Goal: Task Accomplishment & Management: Manage account settings

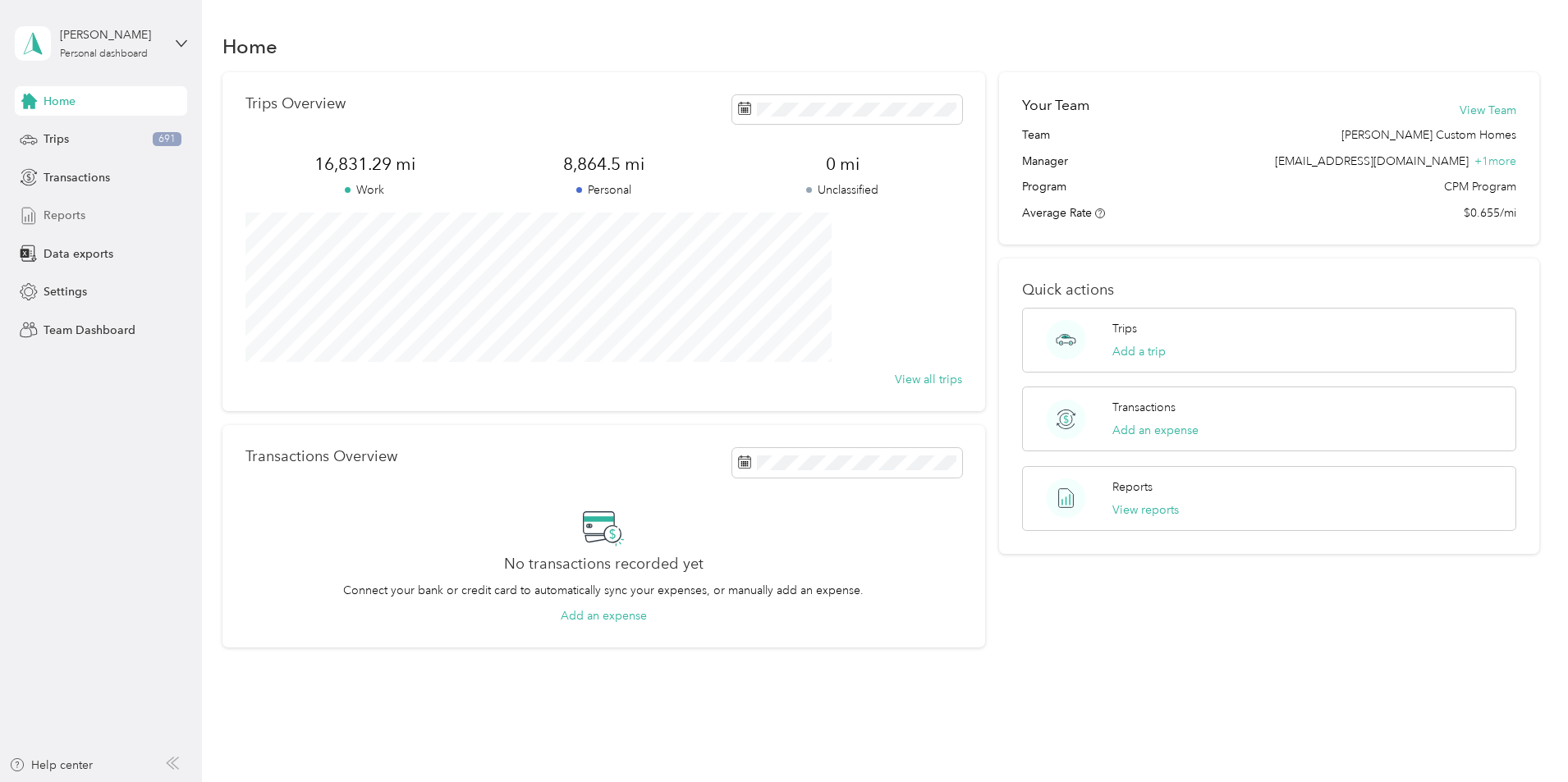
click at [96, 217] on div "Reports" at bounding box center [101, 216] width 172 height 30
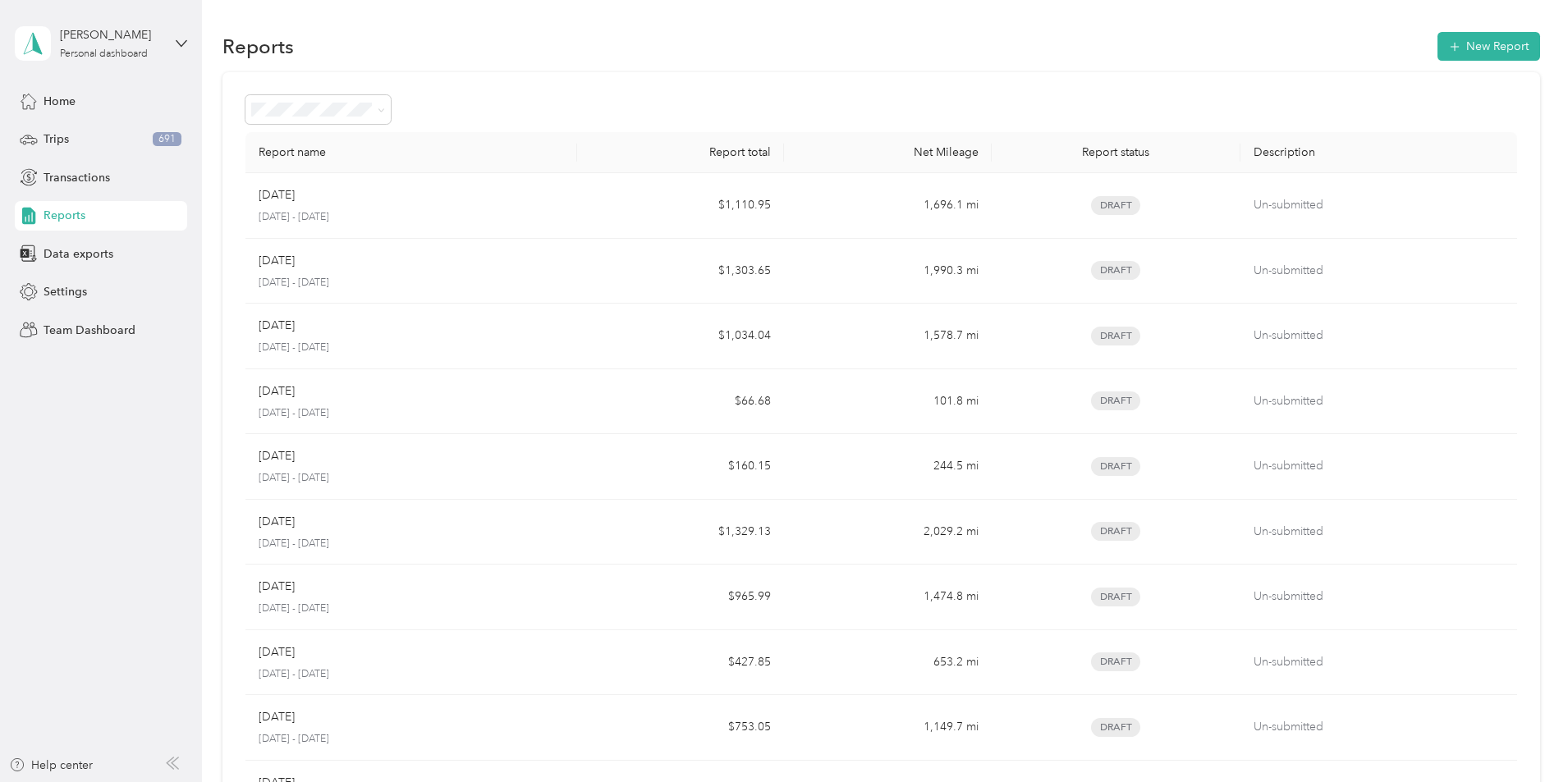
click at [182, 52] on div "[PERSON_NAME] Personal dashboard" at bounding box center [101, 43] width 172 height 57
click at [144, 134] on div "Team dashboard" at bounding box center [188, 132] width 323 height 29
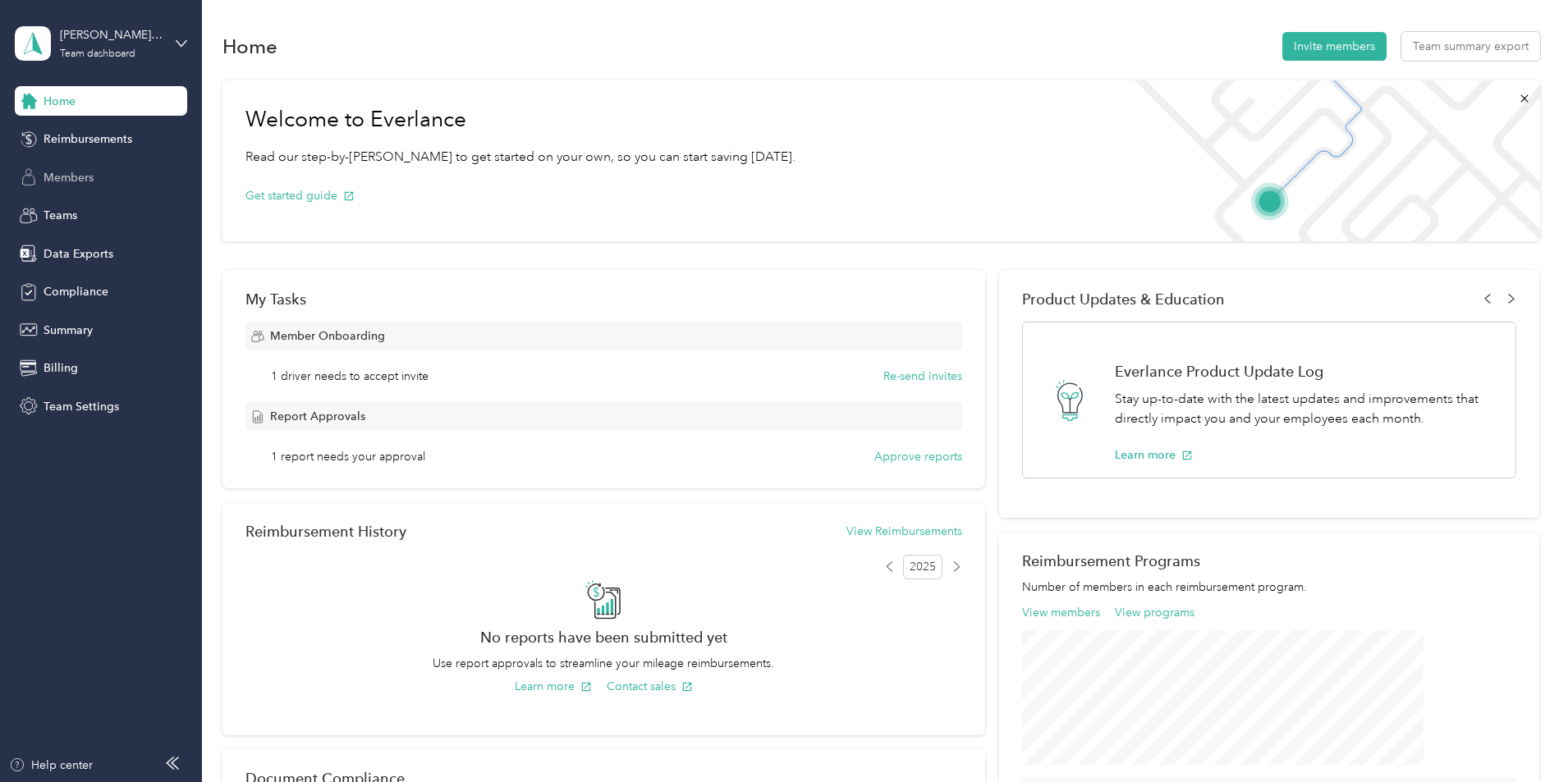
click at [97, 180] on div "Members" at bounding box center [101, 177] width 172 height 30
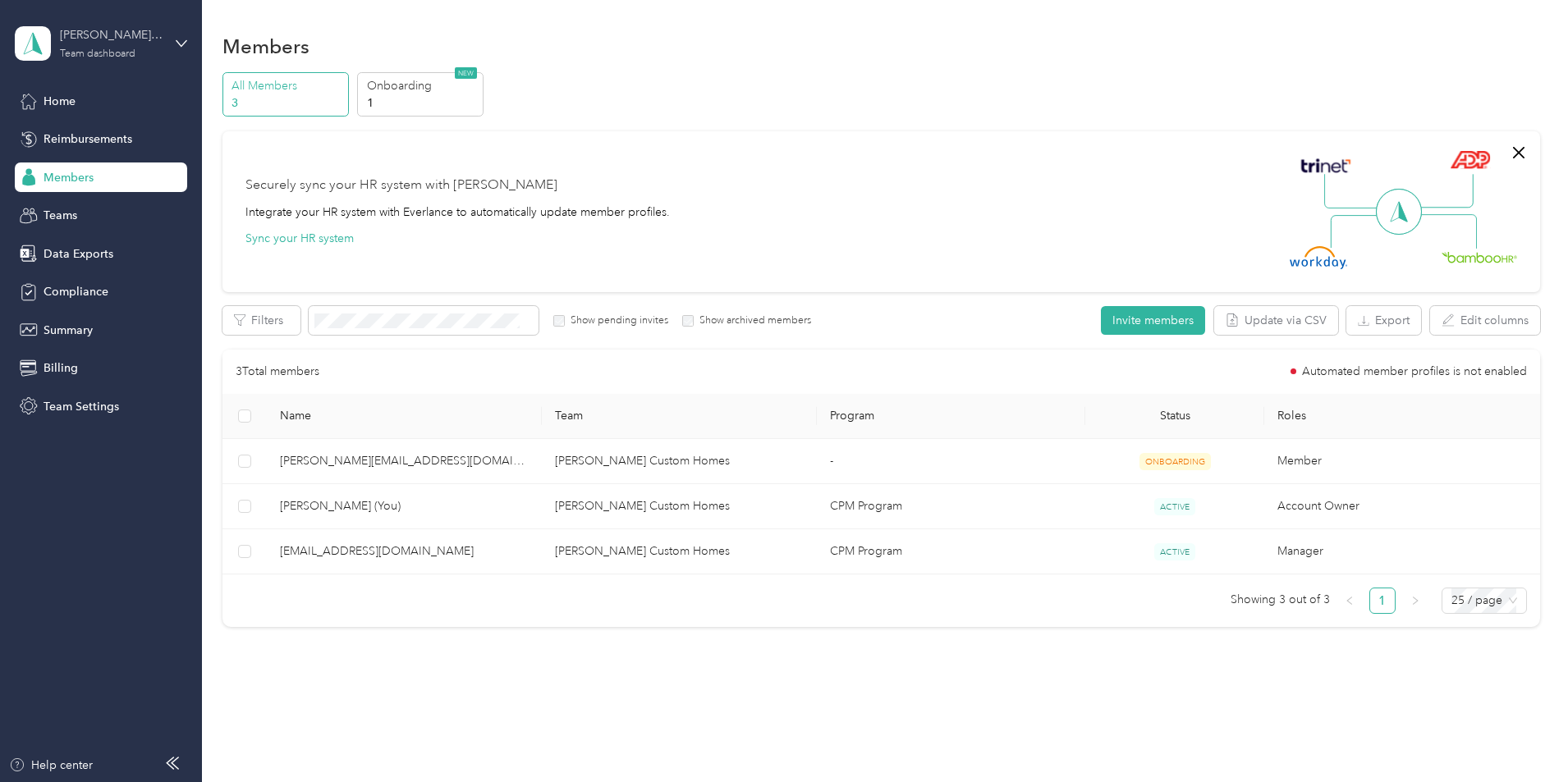
click at [142, 54] on div "[PERSON_NAME] Custom Homes Team dashboard" at bounding box center [111, 43] width 102 height 32
click at [134, 467] on aside "[PERSON_NAME] Custom Homes Team dashboard Home Reimbursements Members Teams Dat…" at bounding box center [101, 391] width 202 height 782
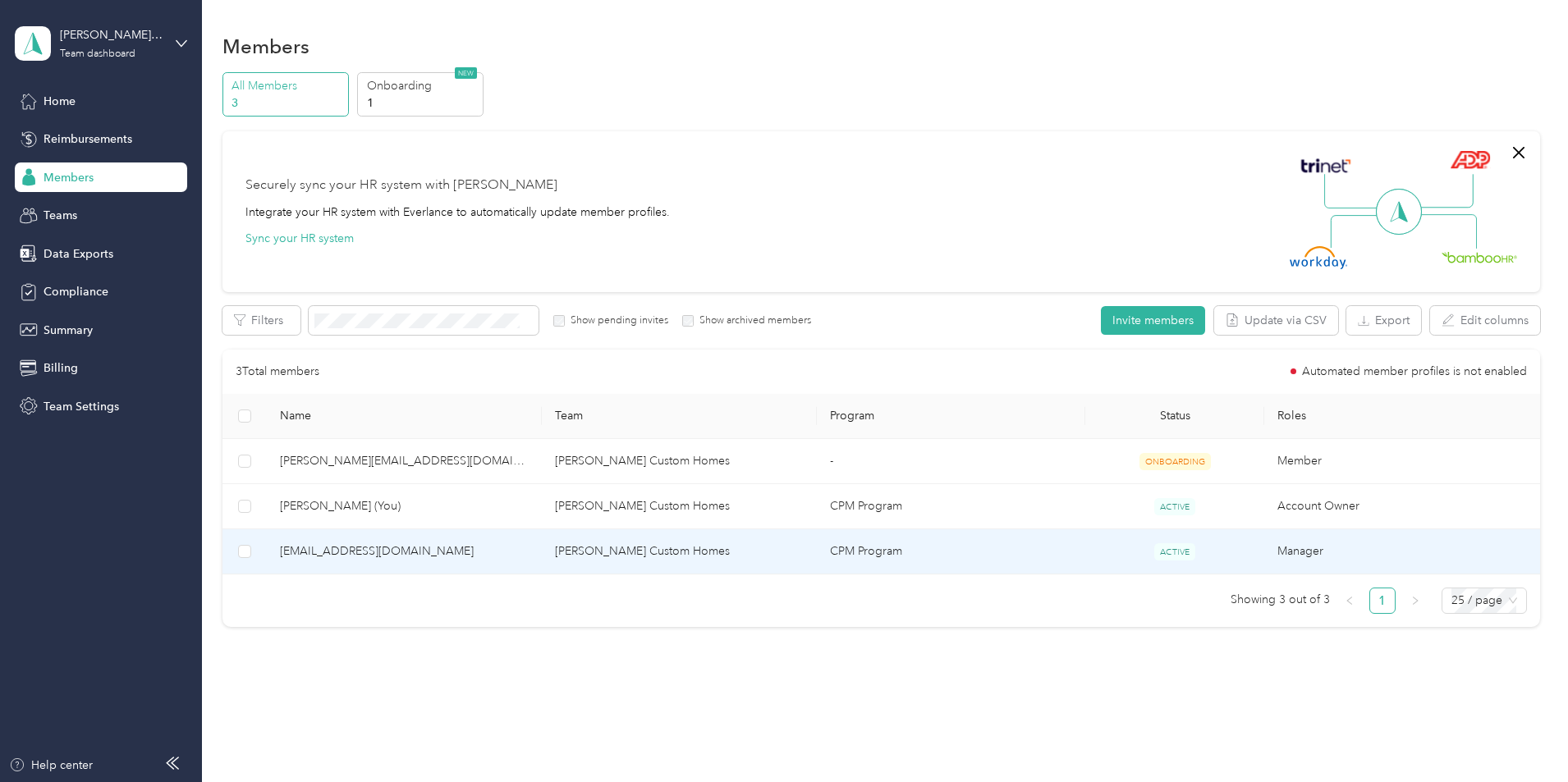
click at [718, 552] on td "[PERSON_NAME] Custom Homes" at bounding box center [679, 551] width 275 height 45
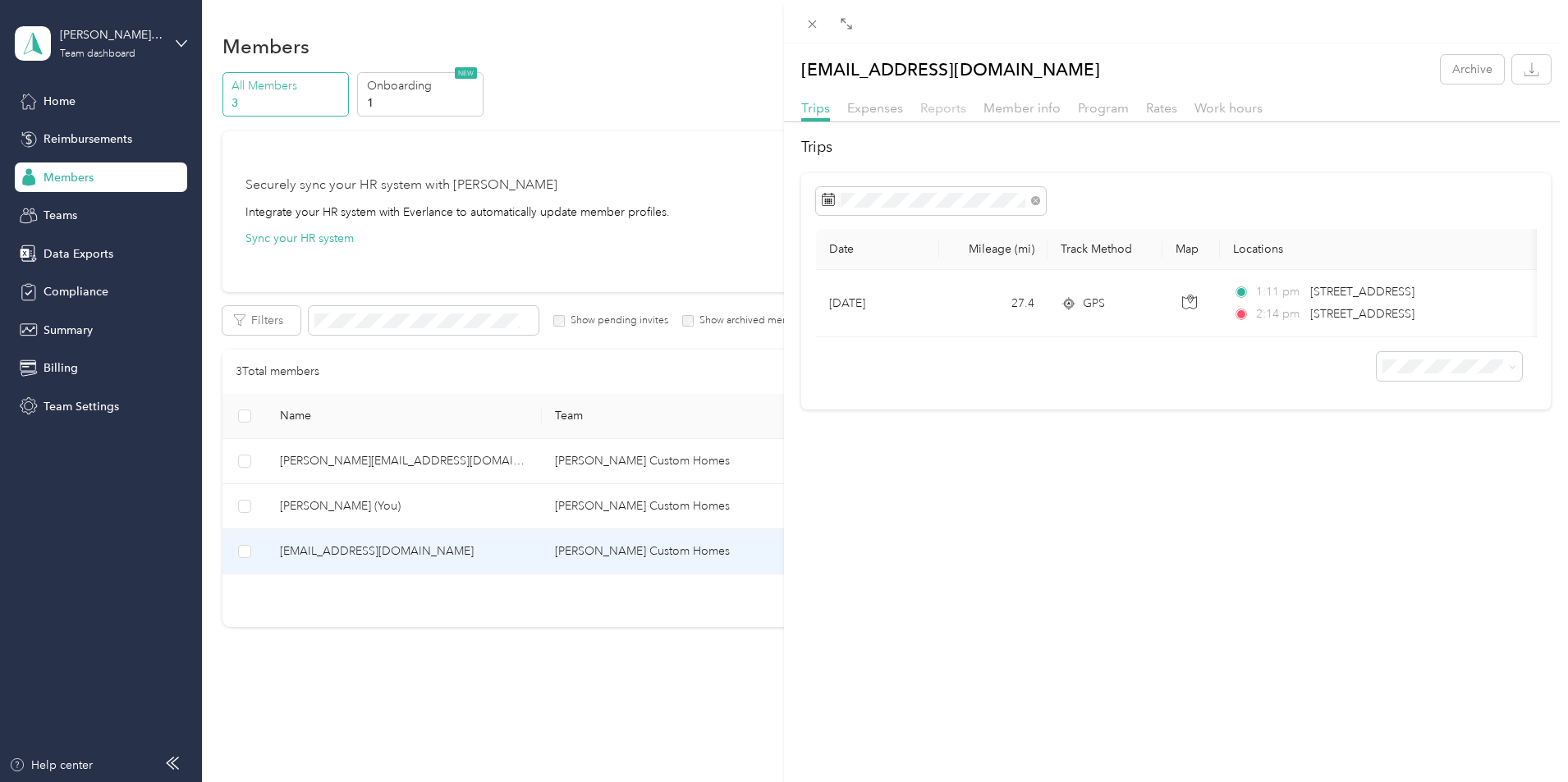
click at [940, 107] on span "Reports" at bounding box center [943, 108] width 46 height 15
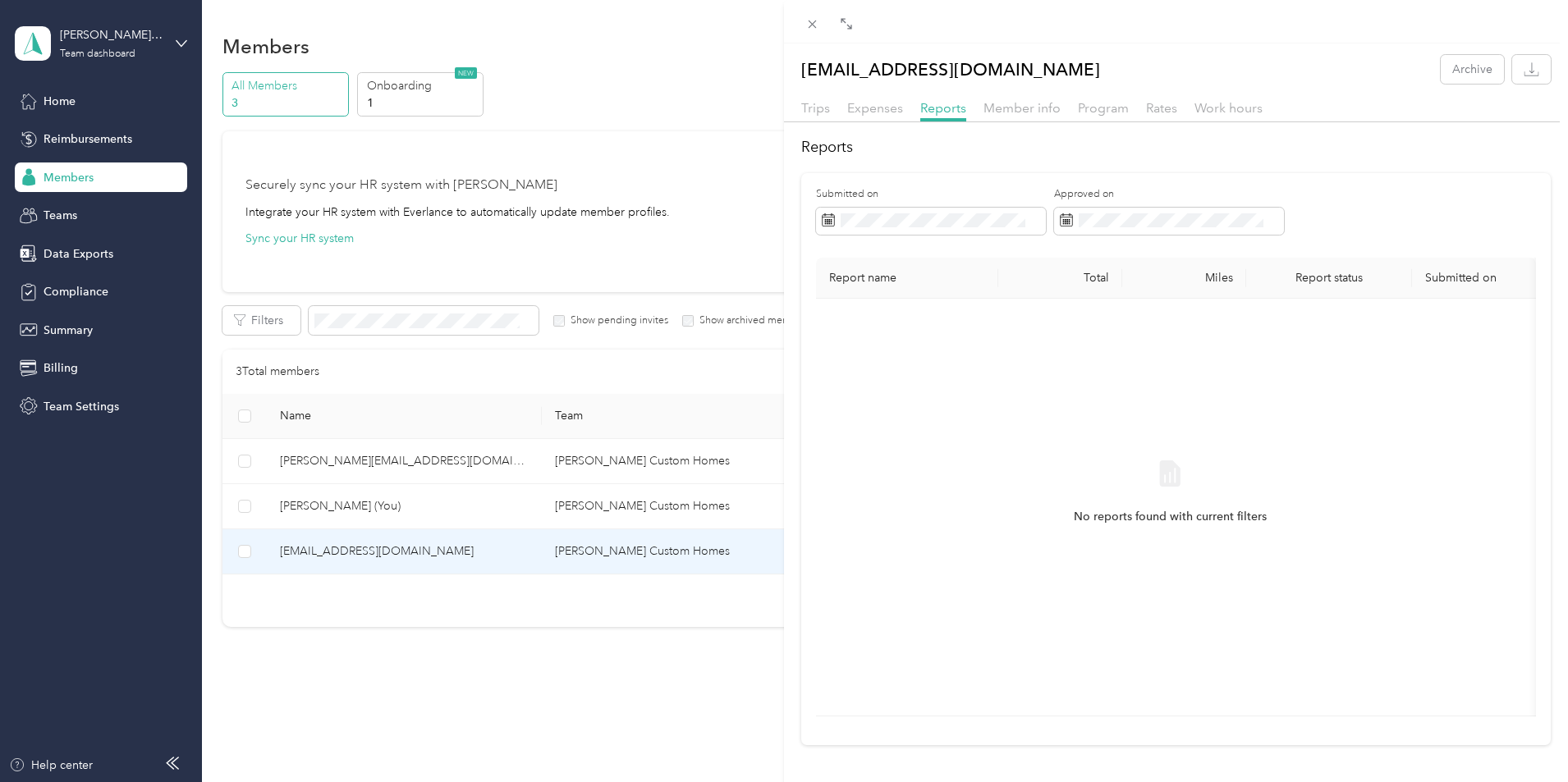
click at [84, 103] on div "[EMAIL_ADDRESS][DOMAIN_NAME] Archive Trips Expenses Reports Member info Program…" at bounding box center [784, 391] width 1568 height 782
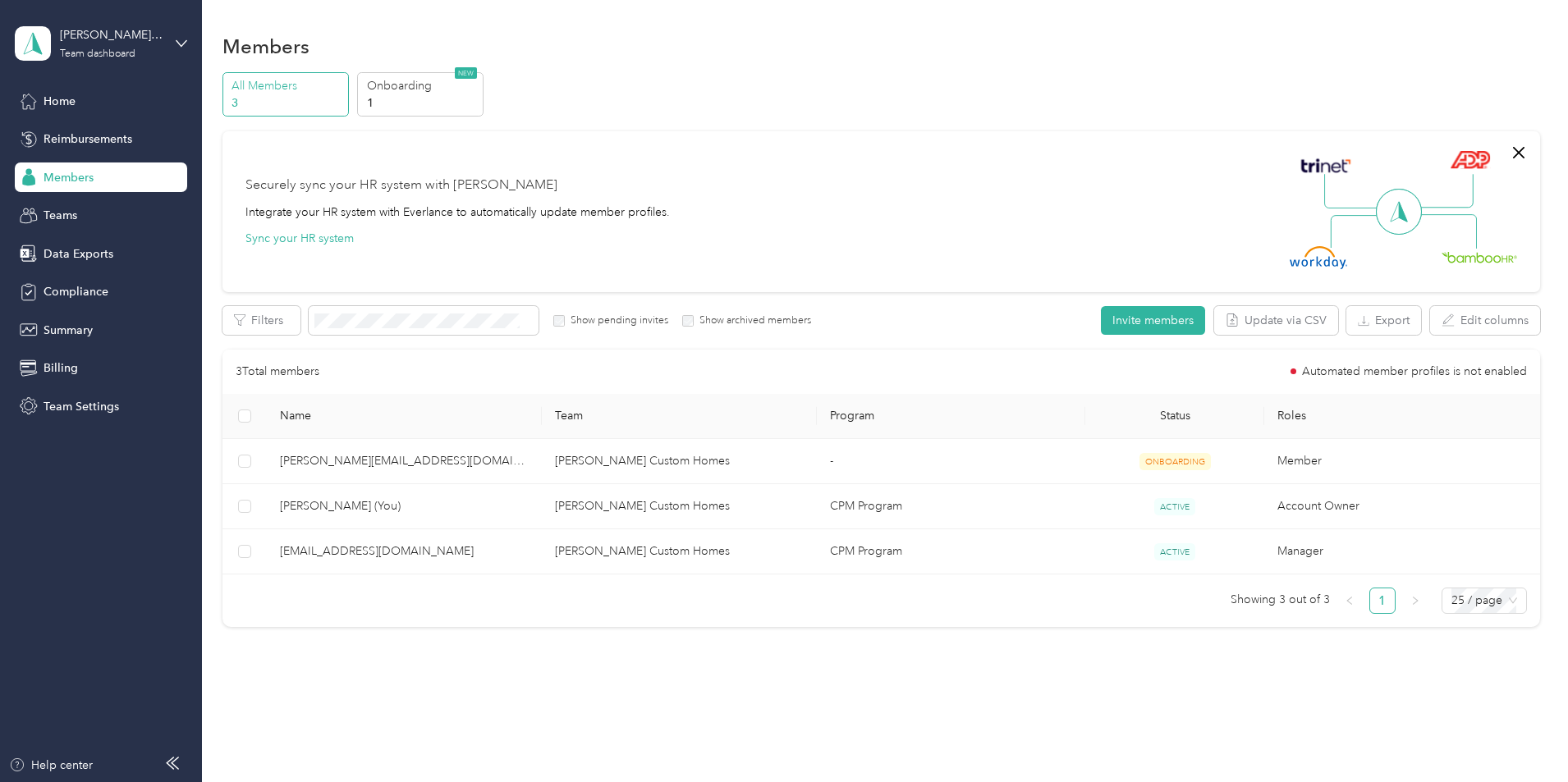
click at [61, 99] on span "Home" at bounding box center [60, 102] width 32 height 17
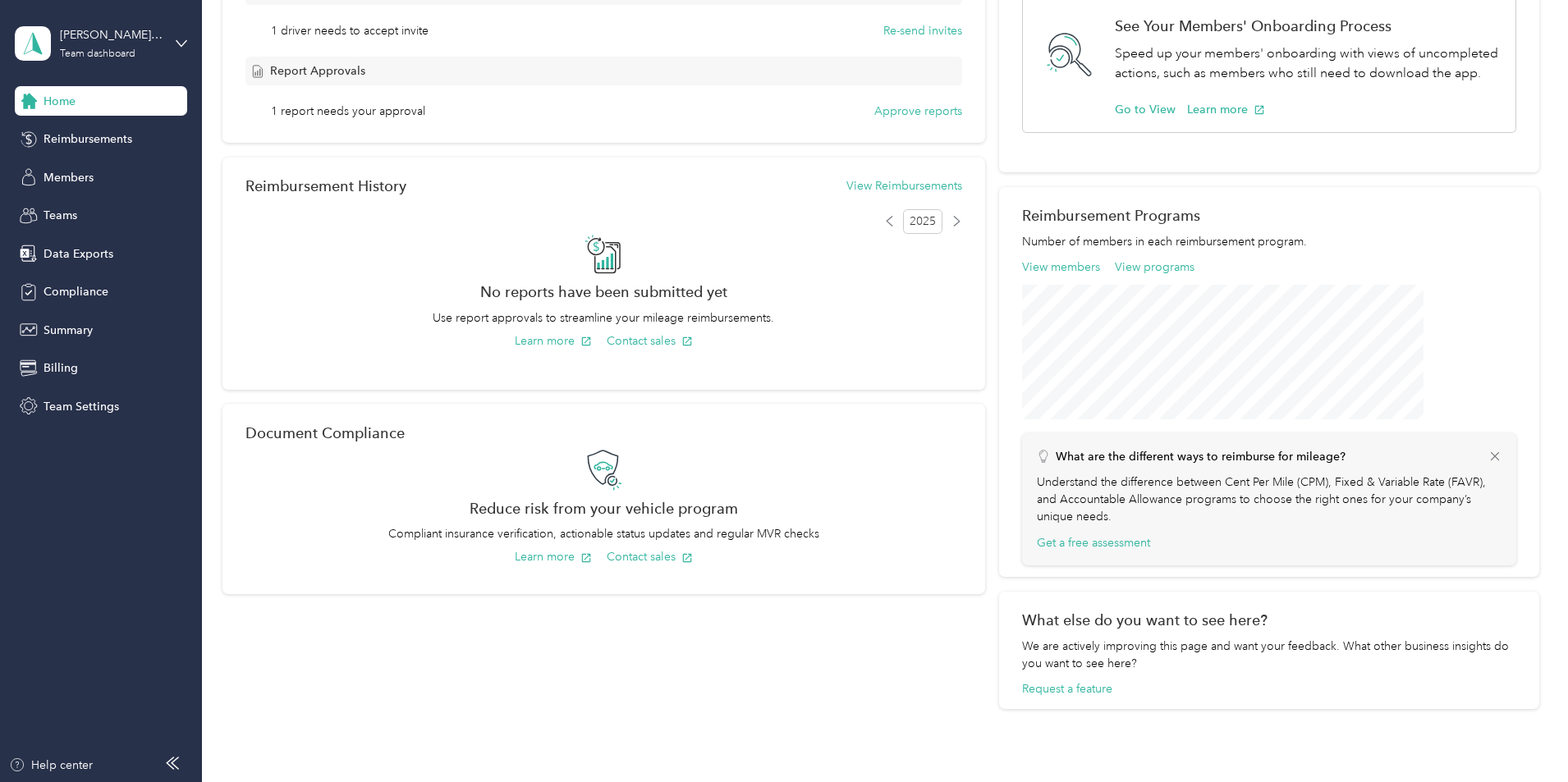
scroll to position [411, 0]
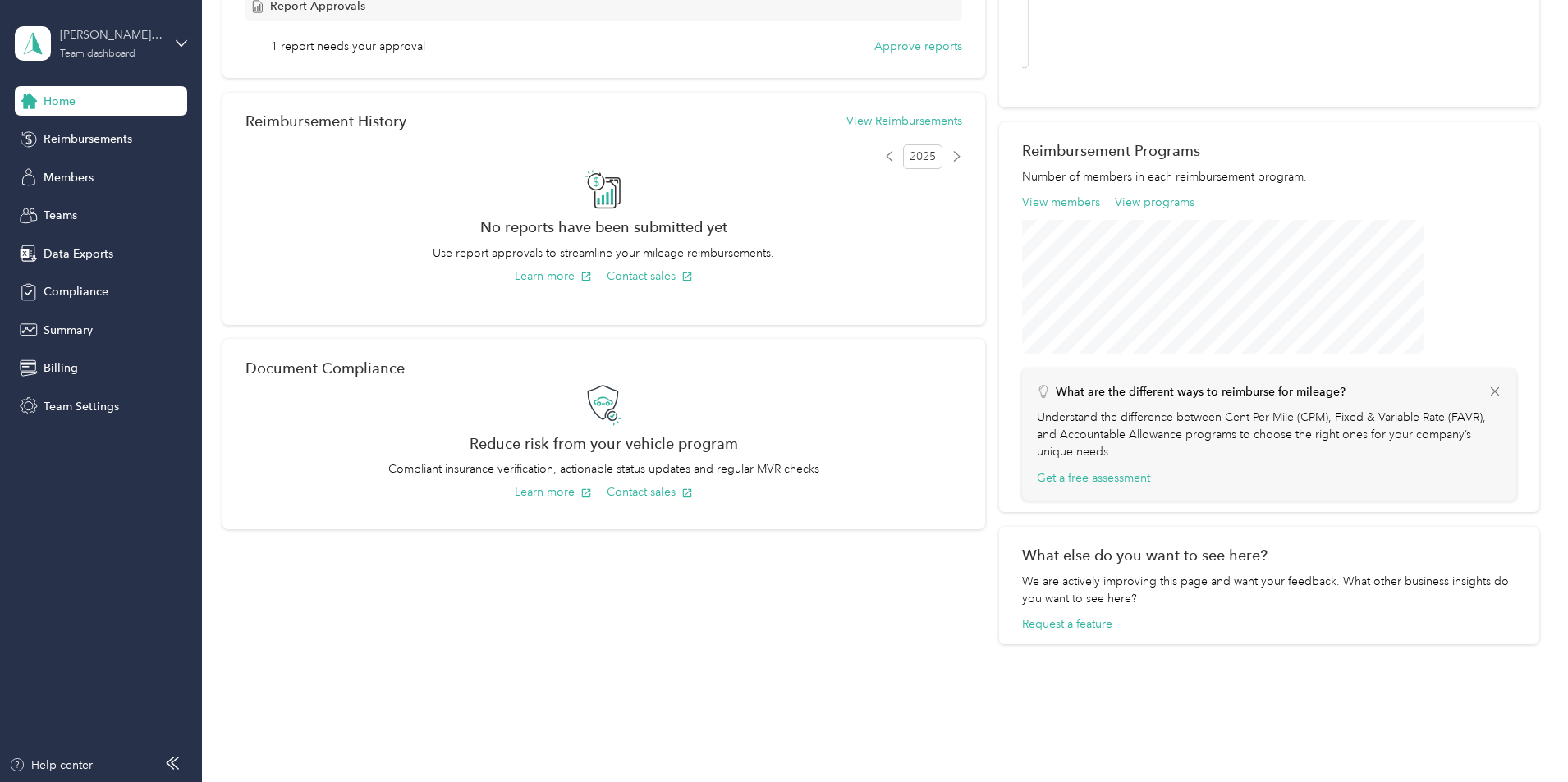
click at [96, 39] on div "[PERSON_NAME] Custom Homes" at bounding box center [111, 35] width 102 height 17
click at [119, 182] on div "Personal dashboard" at bounding box center [188, 172] width 323 height 29
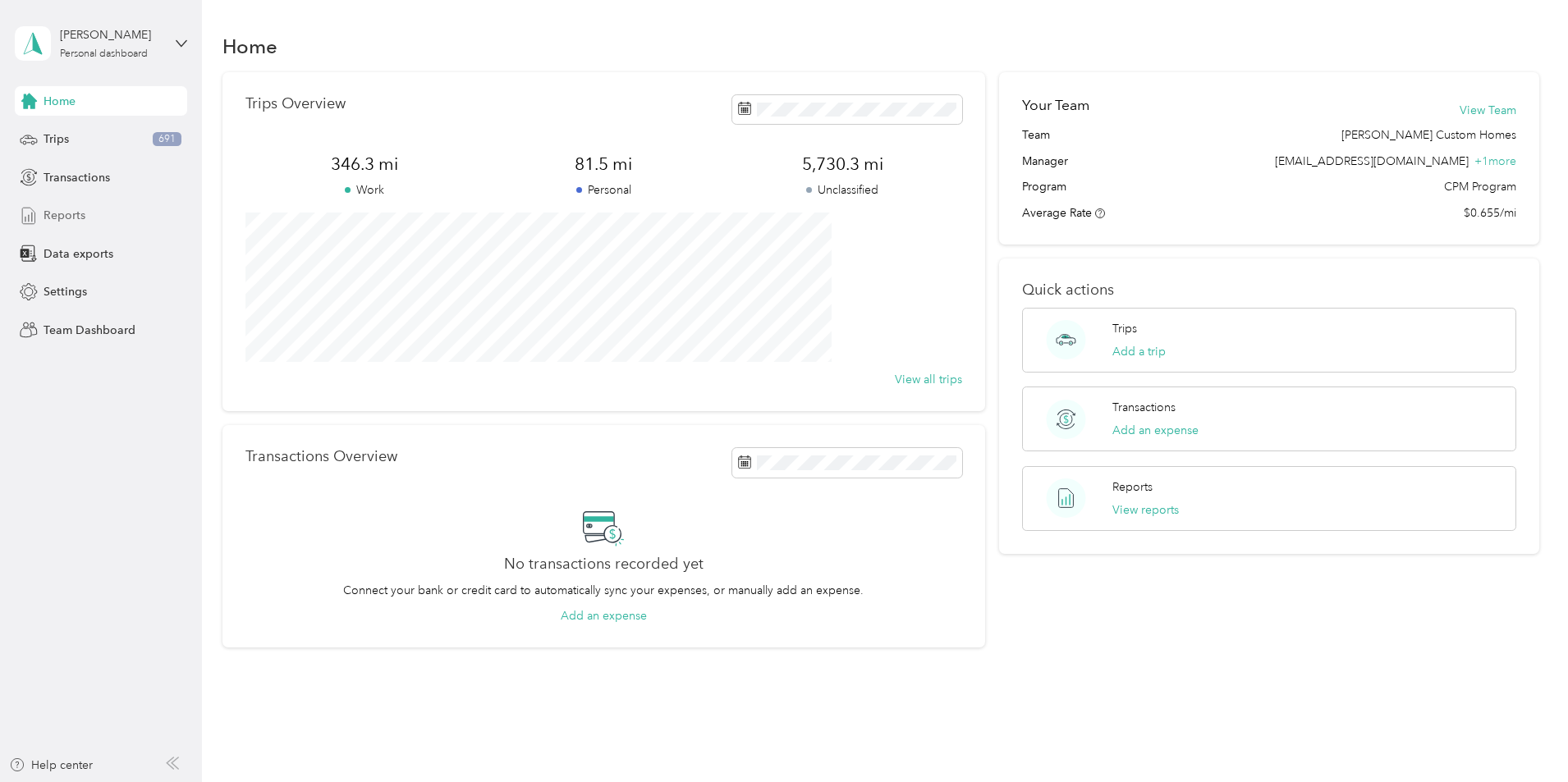
click at [90, 219] on div "Reports" at bounding box center [101, 216] width 172 height 30
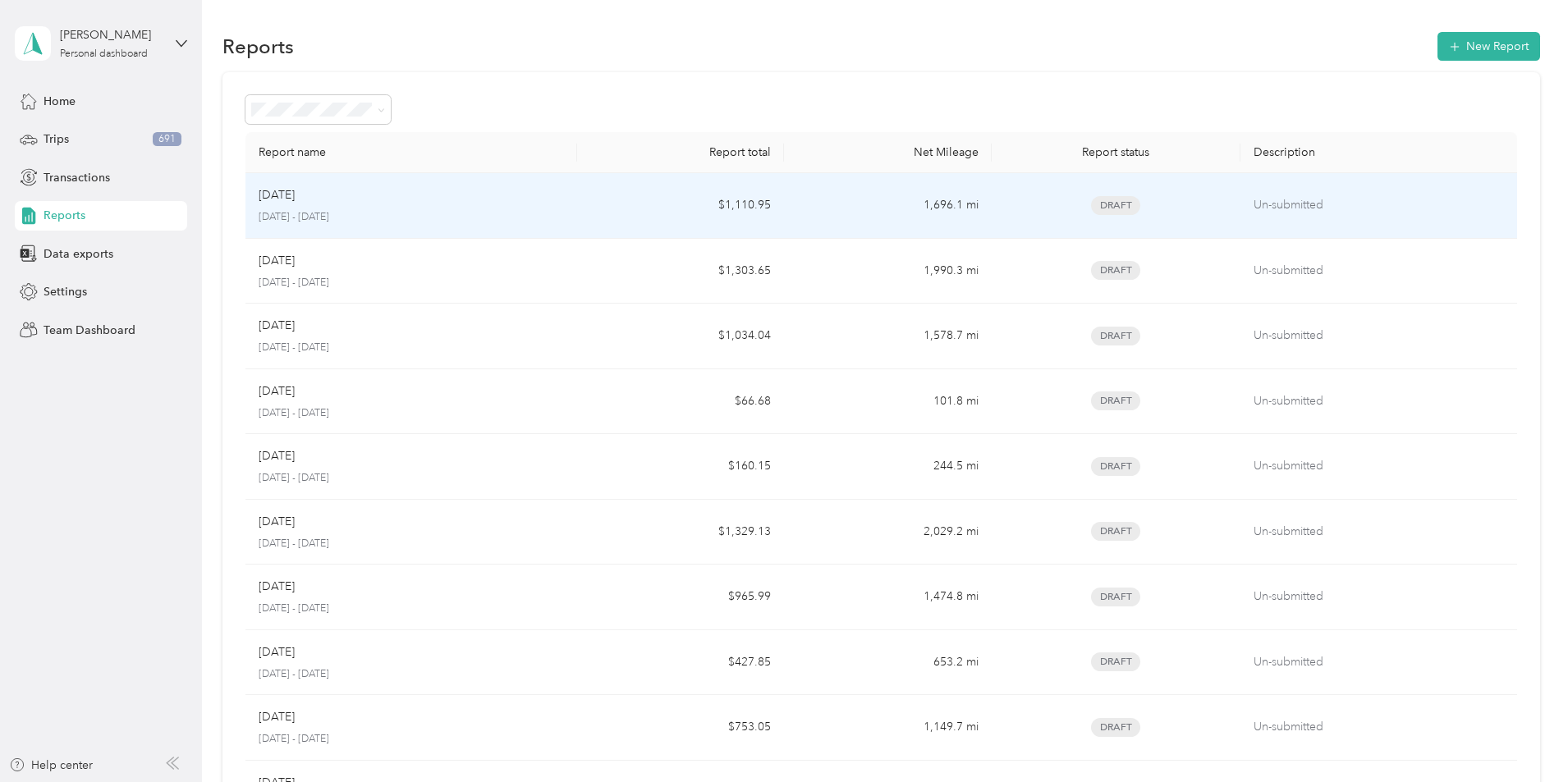
click at [1091, 206] on span "Draft" at bounding box center [1116, 206] width 50 height 19
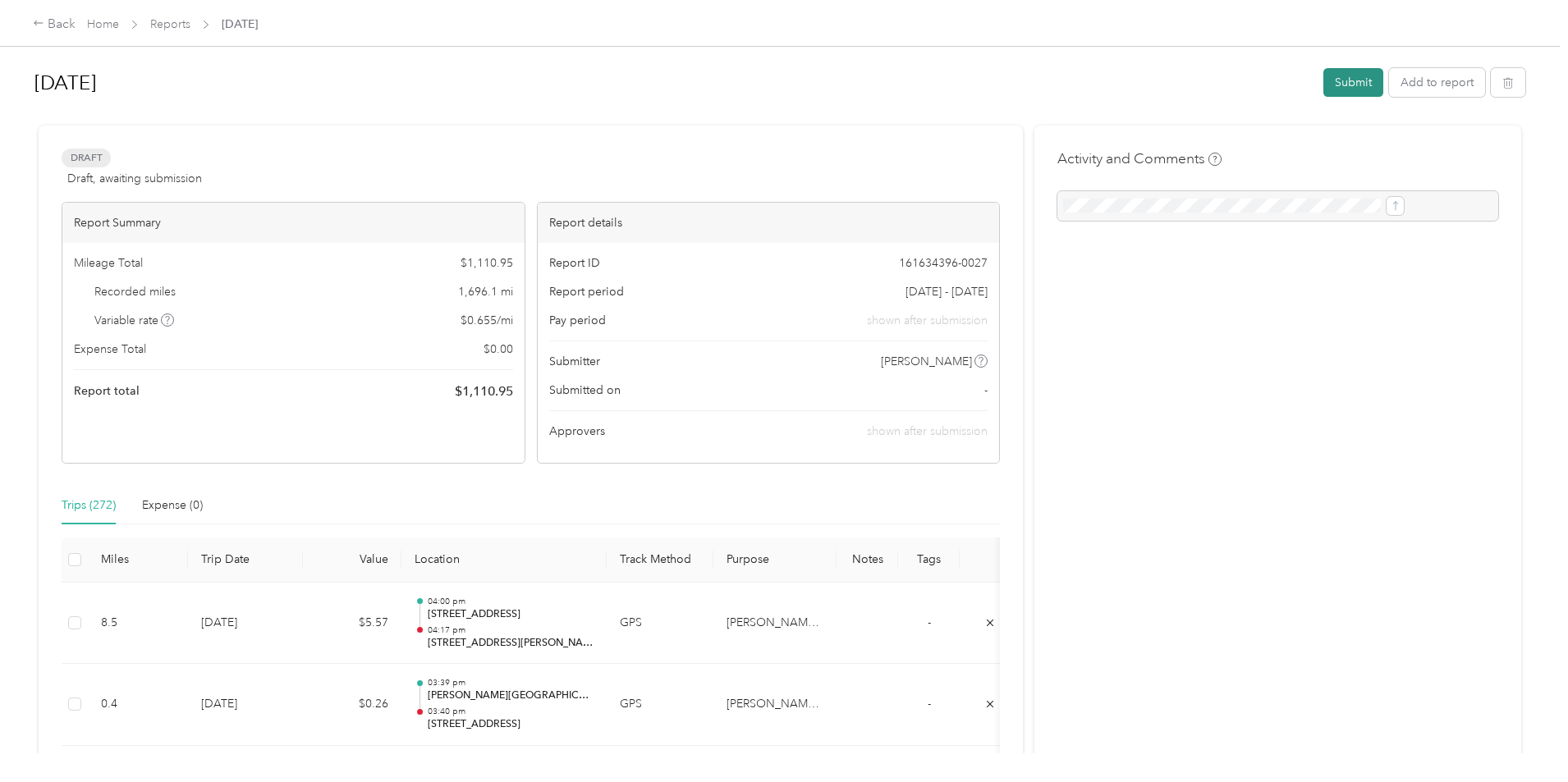
click at [1323, 85] on button "Submit" at bounding box center [1353, 83] width 60 height 29
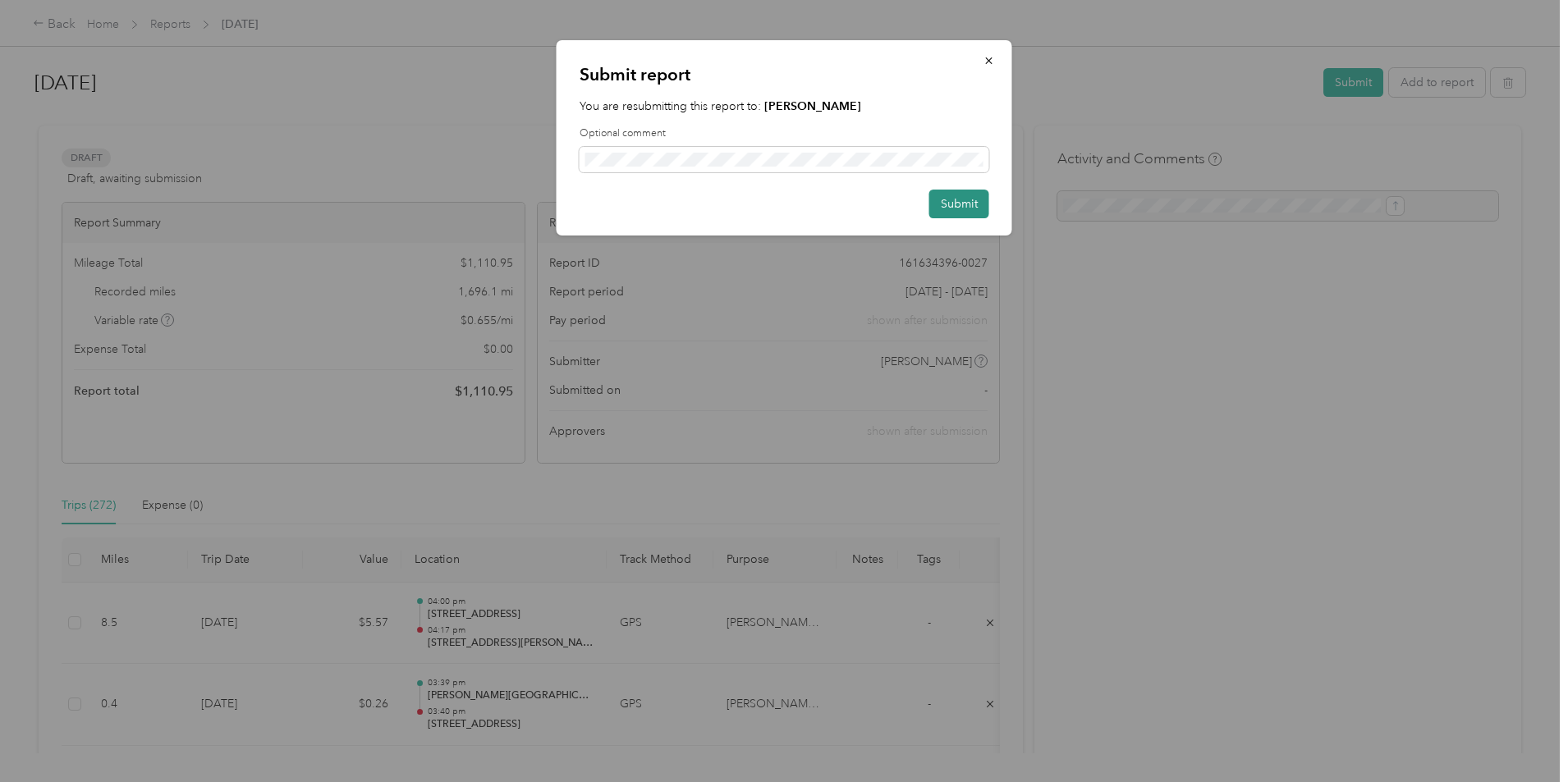
click at [976, 205] on button "Submit" at bounding box center [959, 204] width 60 height 29
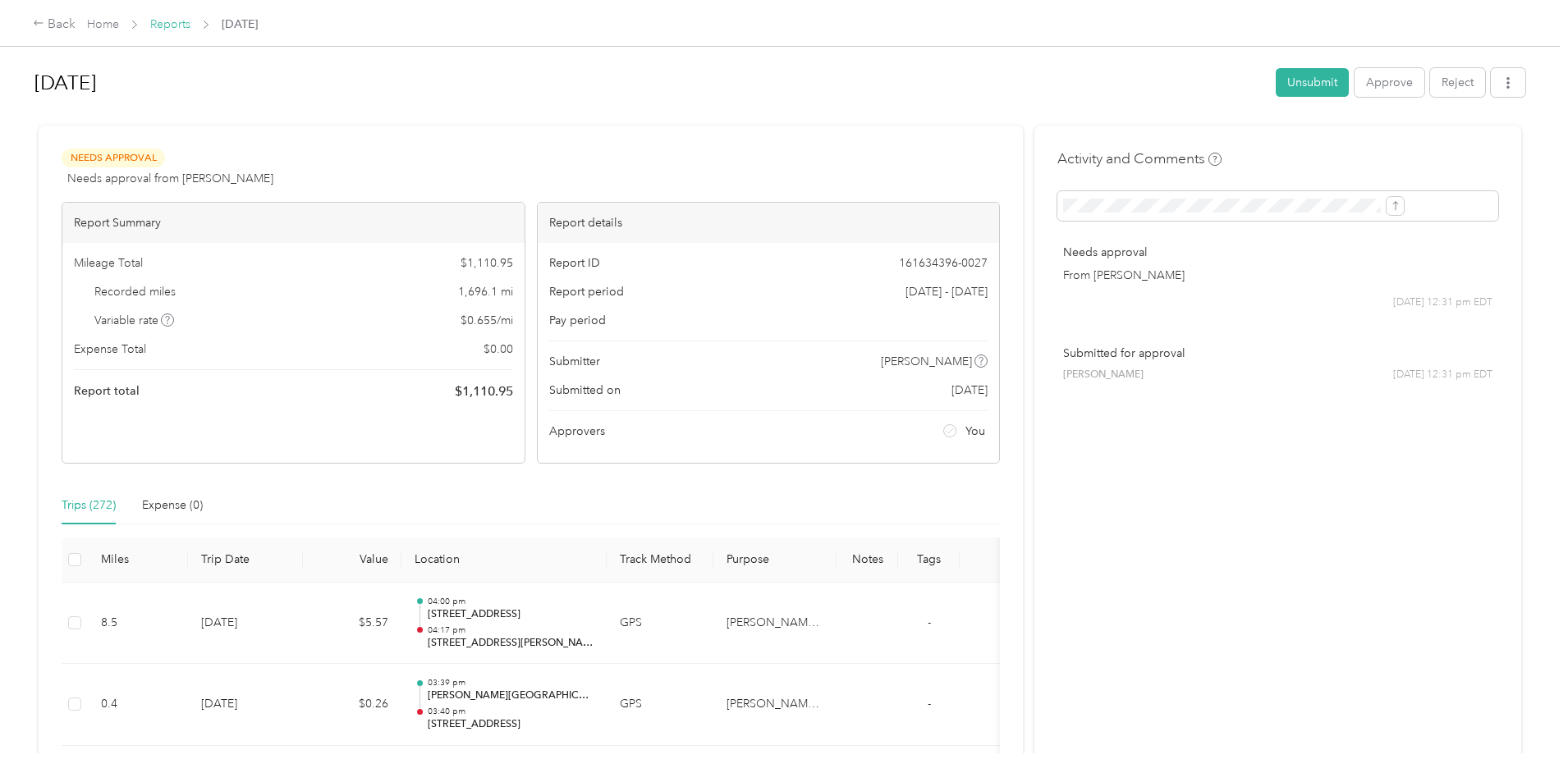
click at [190, 26] on link "Reports" at bounding box center [170, 24] width 40 height 14
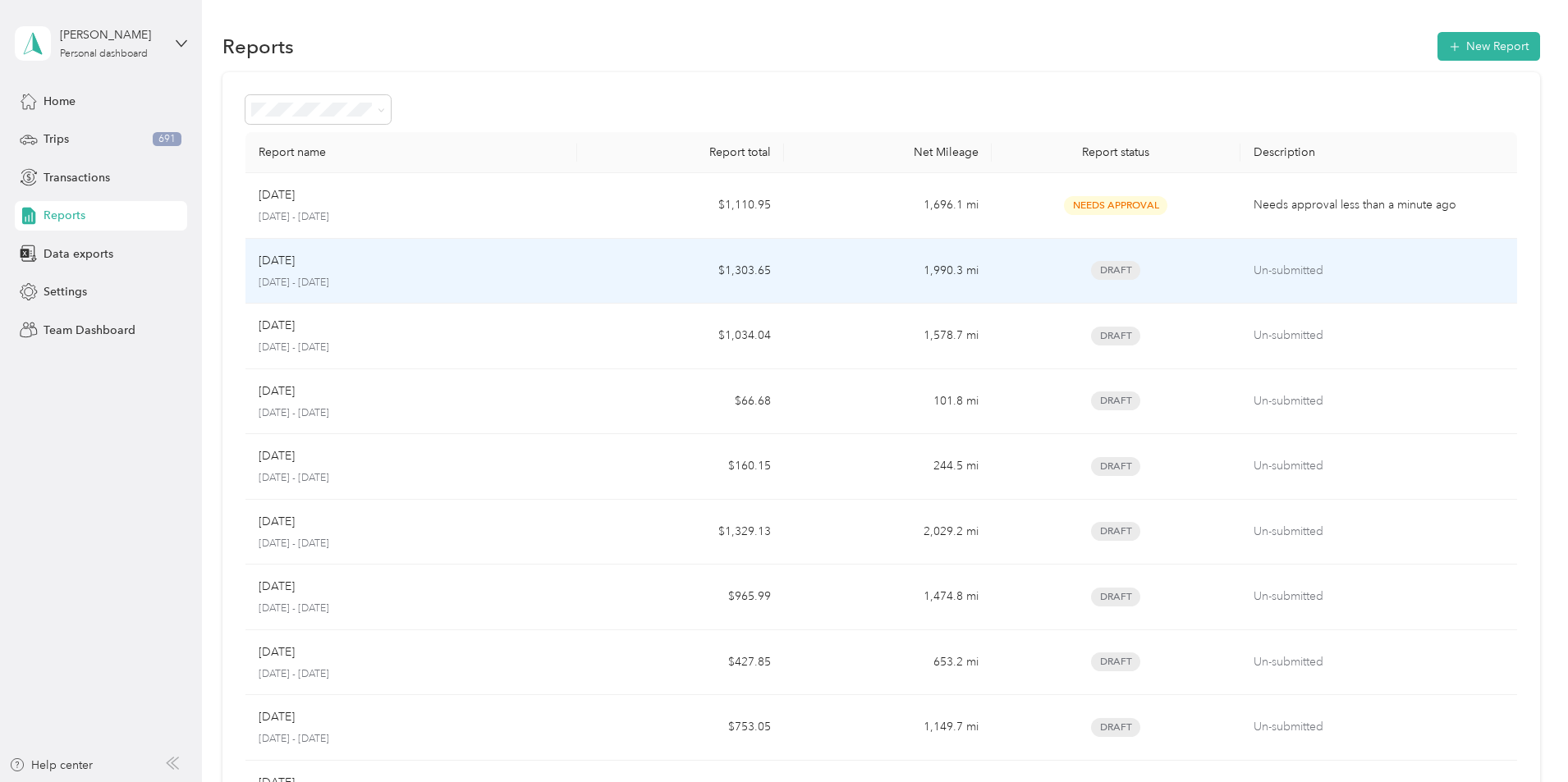
click at [294, 261] on p "[DATE]" at bounding box center [277, 260] width 36 height 18
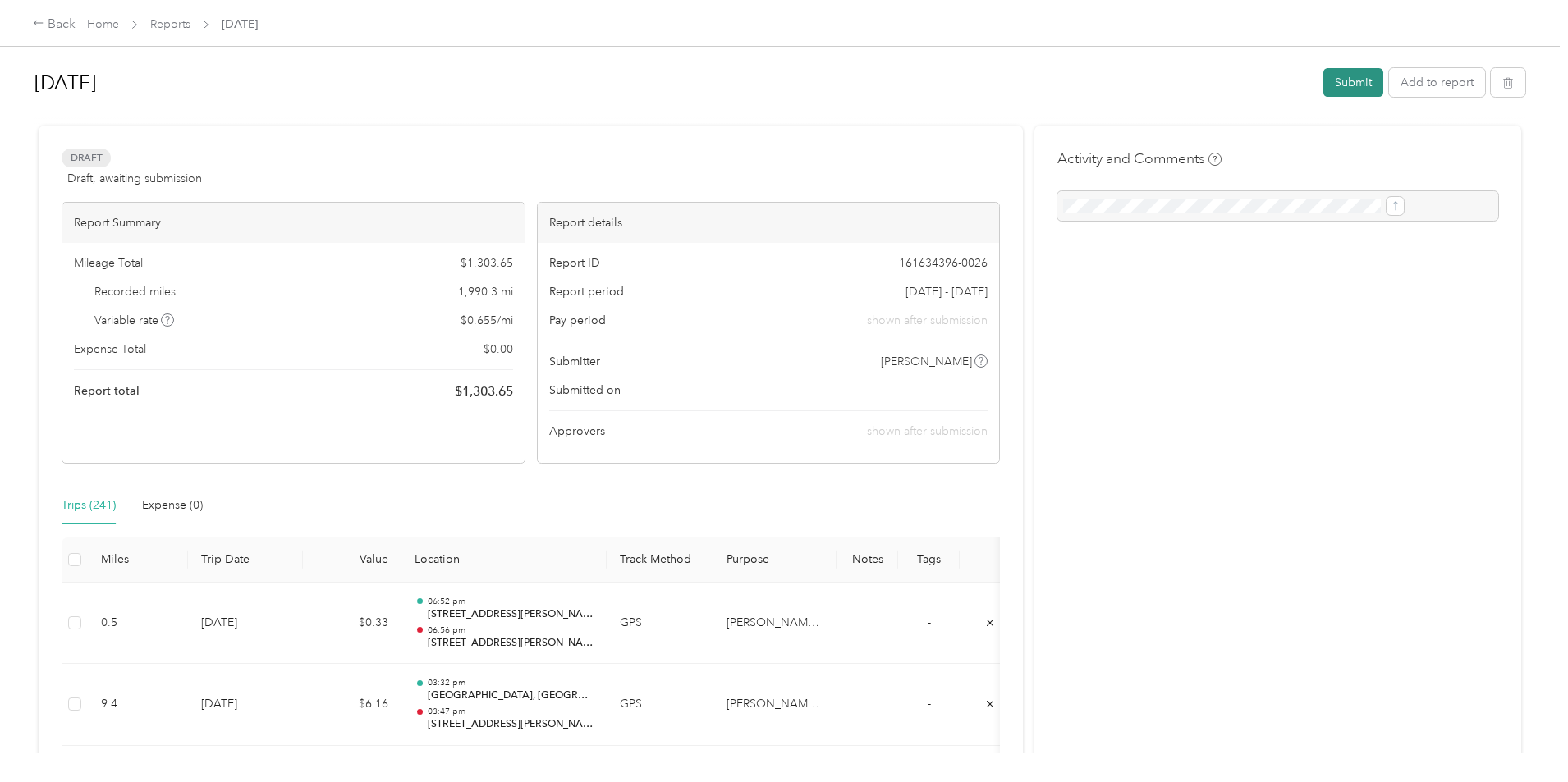
click at [1323, 83] on button "Submit" at bounding box center [1353, 83] width 60 height 29
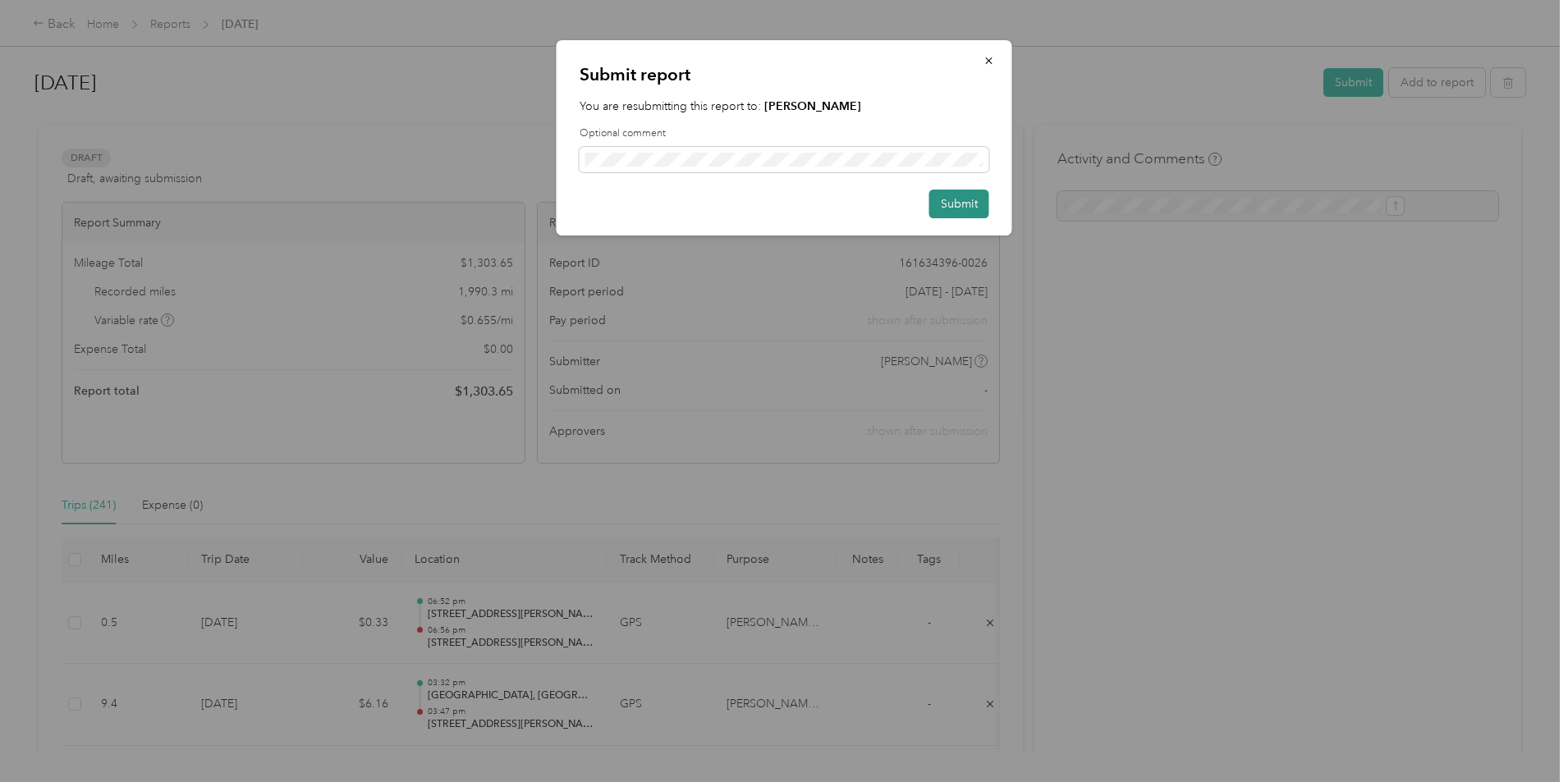
click at [986, 198] on button "Submit" at bounding box center [959, 204] width 60 height 29
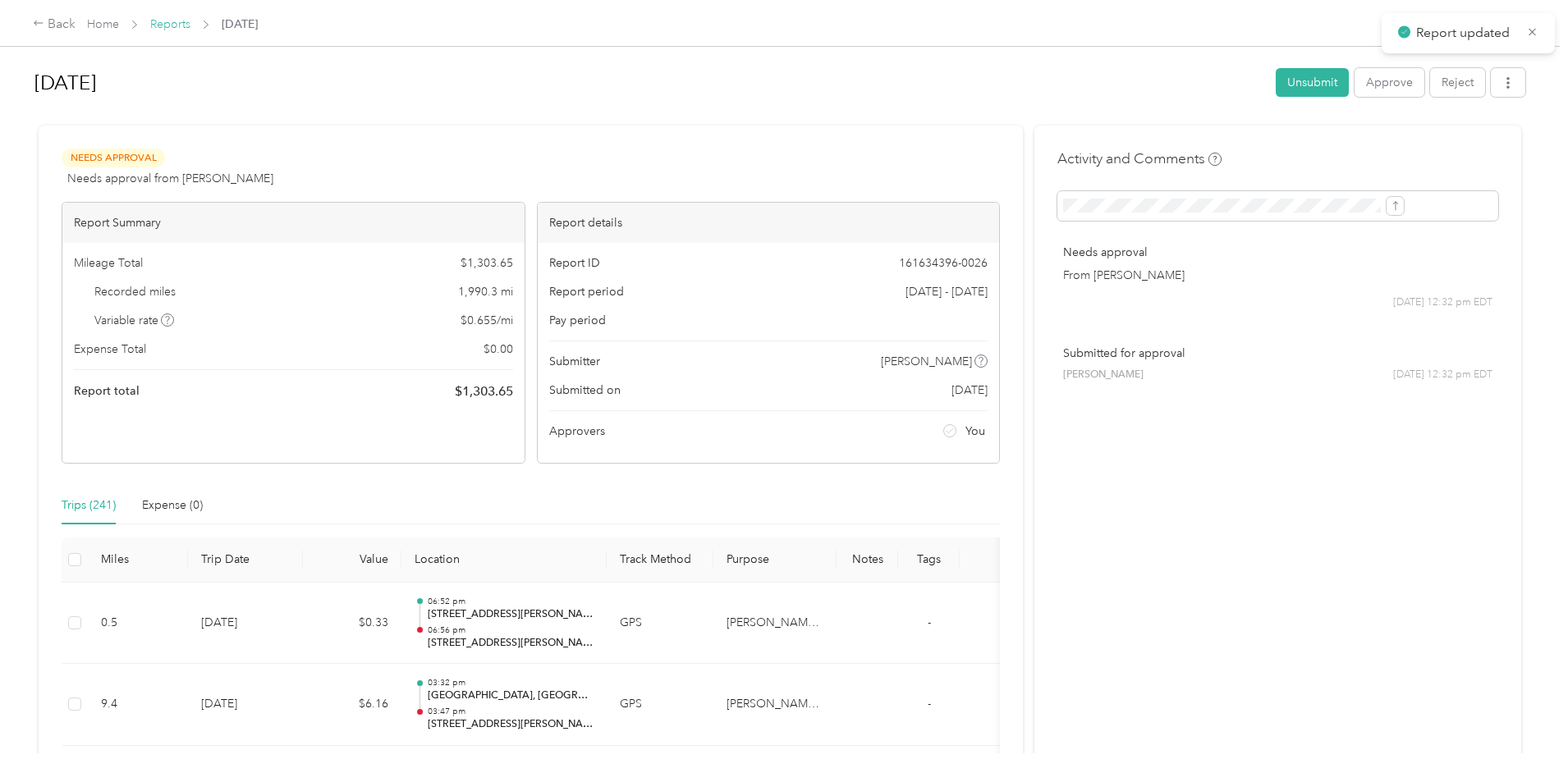
click at [190, 25] on link "Reports" at bounding box center [170, 24] width 40 height 14
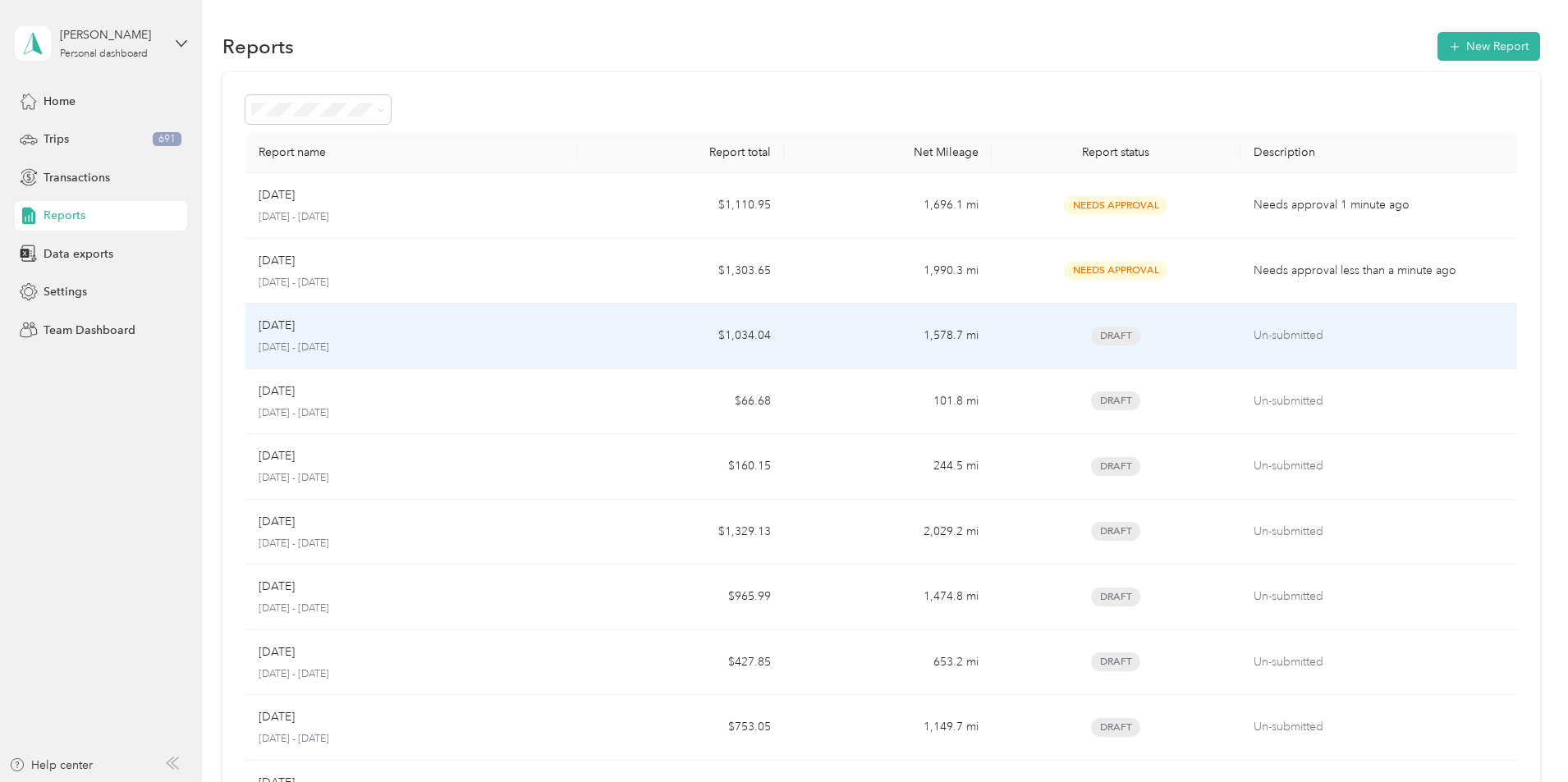
click at [294, 328] on p "[DATE]" at bounding box center [277, 325] width 36 height 18
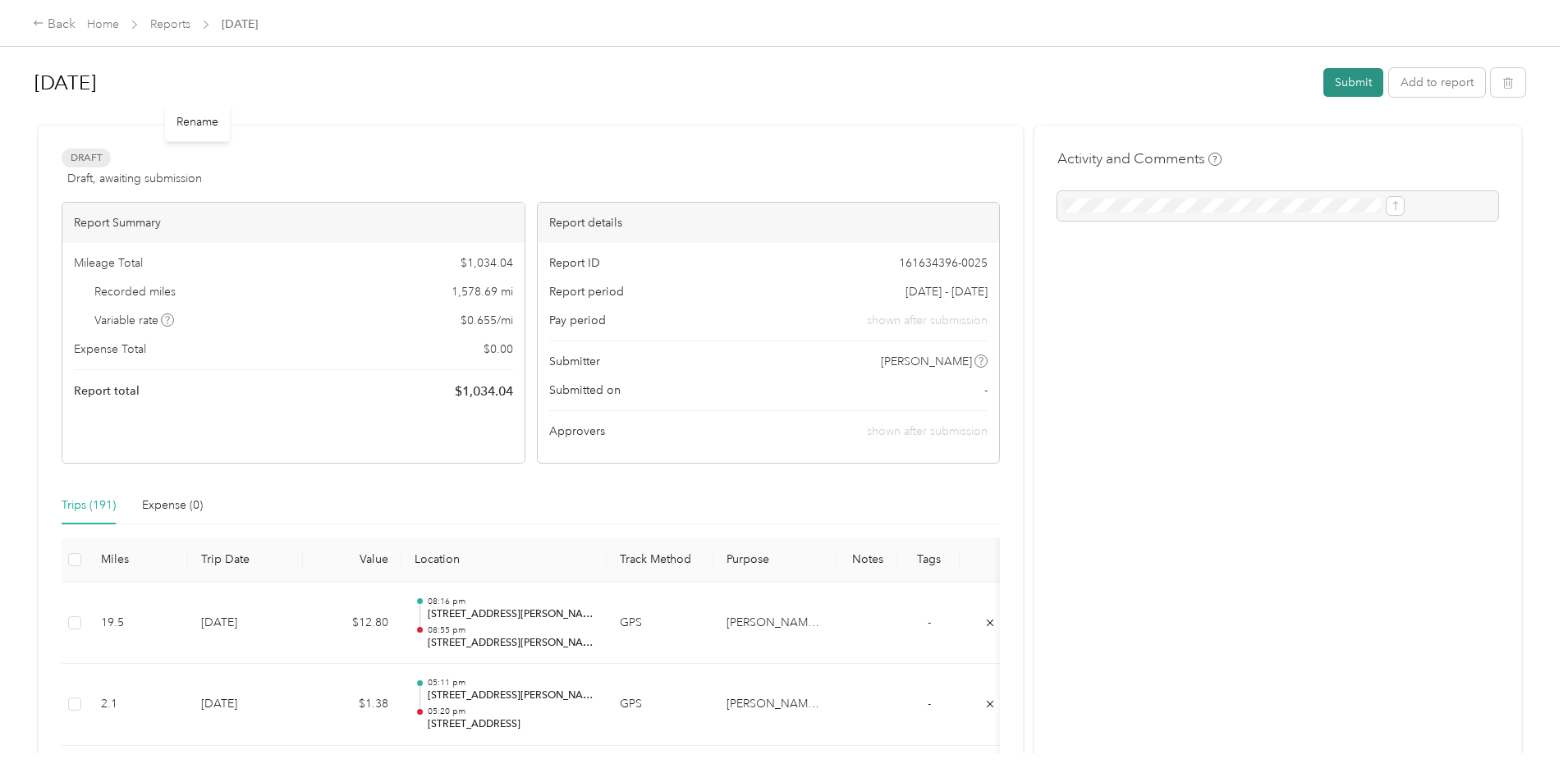
click at [1323, 86] on button "Submit" at bounding box center [1353, 83] width 60 height 29
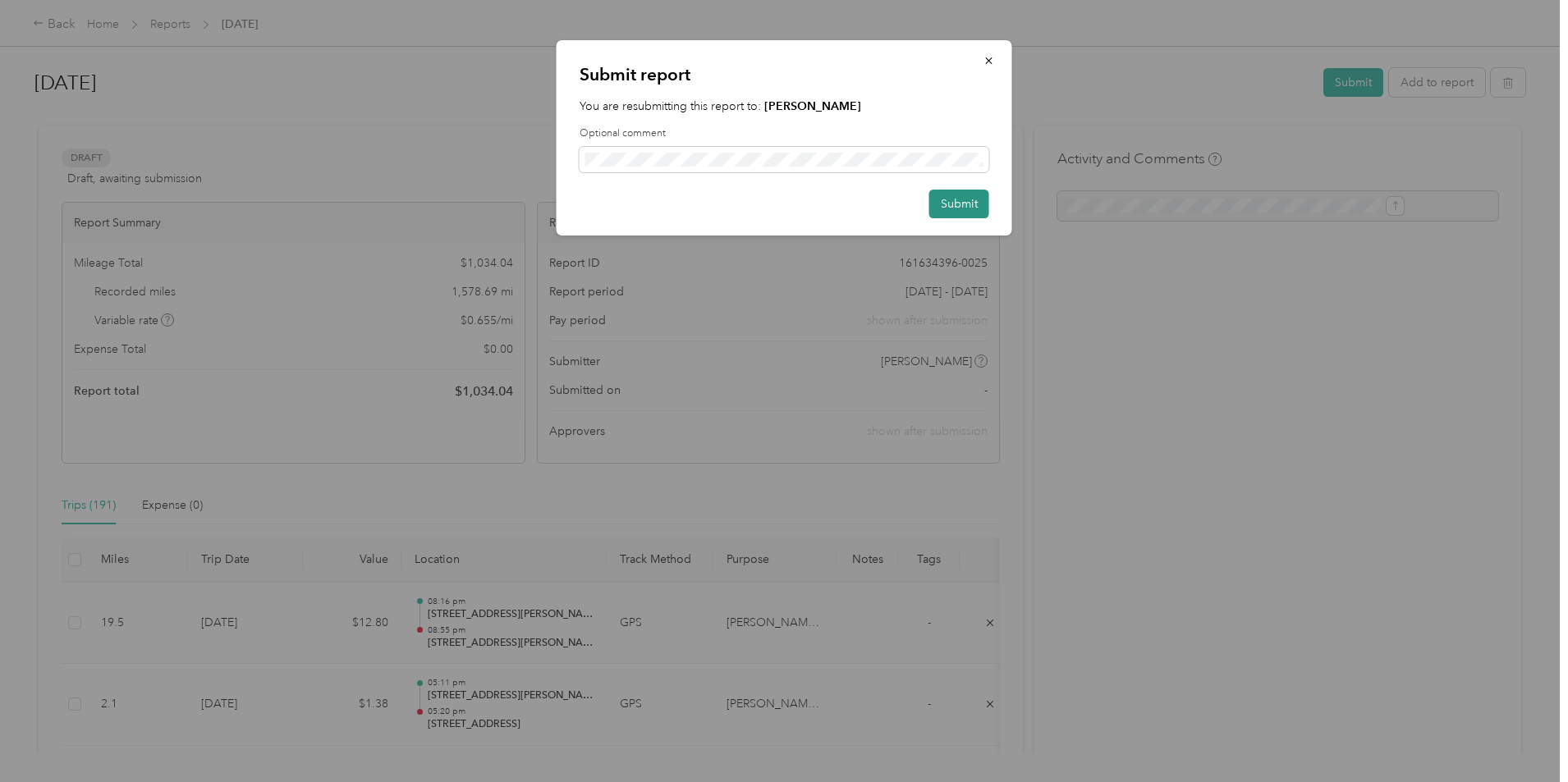
click at [949, 203] on button "Submit" at bounding box center [959, 204] width 60 height 29
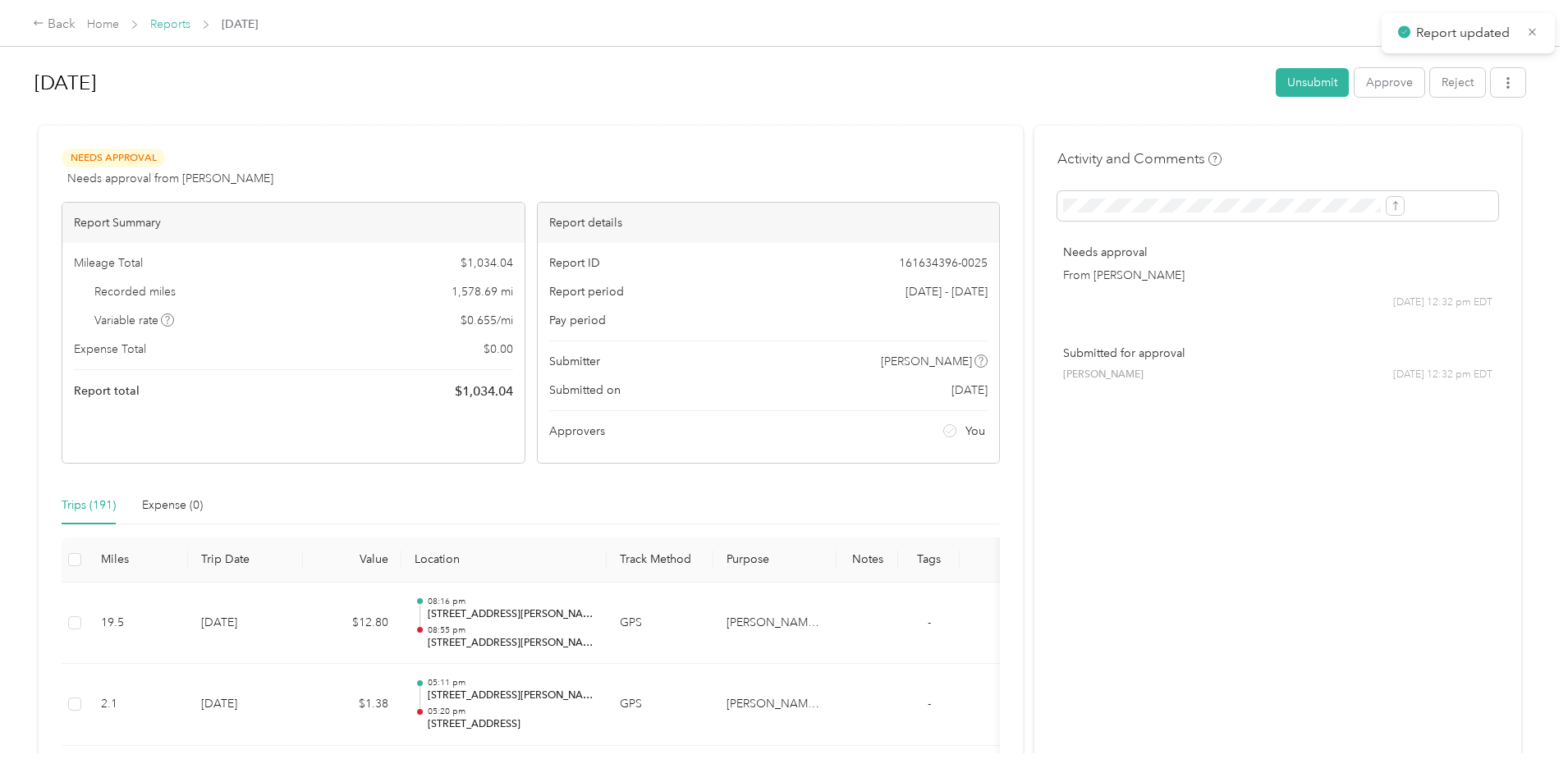
click at [190, 25] on link "Reports" at bounding box center [170, 24] width 40 height 14
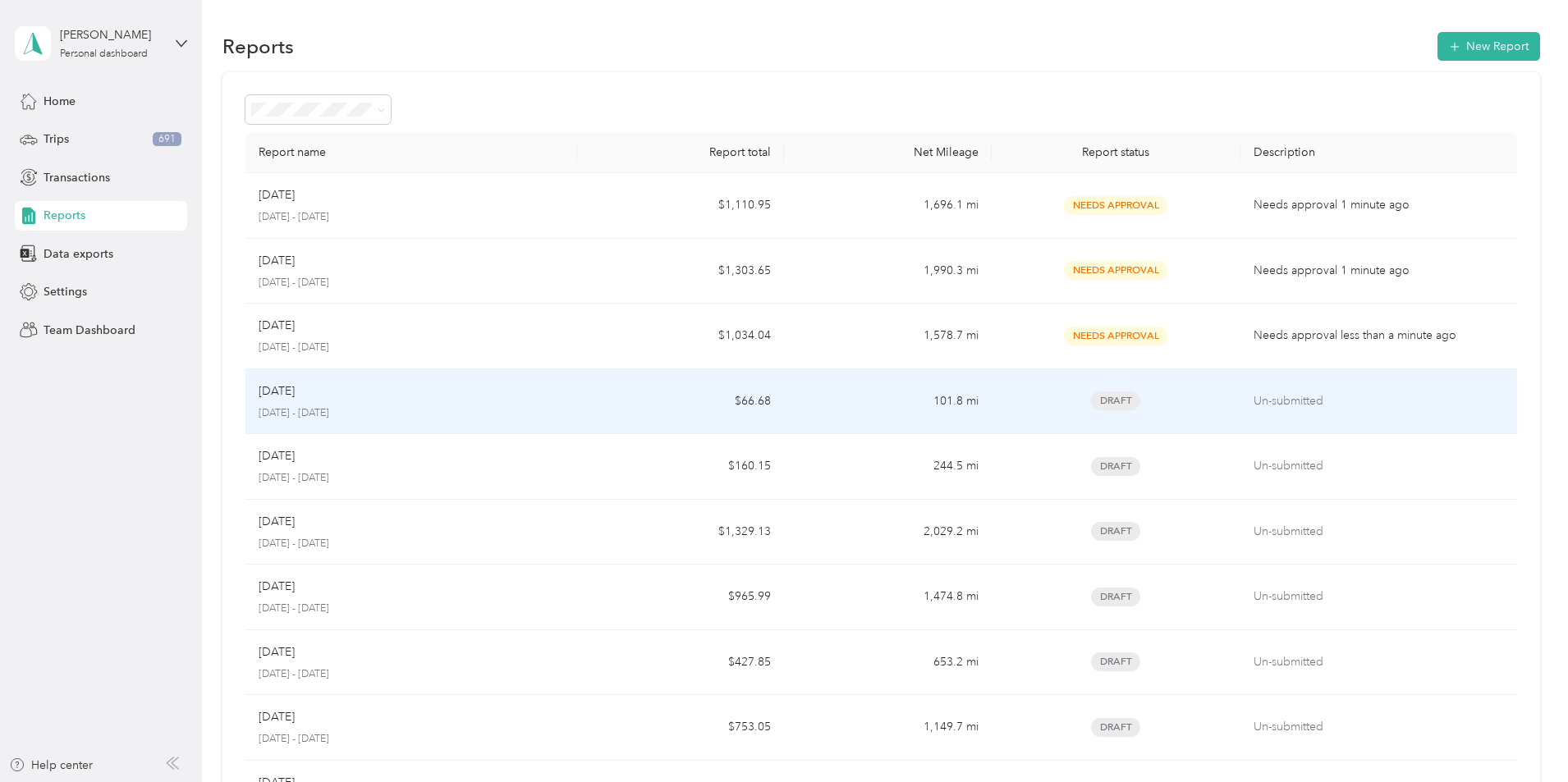
click at [294, 394] on p "[DATE]" at bounding box center [277, 391] width 36 height 18
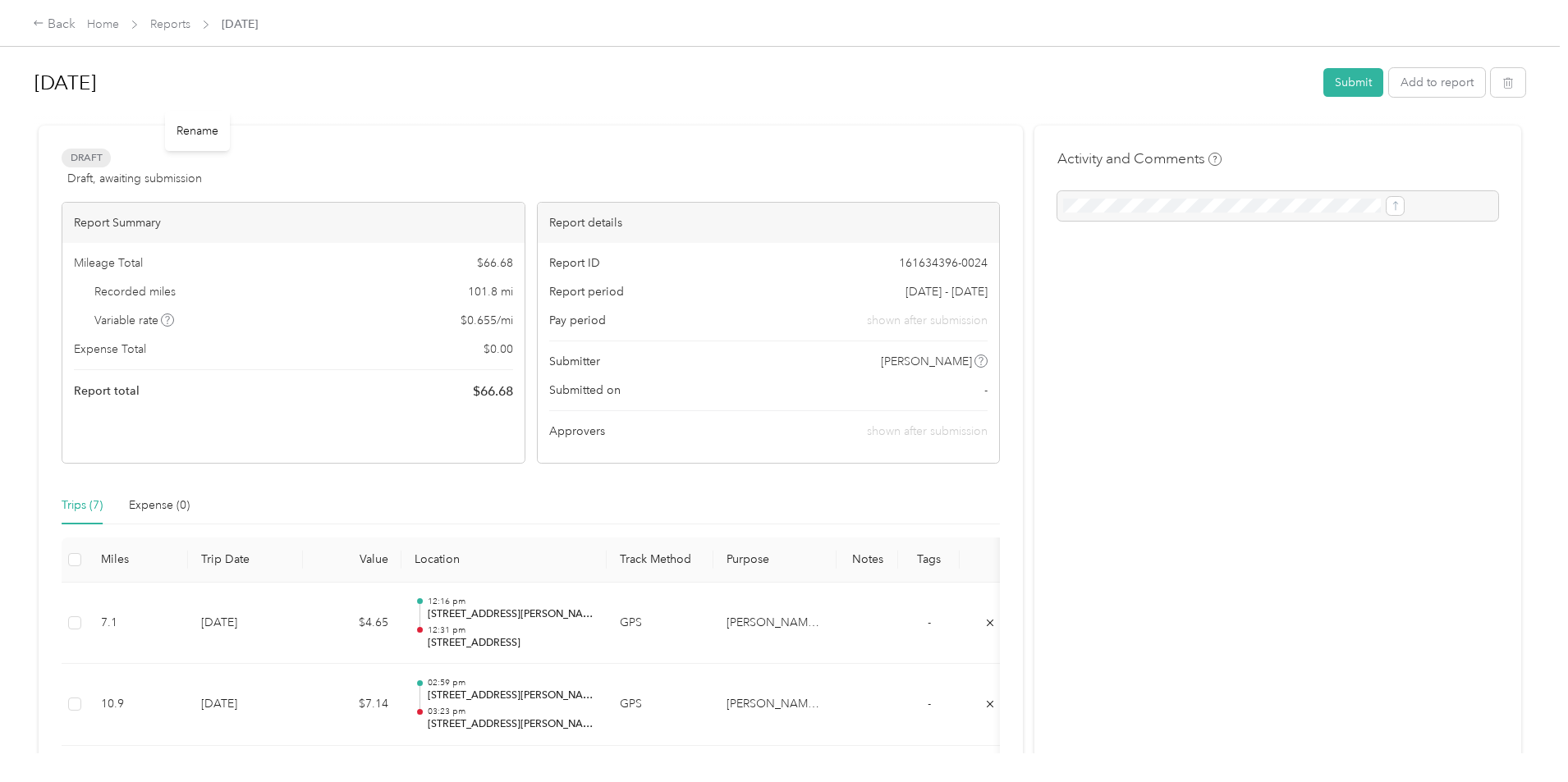
drag, startPoint x: 1212, startPoint y: 89, endPoint x: 1018, endPoint y: 68, distance: 195.1
click at [1018, 68] on div "[DATE] Submit Add to report" at bounding box center [779, 85] width 1490 height 49
click at [1323, 87] on button "Submit" at bounding box center [1353, 83] width 60 height 29
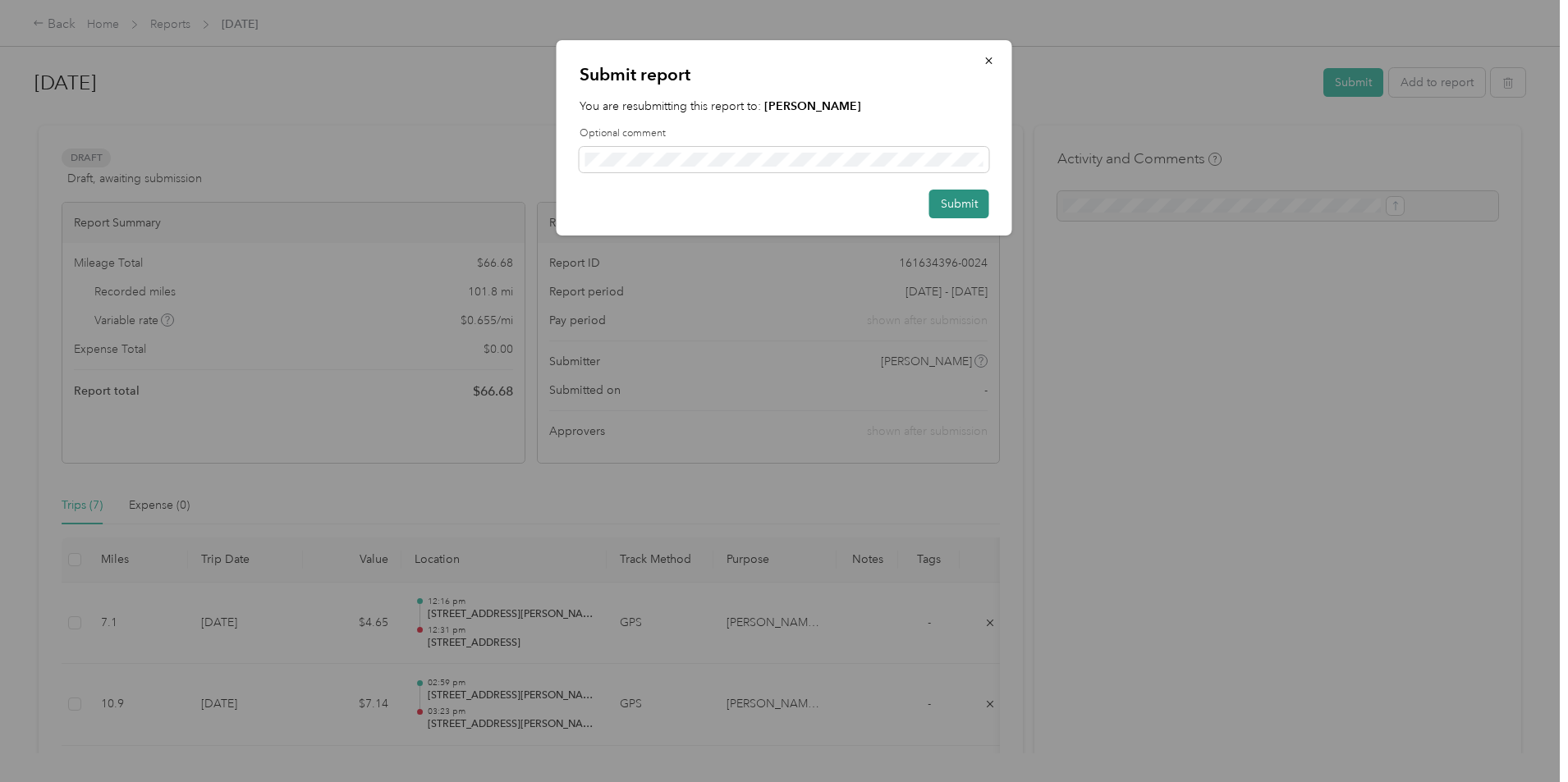
click at [955, 209] on button "Submit" at bounding box center [959, 204] width 60 height 29
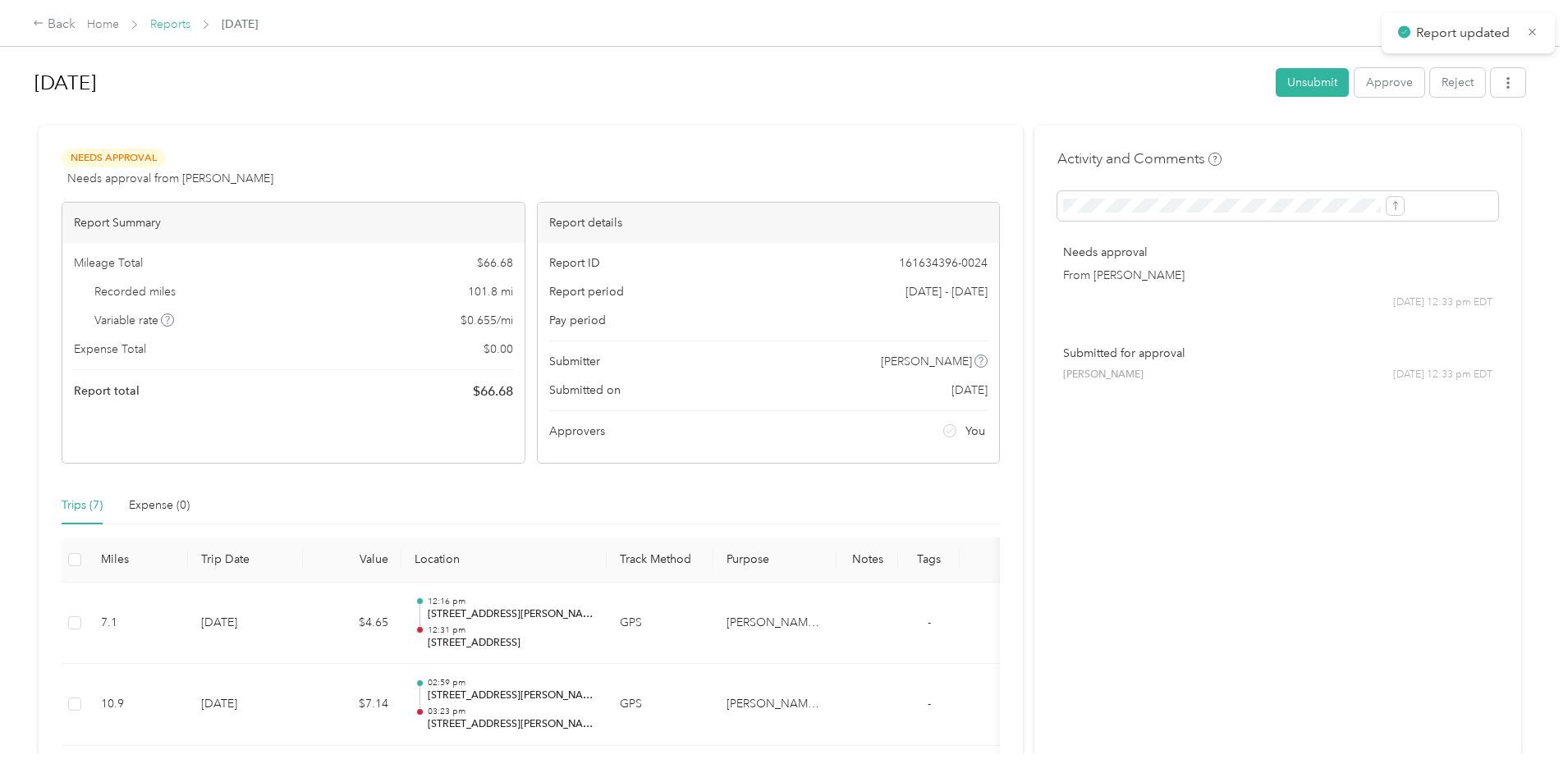
click at [190, 25] on link "Reports" at bounding box center [170, 24] width 40 height 14
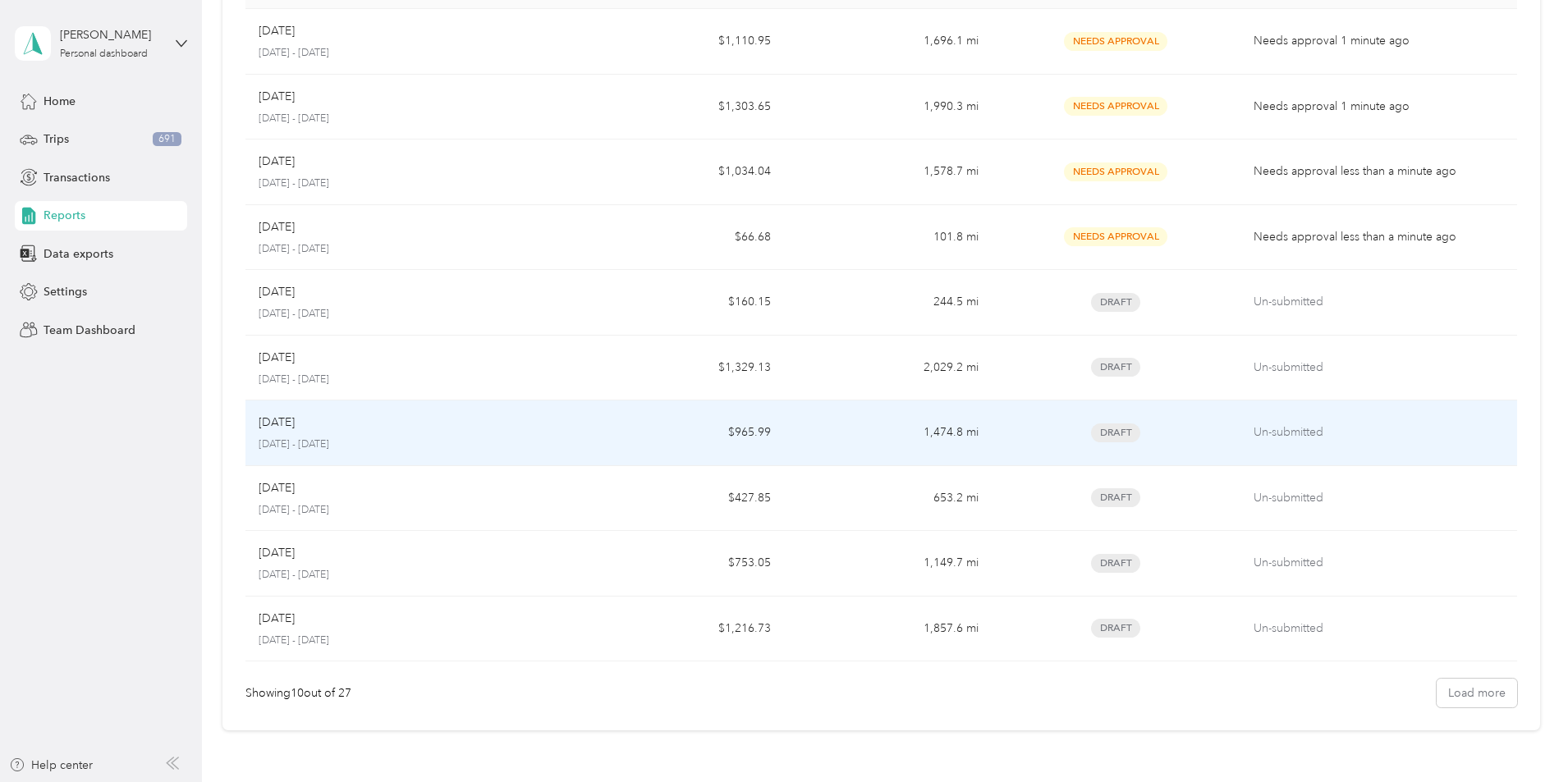
scroll to position [82, 0]
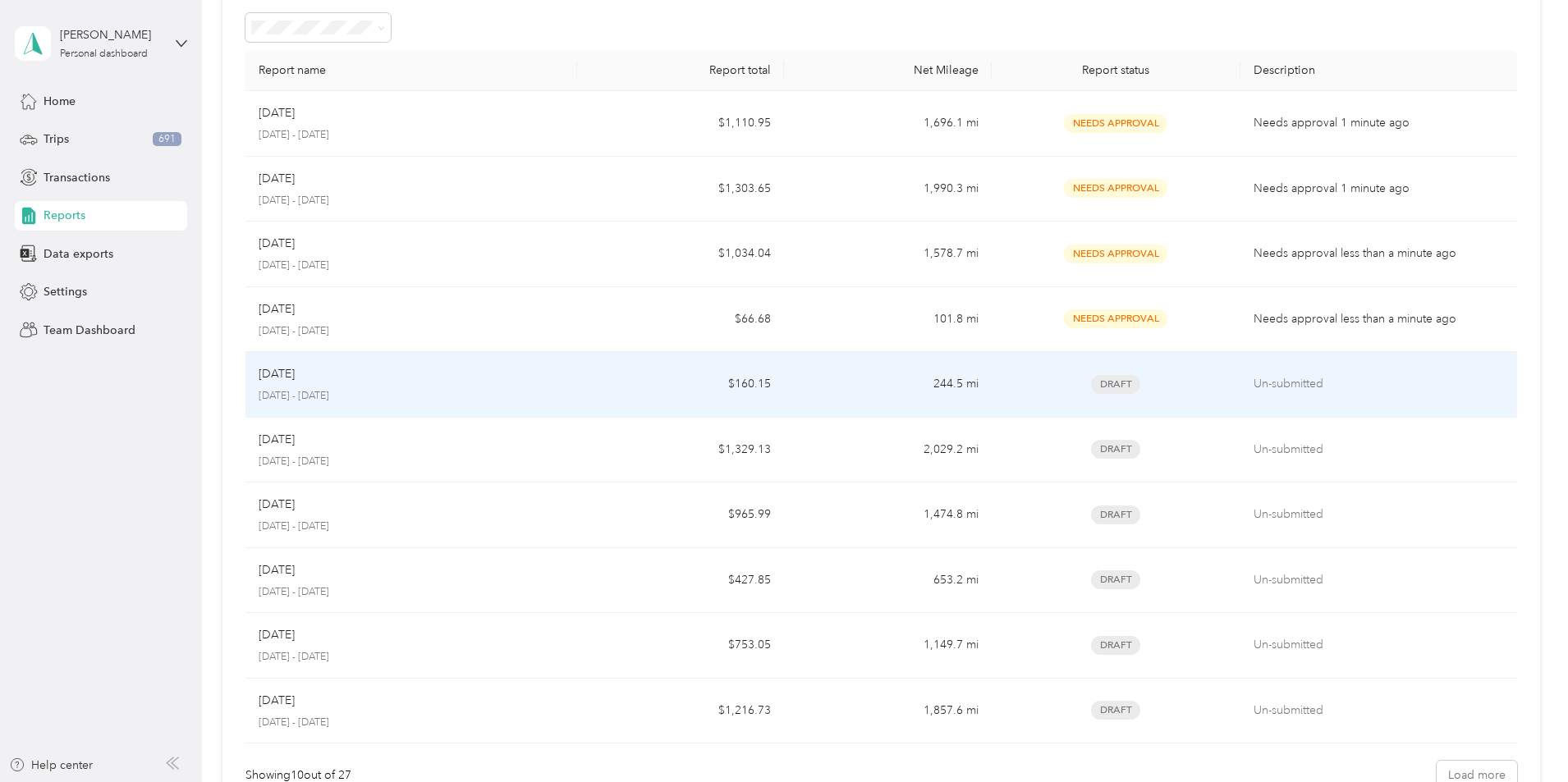
click at [294, 377] on p "[DATE]" at bounding box center [277, 374] width 36 height 18
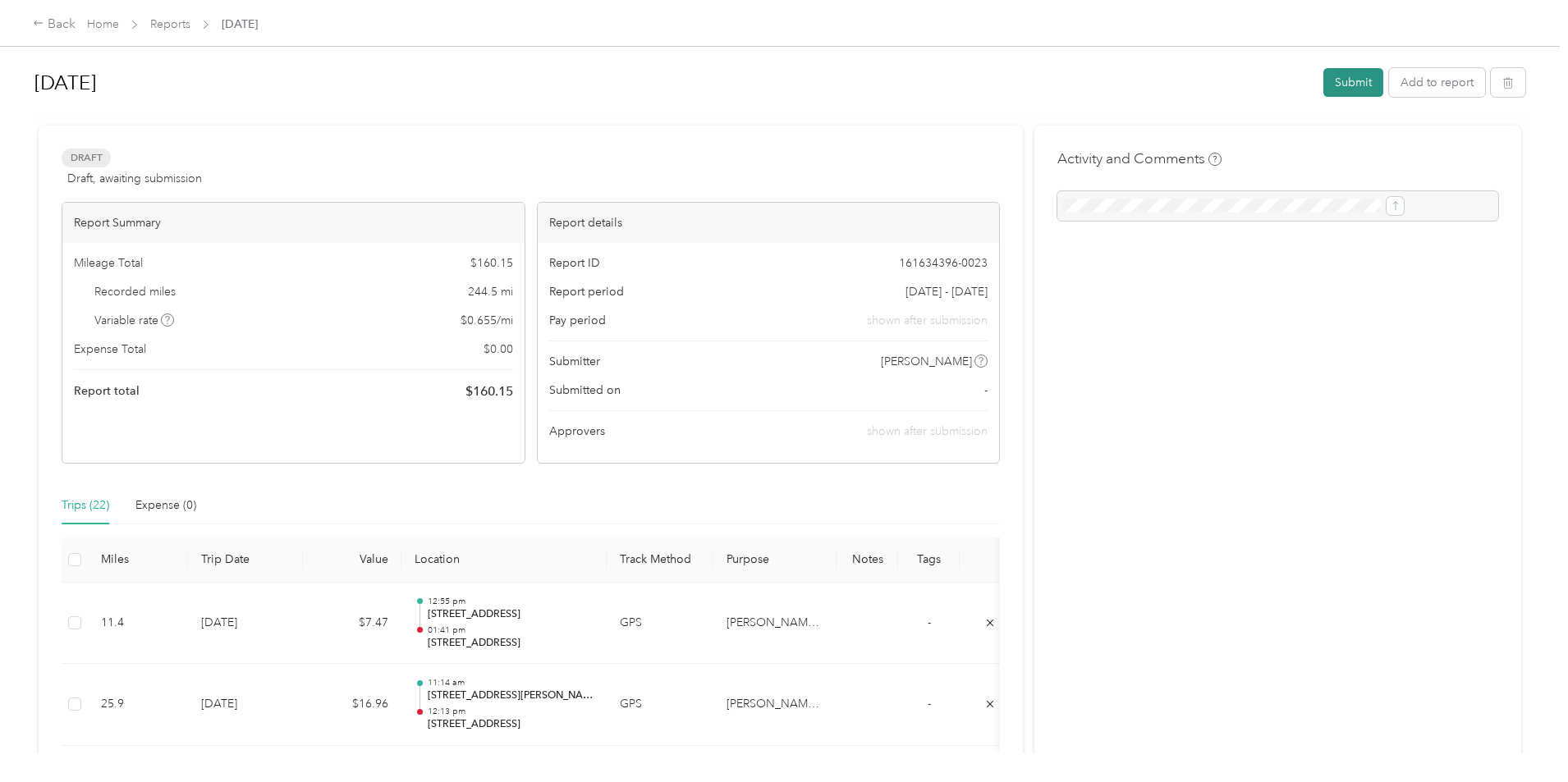
click at [1323, 78] on button "Submit" at bounding box center [1353, 83] width 60 height 29
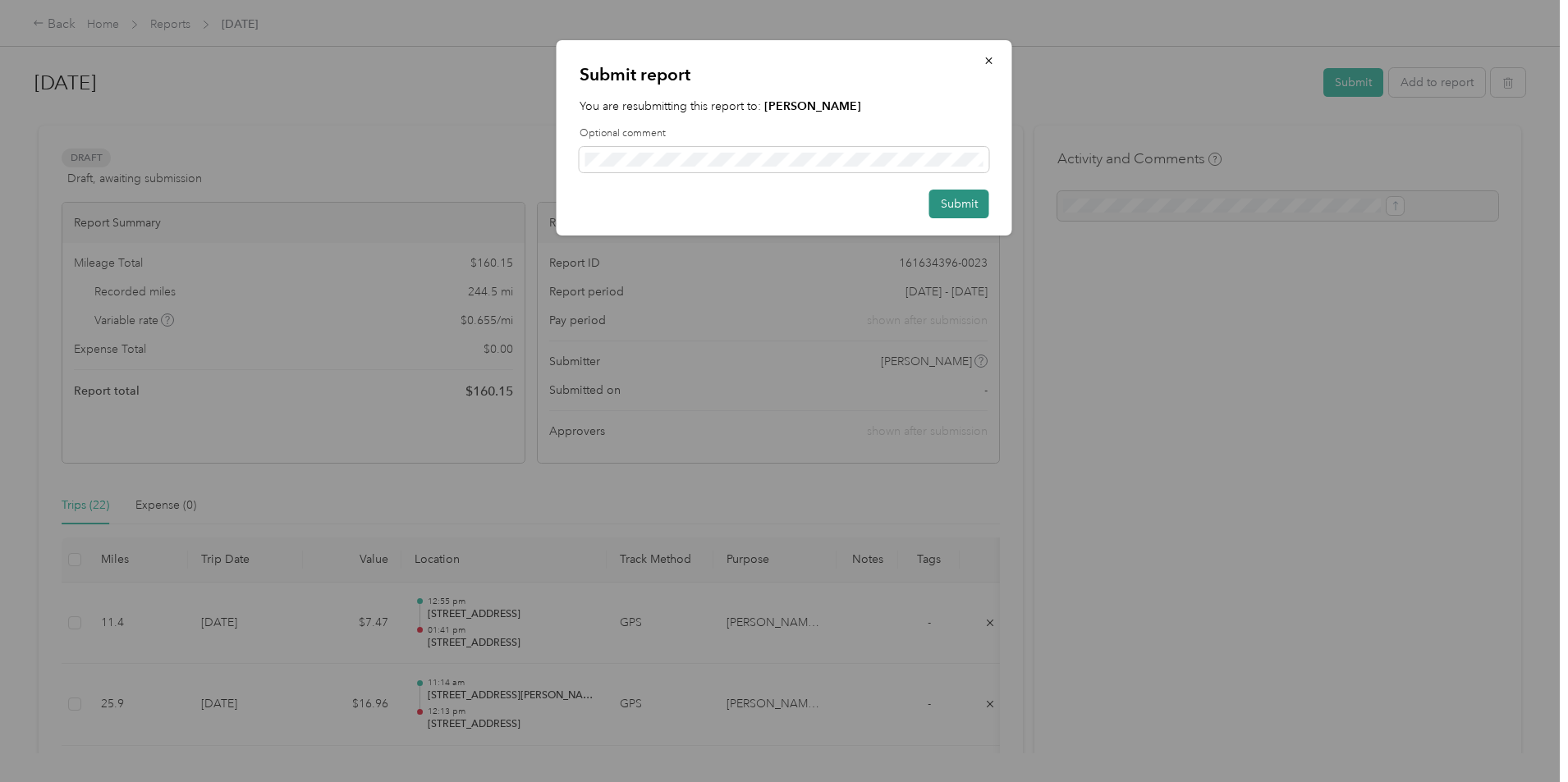
click at [966, 200] on button "Submit" at bounding box center [959, 204] width 60 height 29
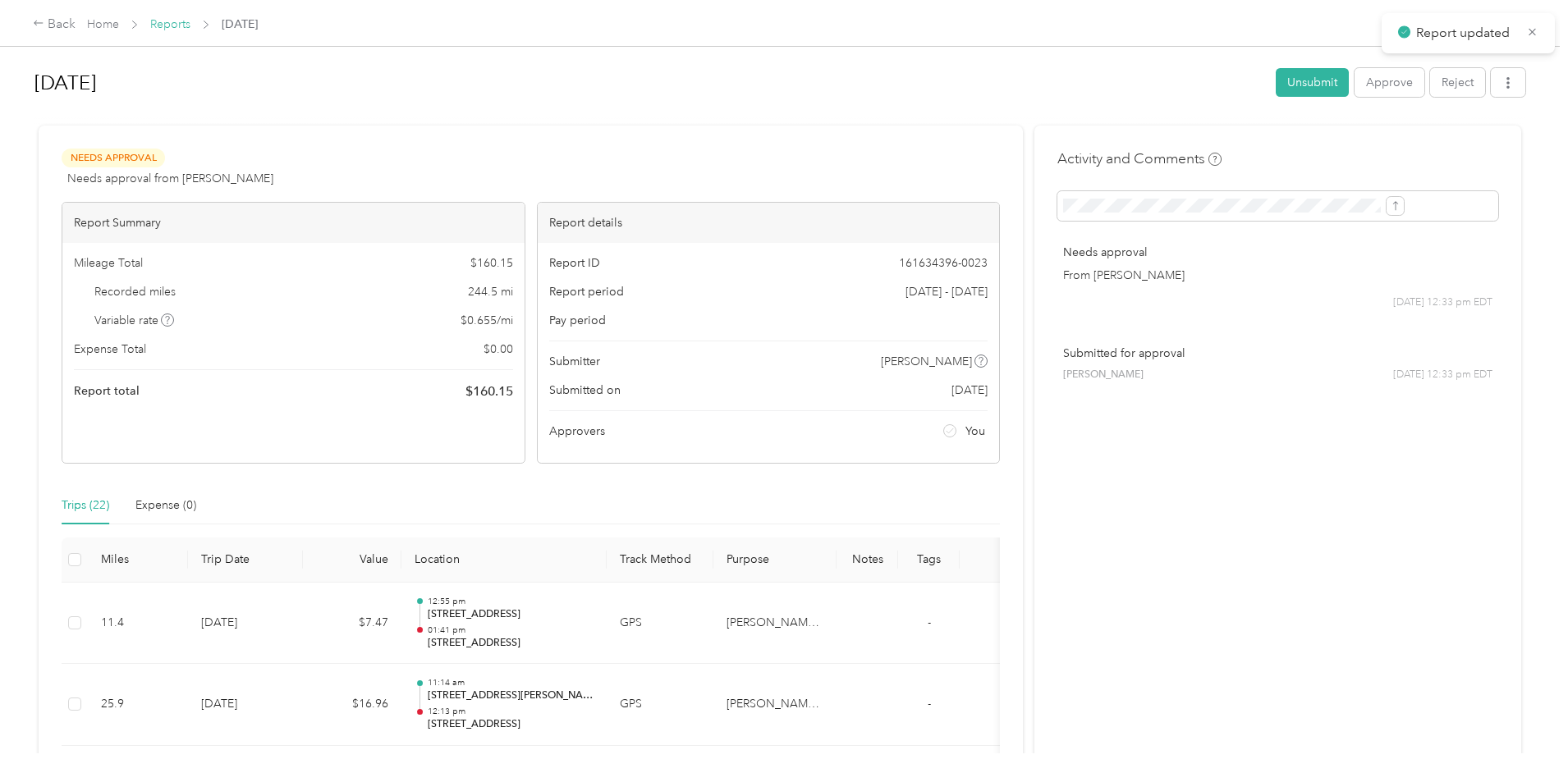
click at [190, 22] on link "Reports" at bounding box center [170, 24] width 40 height 14
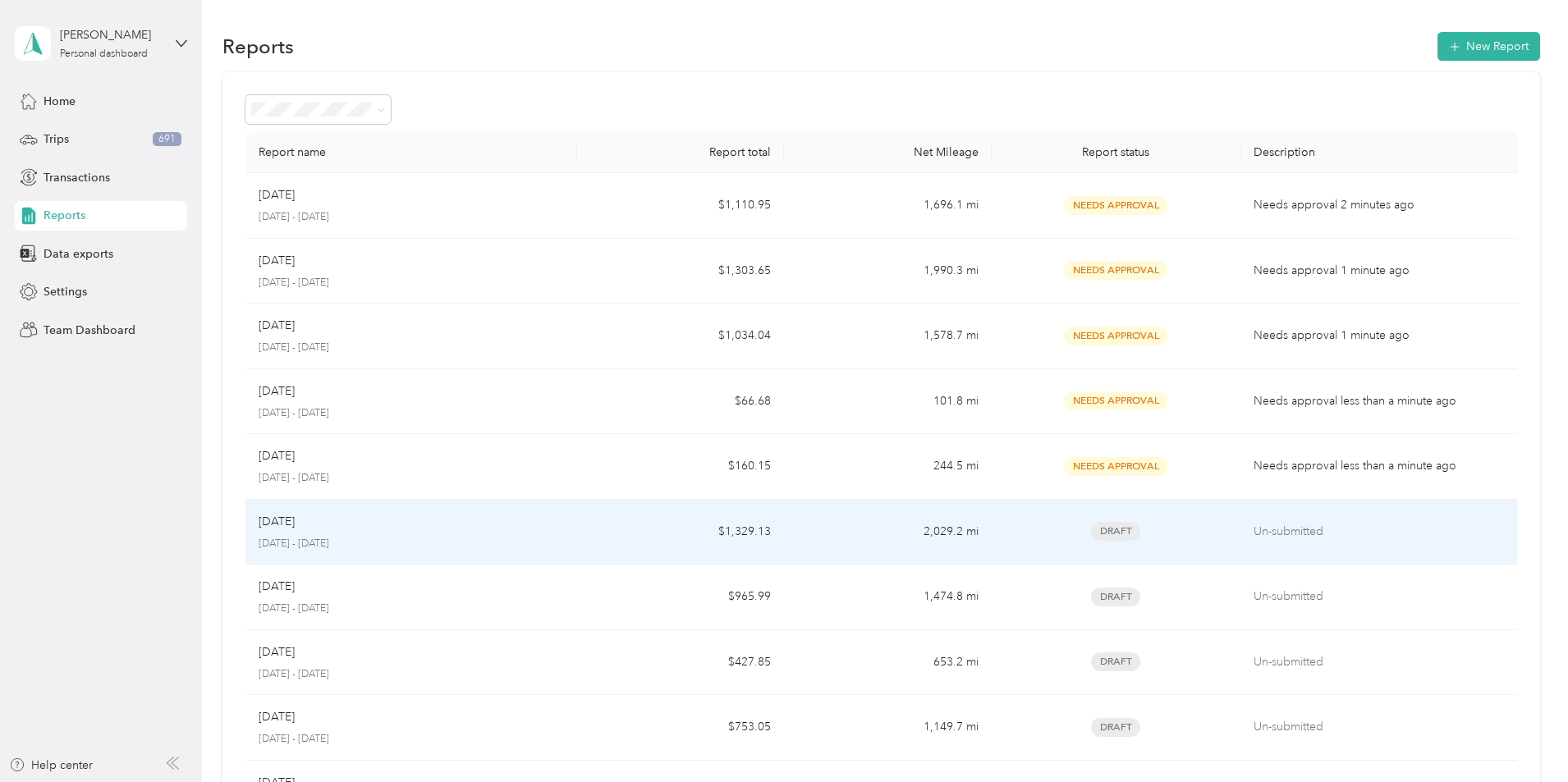
click at [294, 523] on p "[DATE]" at bounding box center [277, 522] width 36 height 18
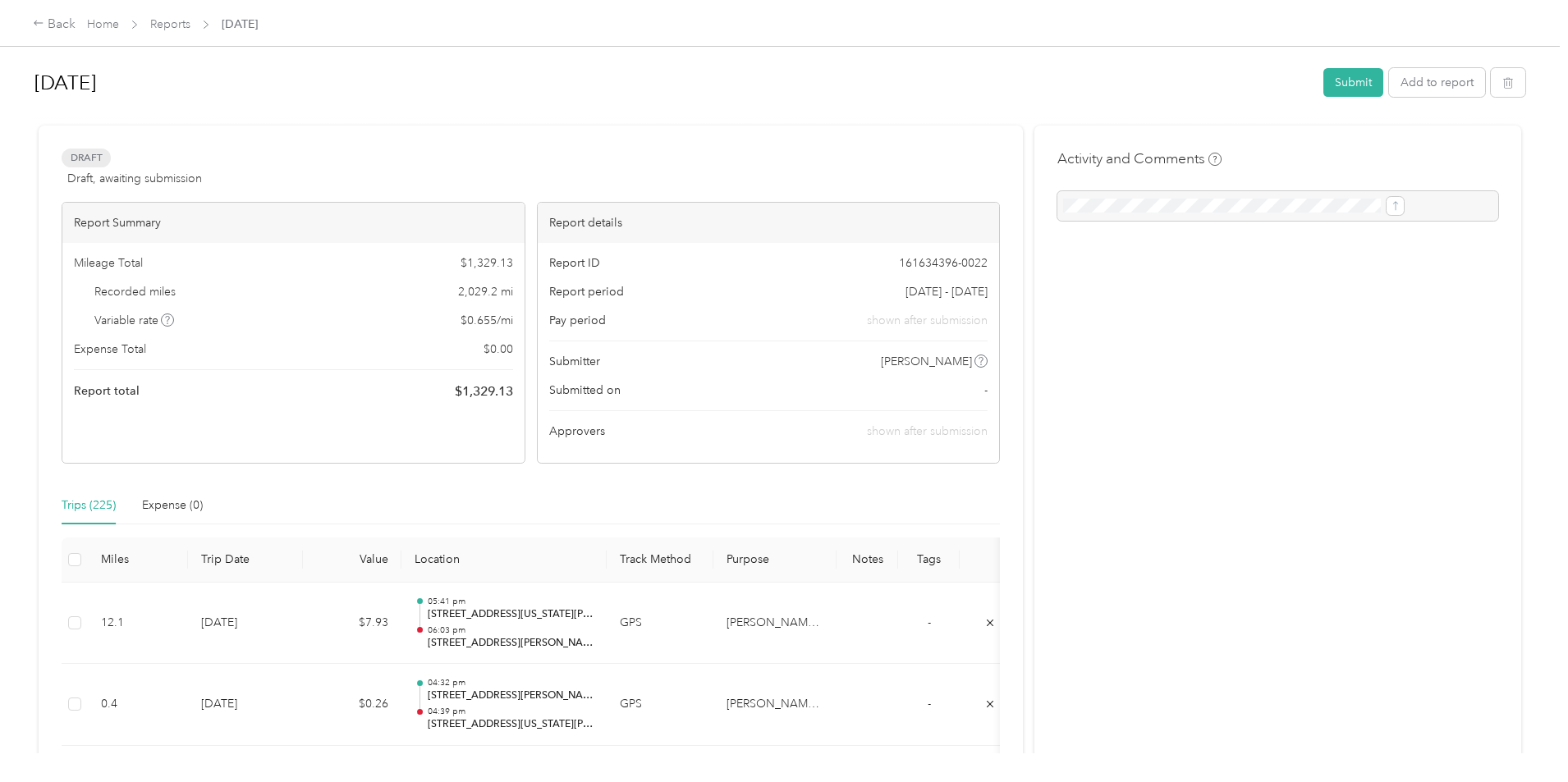
click at [1323, 80] on button "Submit" at bounding box center [1353, 83] width 60 height 29
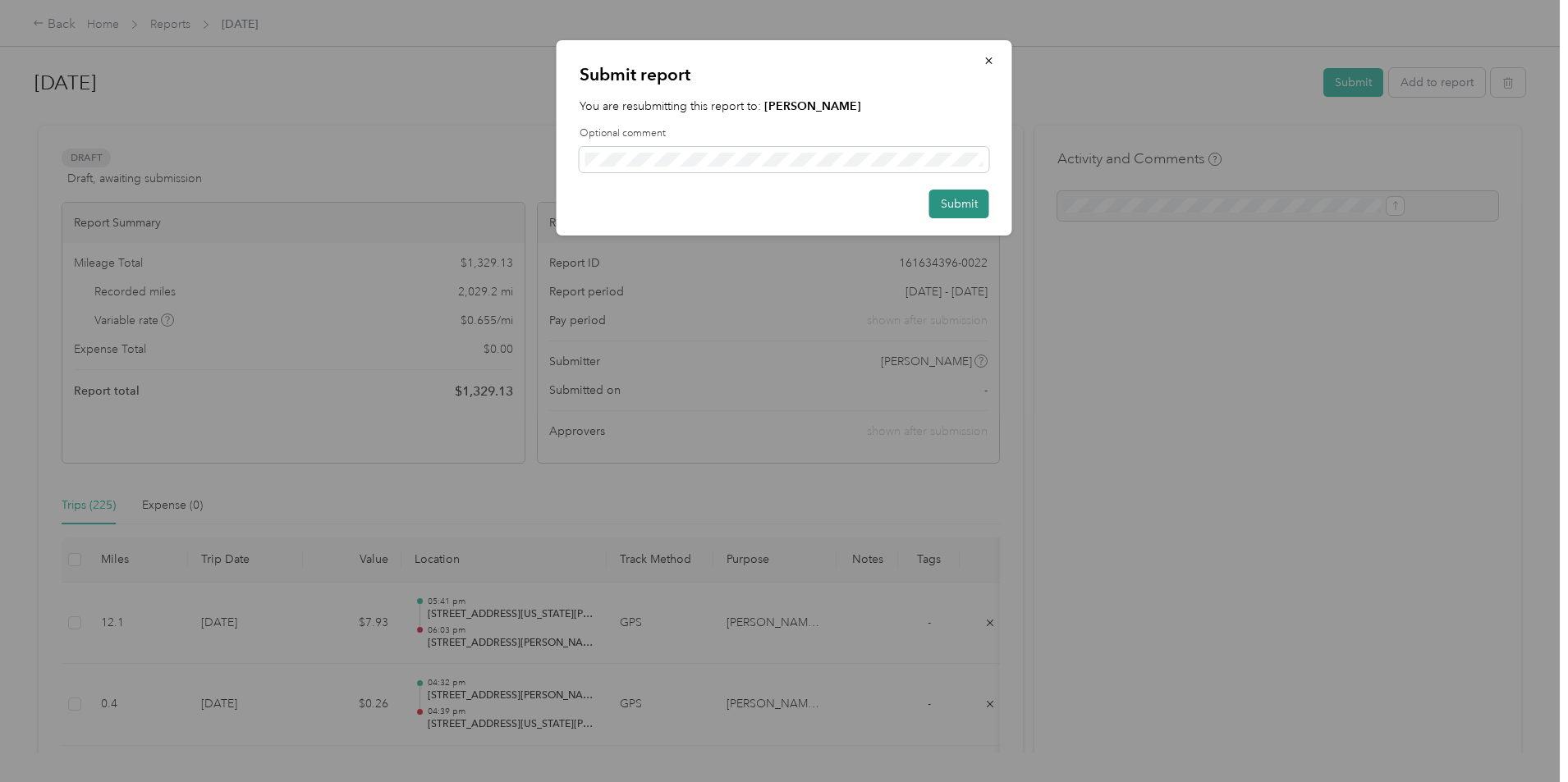
click at [969, 202] on button "Submit" at bounding box center [959, 204] width 60 height 29
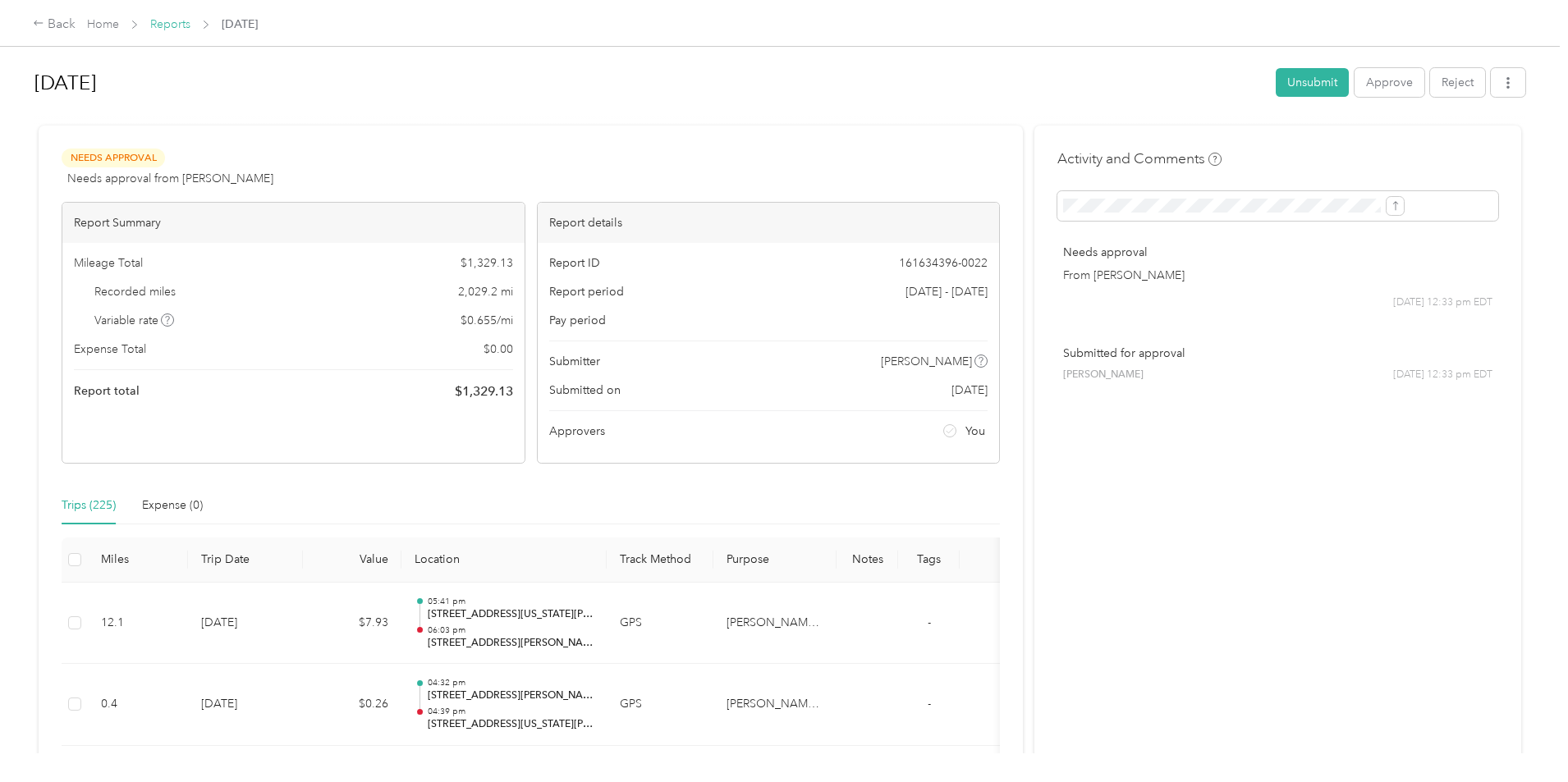
click at [190, 26] on link "Reports" at bounding box center [170, 24] width 40 height 14
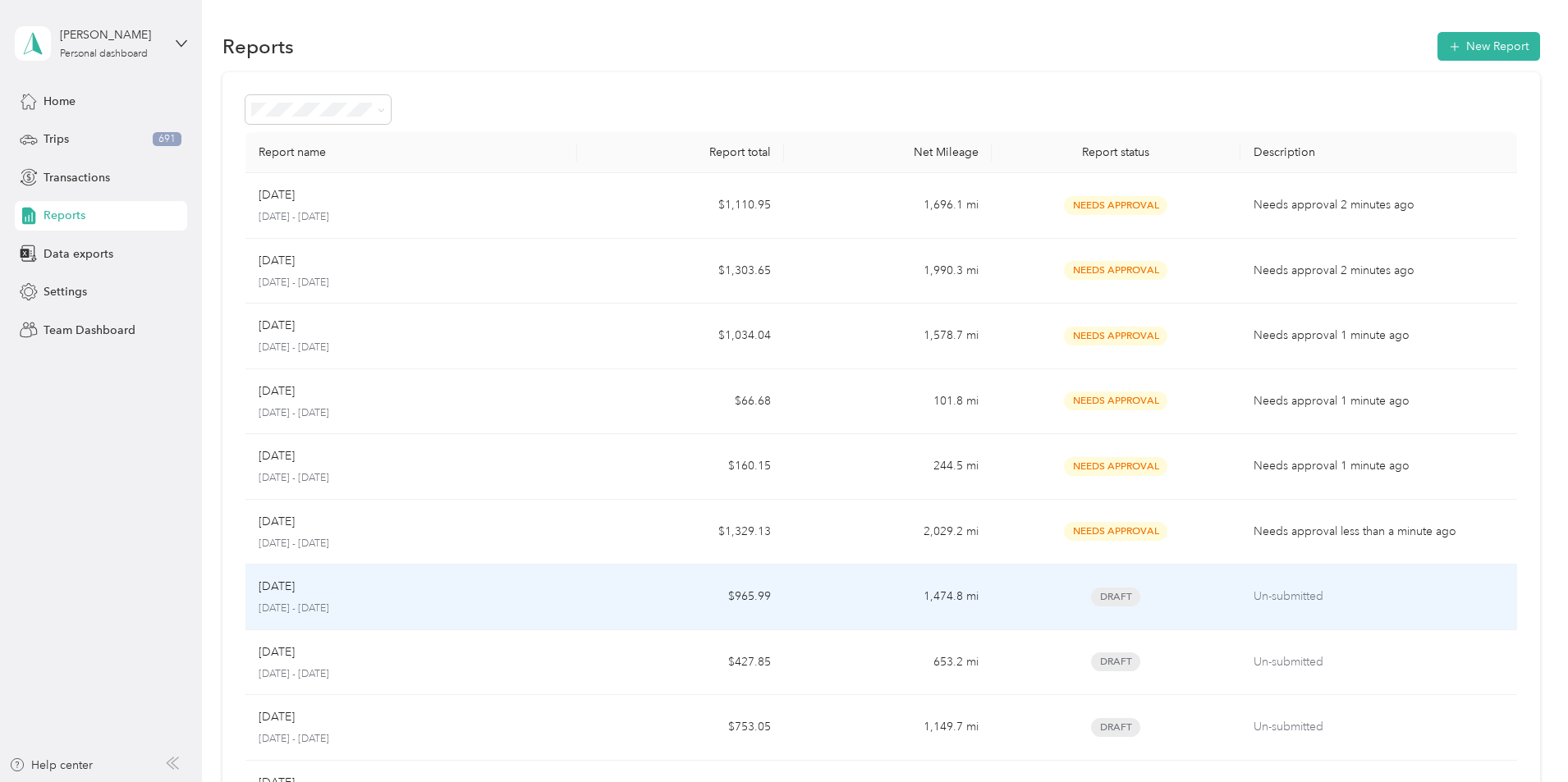
click at [294, 588] on p "[DATE]" at bounding box center [277, 586] width 36 height 18
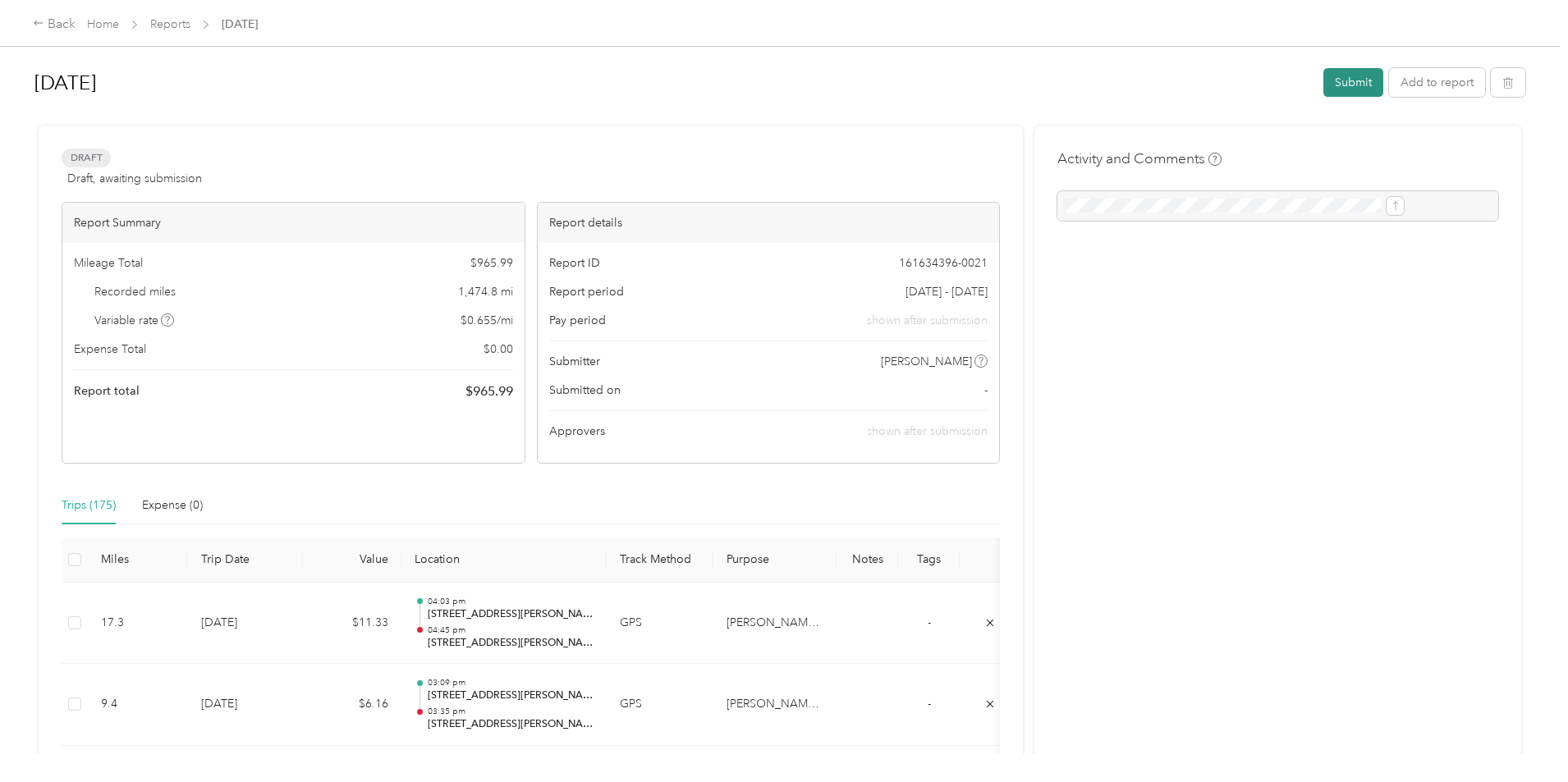
click at [1323, 90] on button "Submit" at bounding box center [1353, 83] width 60 height 29
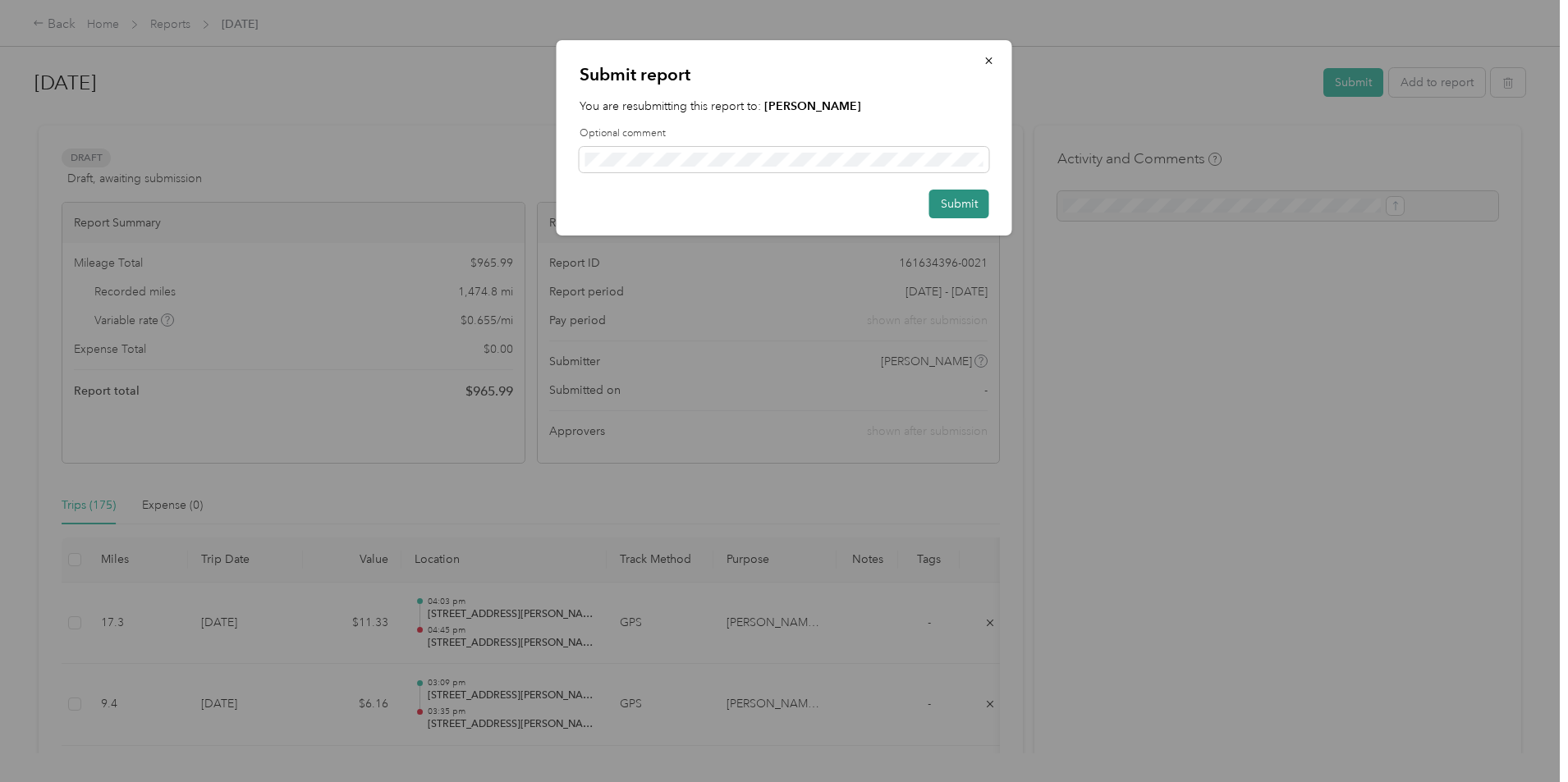
click at [948, 202] on button "Submit" at bounding box center [959, 204] width 60 height 29
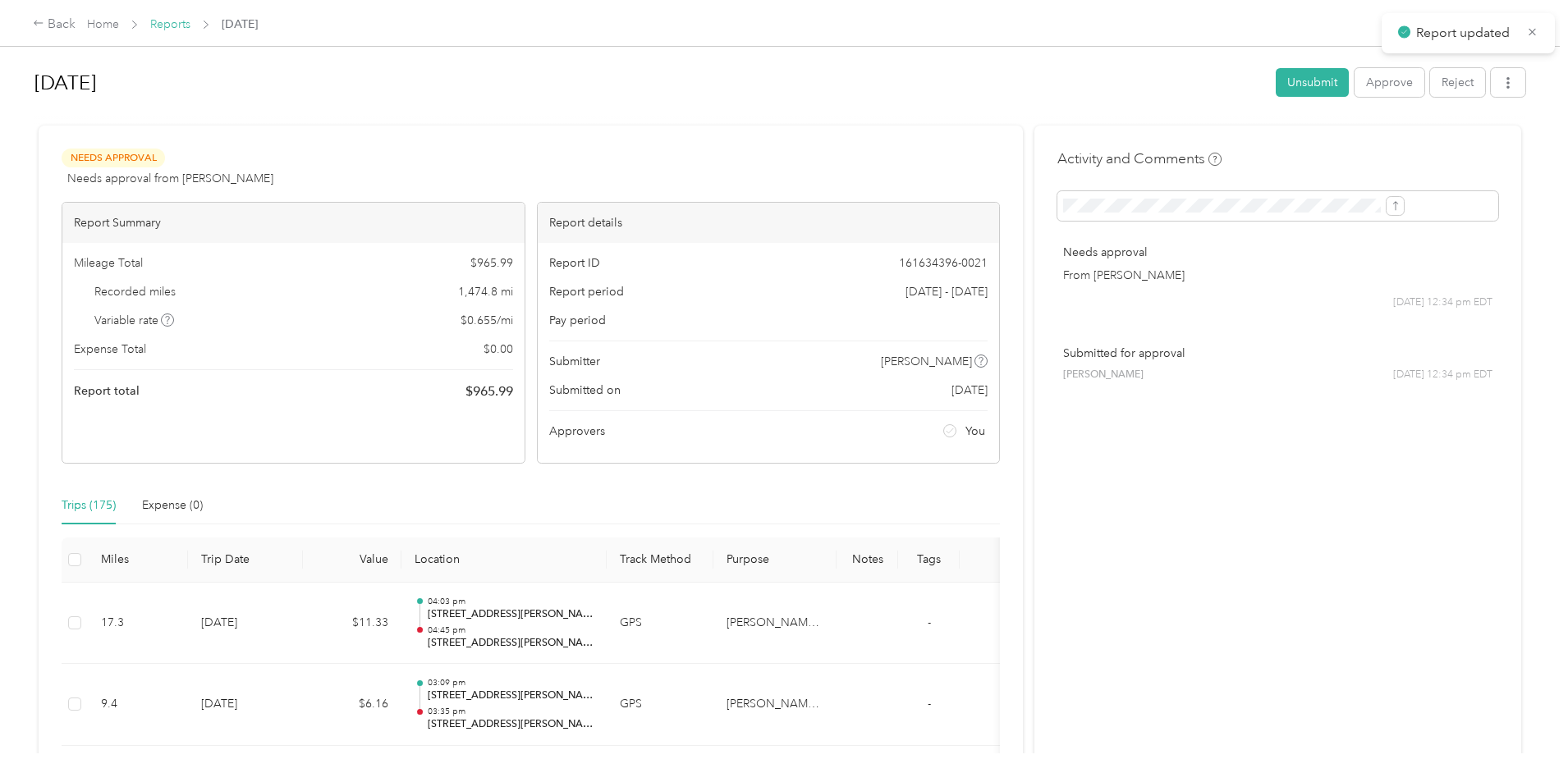
click at [190, 28] on link "Reports" at bounding box center [170, 24] width 40 height 14
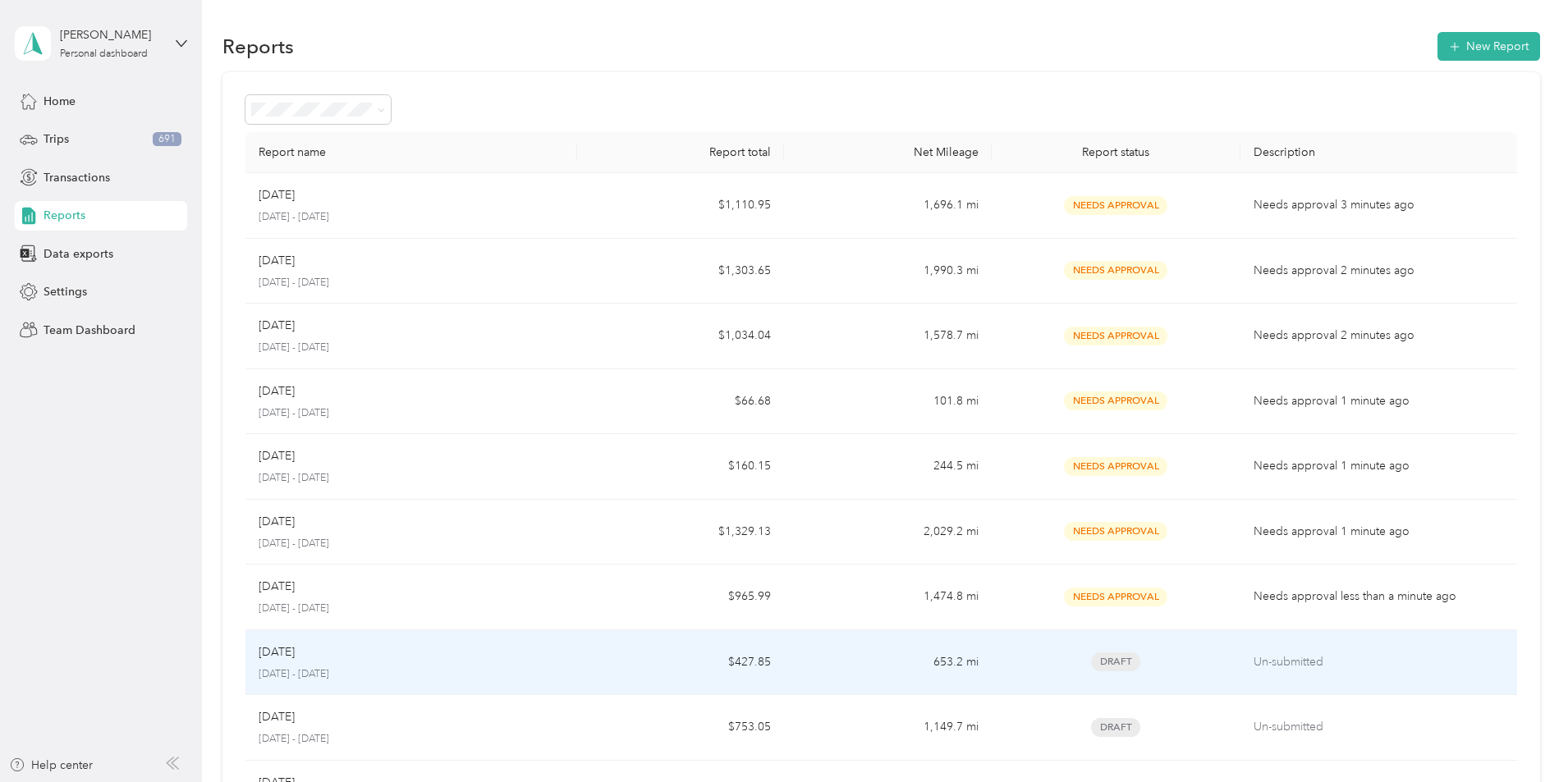
click at [294, 655] on p "[DATE]" at bounding box center [277, 652] width 36 height 18
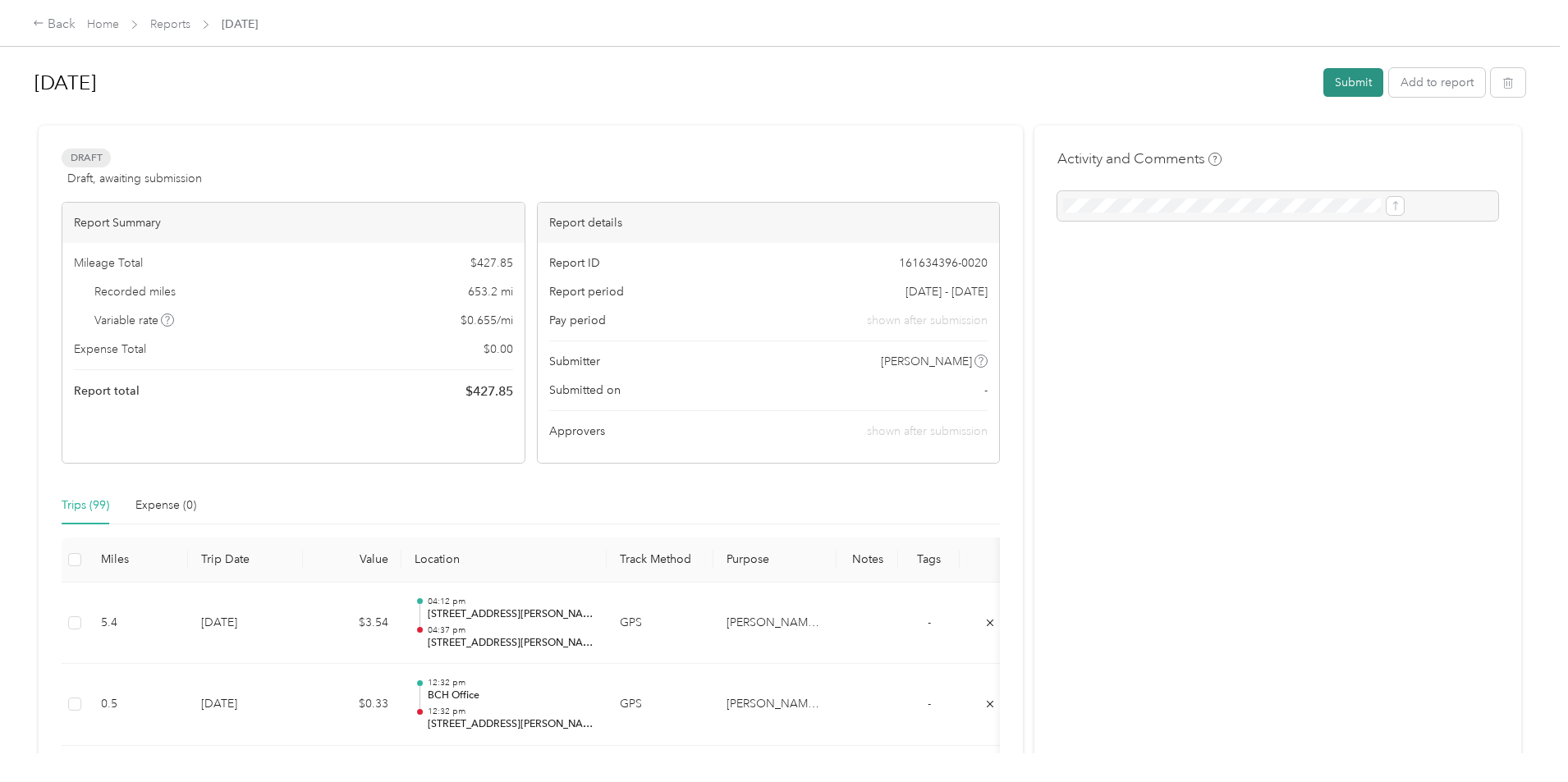
click at [1323, 79] on button "Submit" at bounding box center [1353, 83] width 60 height 29
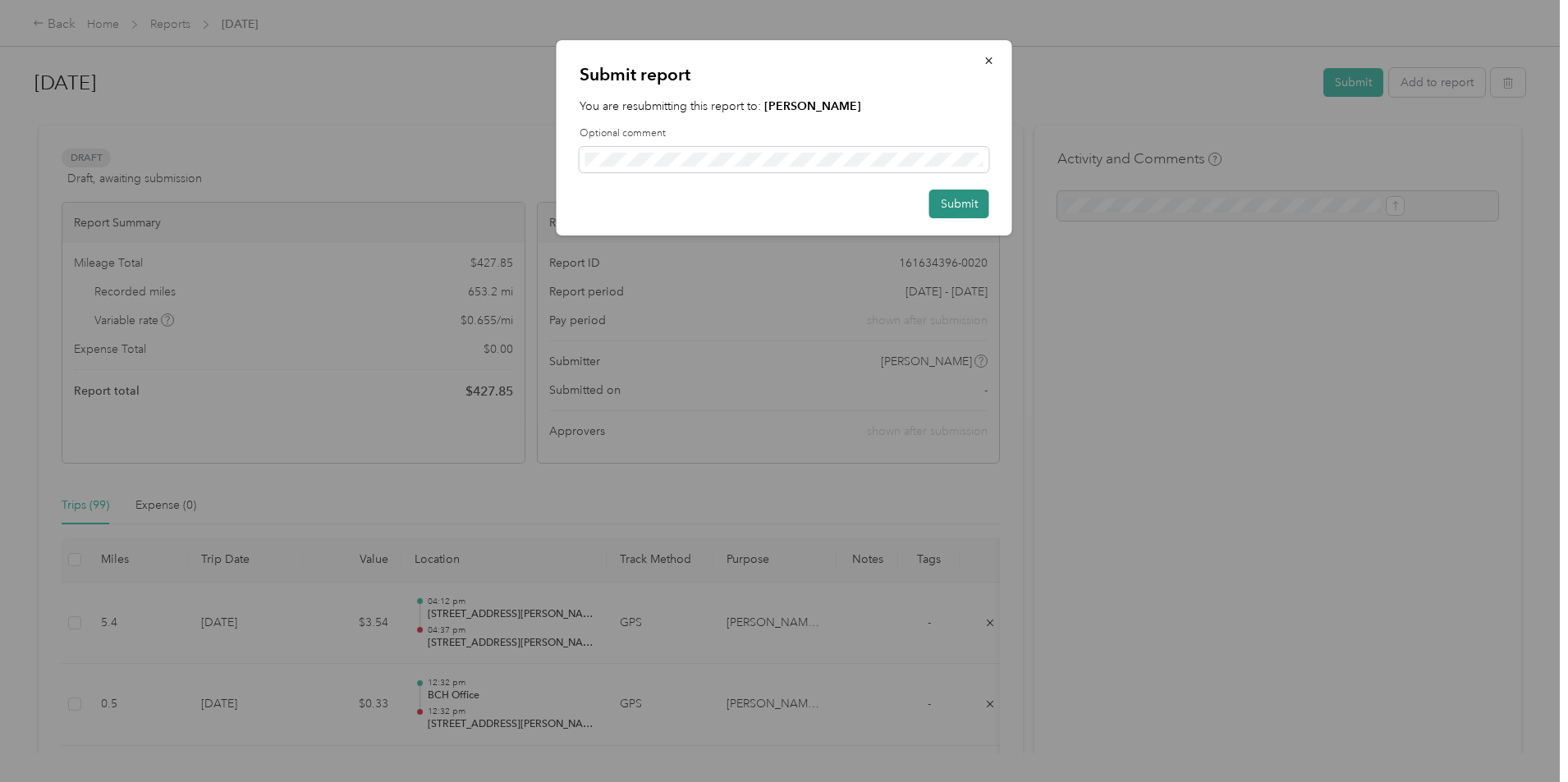
click at [964, 204] on button "Submit" at bounding box center [959, 204] width 60 height 29
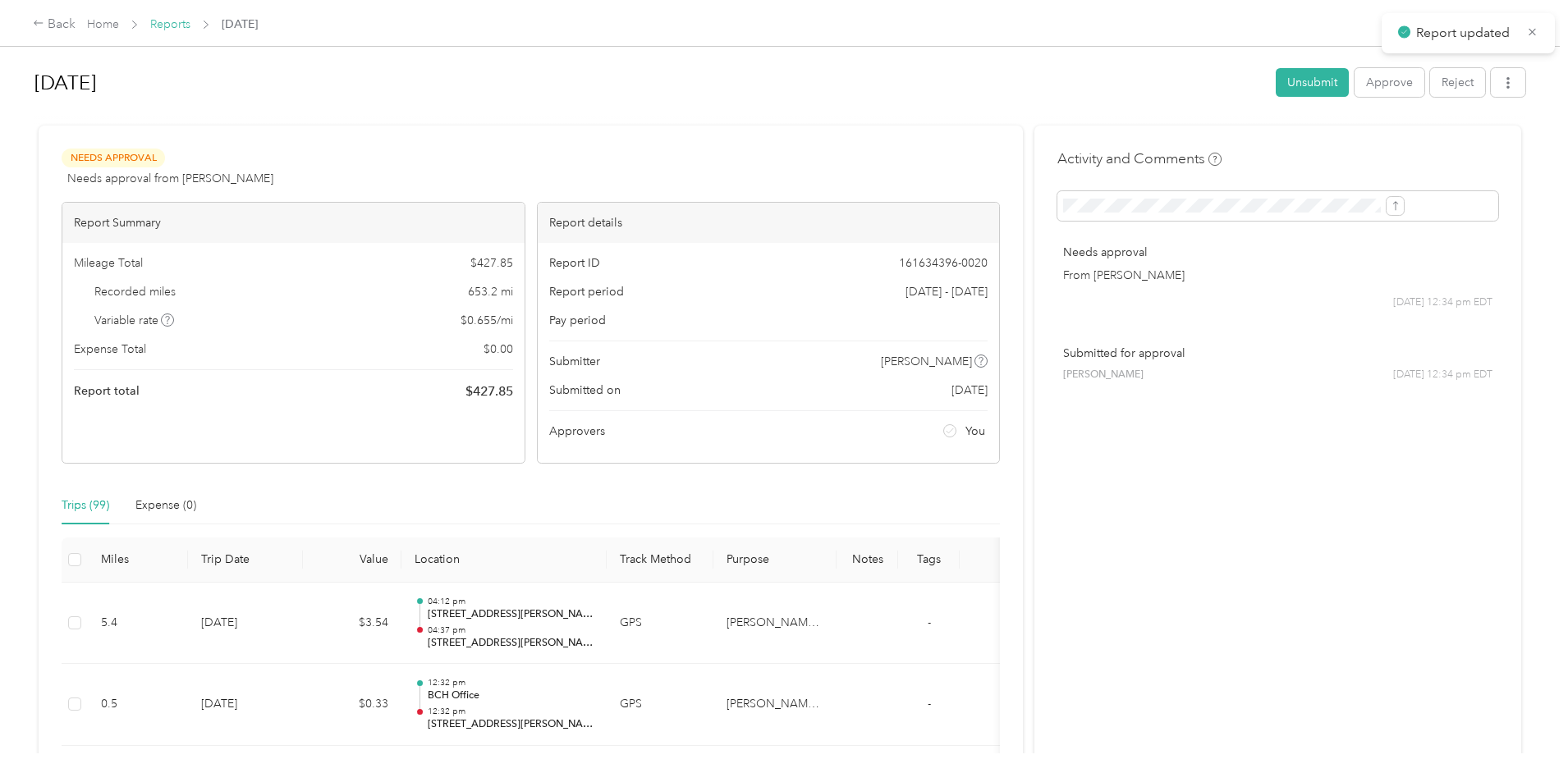
click at [190, 25] on link "Reports" at bounding box center [170, 24] width 40 height 14
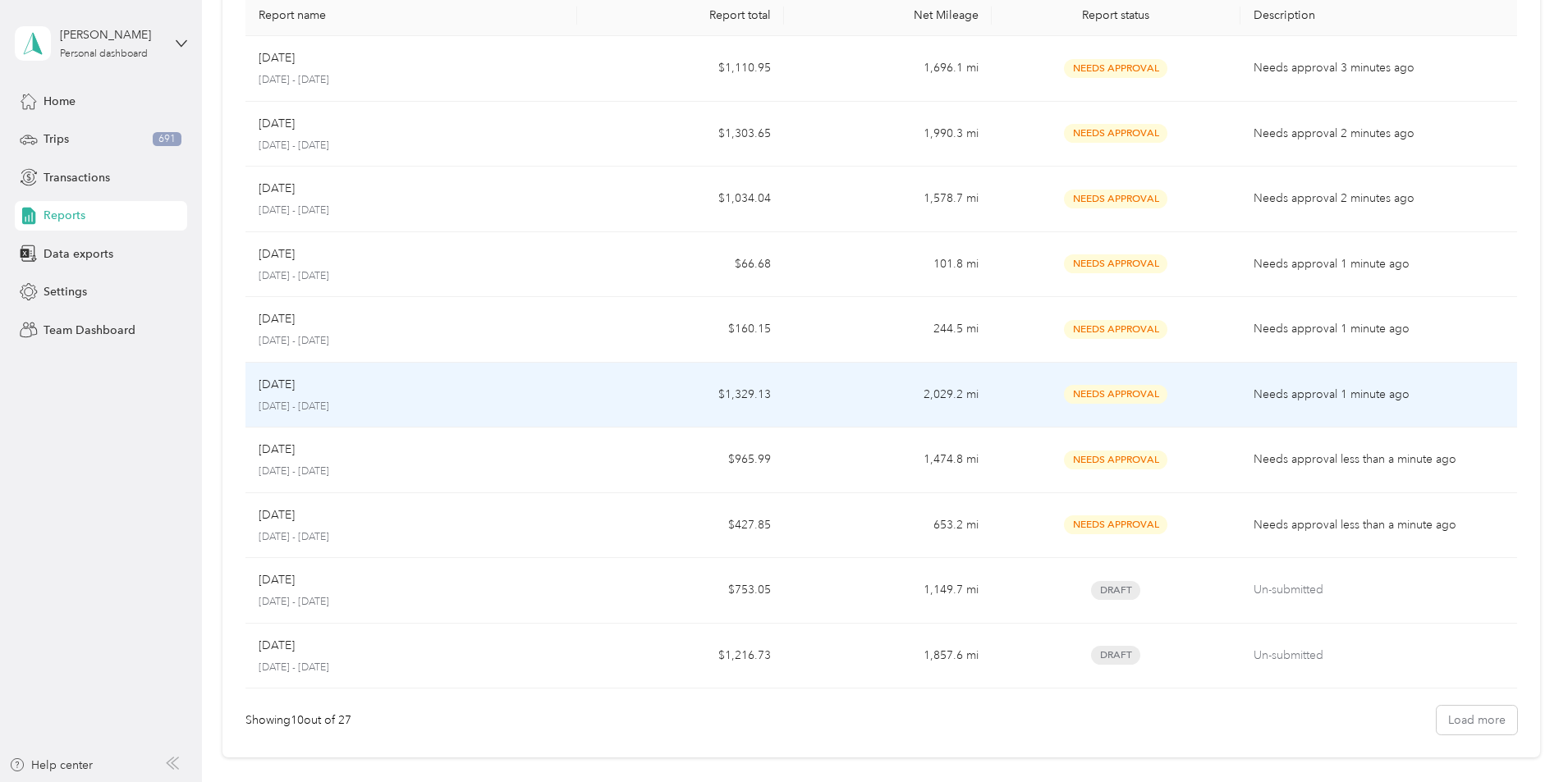
scroll to position [201, 0]
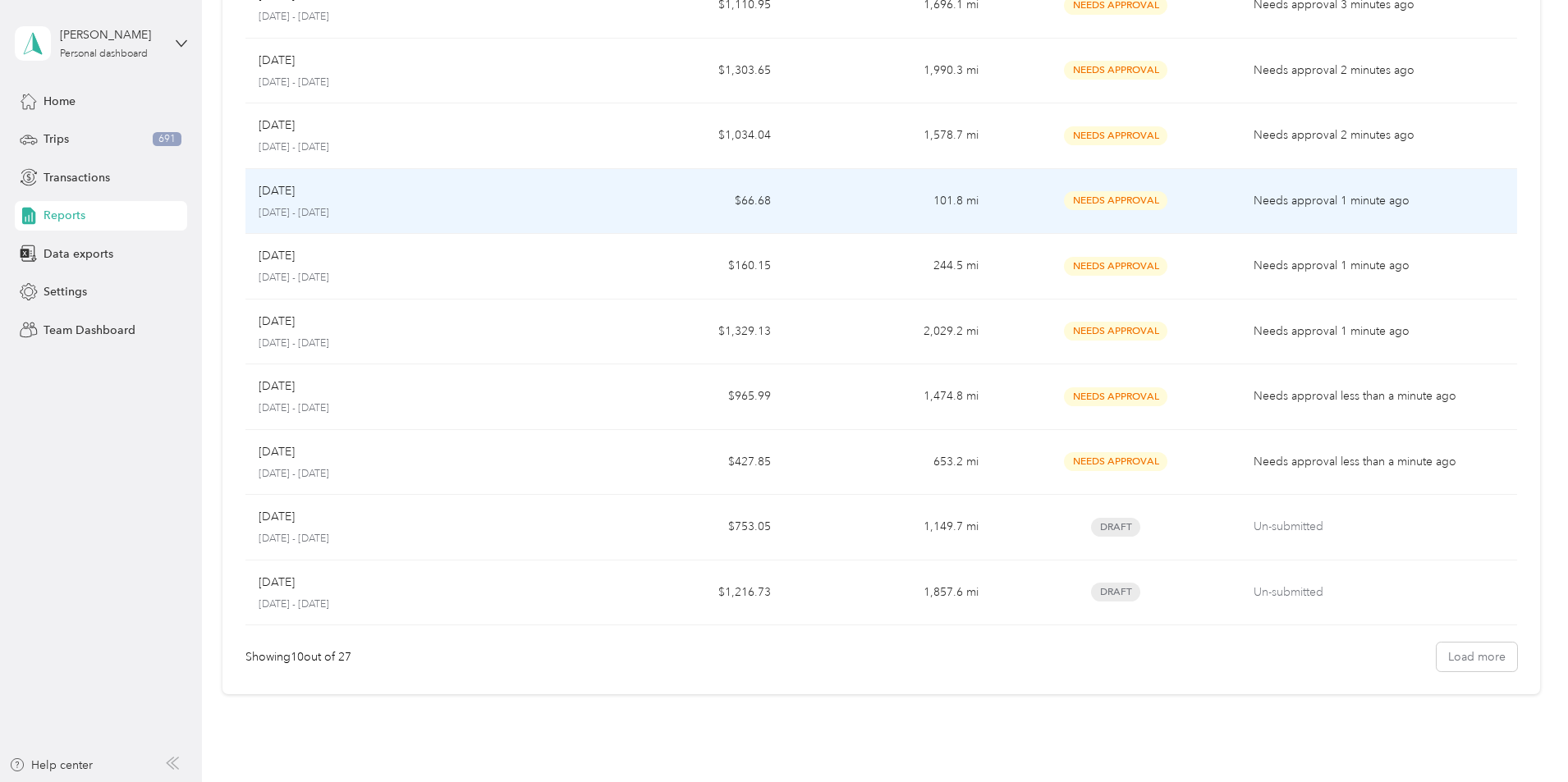
click at [294, 194] on p "[DATE]" at bounding box center [277, 190] width 36 height 18
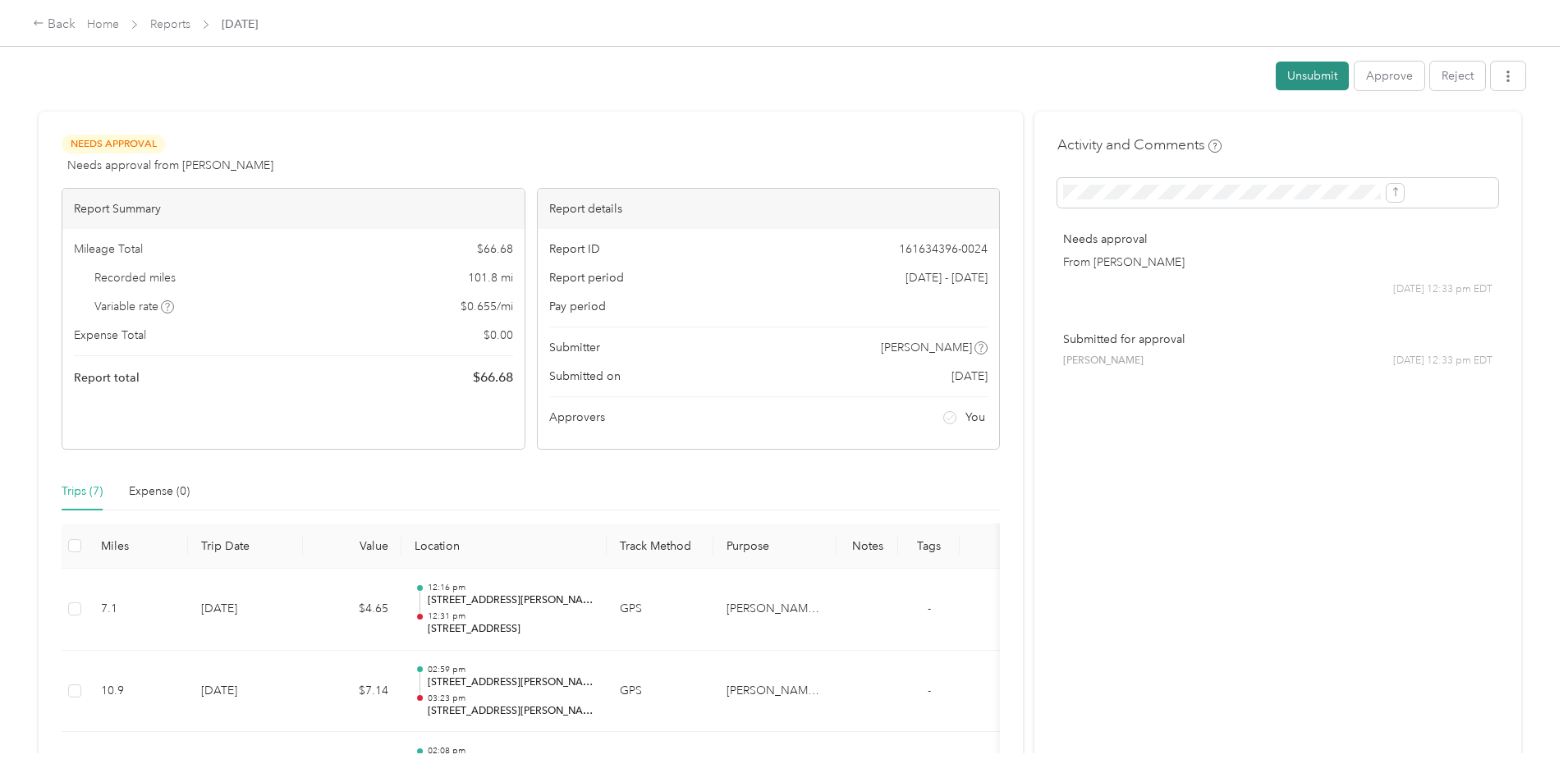
click at [1181, 67] on div "Unsubmit Approve Reject" at bounding box center [779, 79] width 1490 height 34
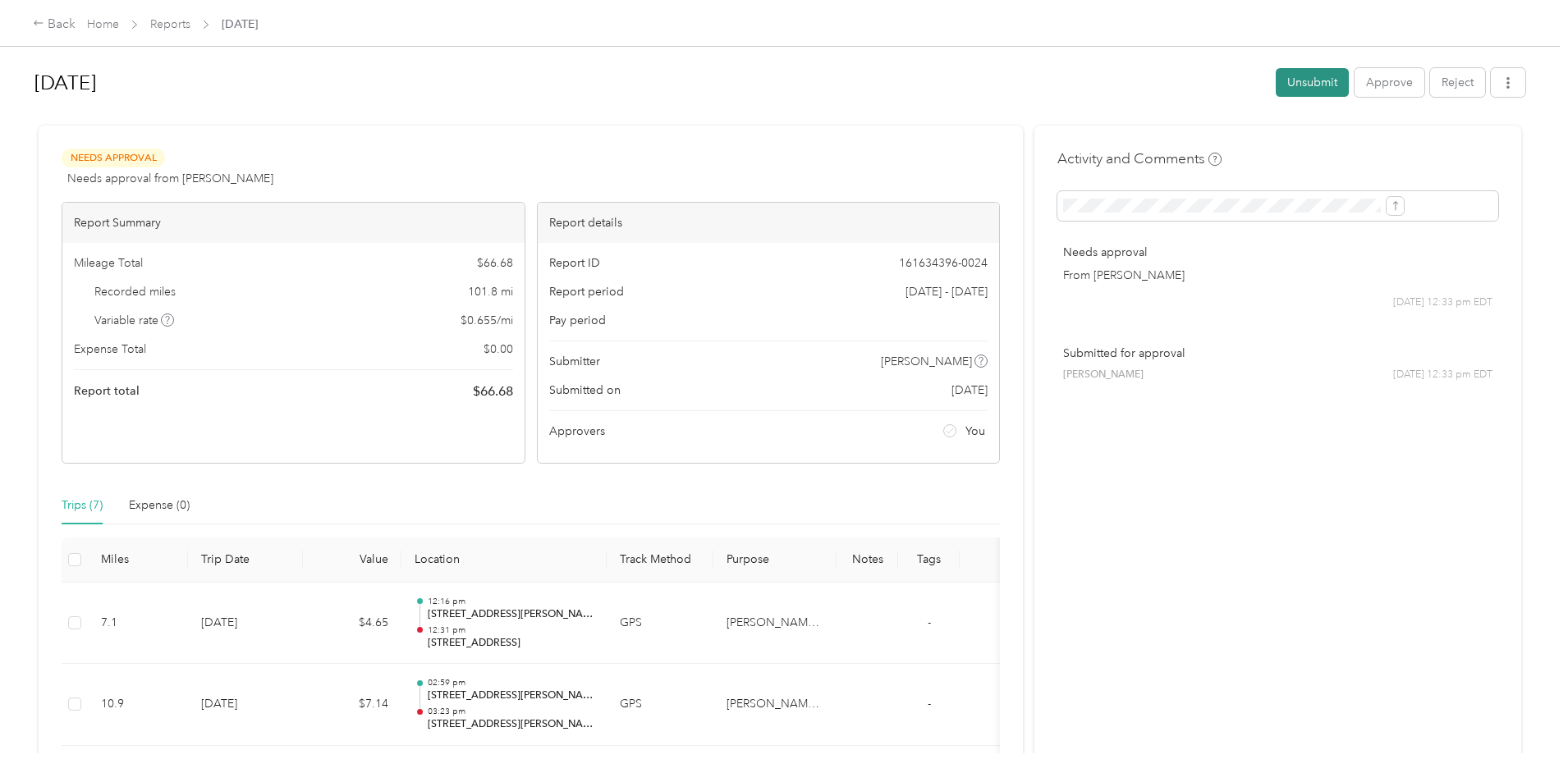
click at [1275, 86] on button "Unsubmit" at bounding box center [1312, 83] width 73 height 29
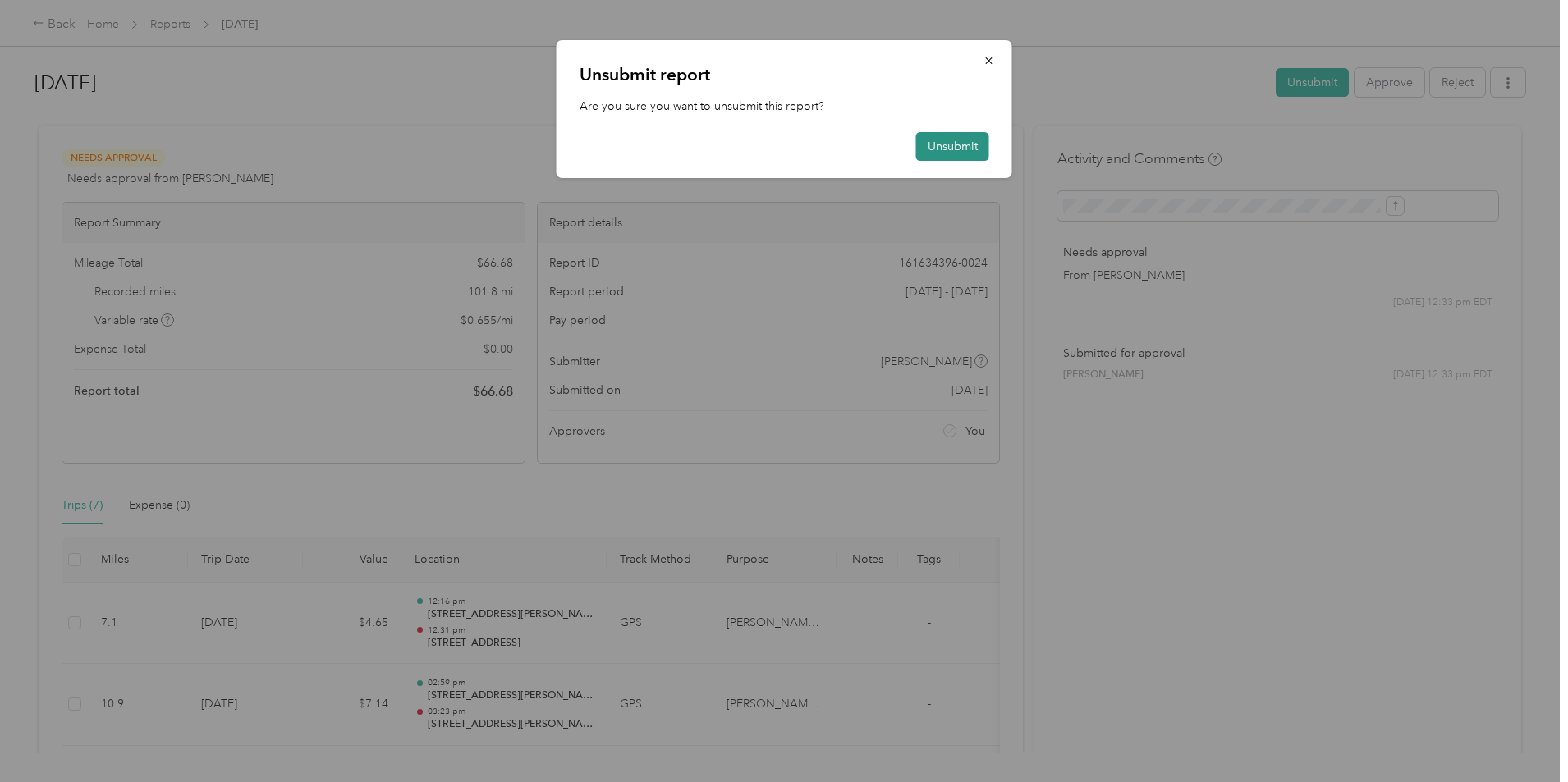
click at [949, 150] on button "Unsubmit" at bounding box center [953, 147] width 73 height 29
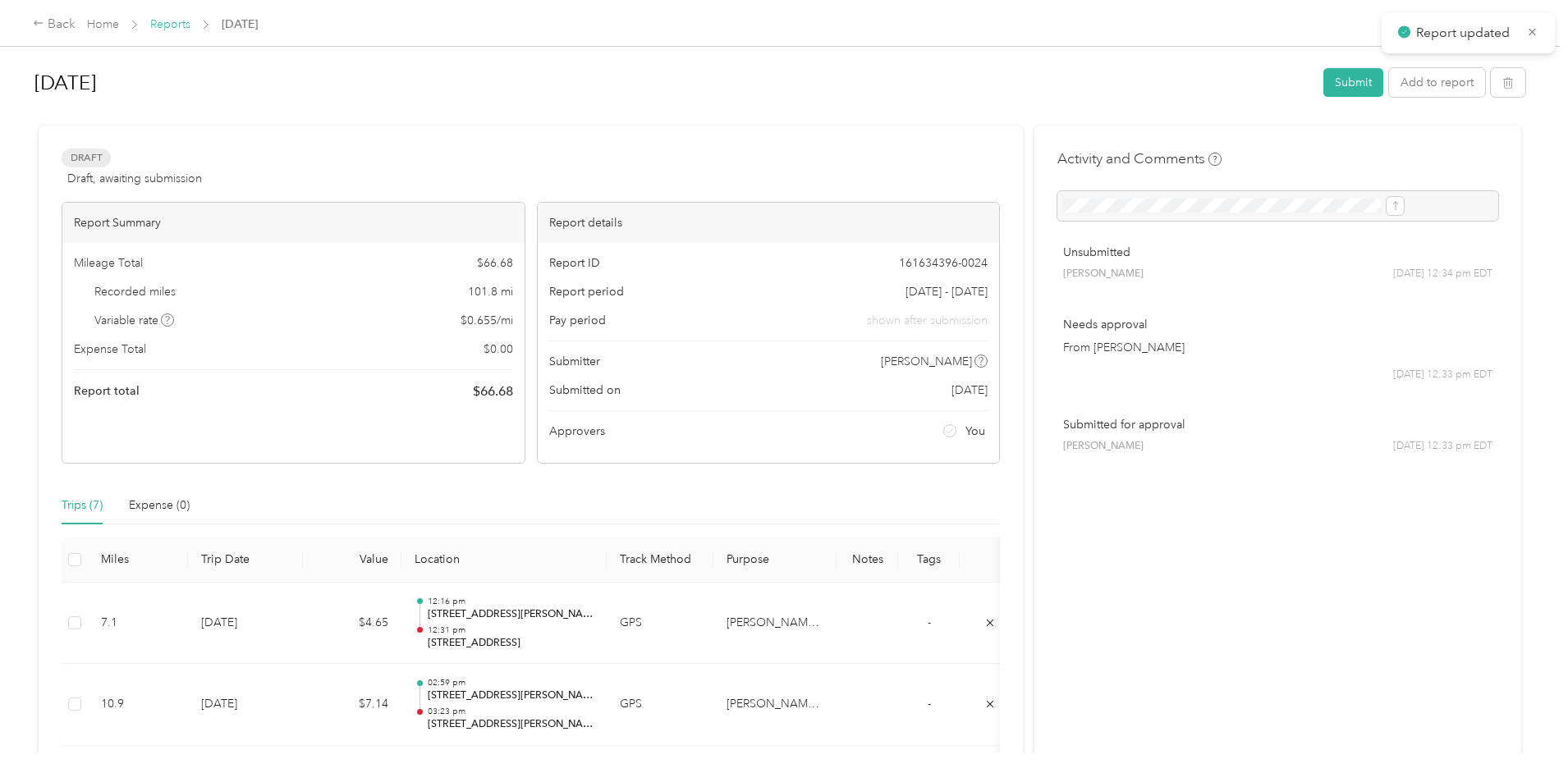
click at [190, 30] on link "Reports" at bounding box center [170, 24] width 40 height 14
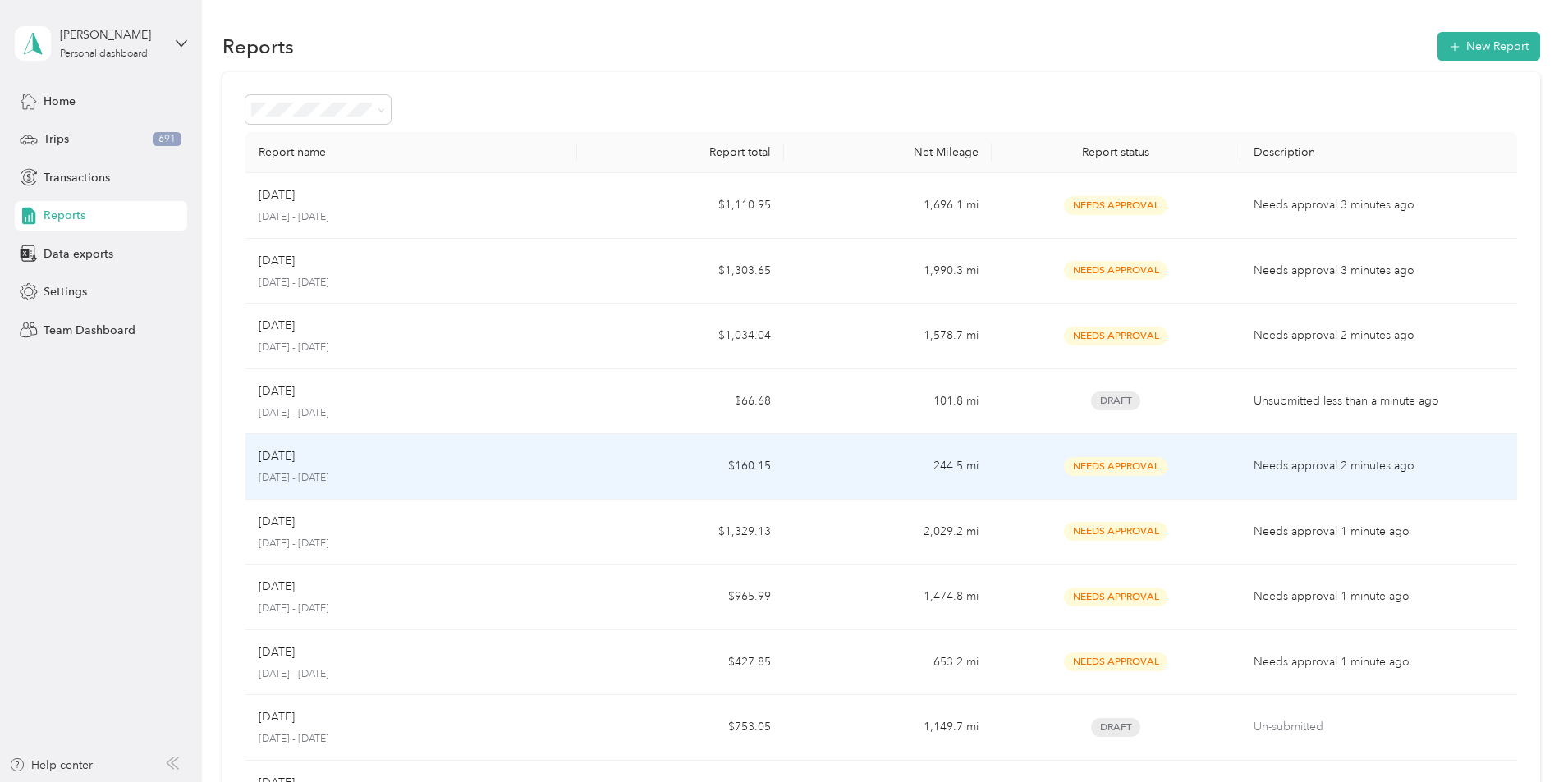
click at [294, 457] on p "[DATE]" at bounding box center [277, 456] width 36 height 18
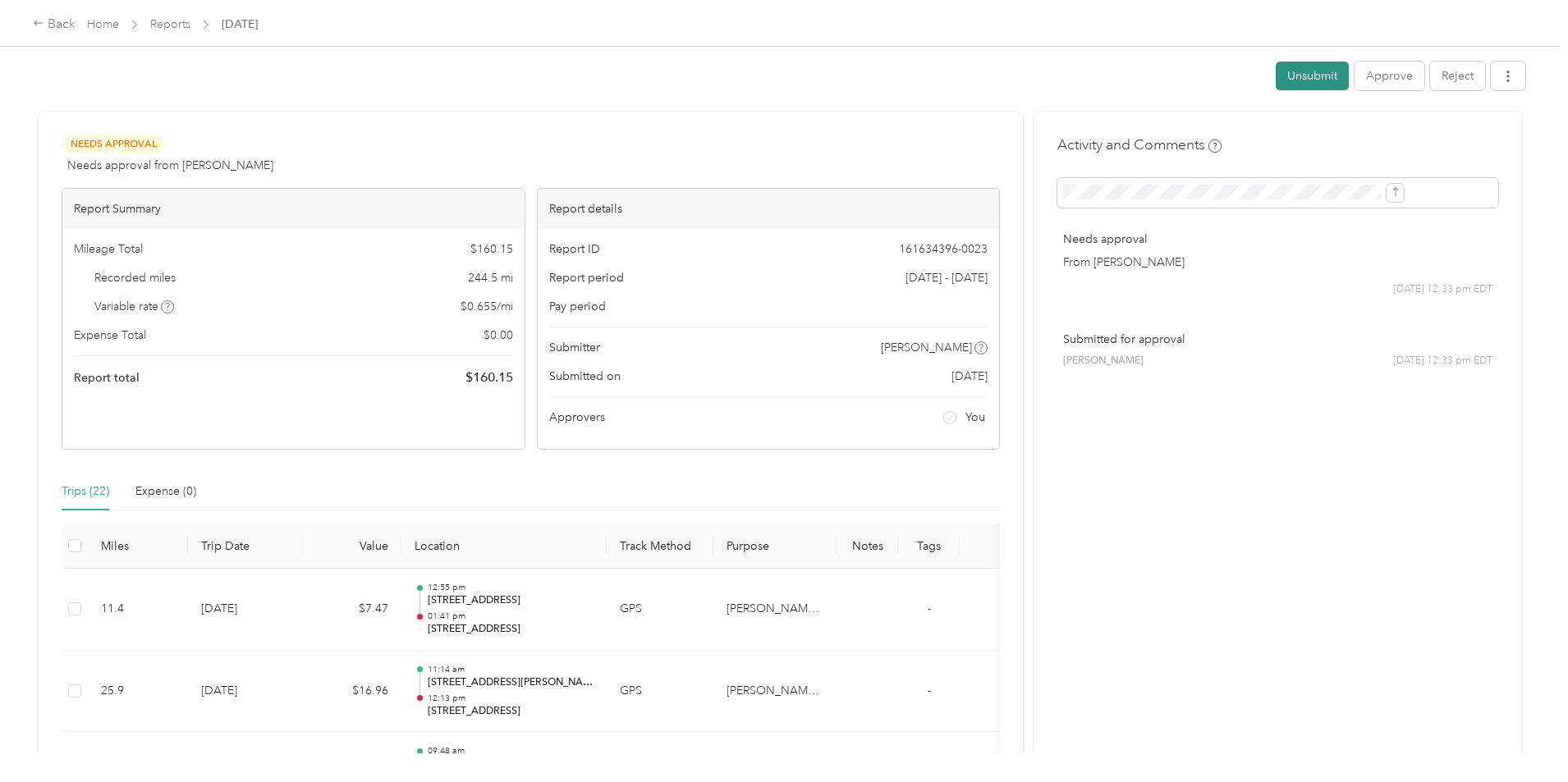
click at [1275, 78] on button "Unsubmit" at bounding box center [1312, 76] width 73 height 29
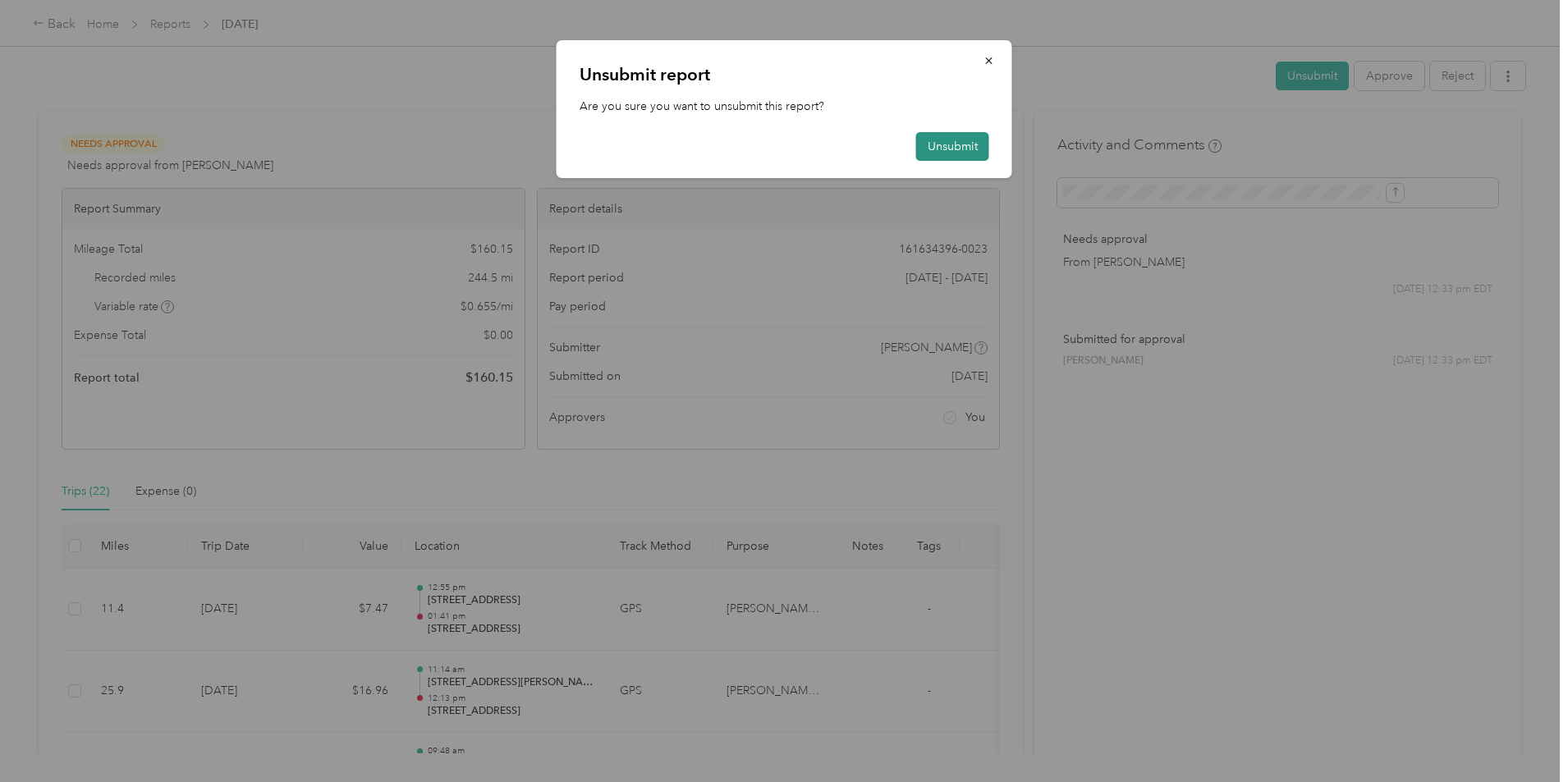
click at [941, 154] on button "Unsubmit" at bounding box center [953, 147] width 73 height 29
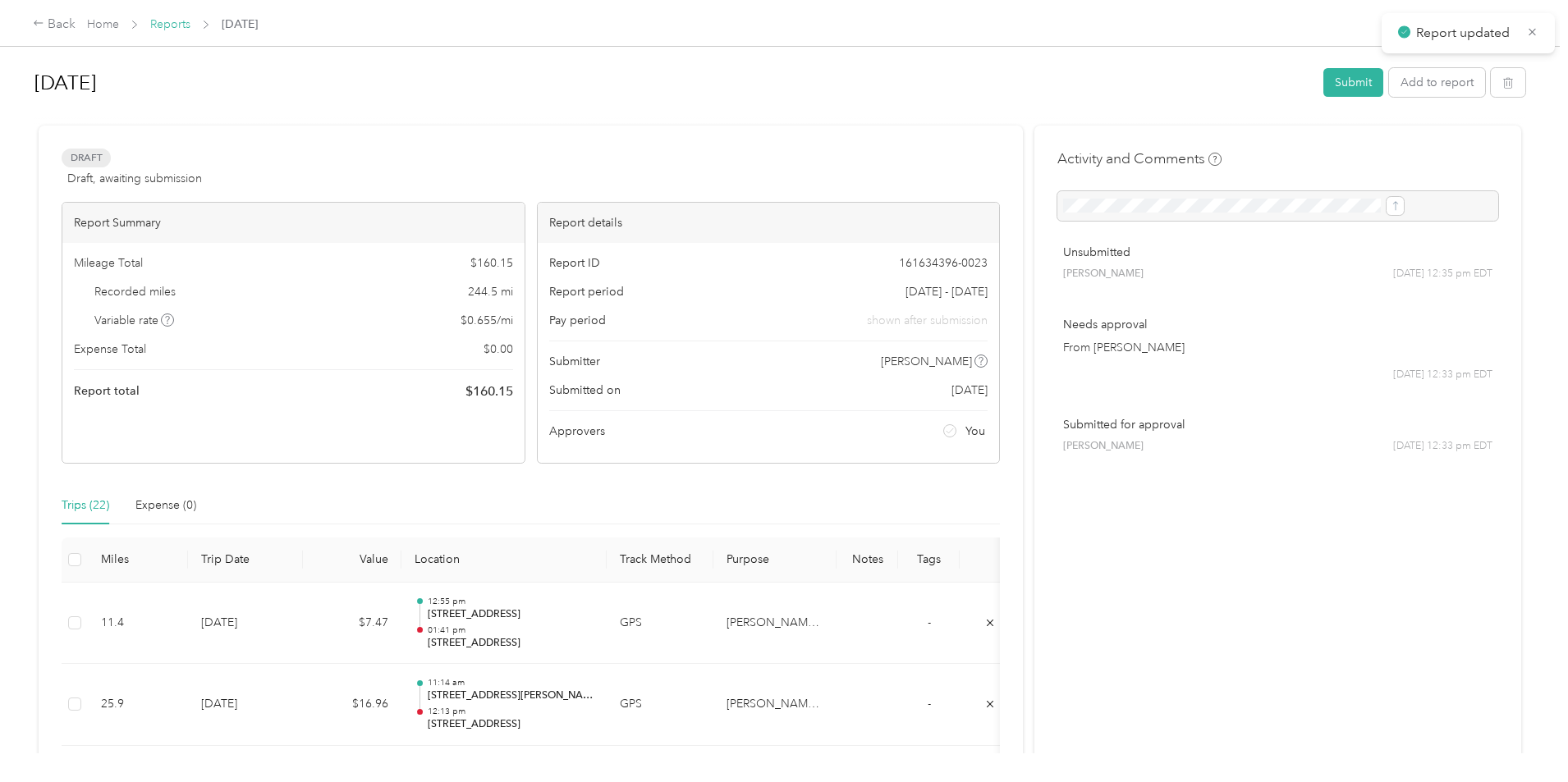
click at [190, 25] on link "Reports" at bounding box center [170, 24] width 40 height 14
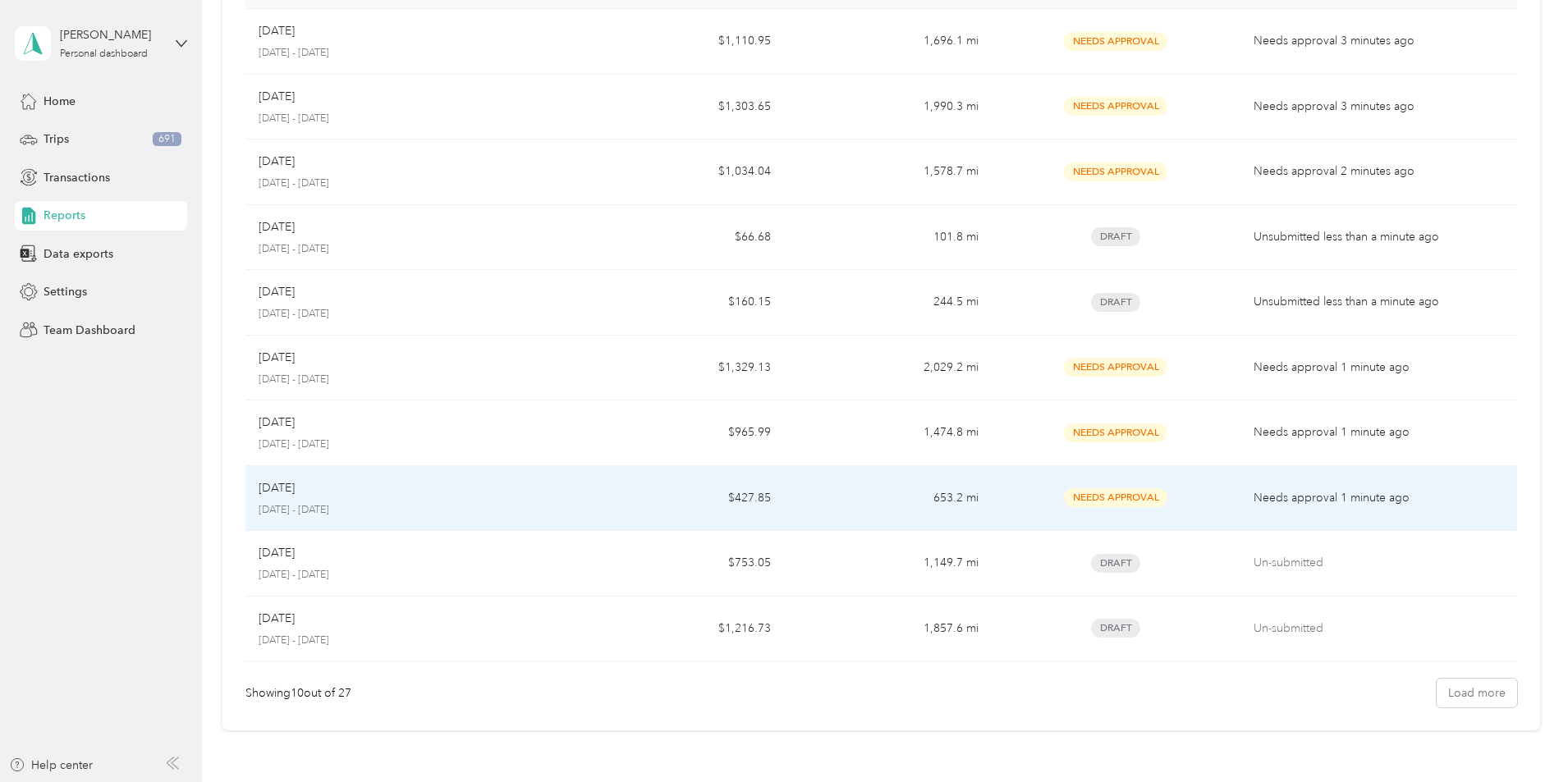
scroll to position [246, 0]
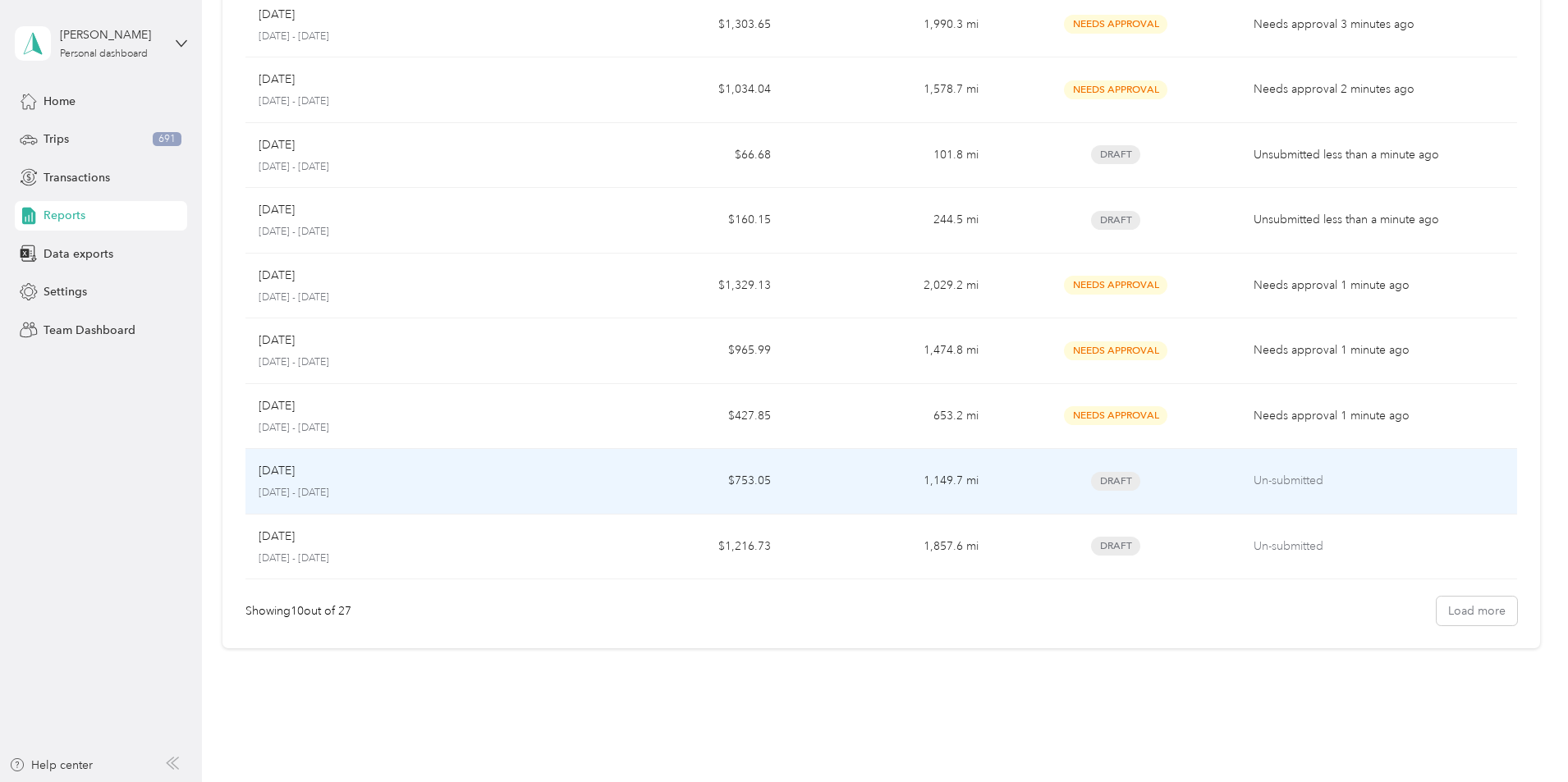
click at [294, 475] on p "[DATE]" at bounding box center [277, 470] width 36 height 18
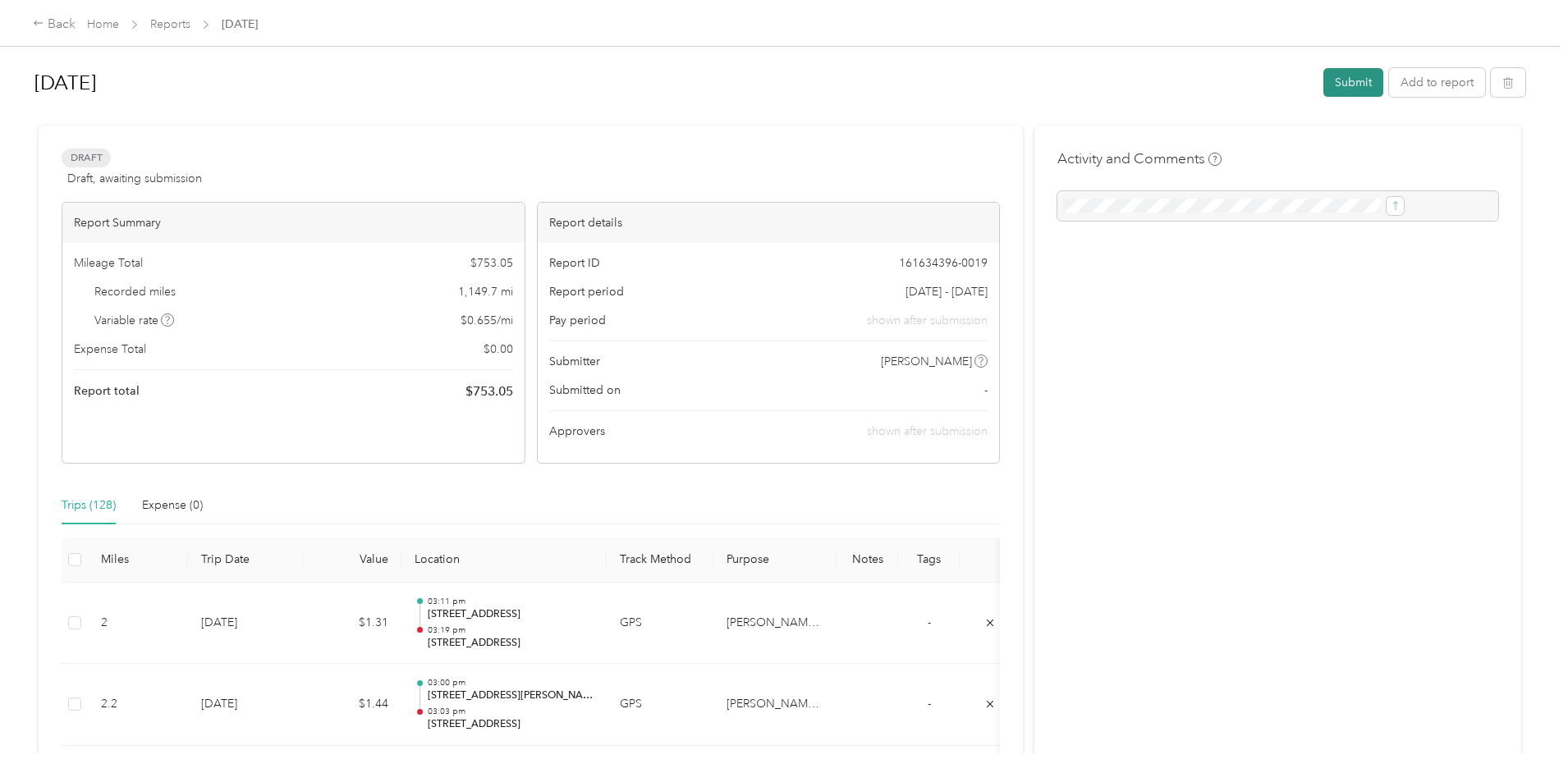
click at [1323, 76] on button "Submit" at bounding box center [1353, 83] width 60 height 29
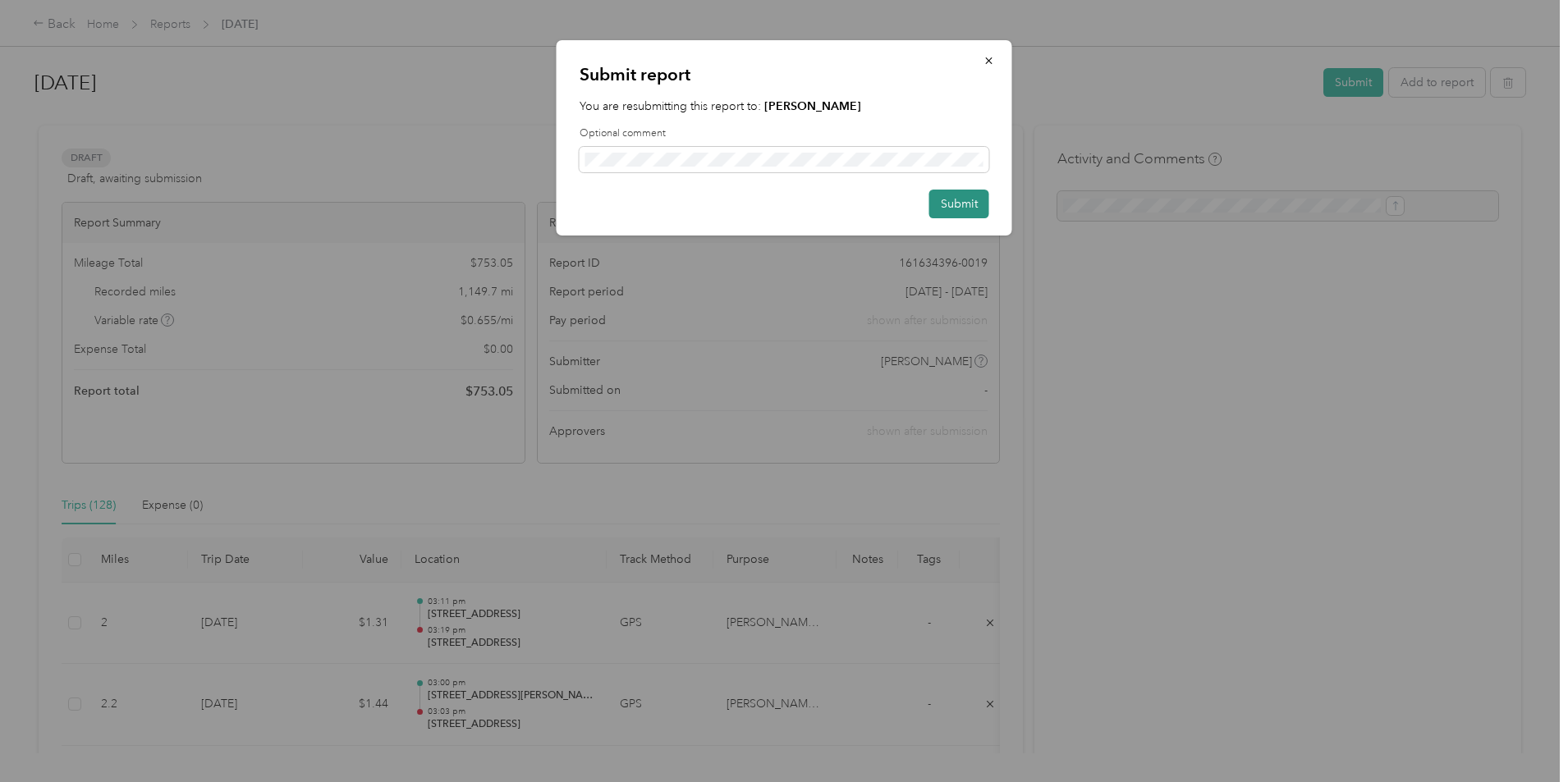
click at [964, 200] on button "Submit" at bounding box center [959, 204] width 60 height 29
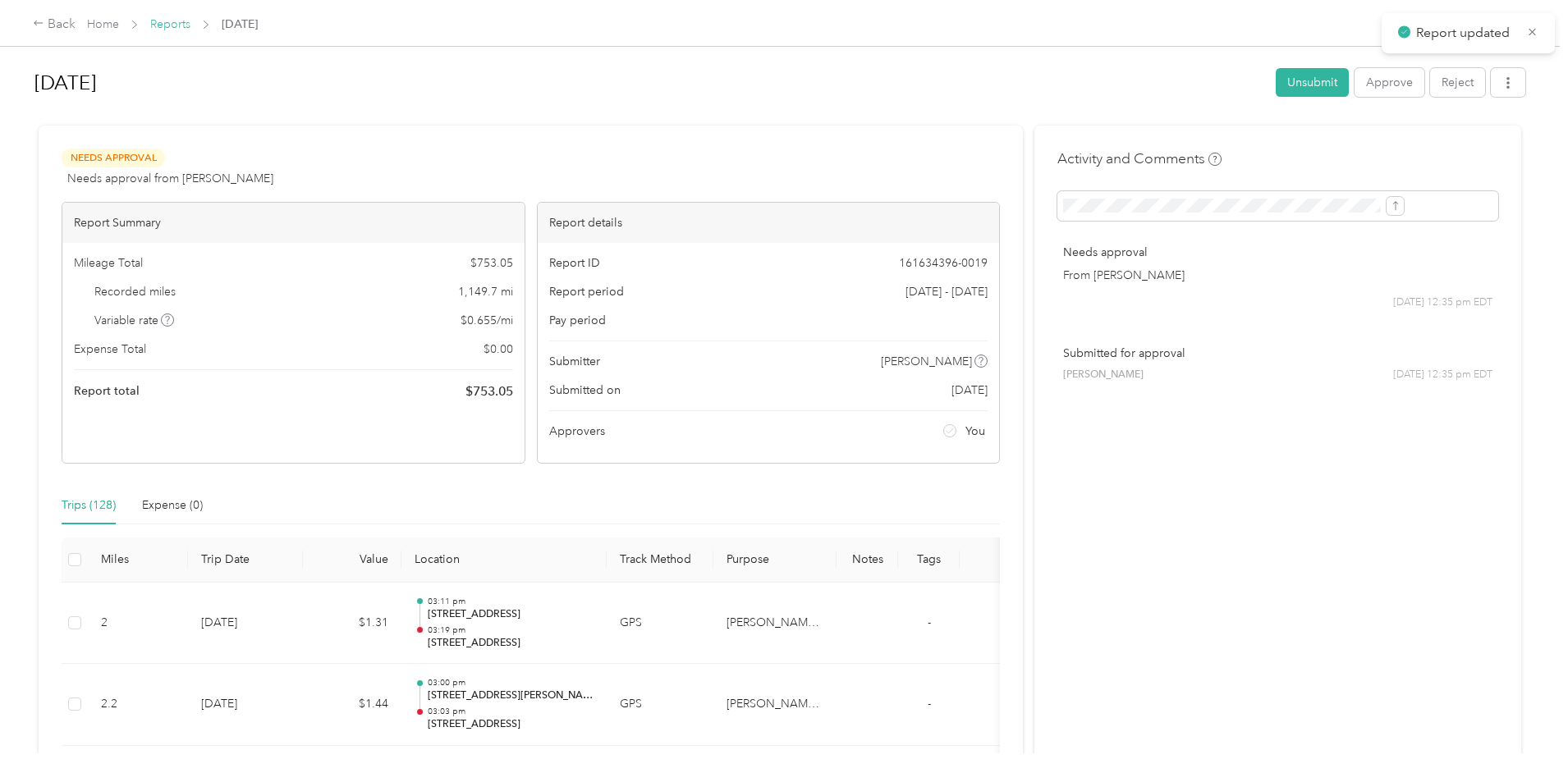
click at [190, 29] on link "Reports" at bounding box center [170, 24] width 40 height 14
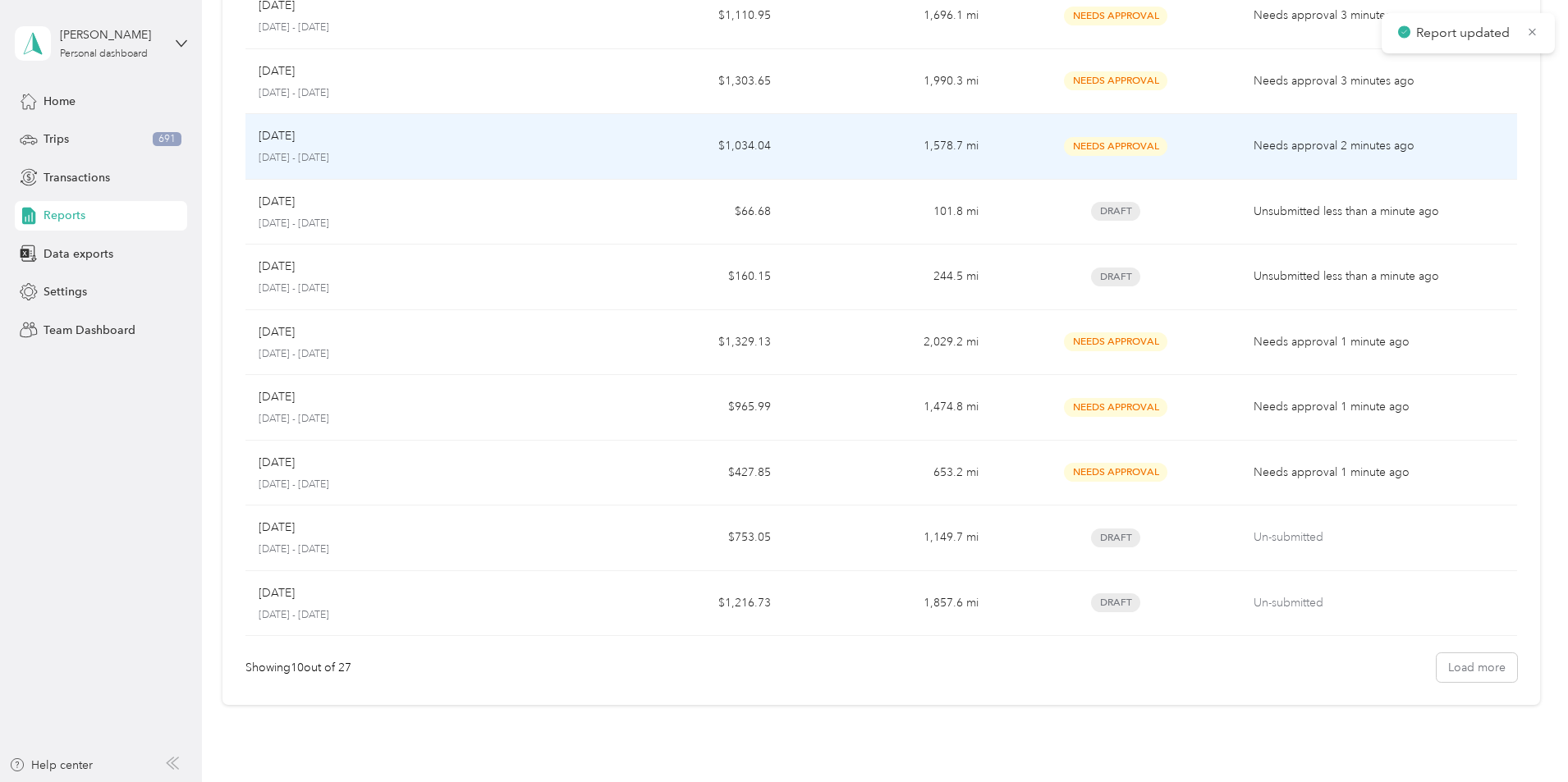
scroll to position [246, 0]
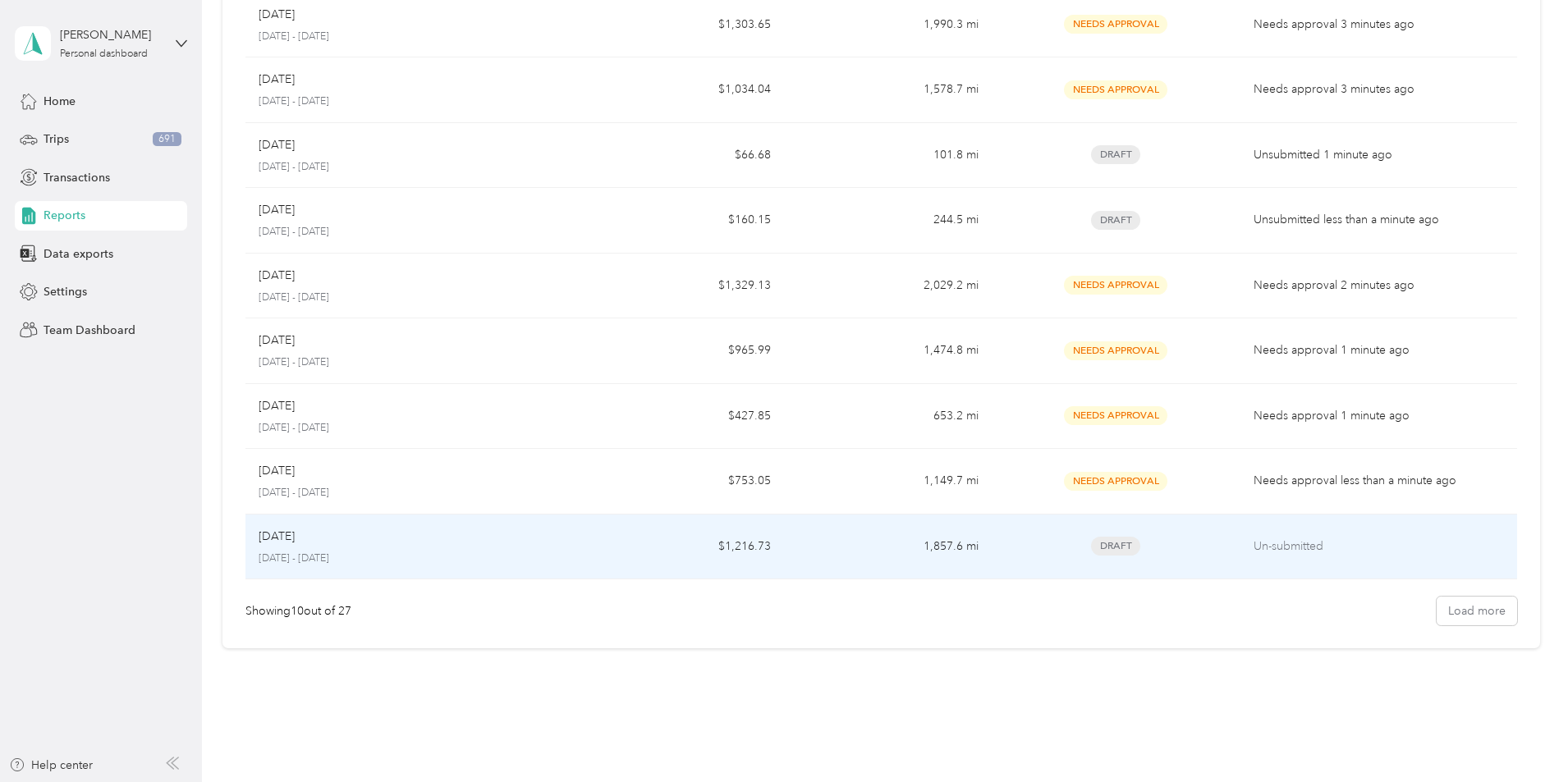
click at [294, 538] on p "[DATE]" at bounding box center [277, 536] width 36 height 18
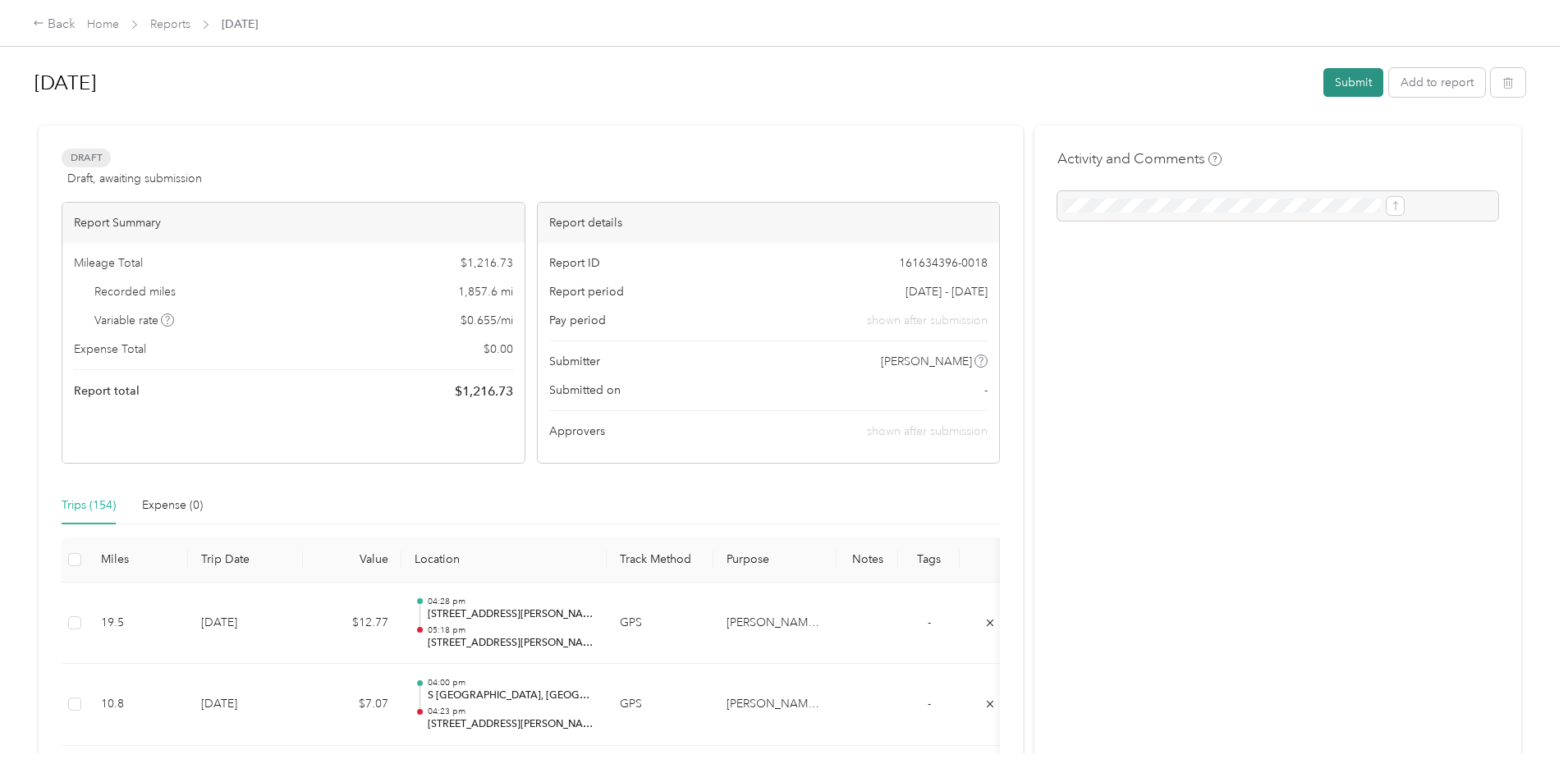
click at [1323, 81] on button "Submit" at bounding box center [1353, 83] width 60 height 29
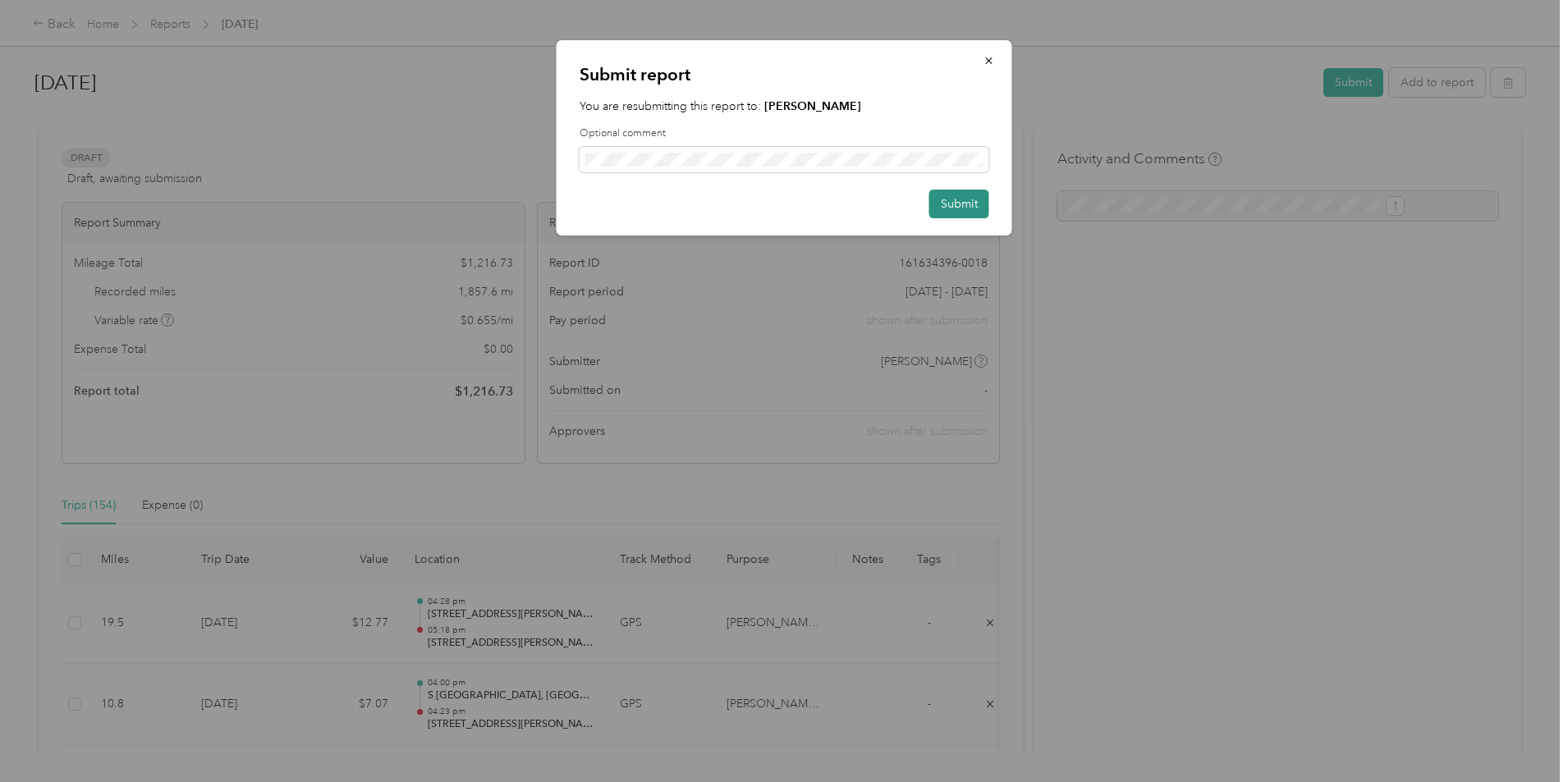
click at [951, 198] on button "Submit" at bounding box center [959, 204] width 60 height 29
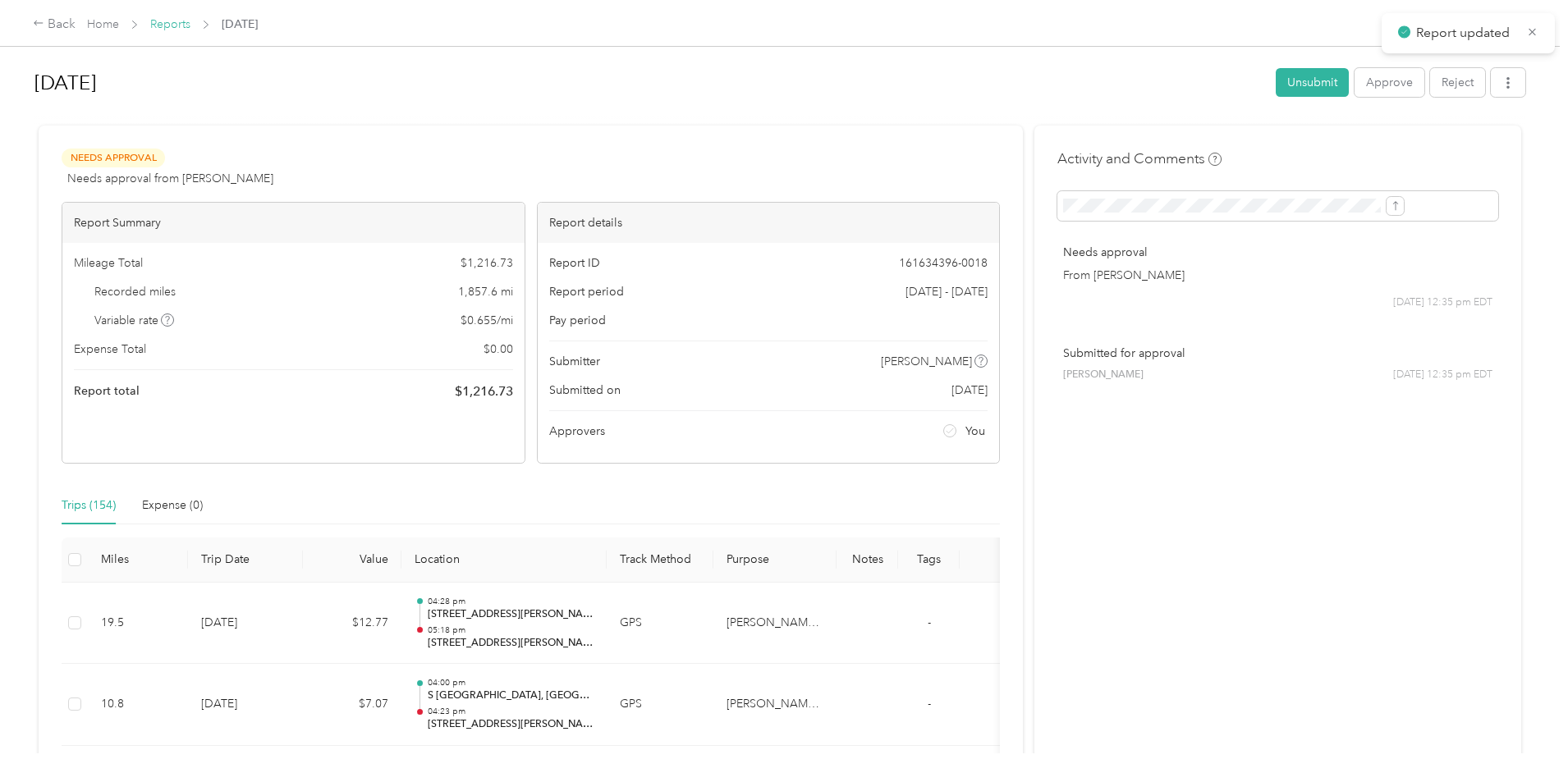
click at [190, 26] on link "Reports" at bounding box center [170, 24] width 40 height 14
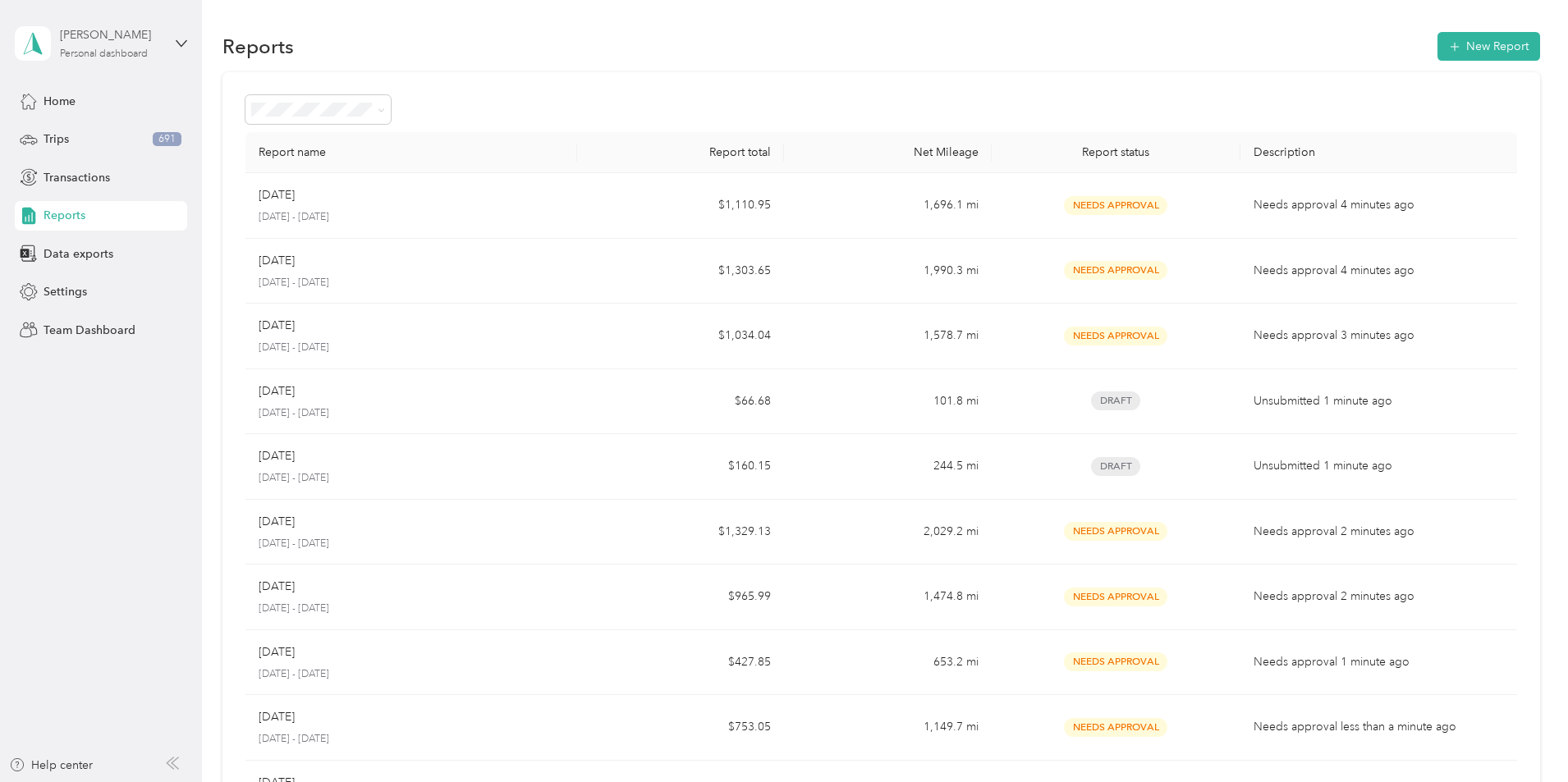
click at [136, 39] on div "[PERSON_NAME]" at bounding box center [111, 35] width 102 height 17
click at [183, 143] on div "Team dashboard" at bounding box center [188, 135] width 323 height 29
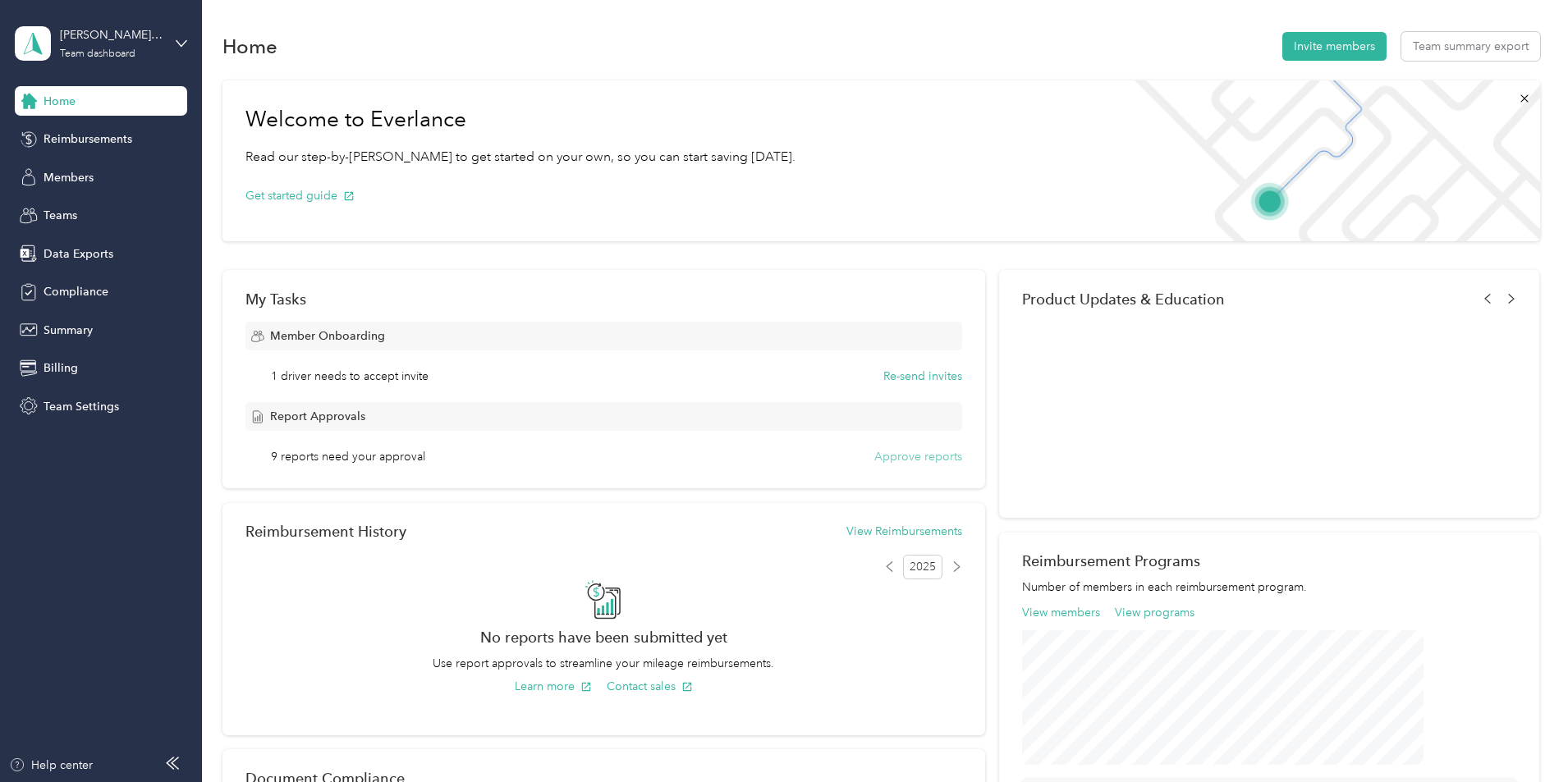
click at [896, 458] on button "Approve reports" at bounding box center [918, 457] width 88 height 17
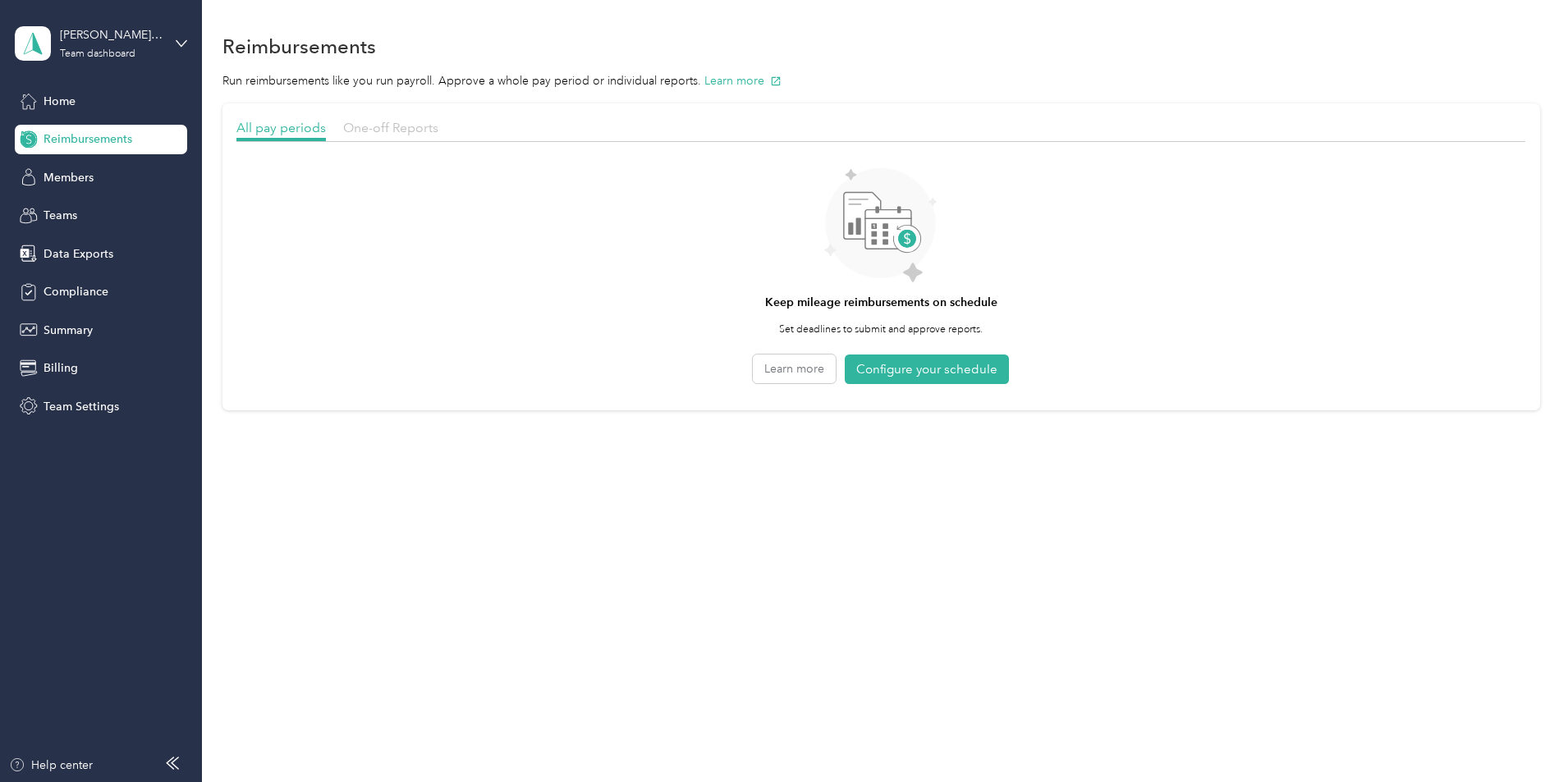
click at [438, 131] on span "One-off Reports" at bounding box center [391, 127] width 96 height 15
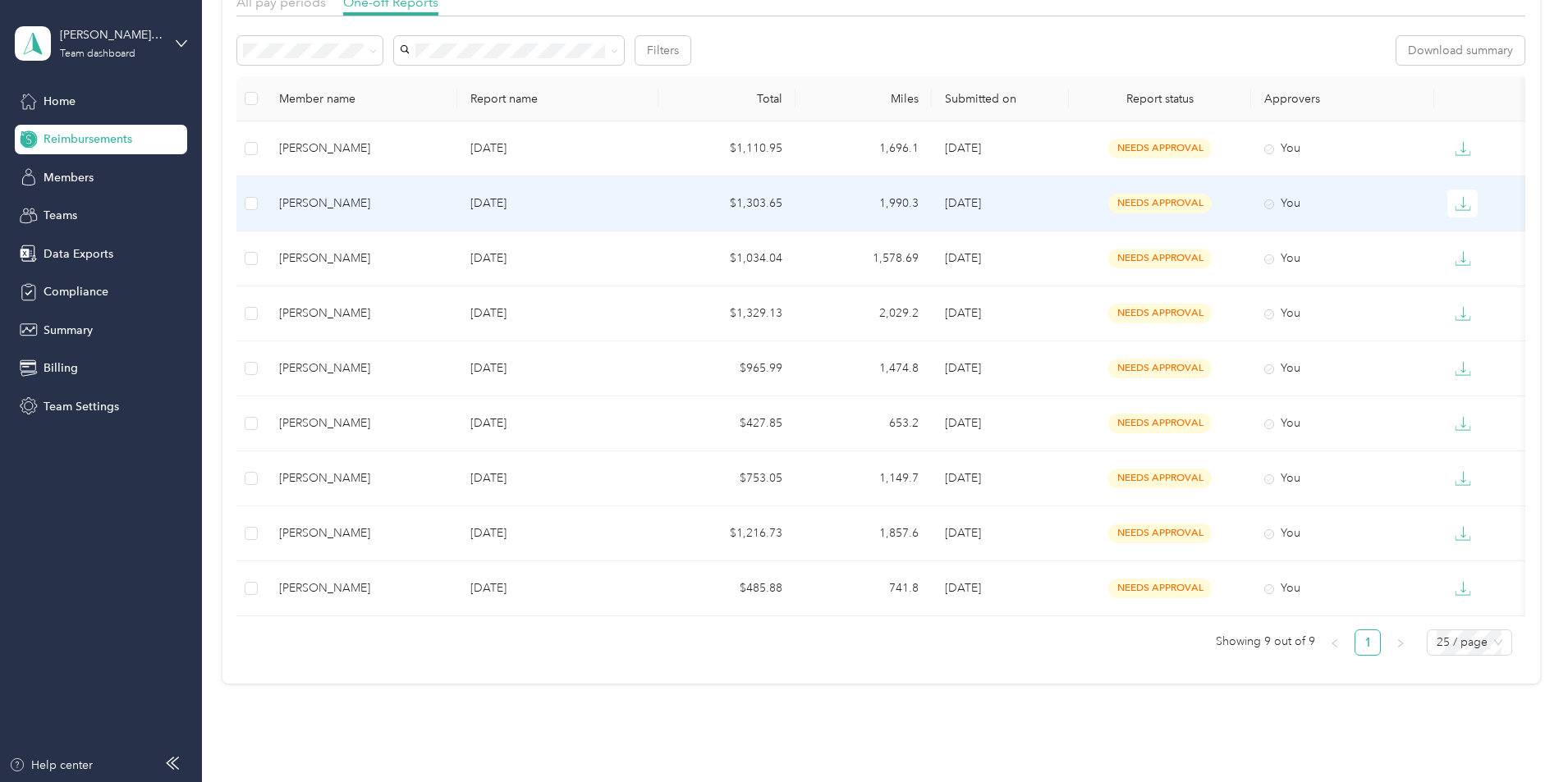
scroll to position [44, 0]
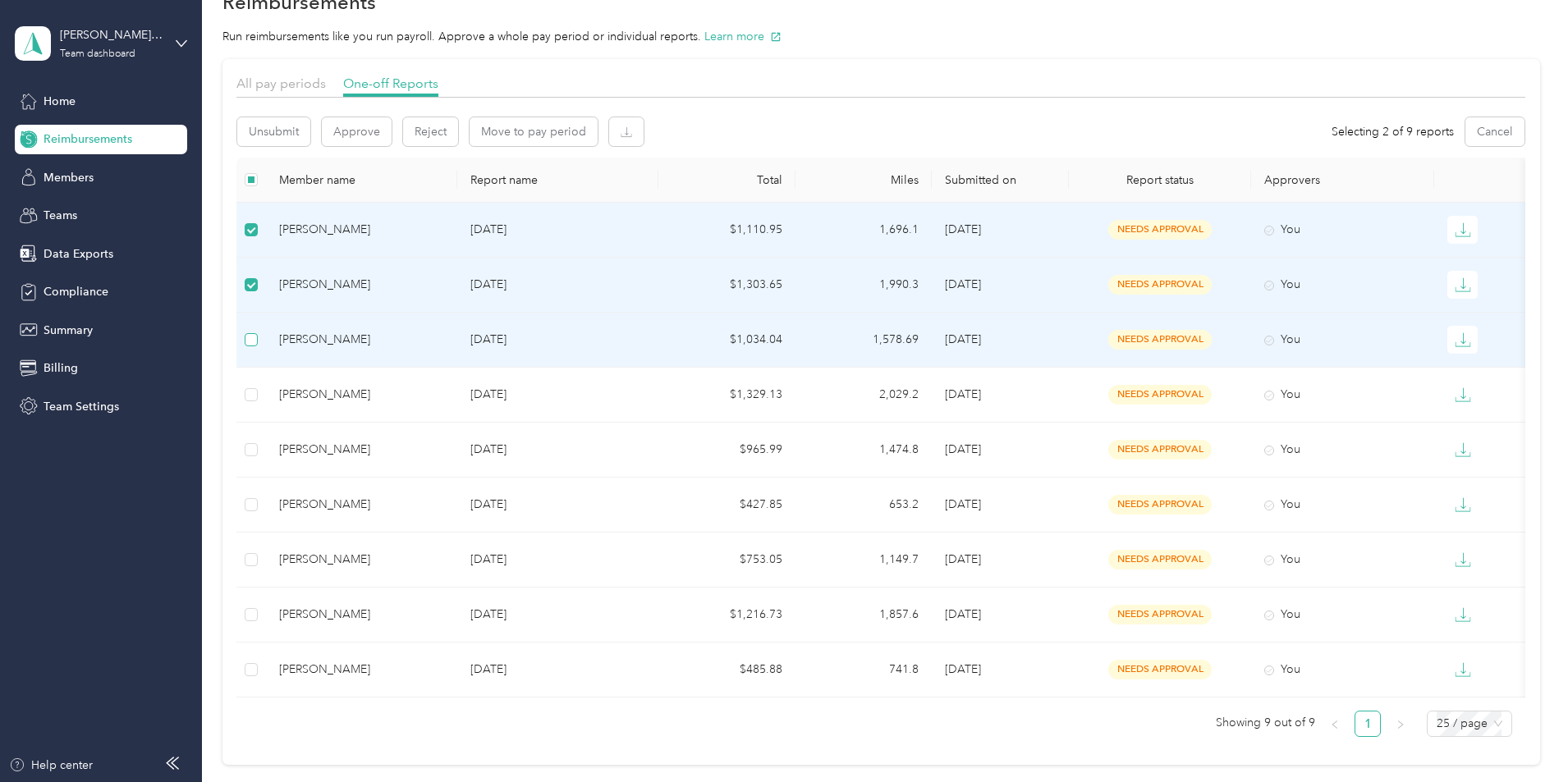
click at [258, 331] on label at bounding box center [251, 340] width 13 height 18
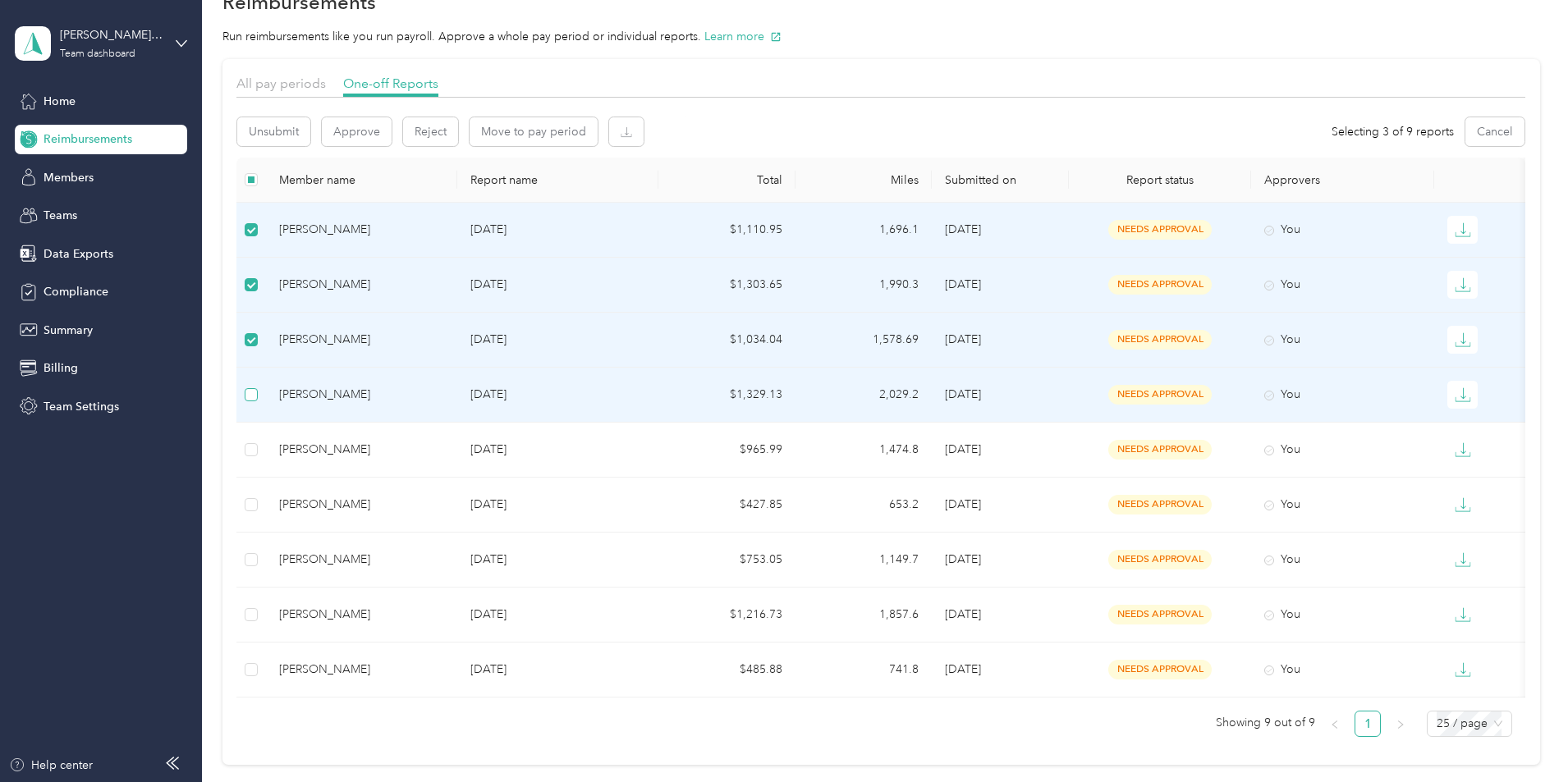
click at [258, 387] on label at bounding box center [251, 394] width 13 height 18
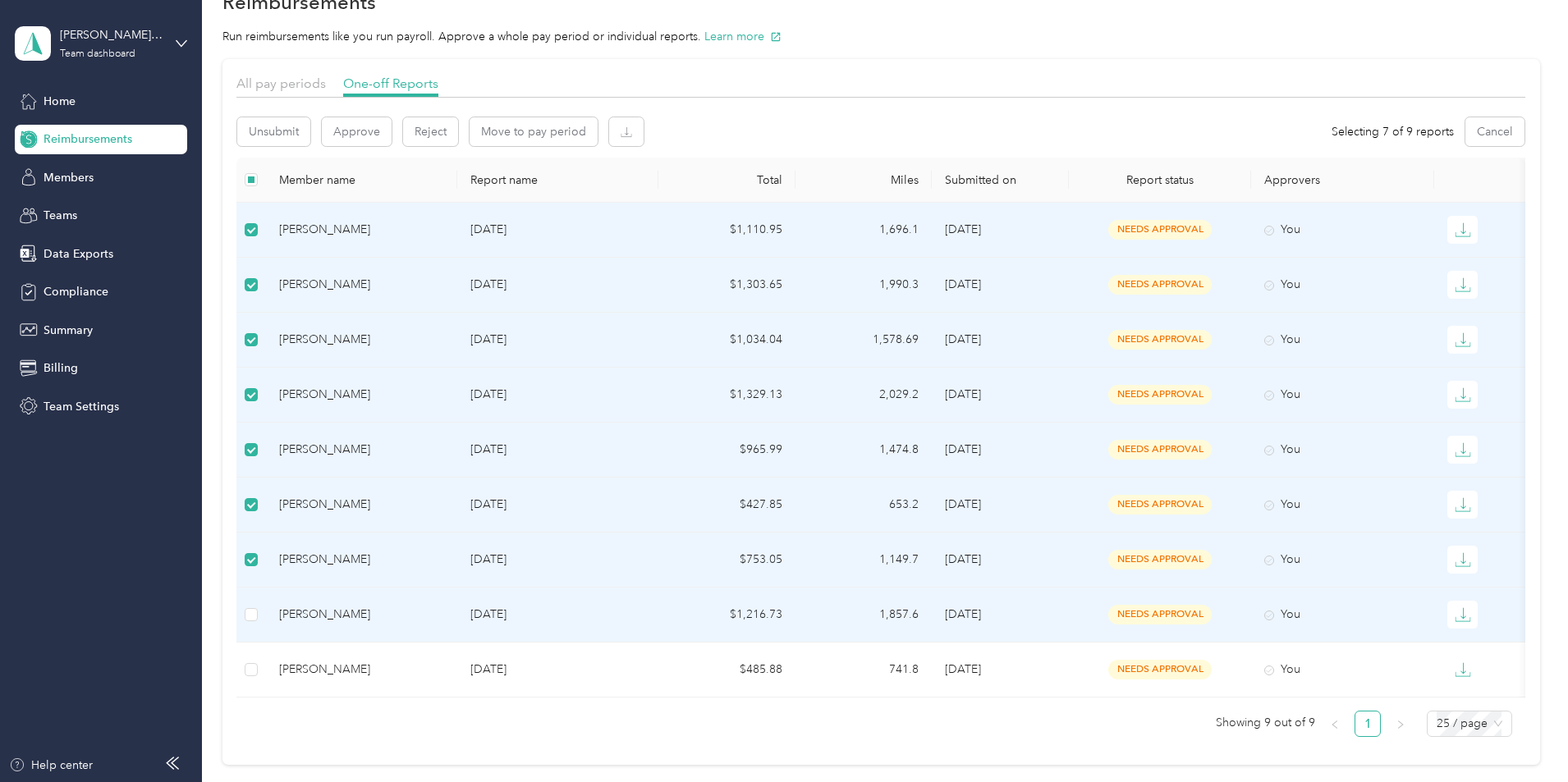
click at [266, 627] on td at bounding box center [251, 615] width 30 height 55
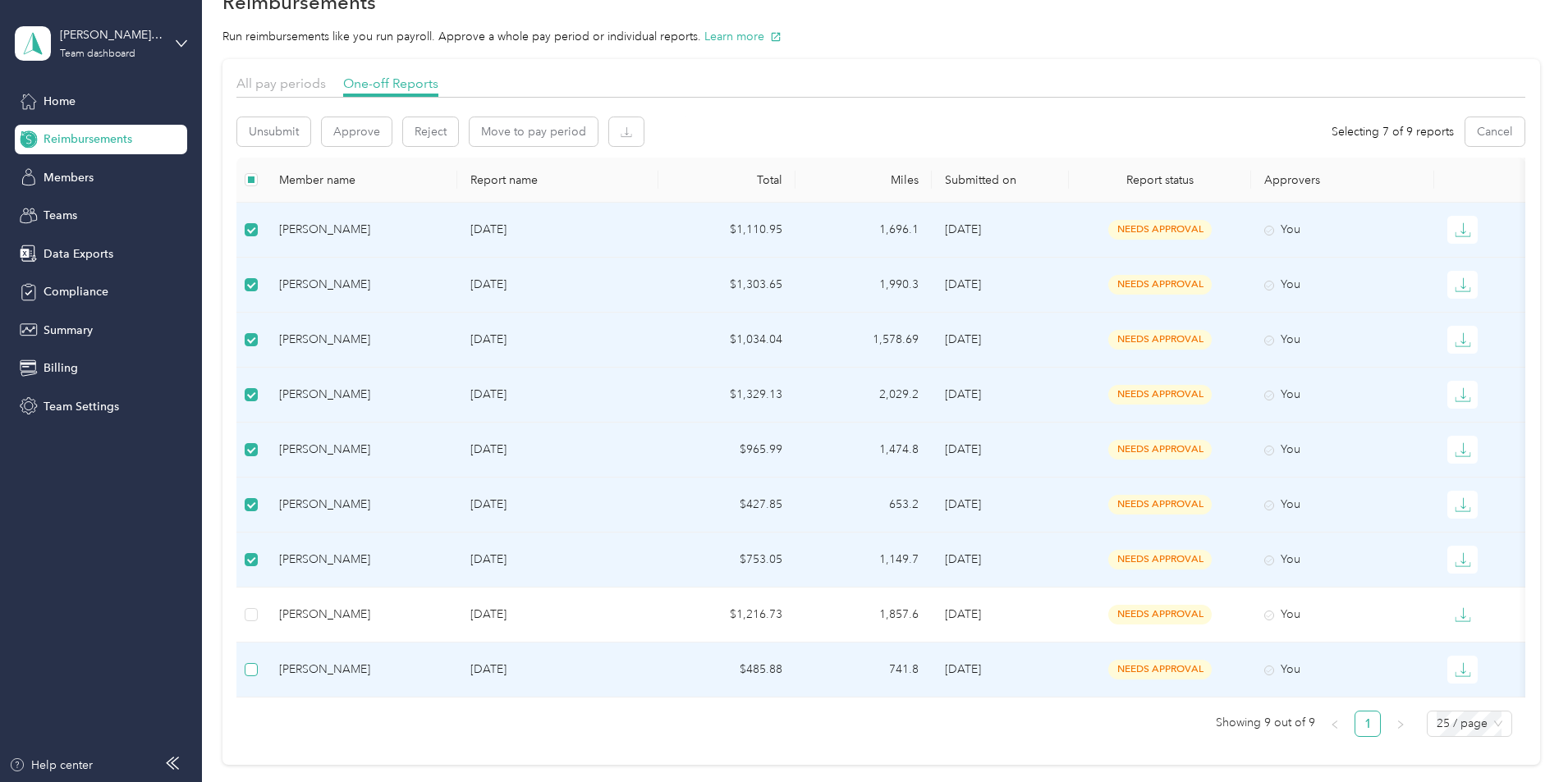
click at [258, 676] on label at bounding box center [251, 669] width 13 height 18
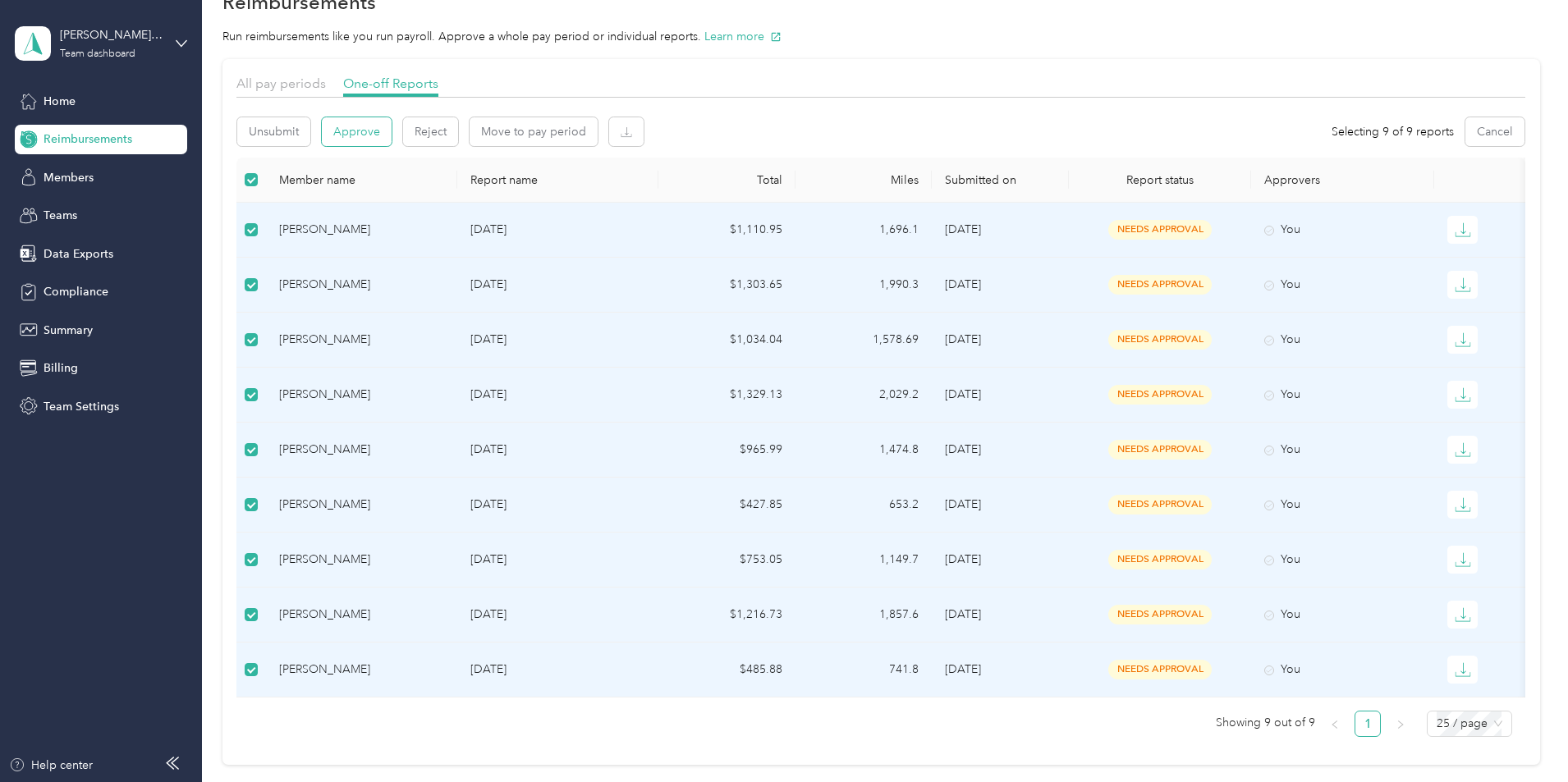
click at [392, 134] on button "Approve" at bounding box center [357, 132] width 70 height 29
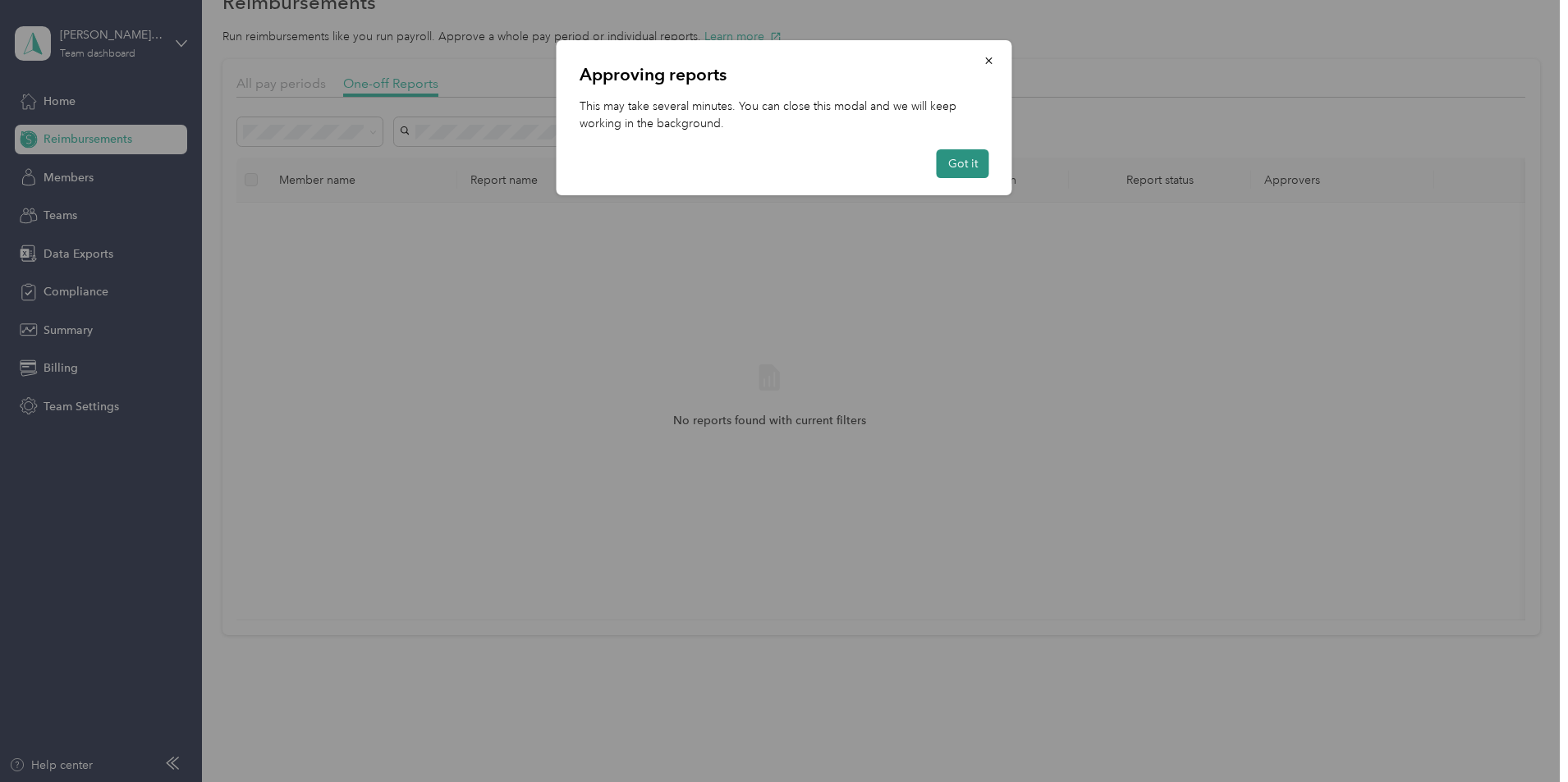
click at [965, 170] on button "Got it" at bounding box center [963, 164] width 53 height 29
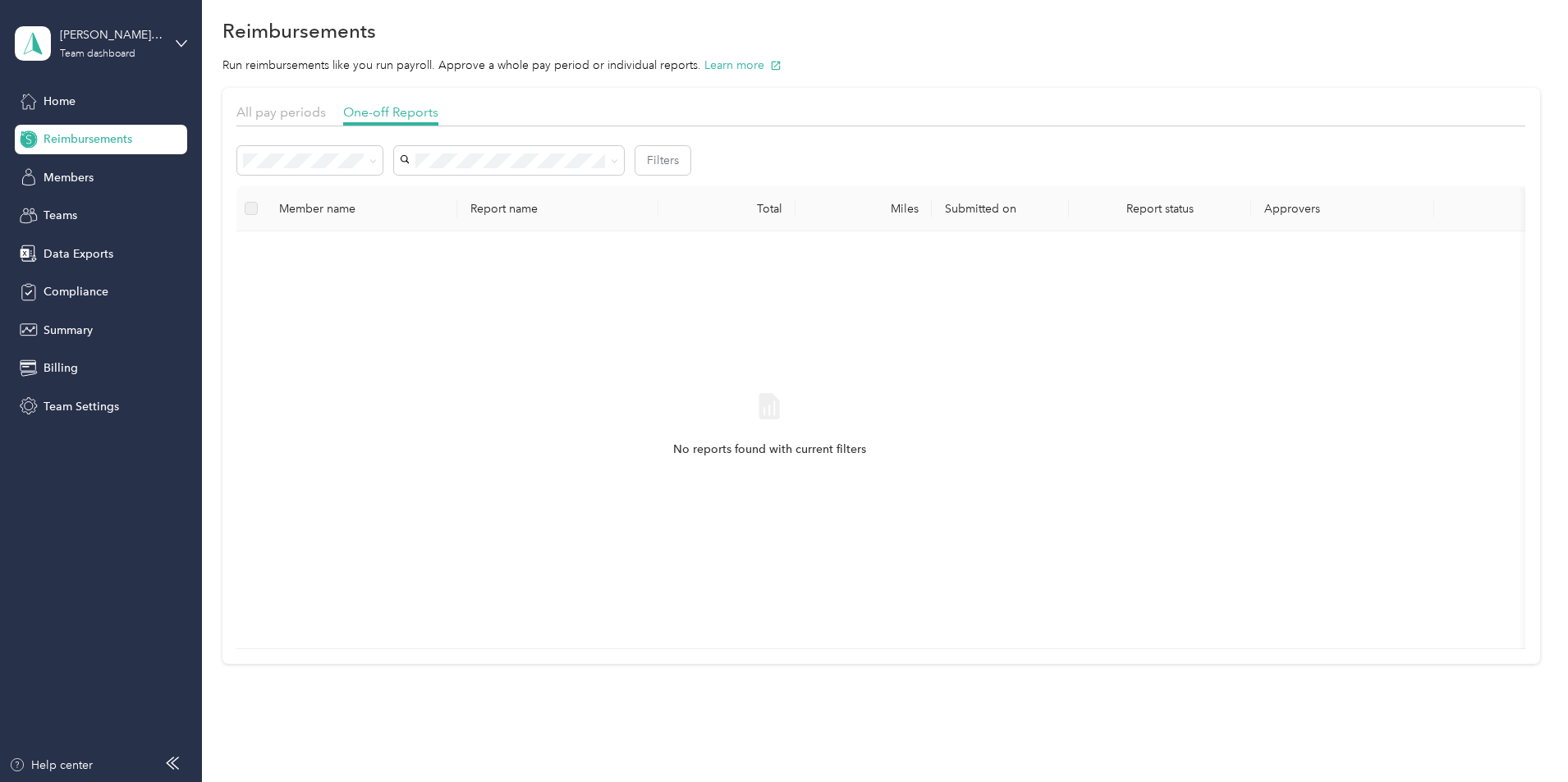
scroll to position [0, 0]
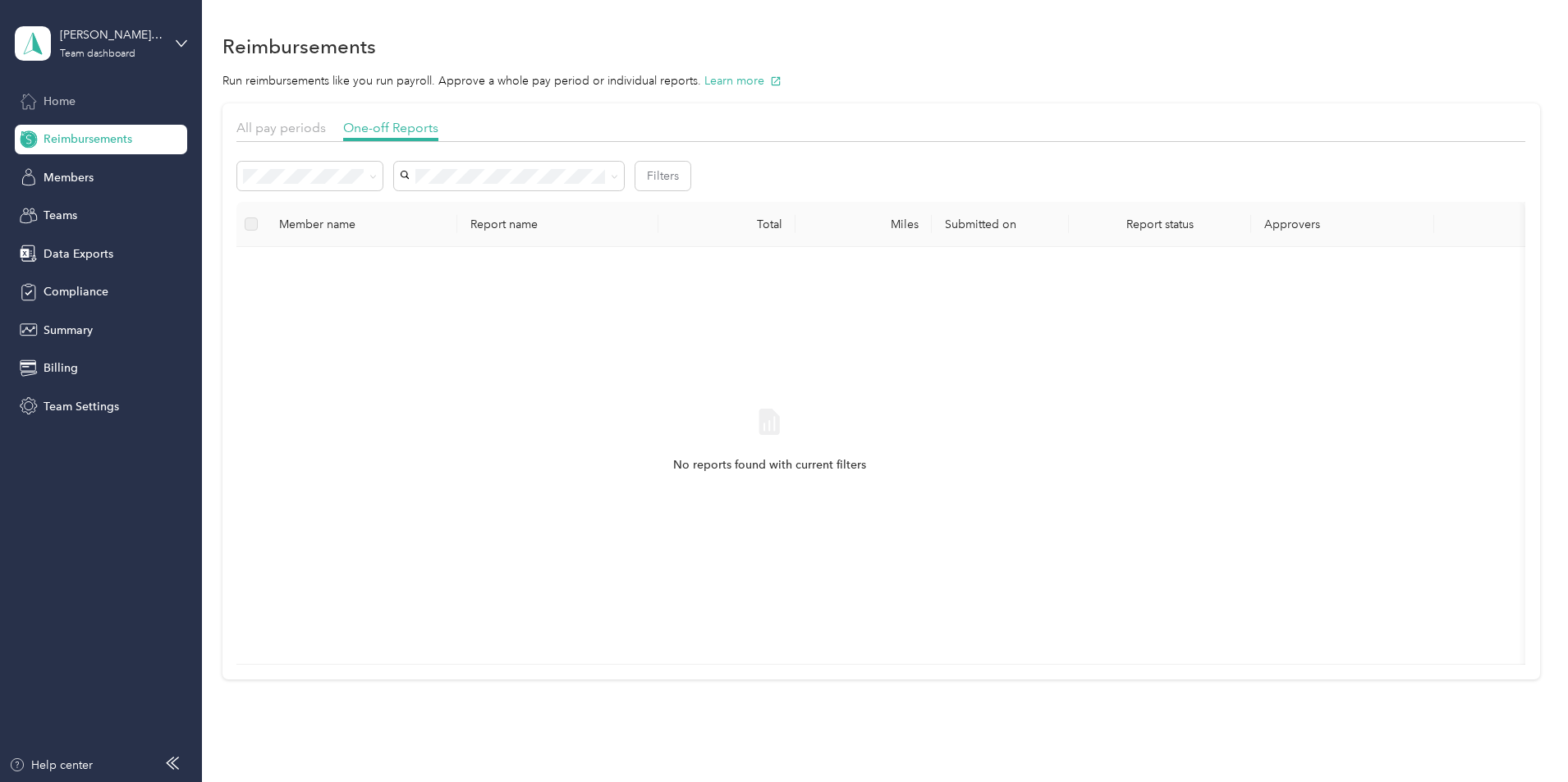
click at [87, 102] on div "Home" at bounding box center [101, 101] width 172 height 30
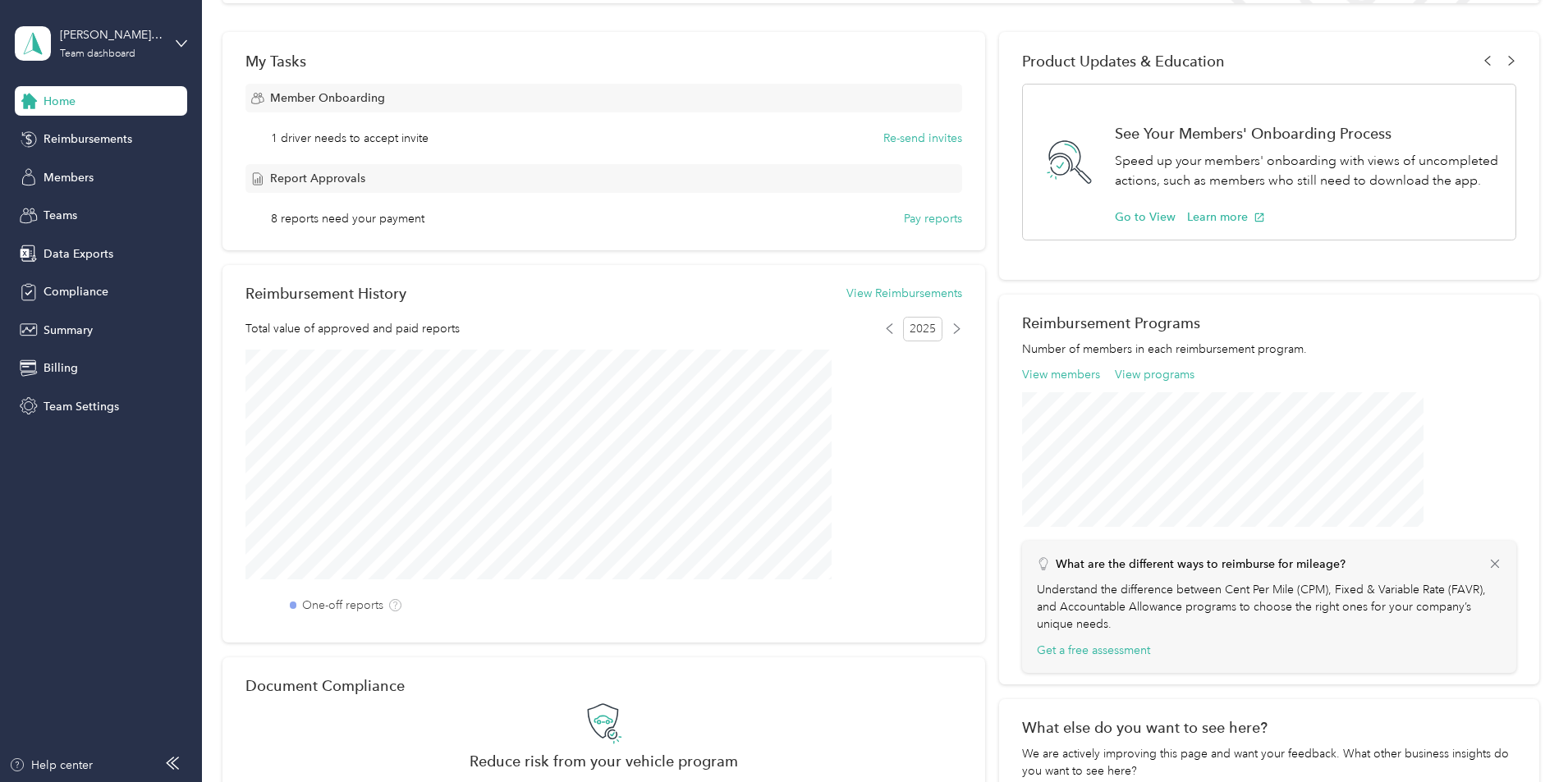
scroll to position [226, 0]
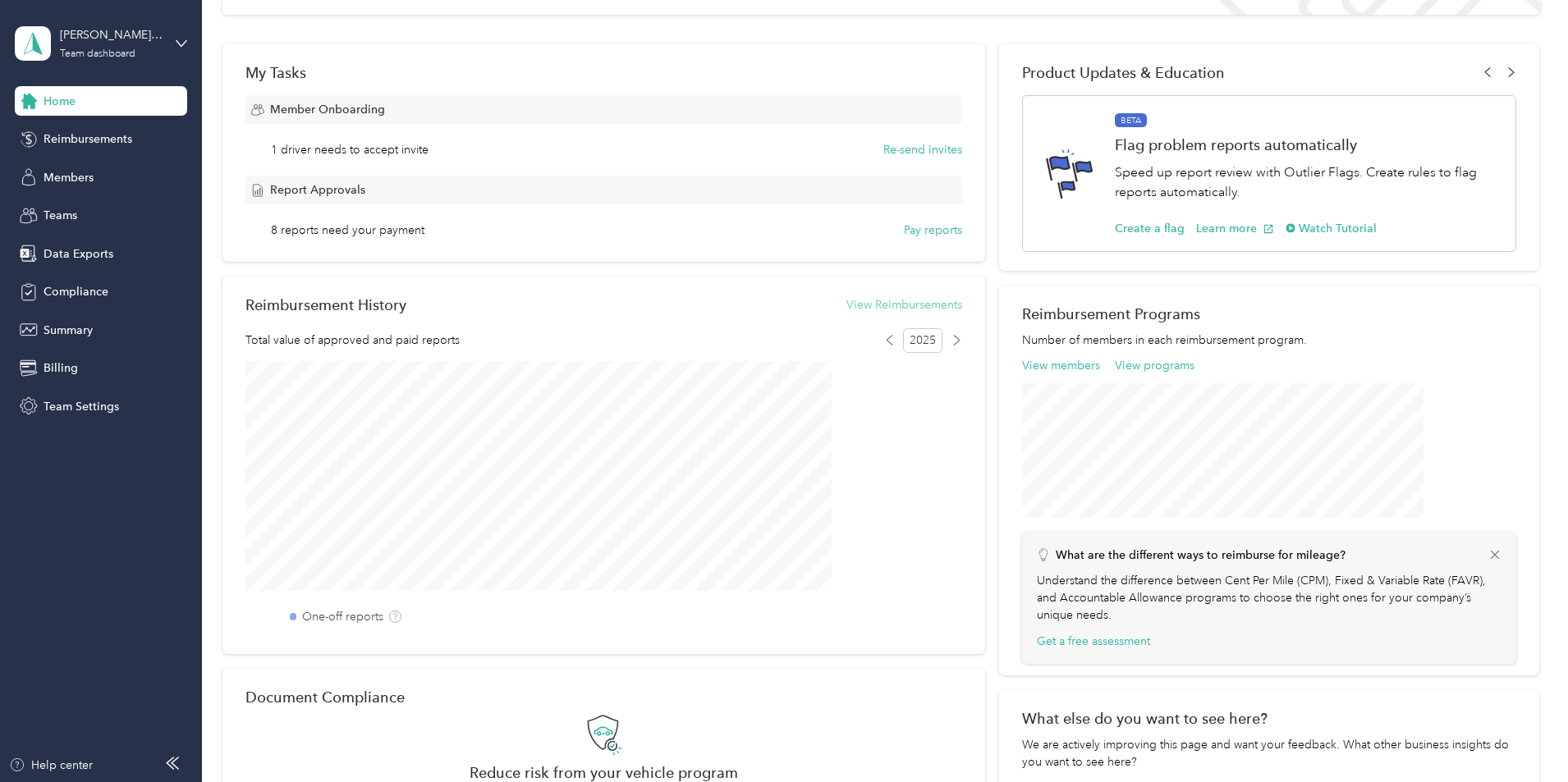
click at [912, 306] on button "View Reimbursements" at bounding box center [904, 305] width 116 height 17
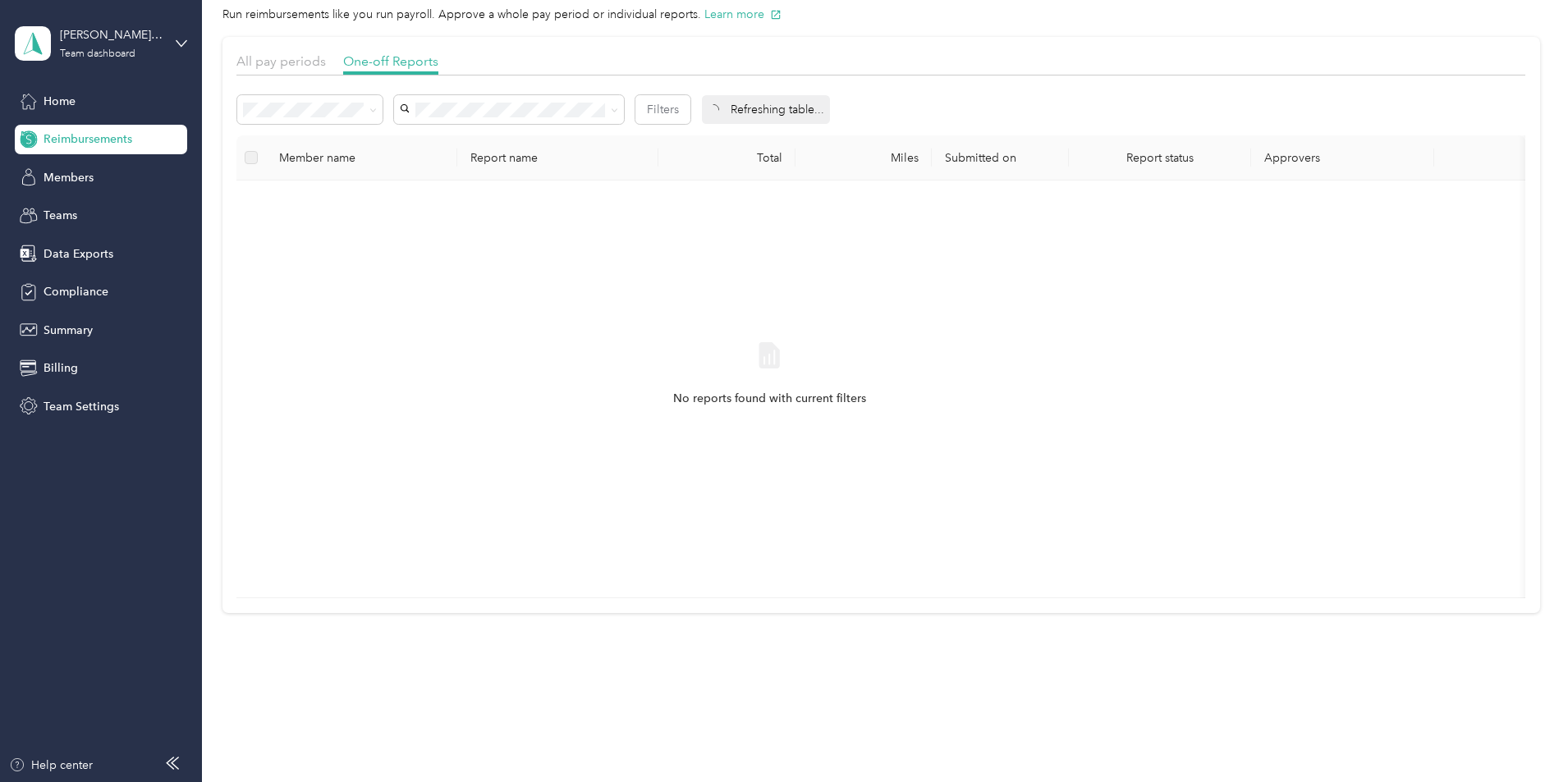
scroll to position [79, 0]
click at [376, 101] on span at bounding box center [370, 109] width 13 height 17
click at [409, 224] on ol "All Needs approval Needs payment Approved Rejected Paid" at bounding box center [420, 199] width 145 height 172
click at [401, 211] on span "Approved" at bounding box center [385, 213] width 54 height 14
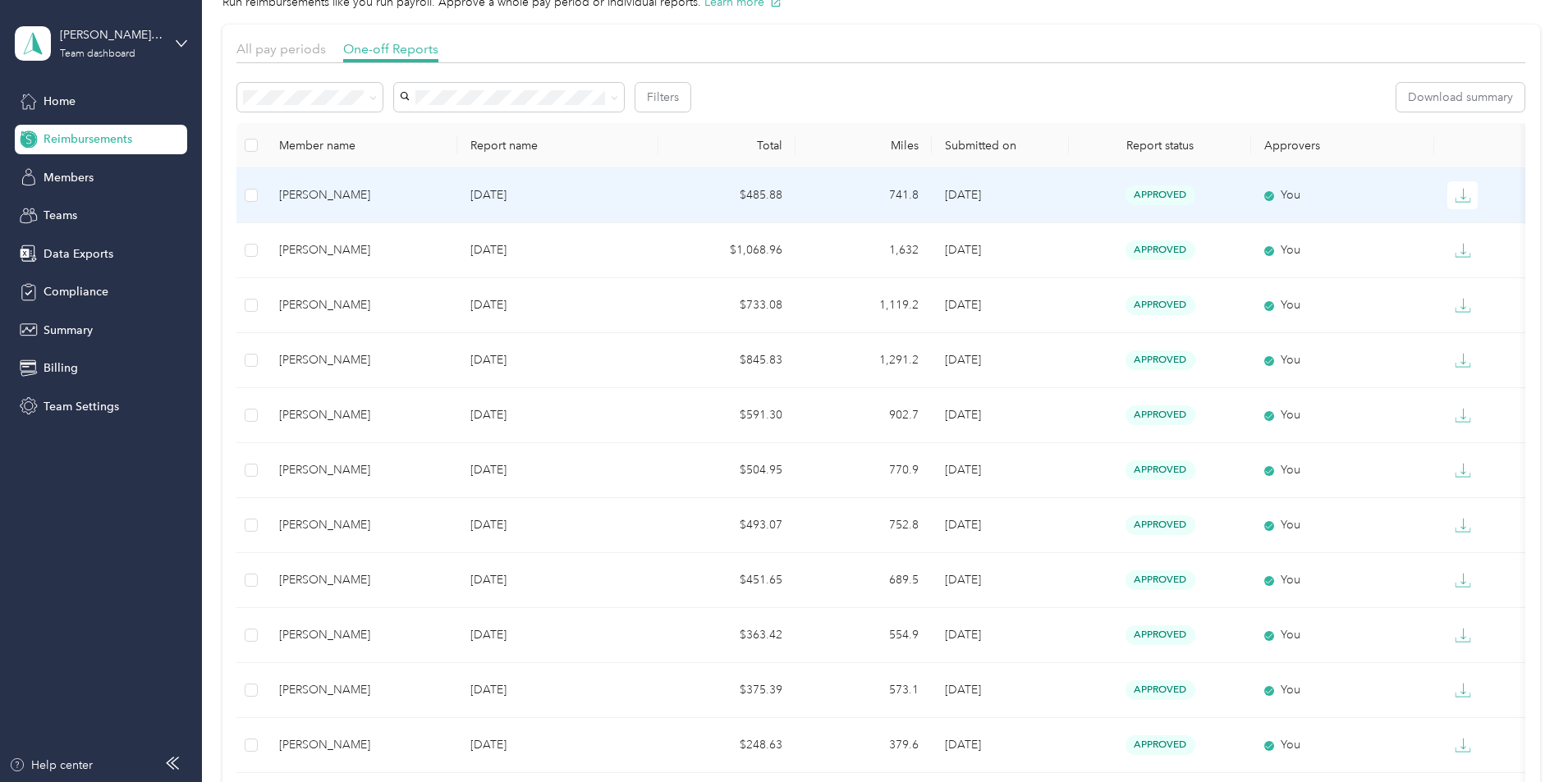
click at [908, 199] on td "741.8" at bounding box center [864, 196] width 137 height 55
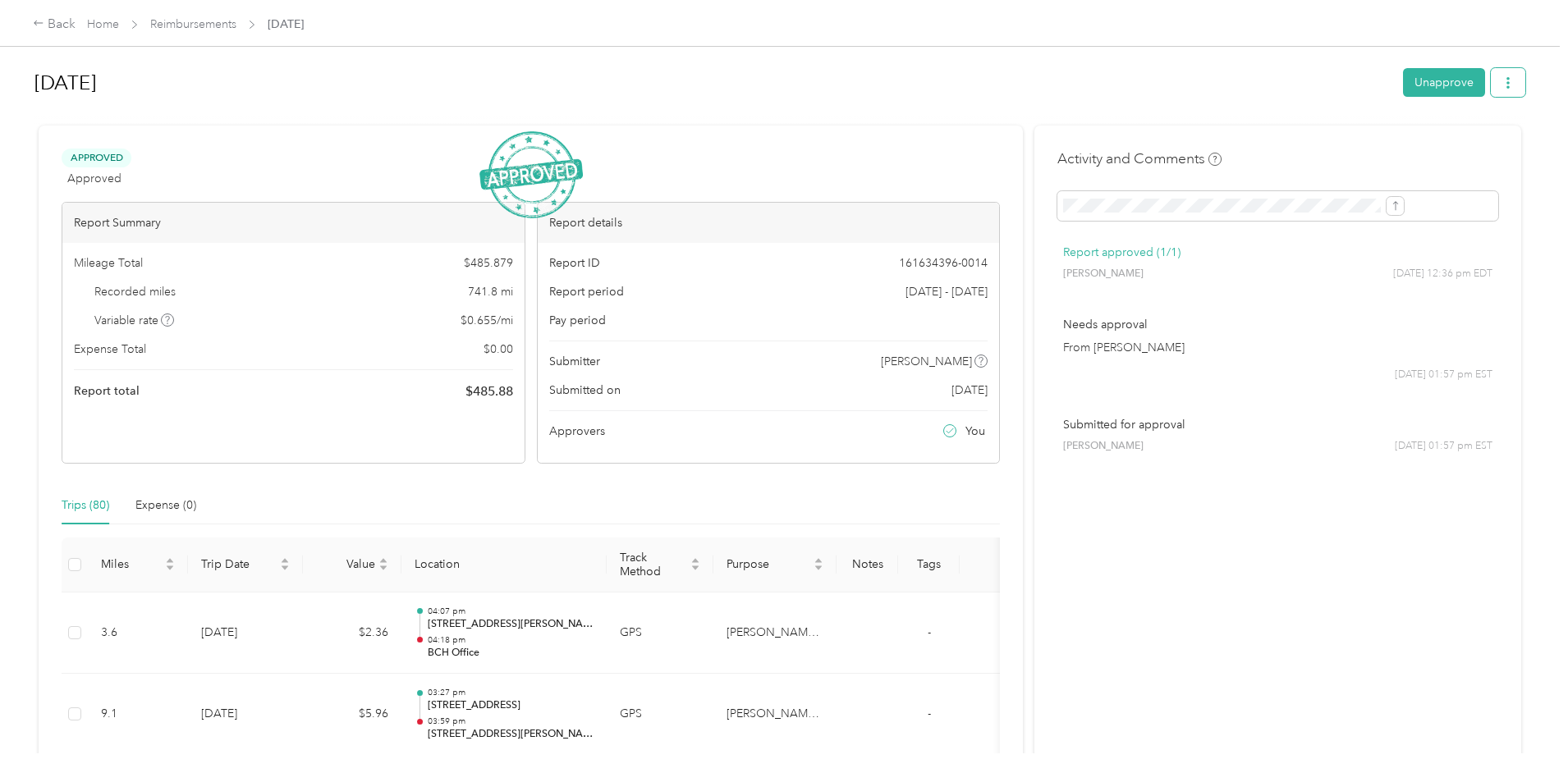
click at [1502, 82] on icon "button" at bounding box center [1507, 82] width 11 height 11
click at [1351, 147] on span "Download" at bounding box center [1326, 143] width 54 height 17
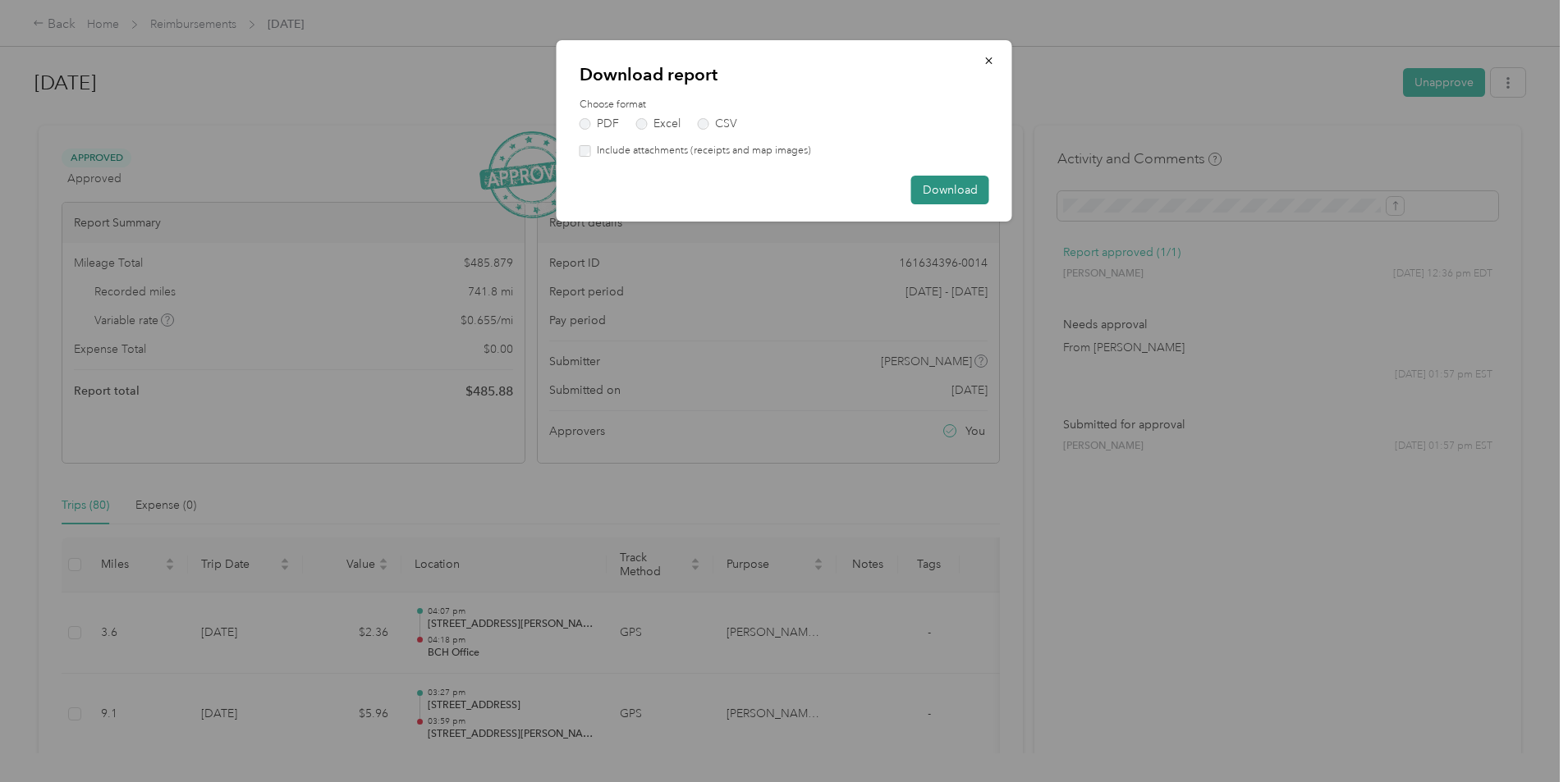
click at [938, 190] on button "Download" at bounding box center [949, 190] width 78 height 29
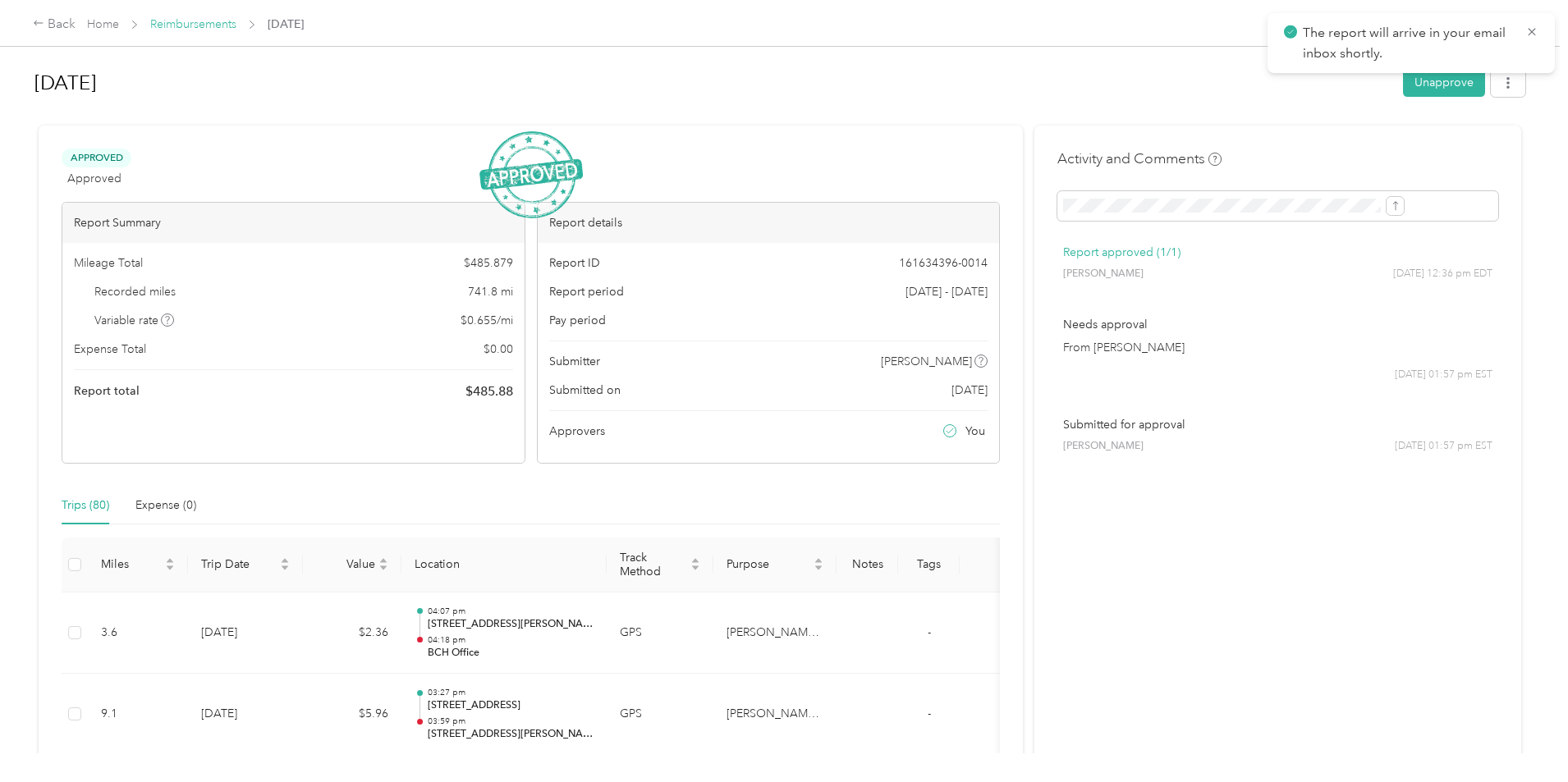
click at [236, 19] on link "Reimbursements" at bounding box center [193, 24] width 86 height 14
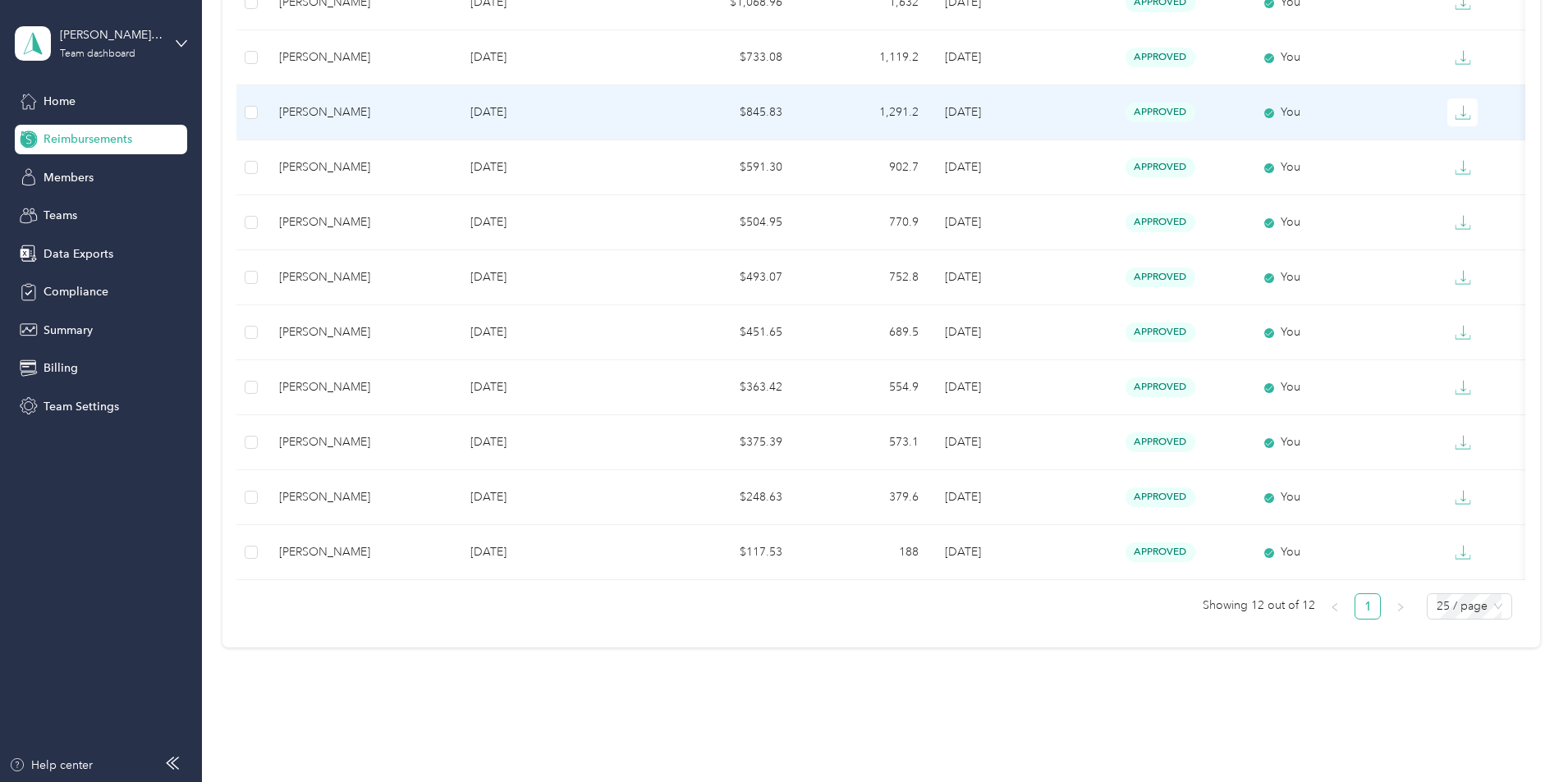
scroll to position [329, 0]
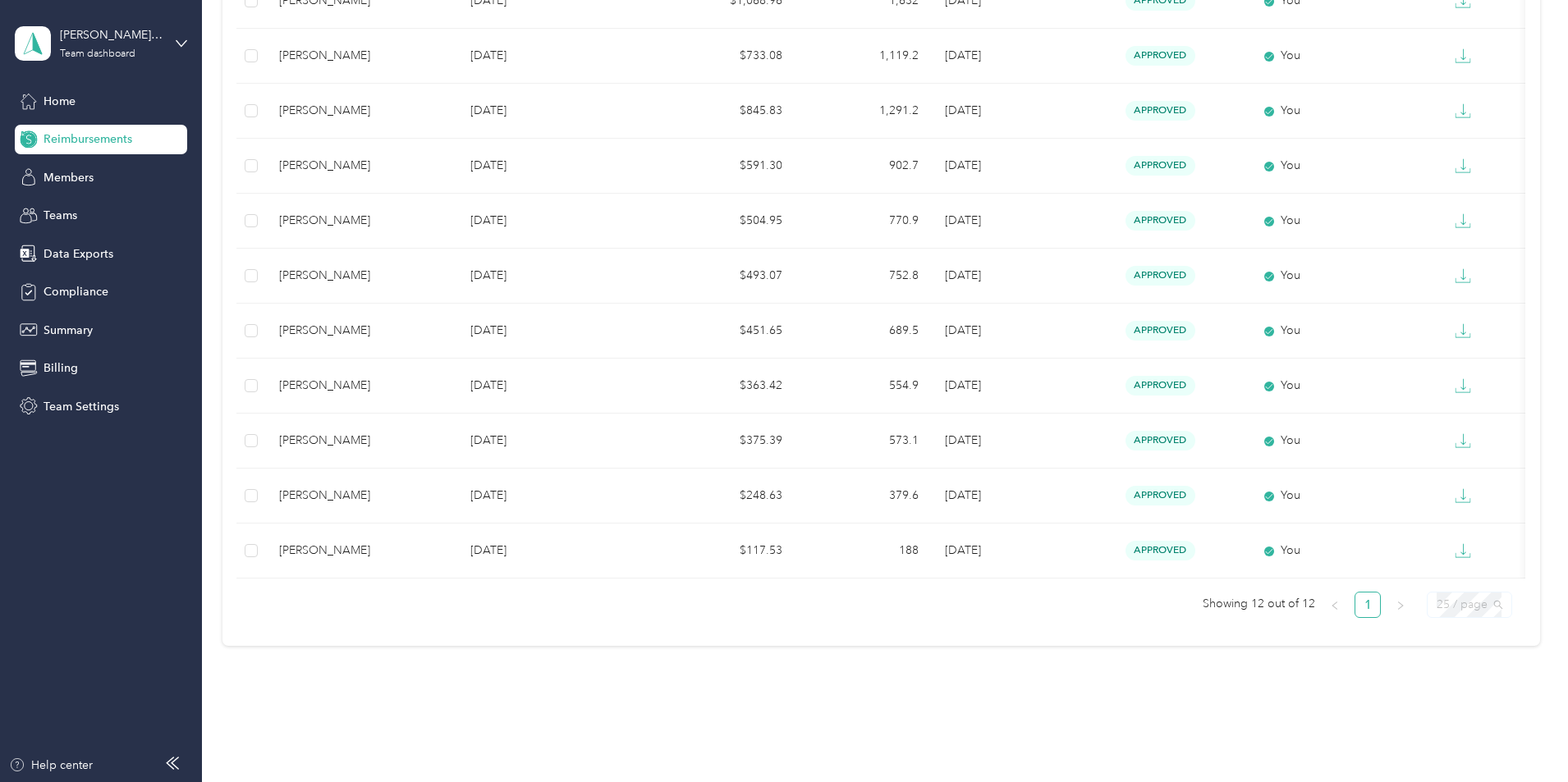
click at [1437, 617] on span "25 / page" at bounding box center [1469, 604] width 66 height 25
click at [1440, 555] on div "50 / page" at bounding box center [1469, 546] width 58 height 18
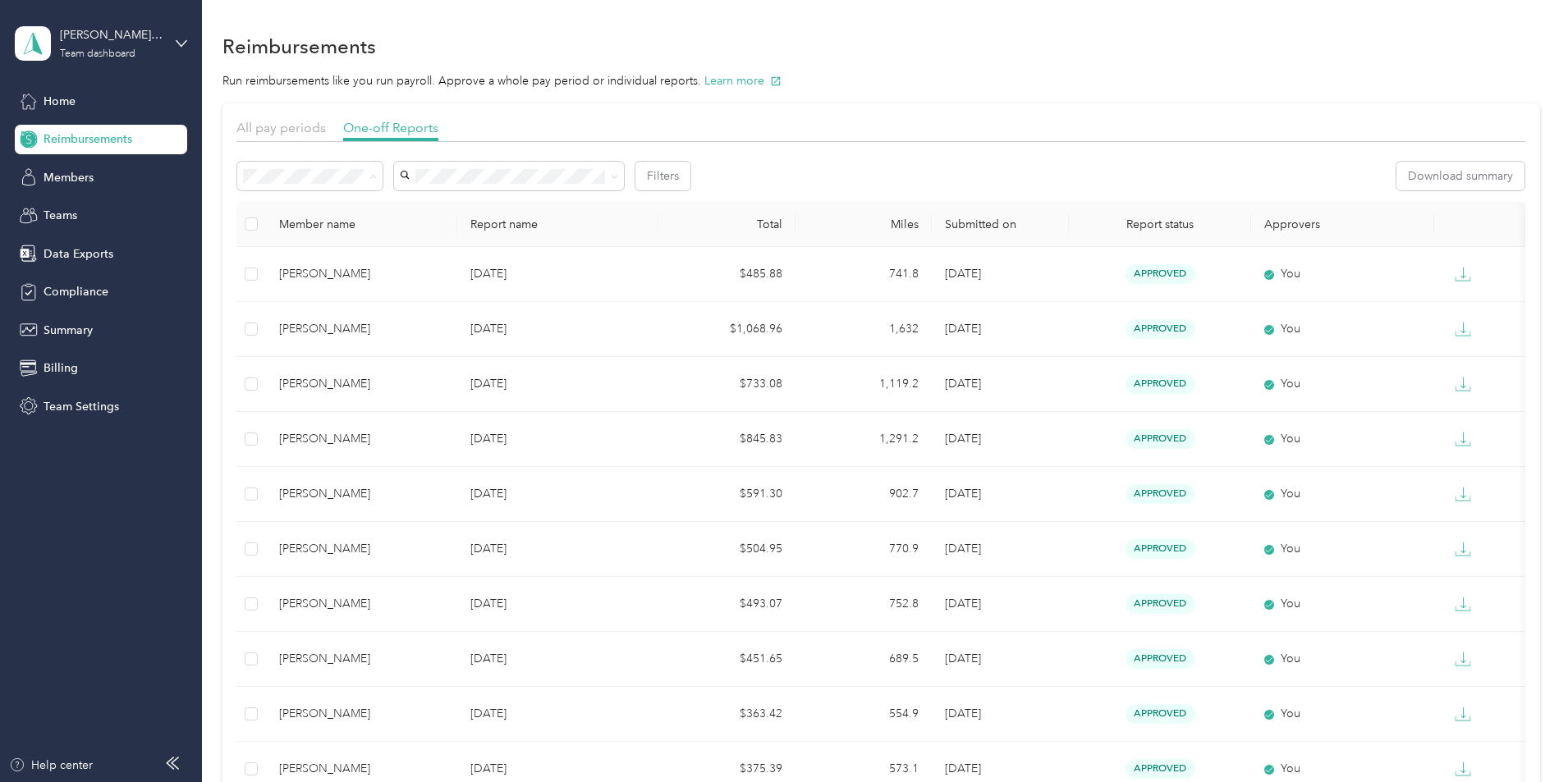
click at [417, 203] on div "All" at bounding box center [419, 207] width 122 height 17
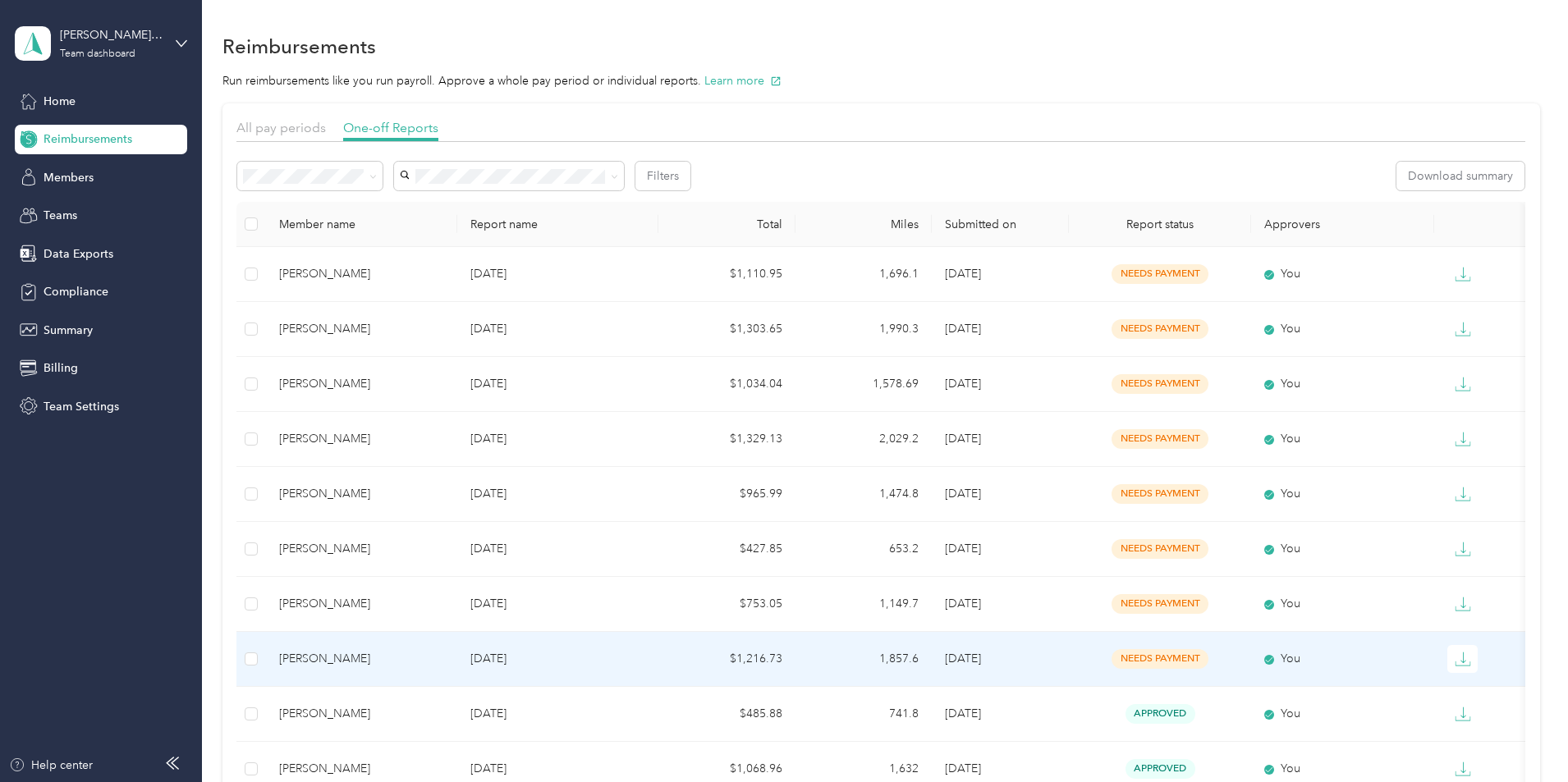
click at [1181, 657] on span "needs payment" at bounding box center [1159, 659] width 96 height 19
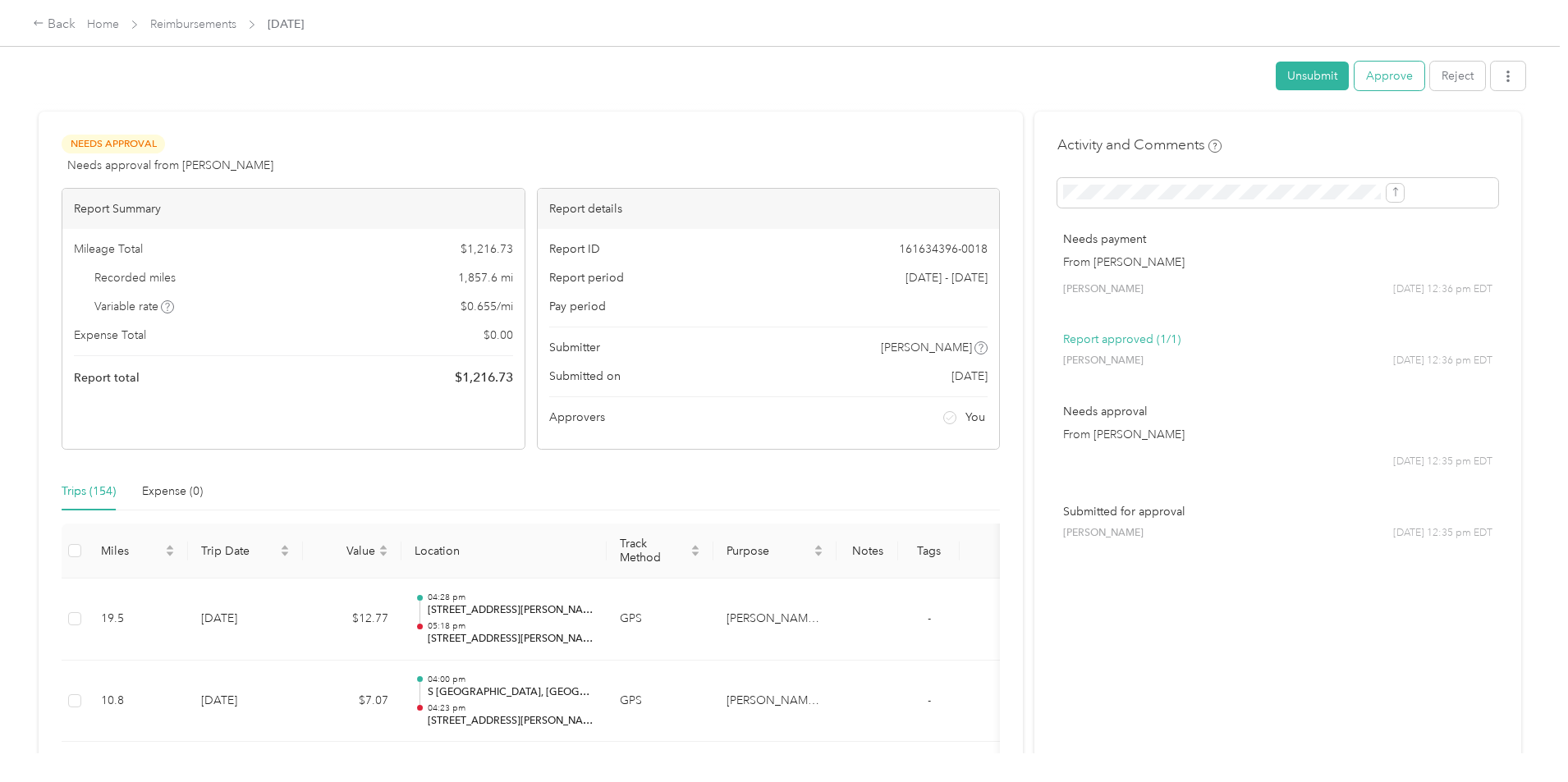
click at [1355, 75] on button "Approve" at bounding box center [1390, 76] width 70 height 29
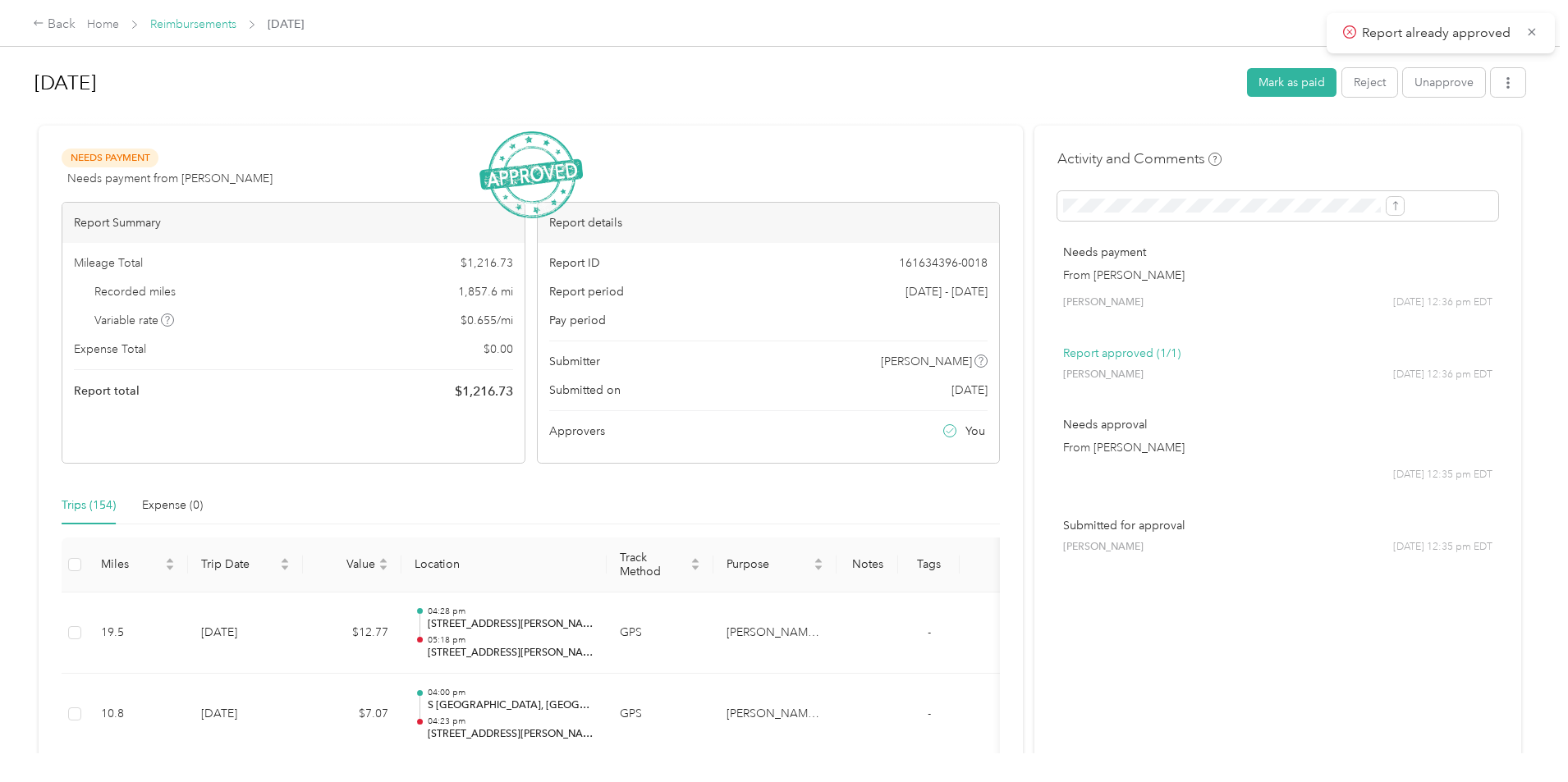
click at [236, 25] on link "Reimbursements" at bounding box center [193, 24] width 86 height 14
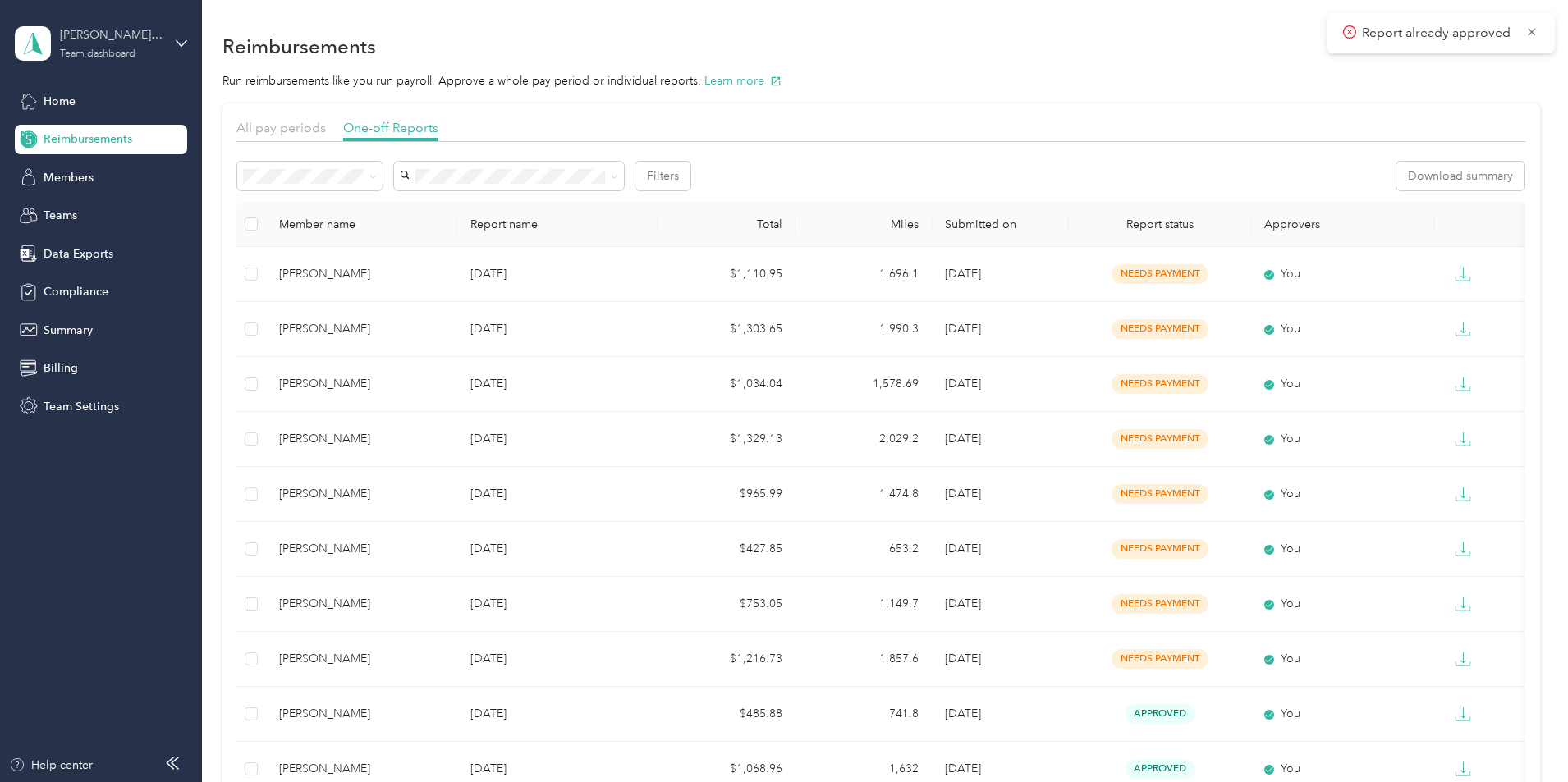
click at [144, 32] on div "[PERSON_NAME] Custom Homes" at bounding box center [111, 35] width 102 height 17
click at [111, 164] on div "Personal dashboard" at bounding box center [81, 172] width 103 height 17
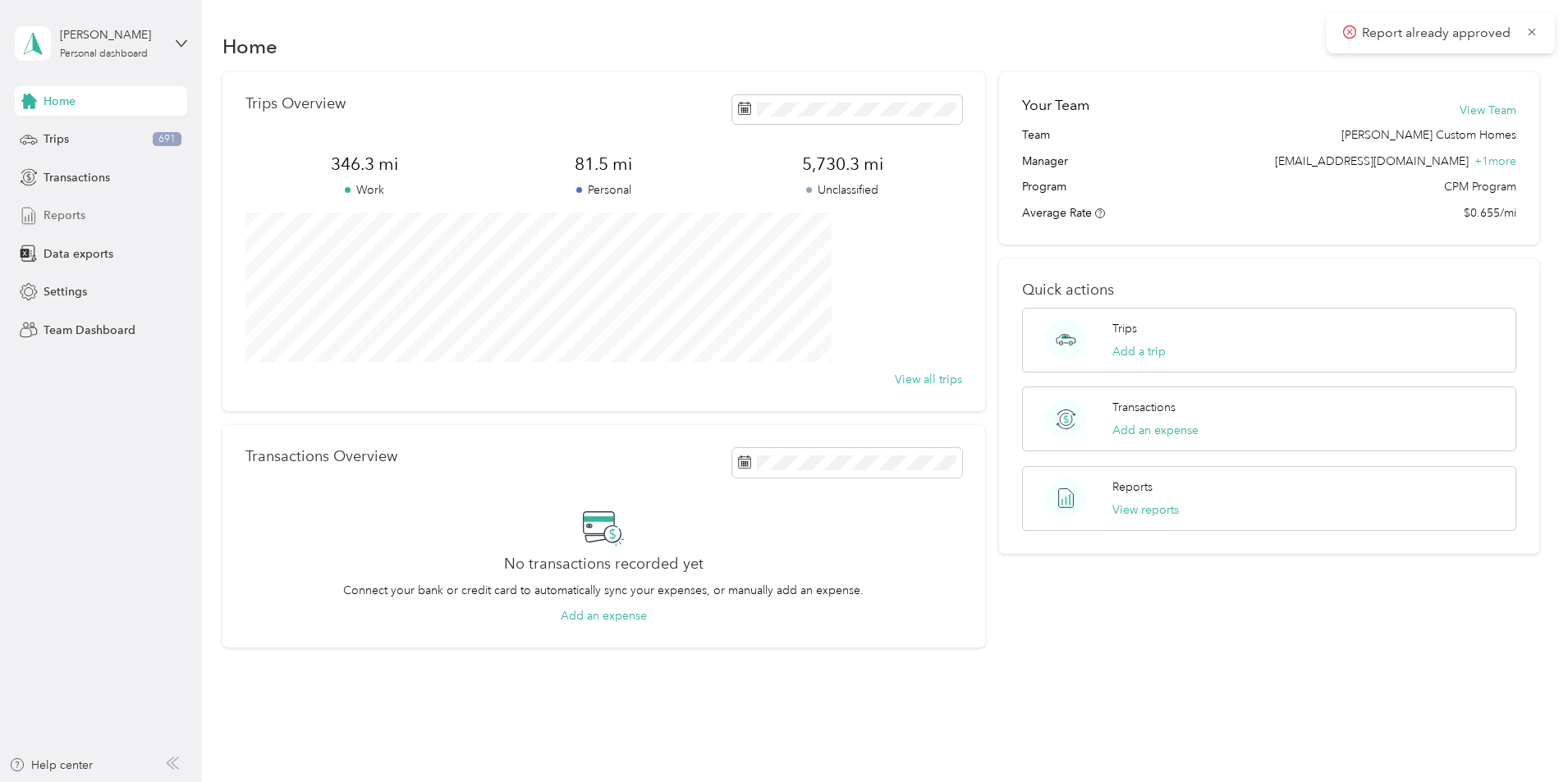
click at [79, 221] on span "Reports" at bounding box center [64, 215] width 42 height 17
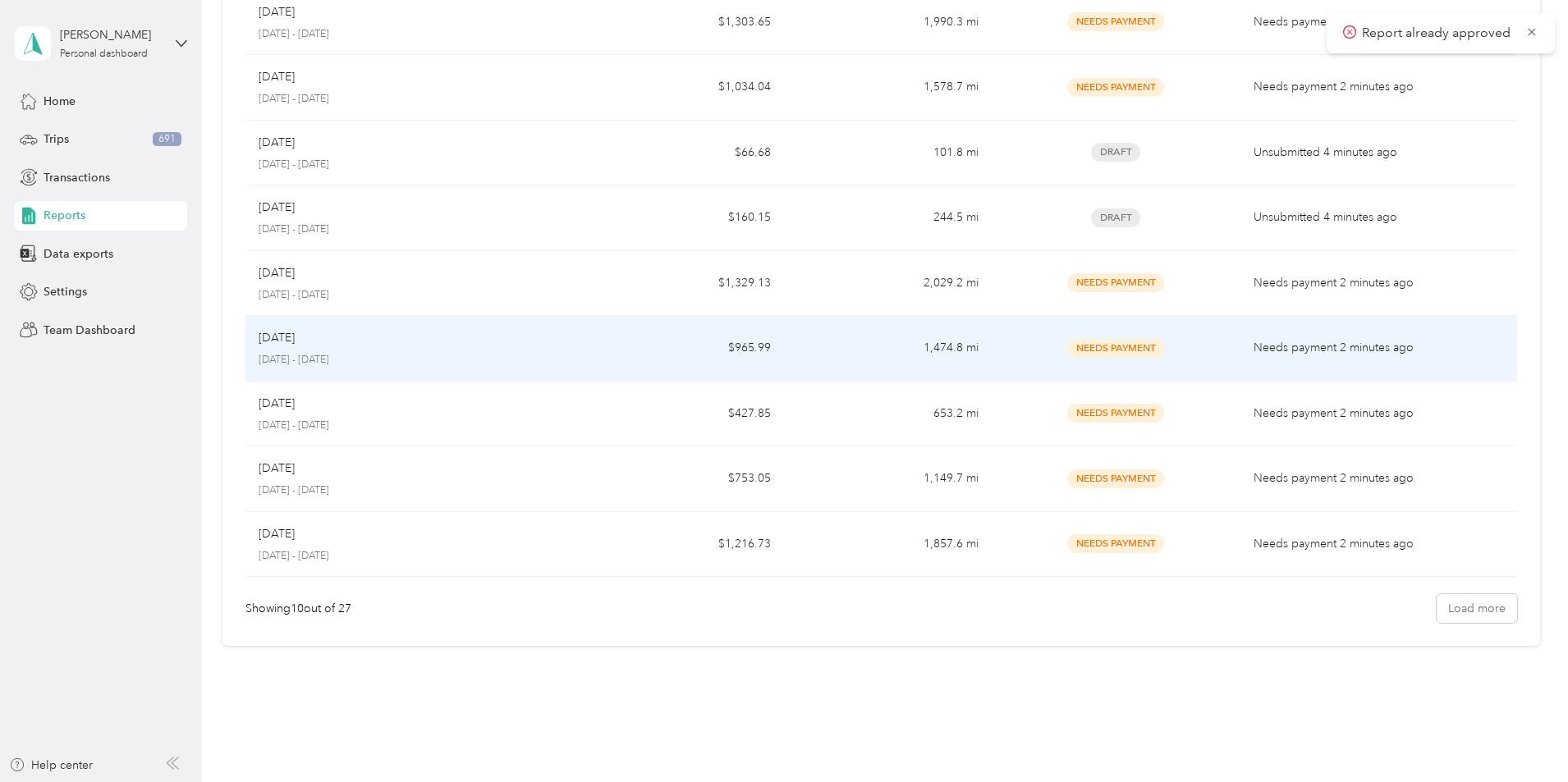
scroll to position [283, 0]
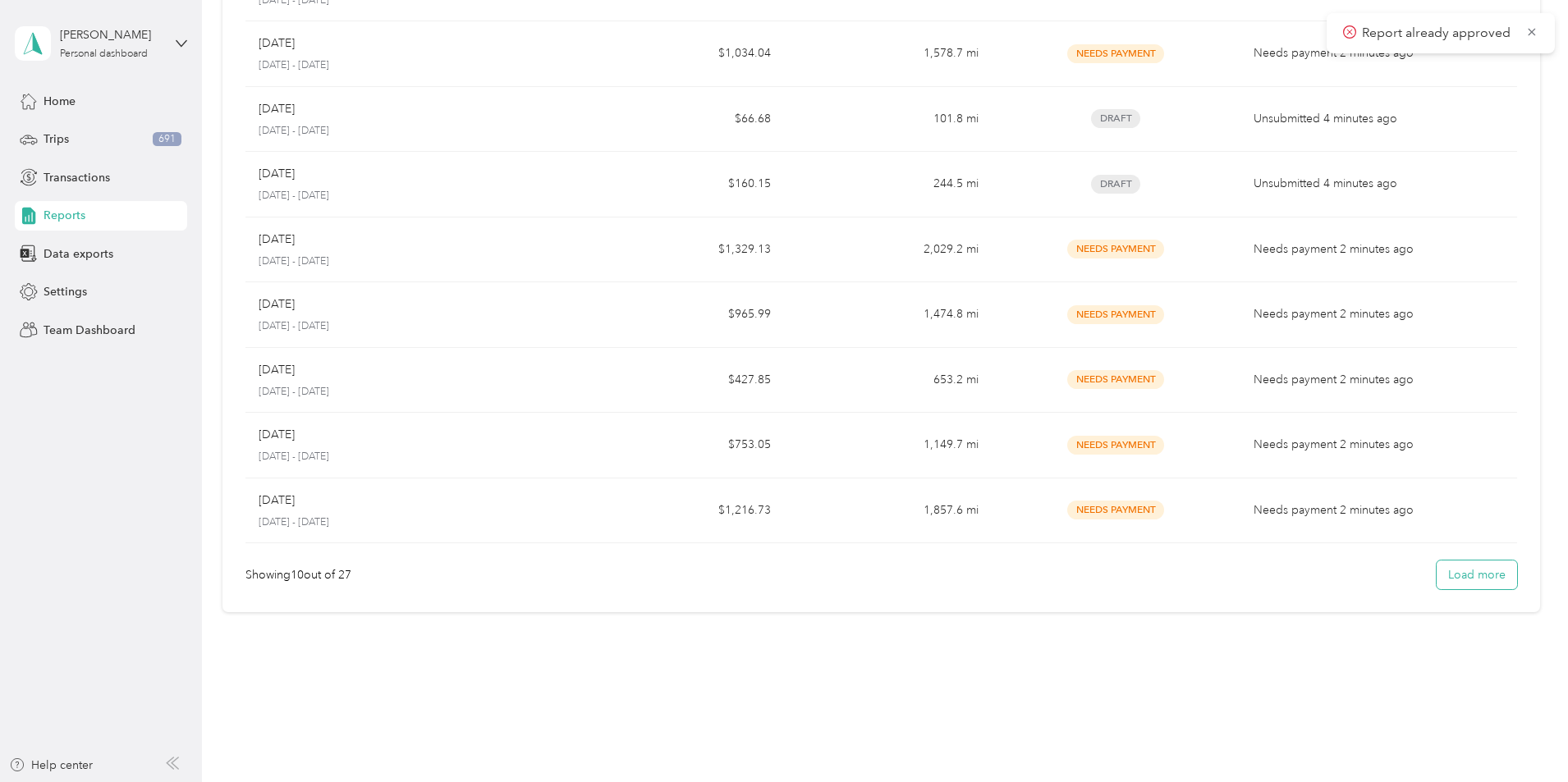
click at [1437, 567] on button "Load more" at bounding box center [1477, 575] width 80 height 29
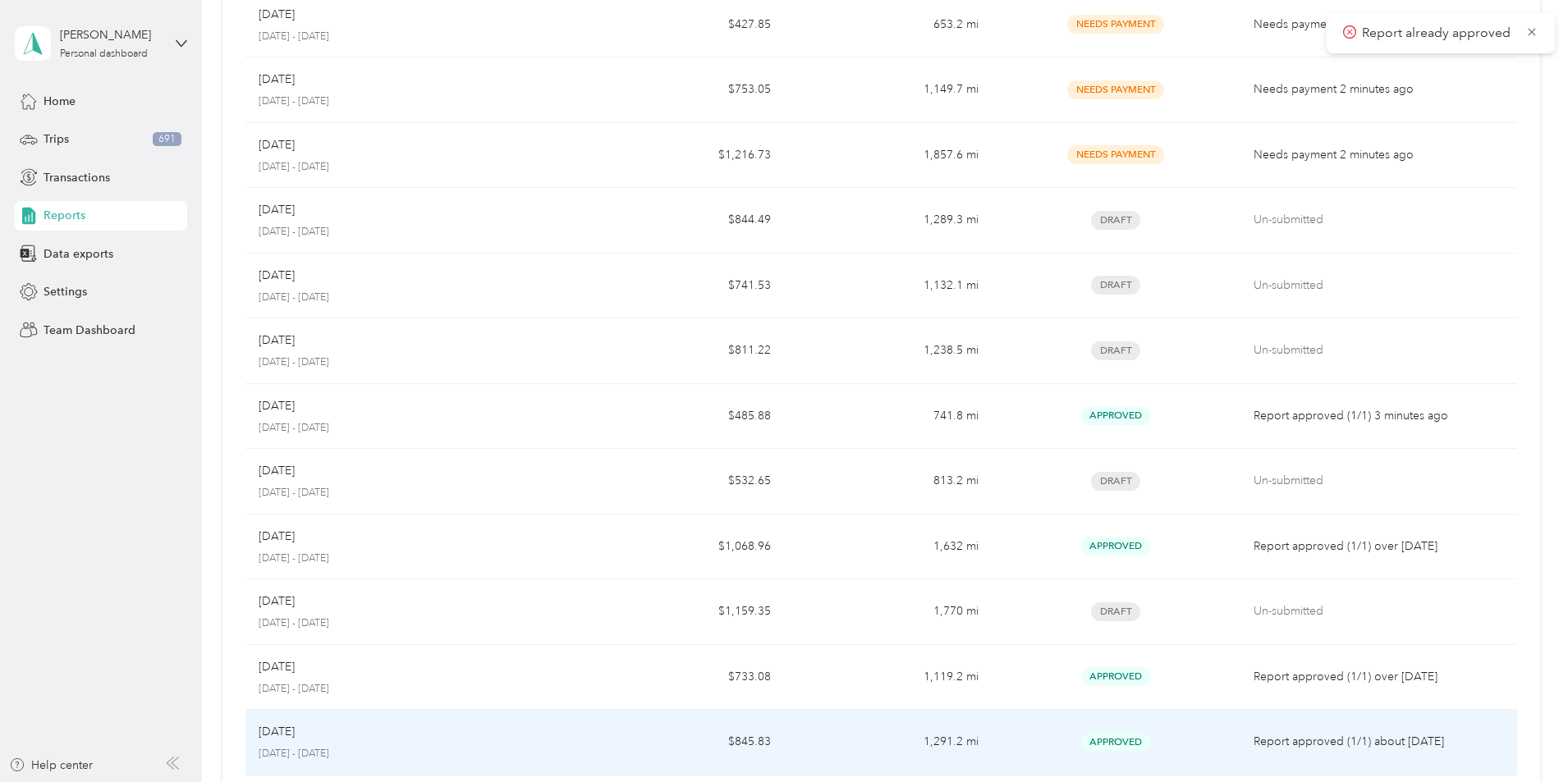
scroll to position [610, 0]
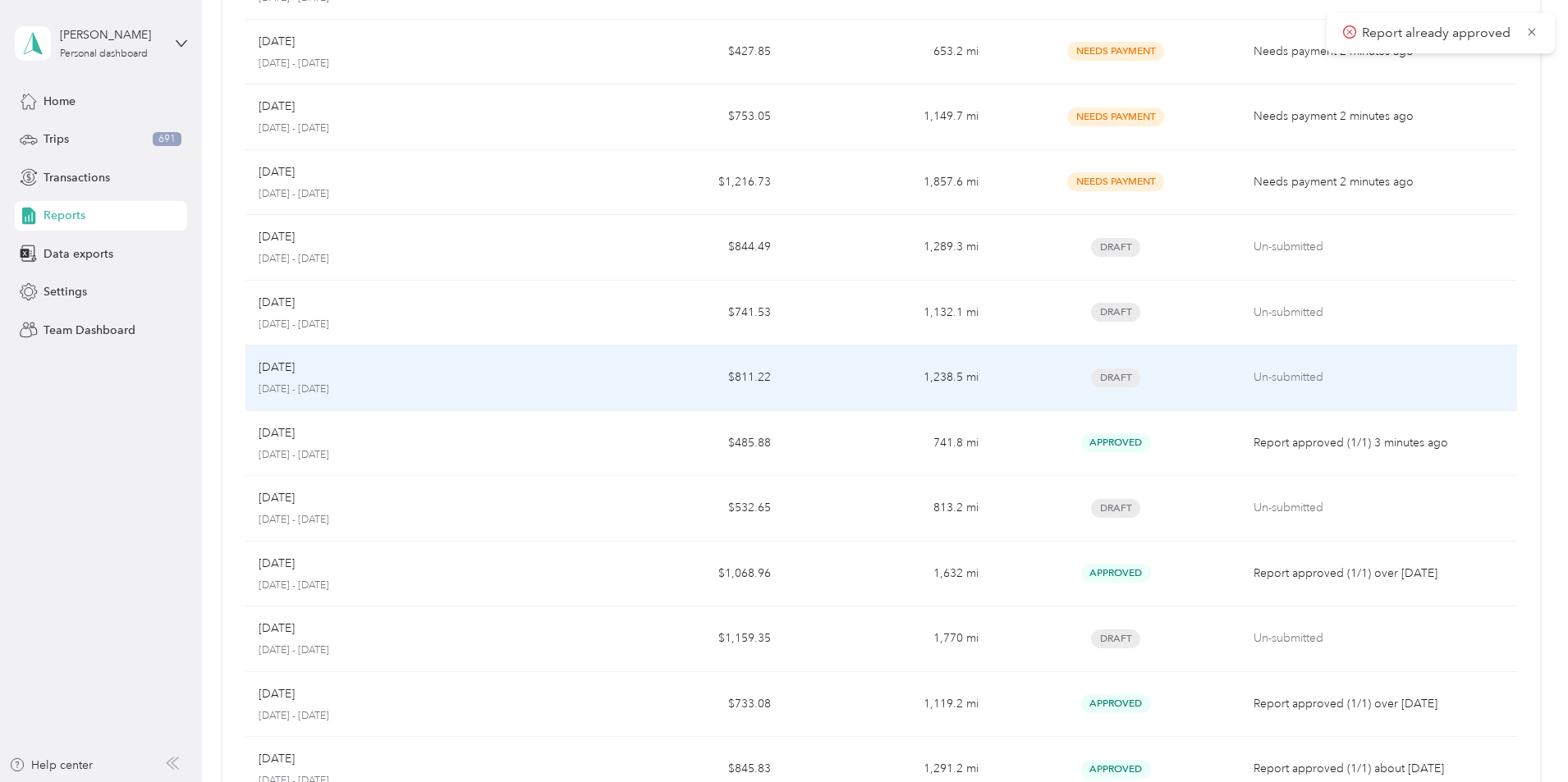
click at [294, 370] on p "[DATE]" at bounding box center [277, 367] width 36 height 18
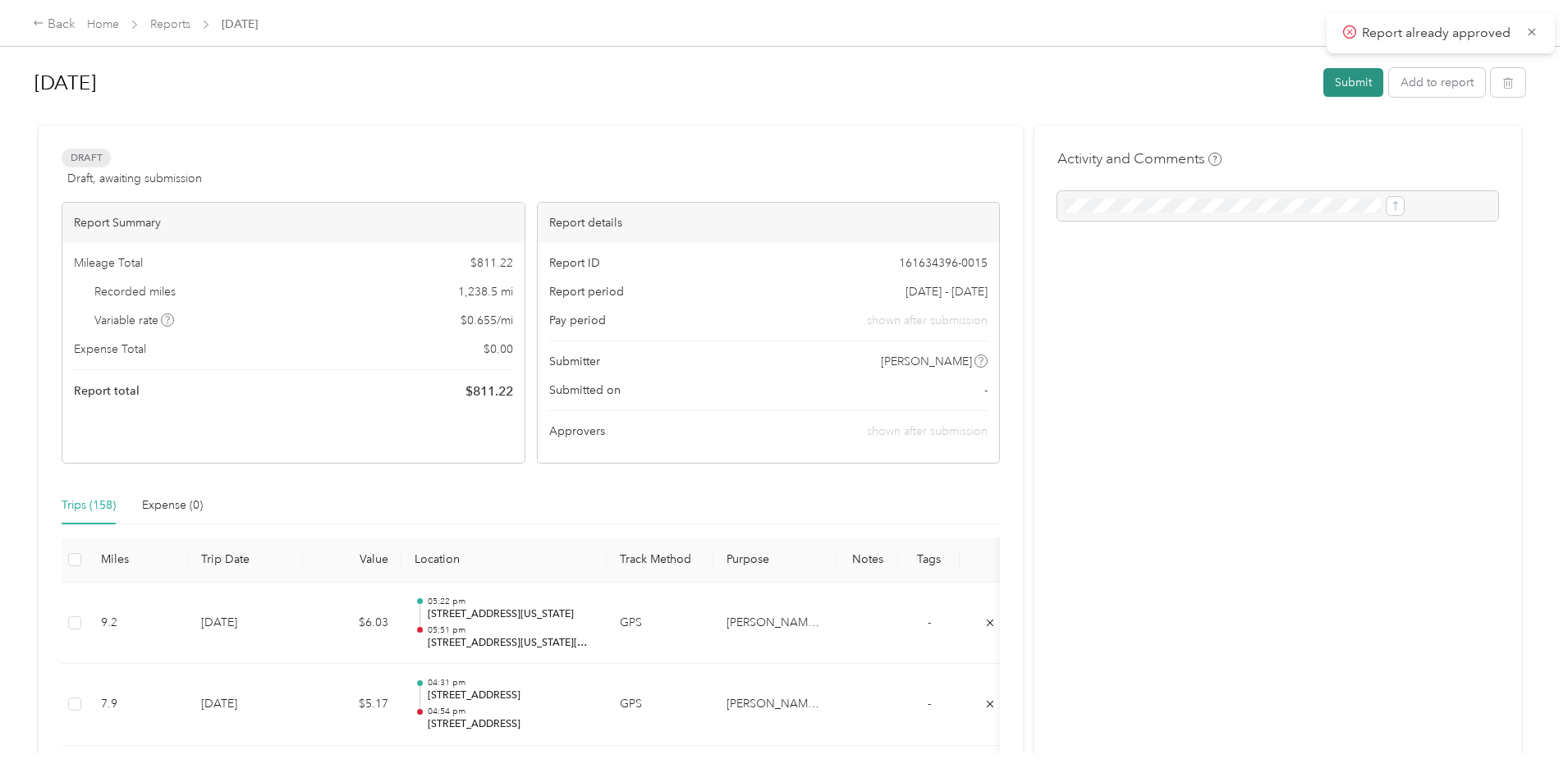
click at [1323, 92] on button "Submit" at bounding box center [1353, 83] width 60 height 29
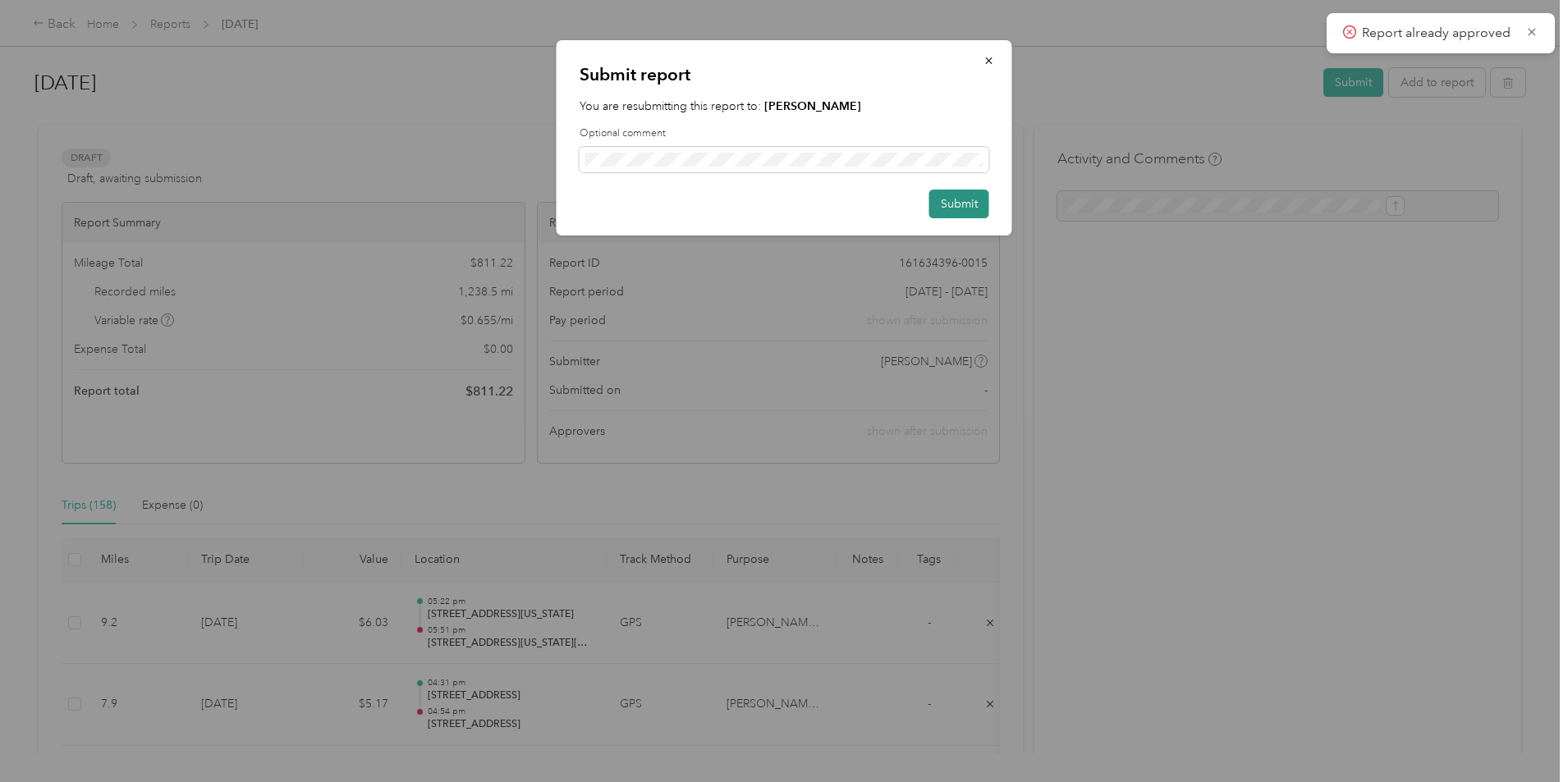
click at [973, 206] on button "Submit" at bounding box center [959, 204] width 60 height 29
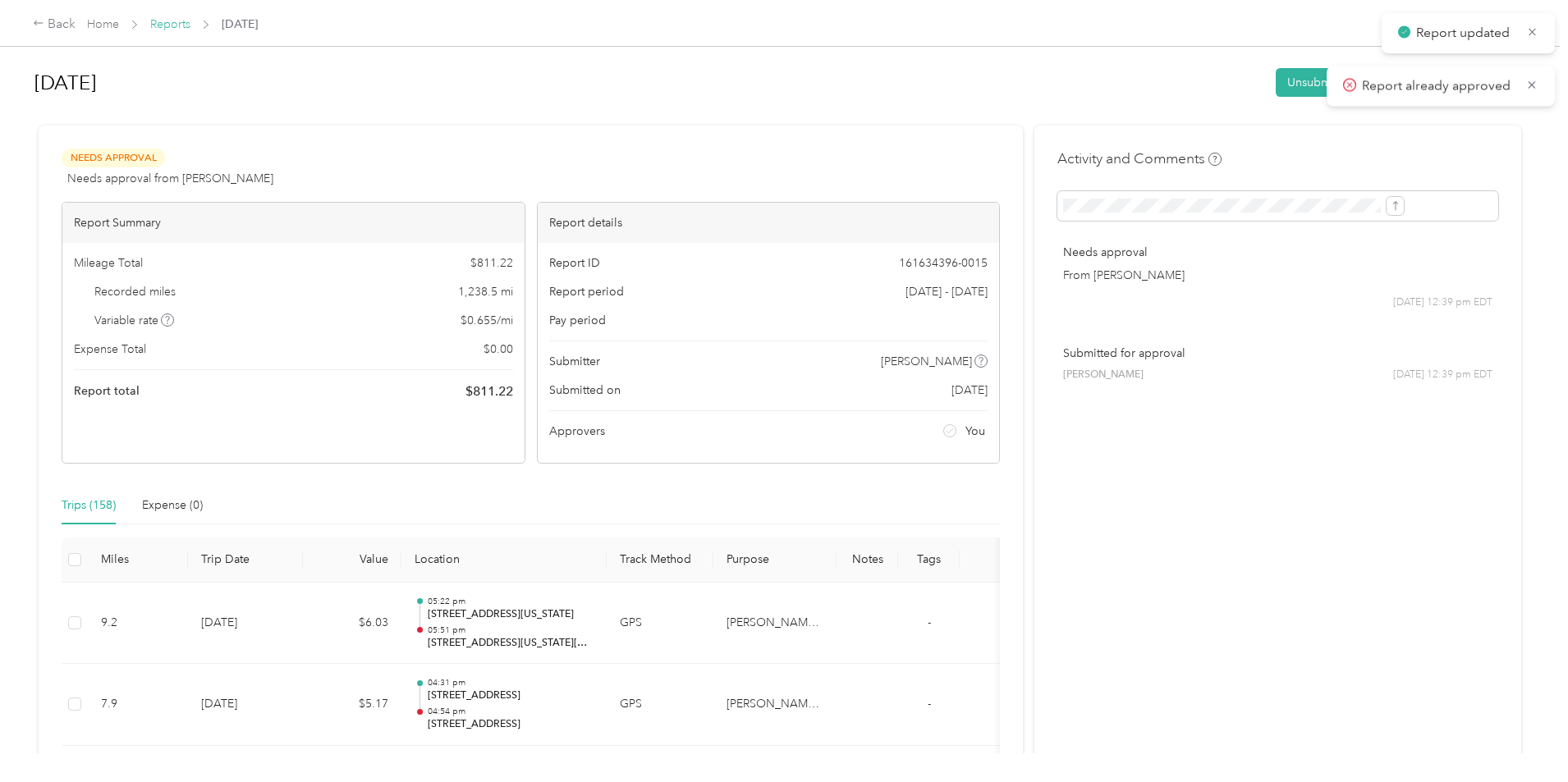
click at [190, 25] on link "Reports" at bounding box center [170, 24] width 40 height 14
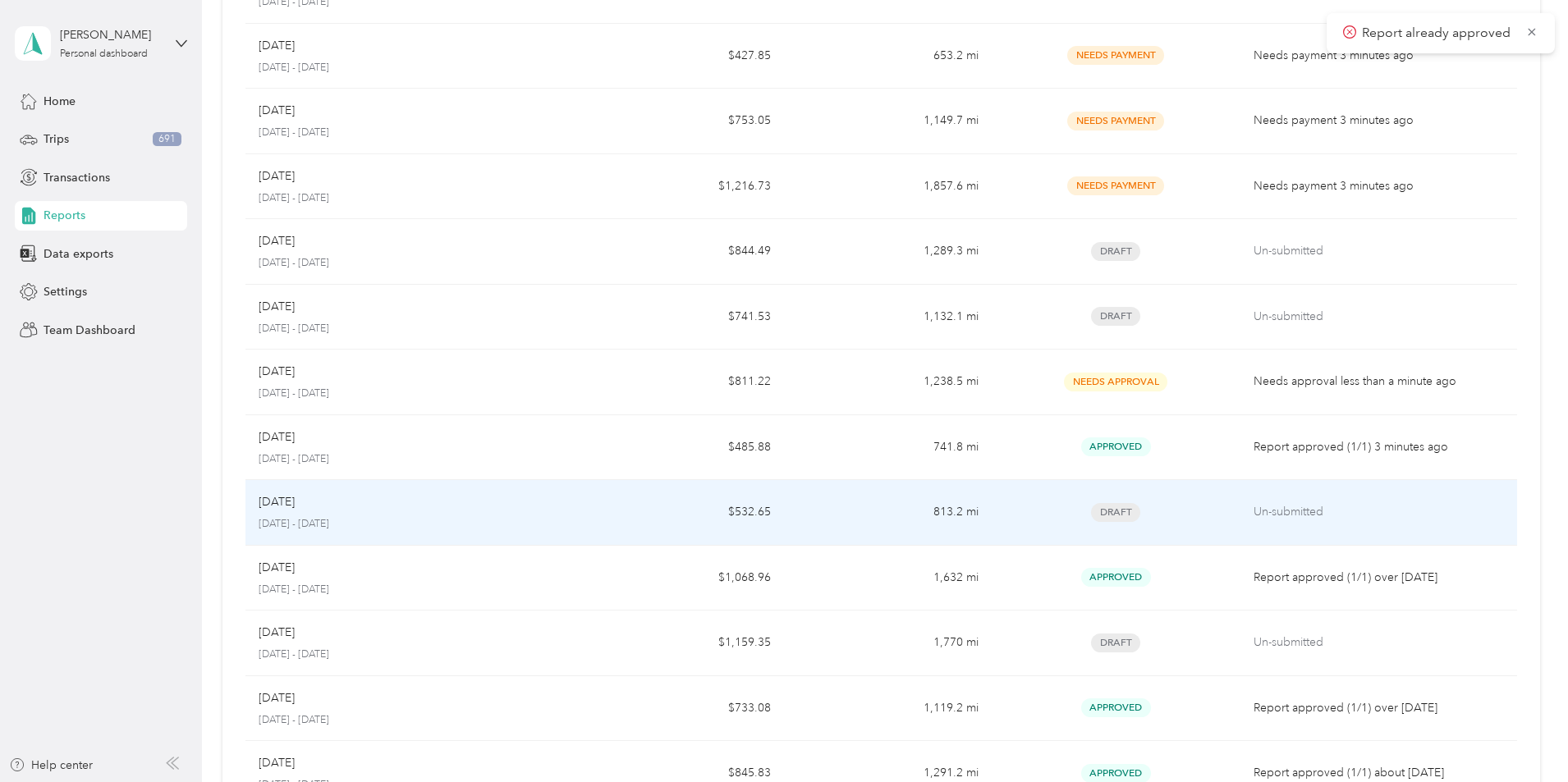
scroll to position [575, 0]
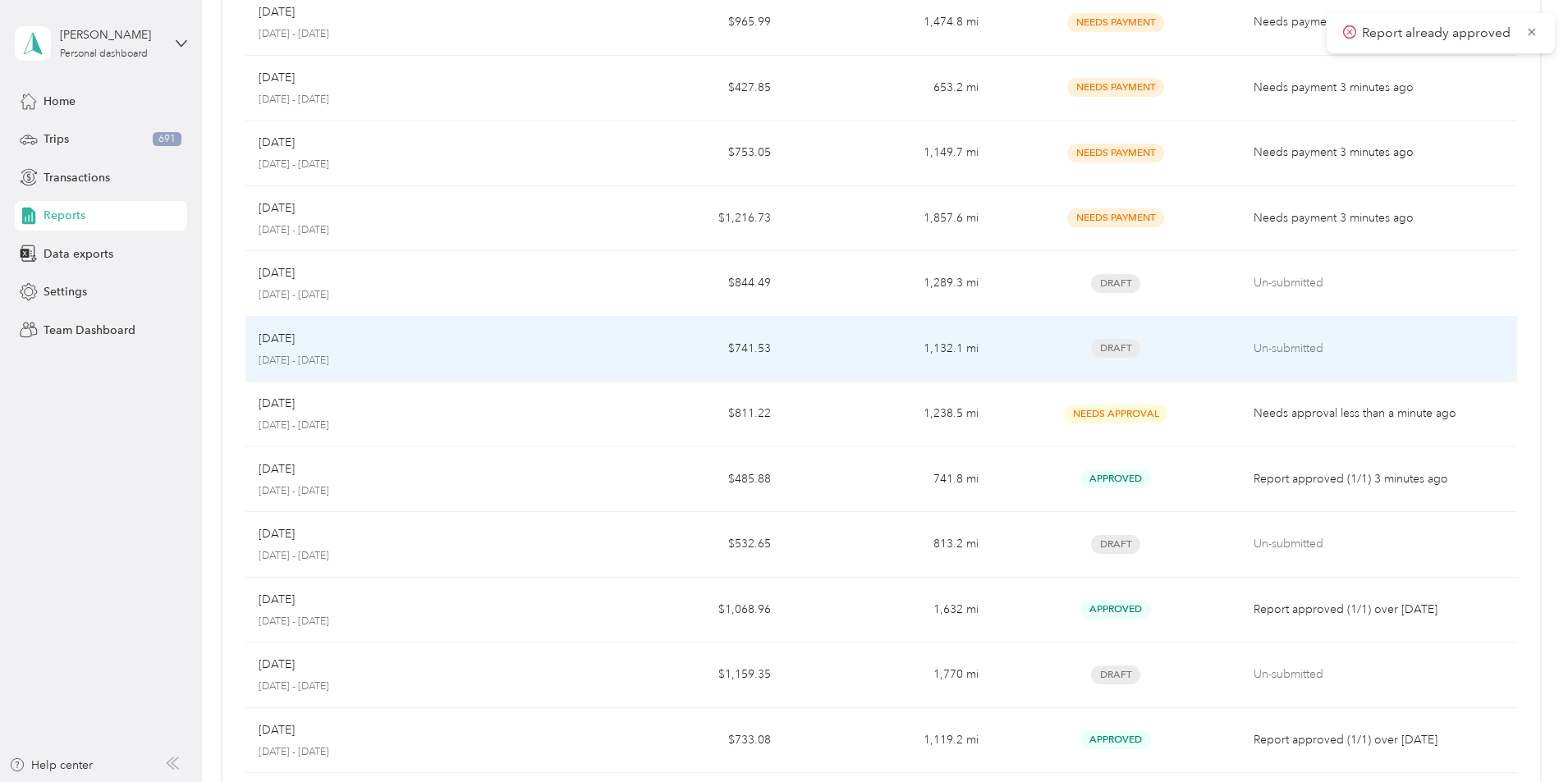
click at [294, 335] on p "[DATE]" at bounding box center [277, 339] width 36 height 18
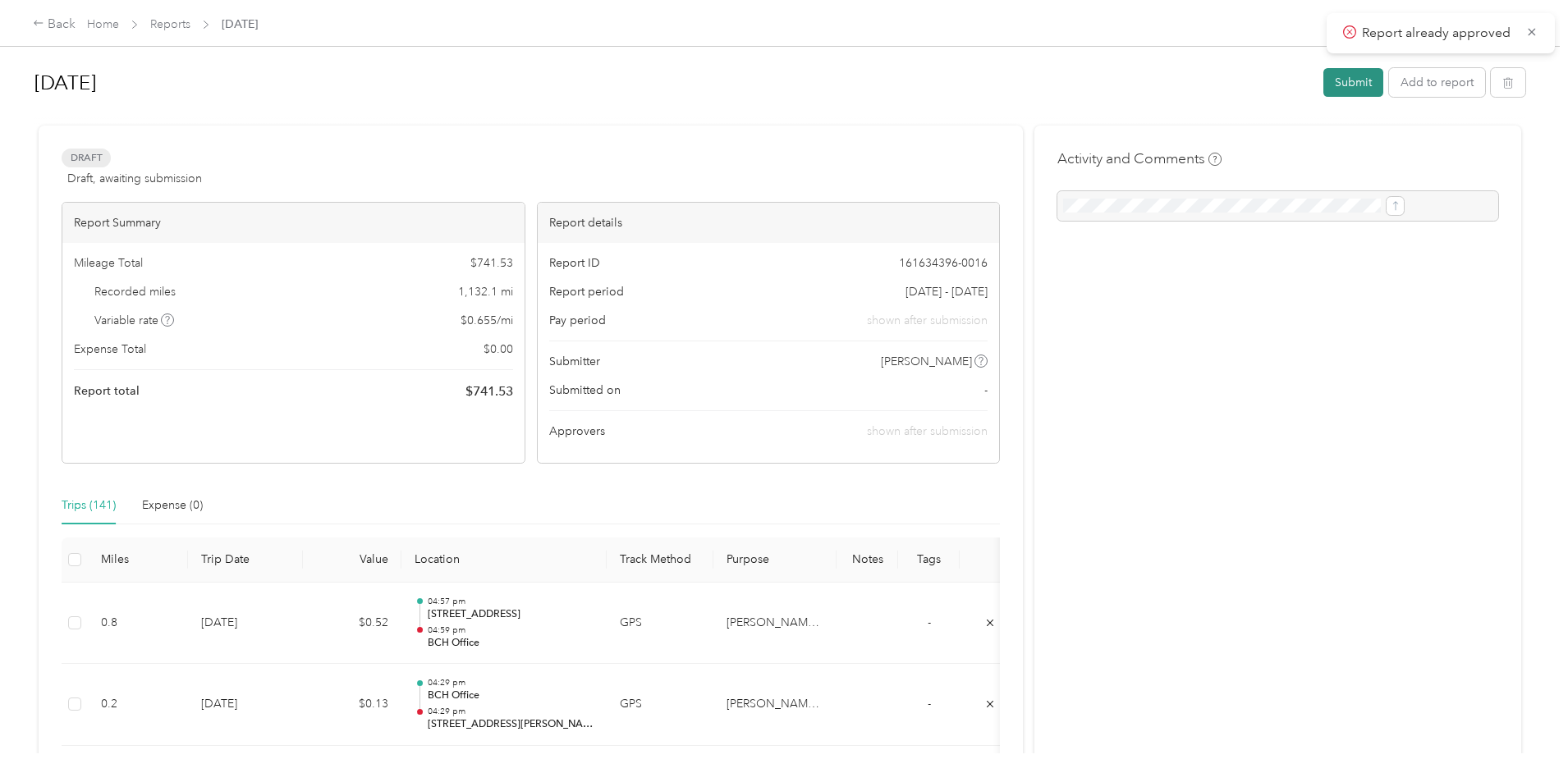
click at [1323, 81] on button "Submit" at bounding box center [1353, 83] width 60 height 29
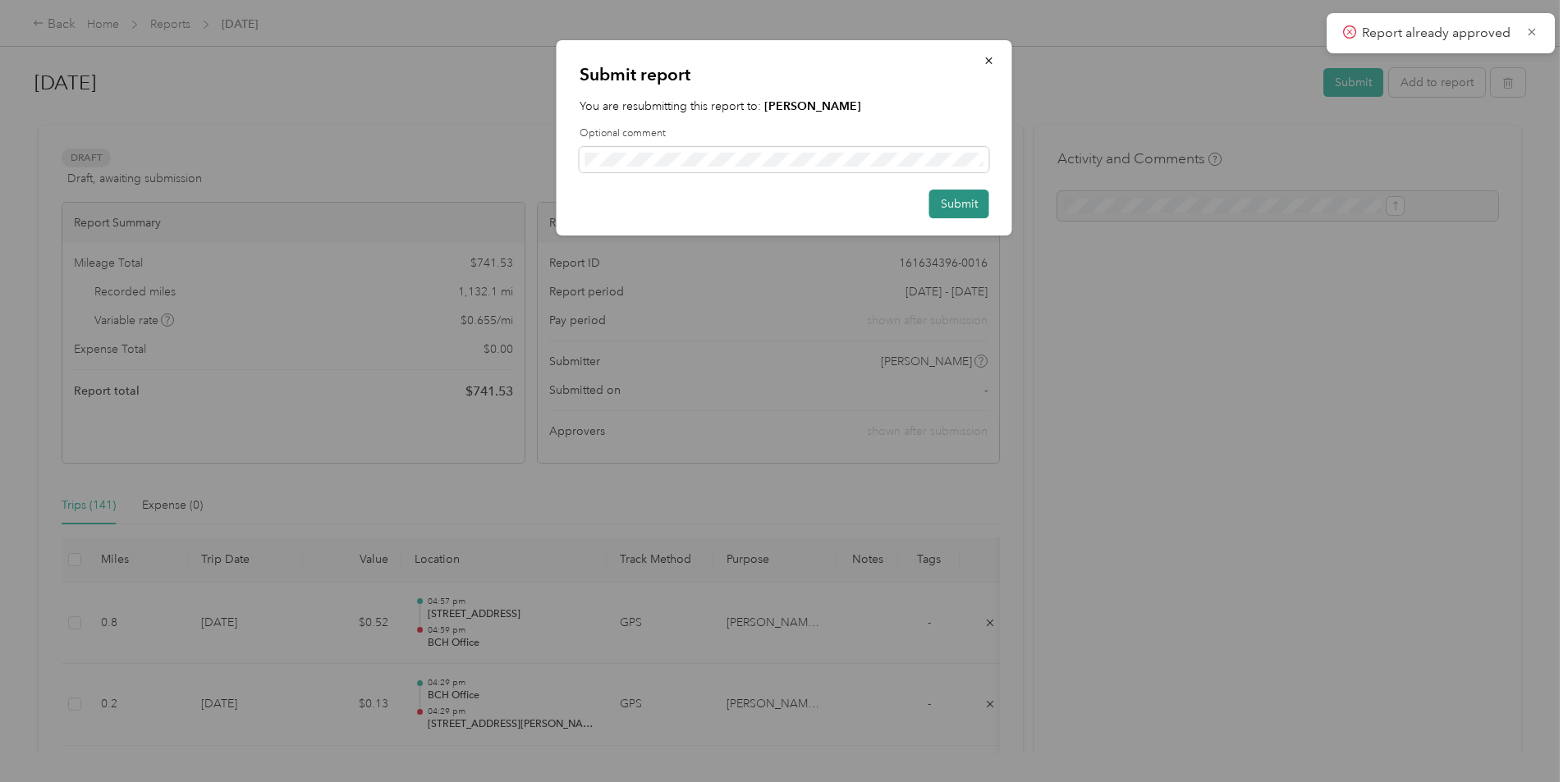
click at [978, 203] on button "Submit" at bounding box center [959, 204] width 60 height 29
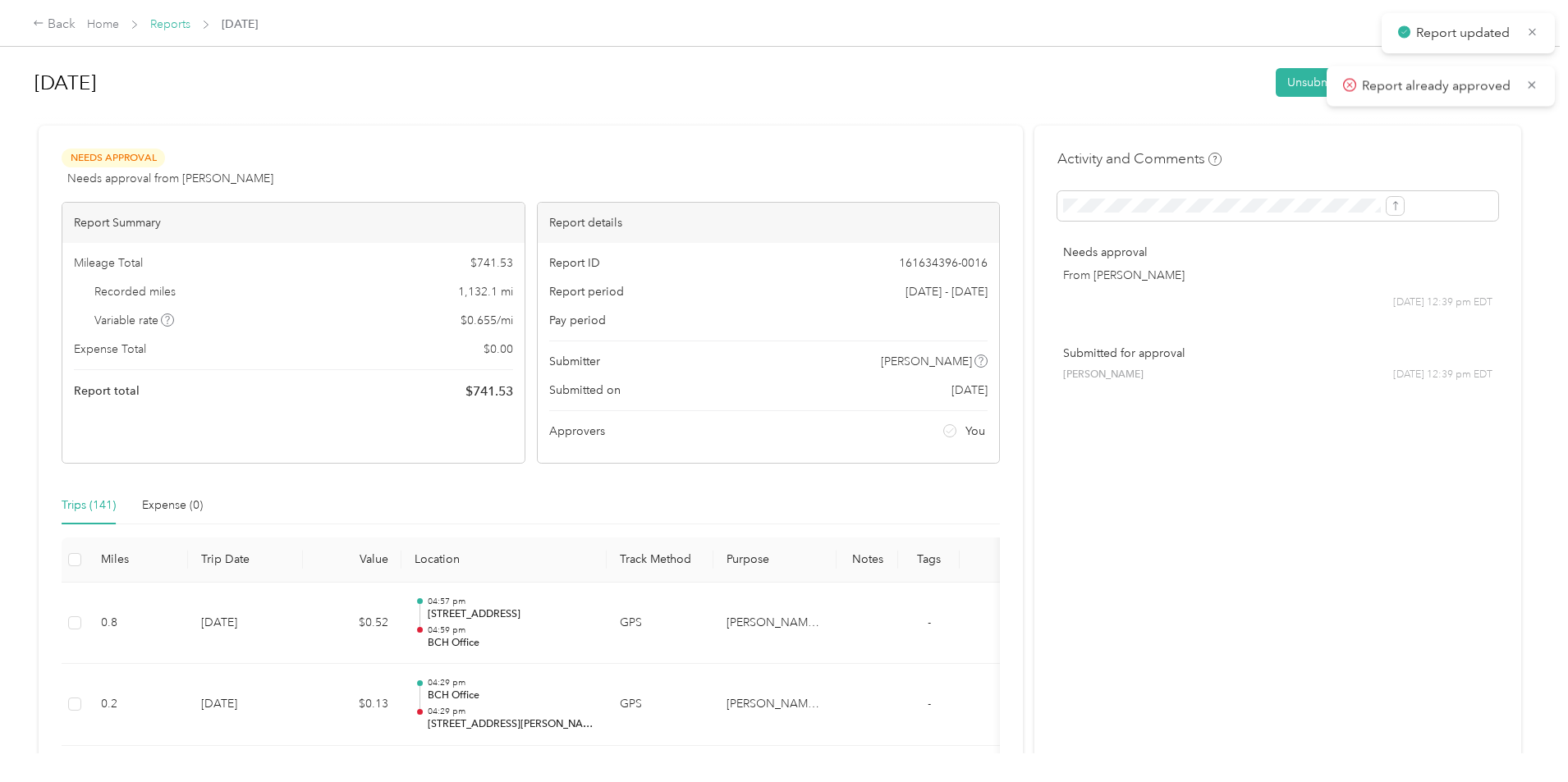
click at [190, 21] on link "Reports" at bounding box center [170, 24] width 40 height 14
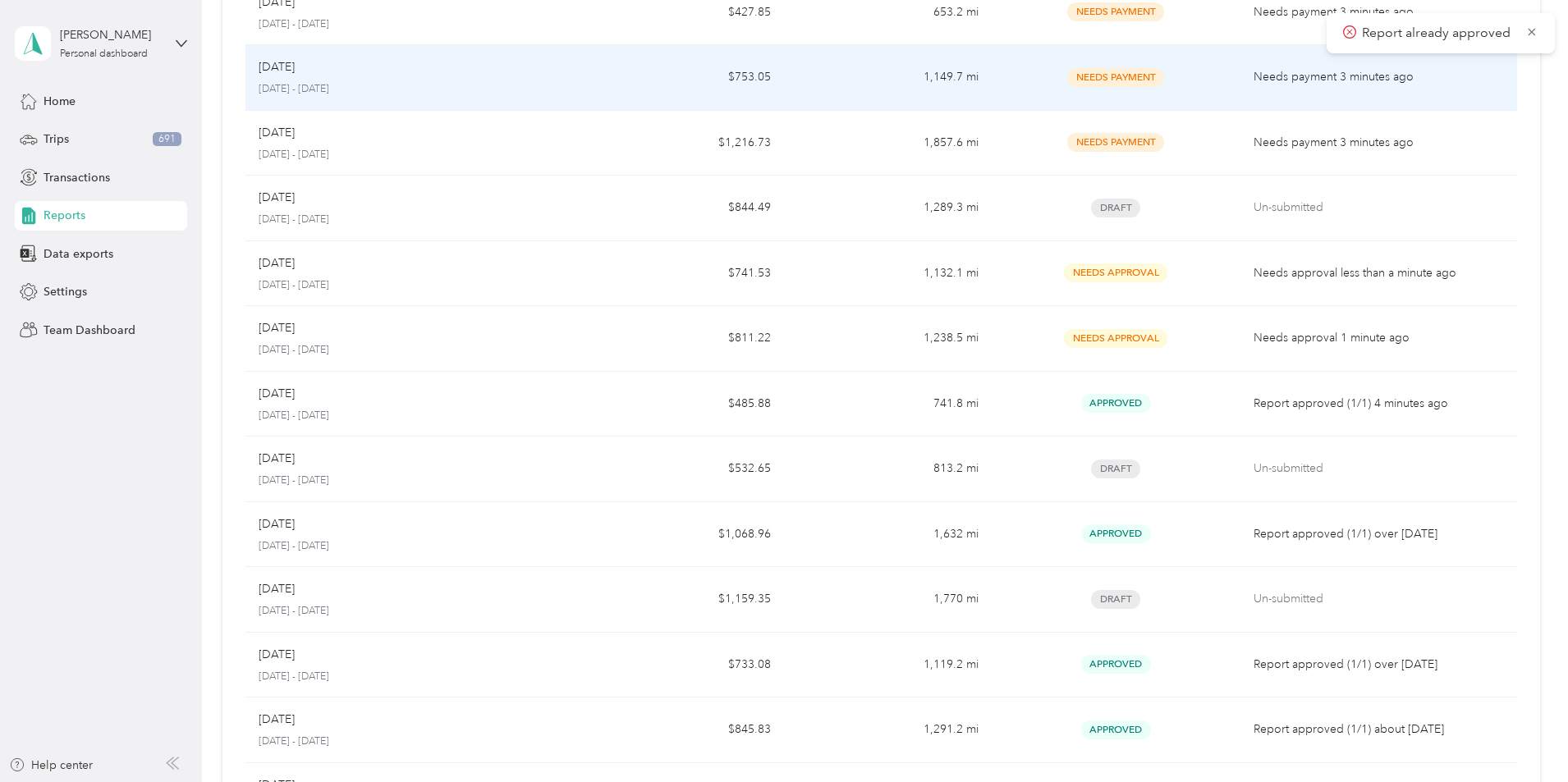
scroll to position [657, 0]
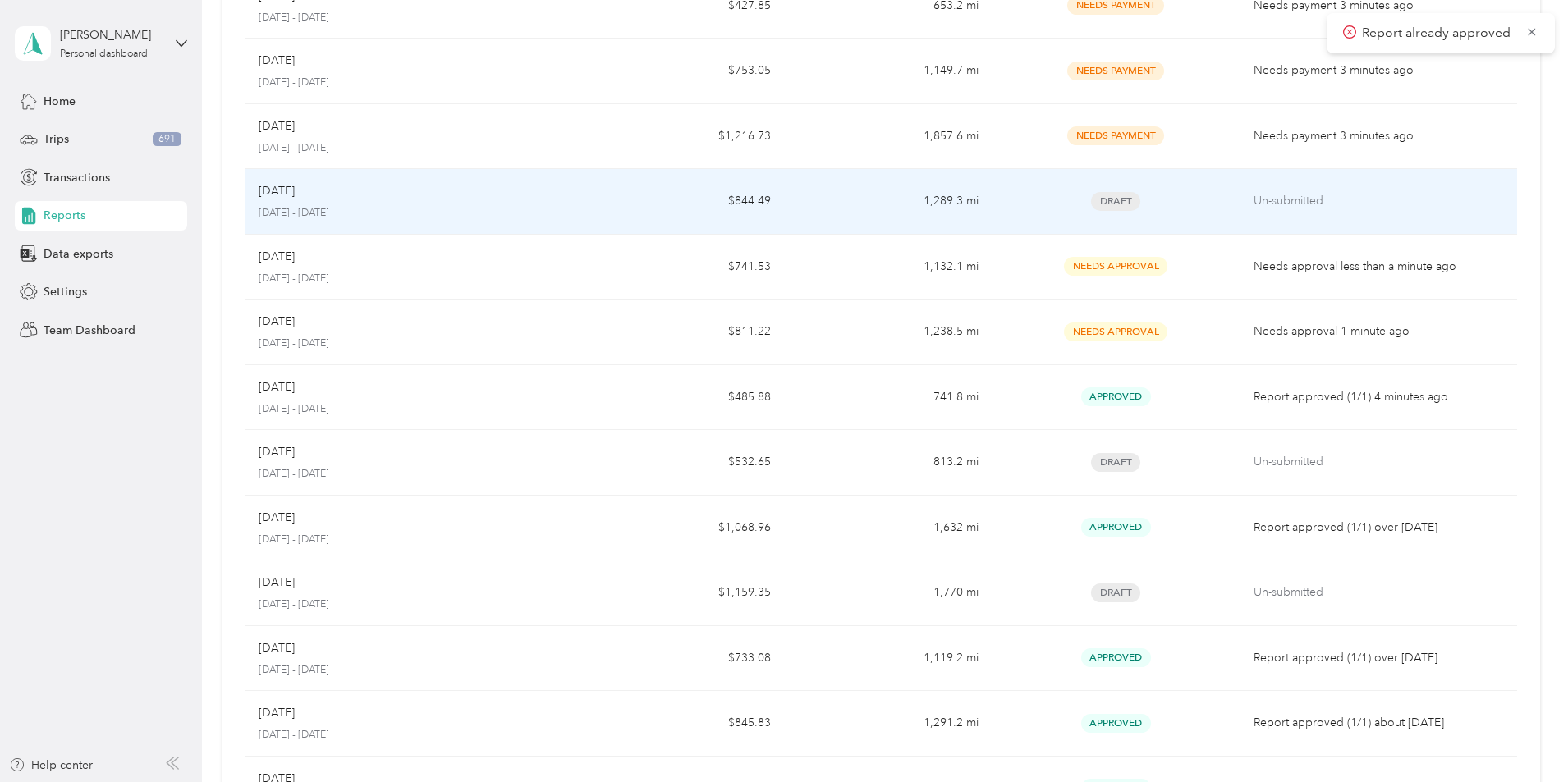
click at [294, 183] on p "[DATE]" at bounding box center [277, 190] width 36 height 18
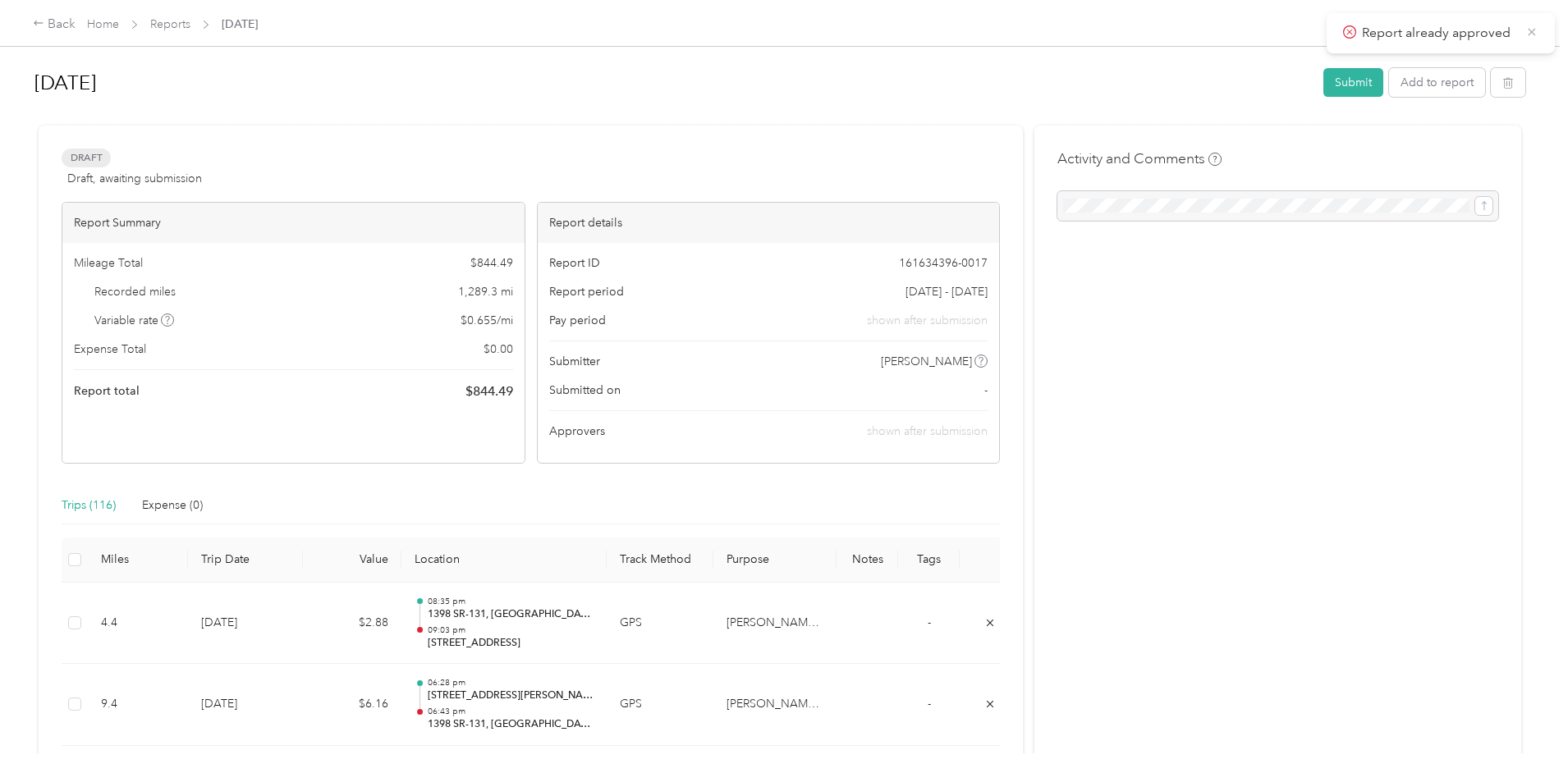
click at [1531, 33] on icon at bounding box center [1531, 32] width 13 height 15
click at [1323, 86] on button "Submit" at bounding box center [1353, 83] width 60 height 29
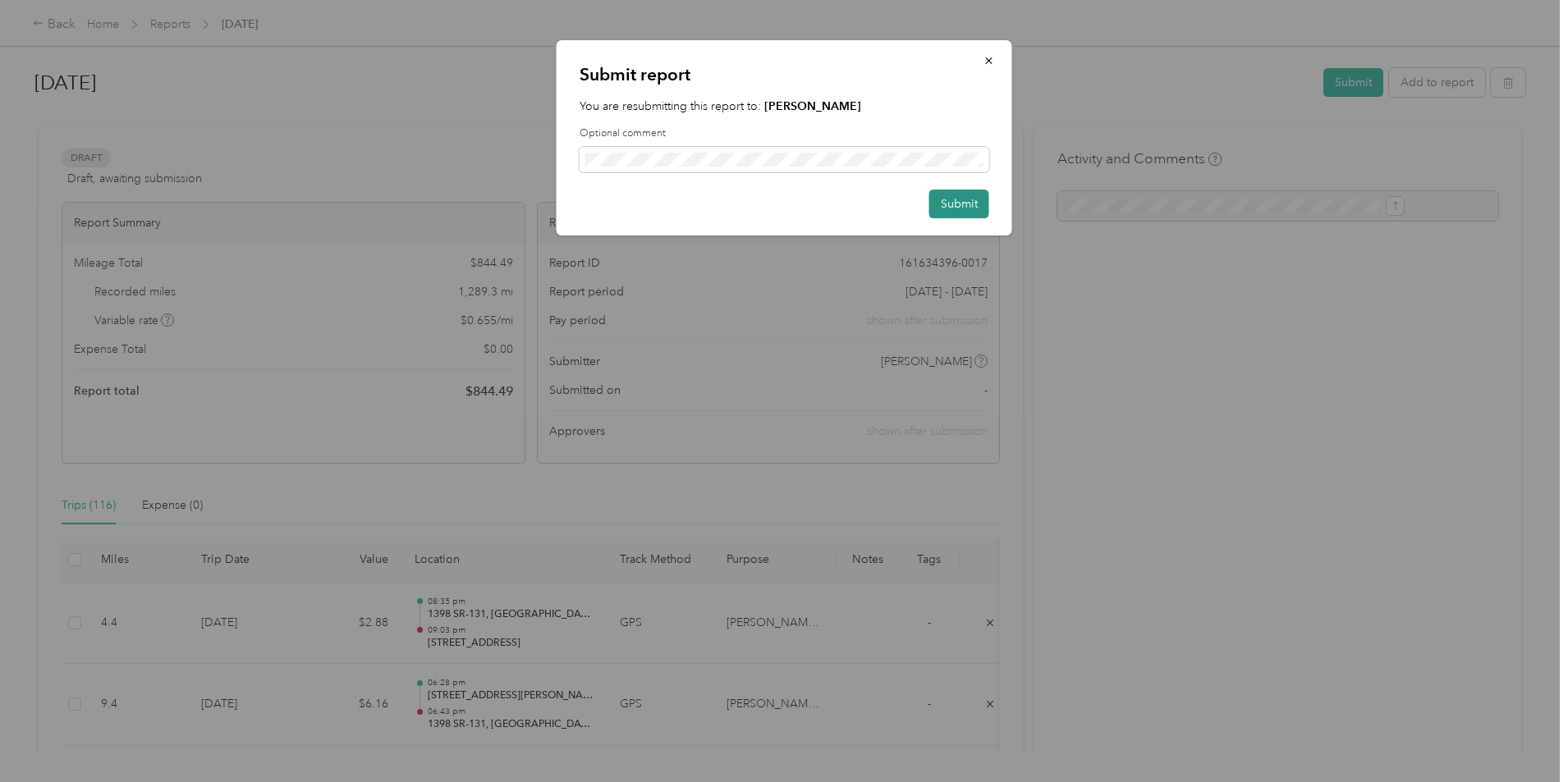
click at [971, 203] on button "Submit" at bounding box center [959, 204] width 60 height 29
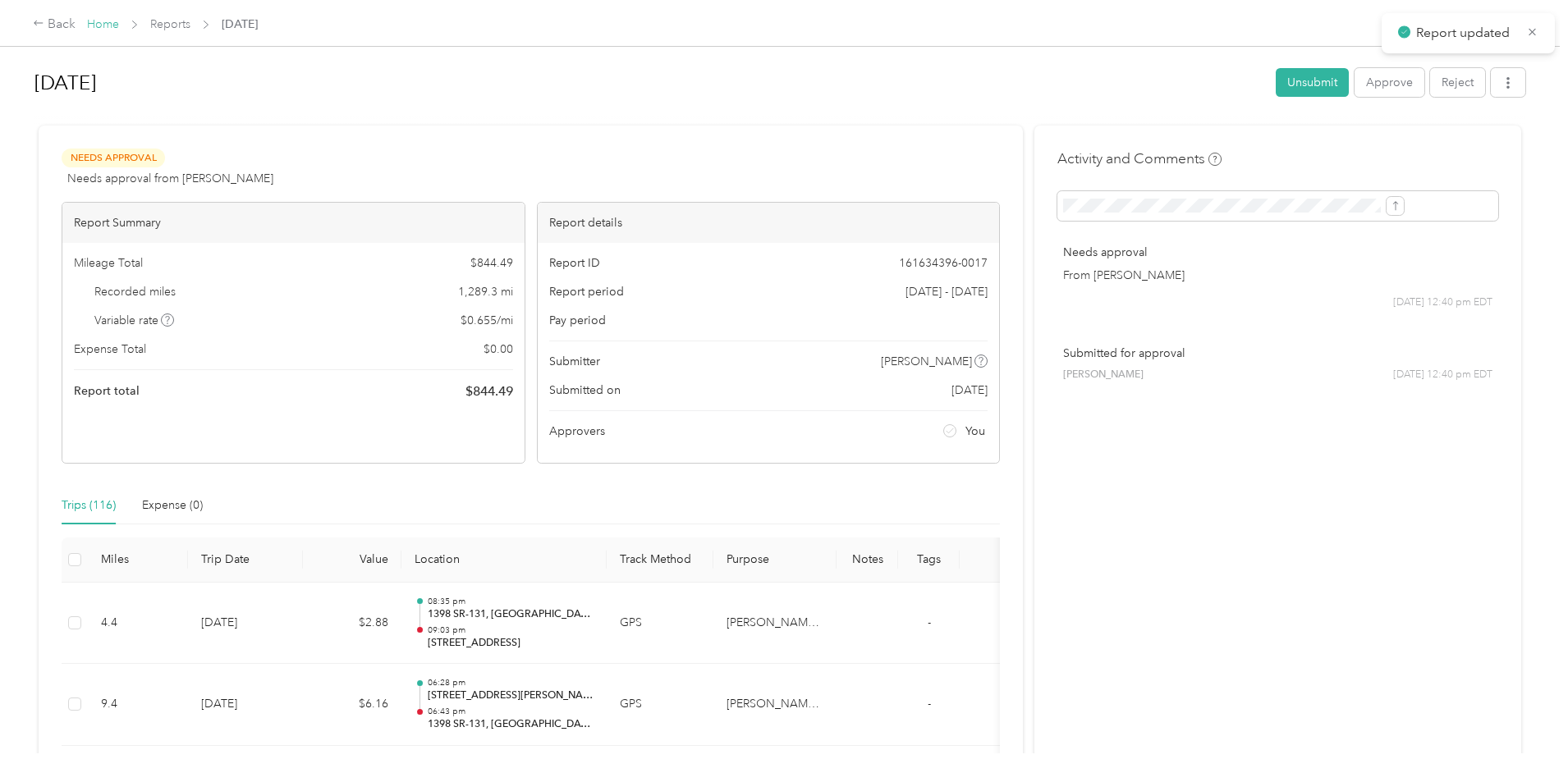
click at [119, 21] on link "Home" at bounding box center [103, 24] width 32 height 14
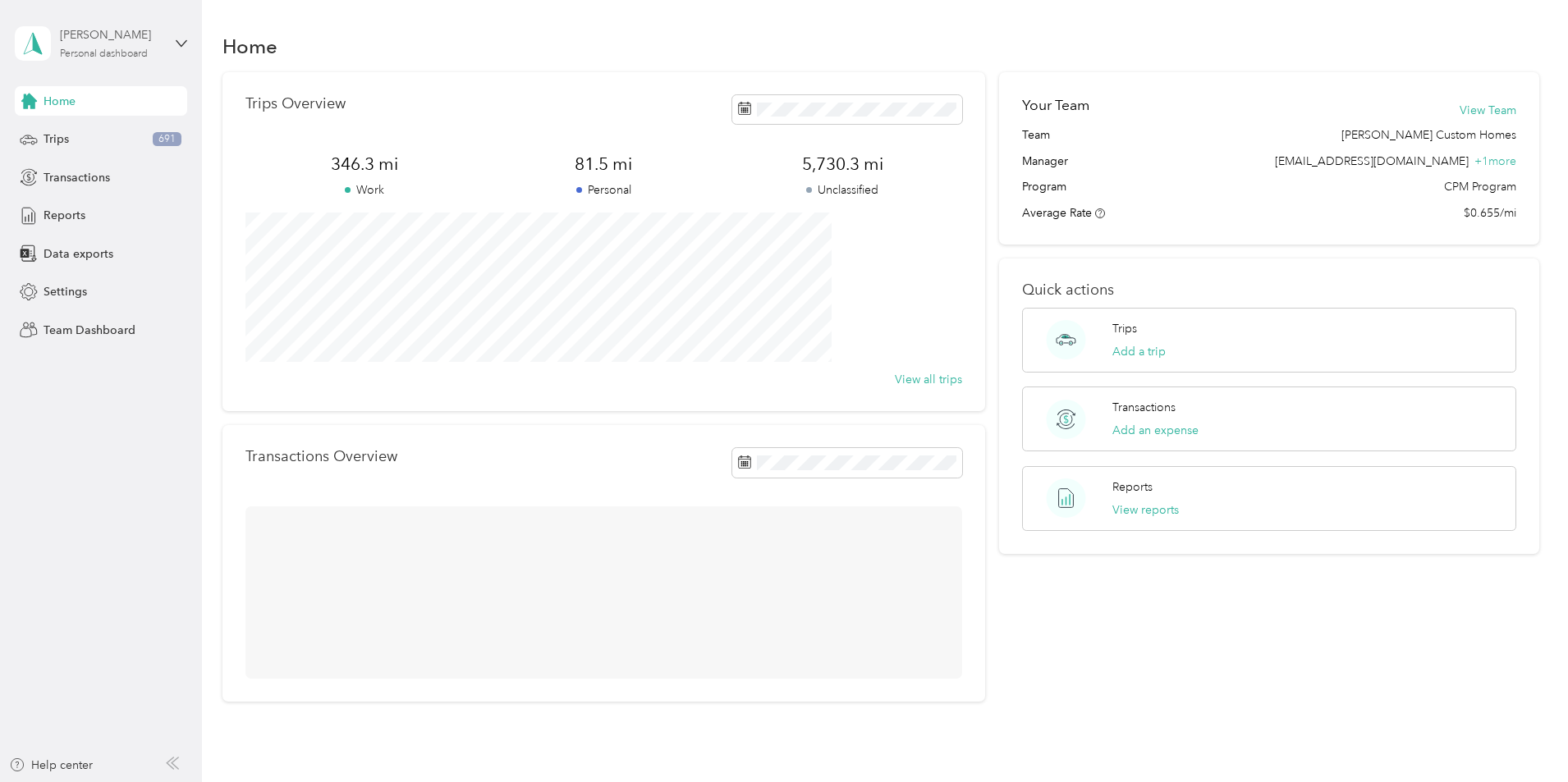
click at [139, 44] on div "[PERSON_NAME] Personal dashboard" at bounding box center [111, 43] width 102 height 32
click at [124, 137] on div "Team dashboard" at bounding box center [188, 135] width 323 height 29
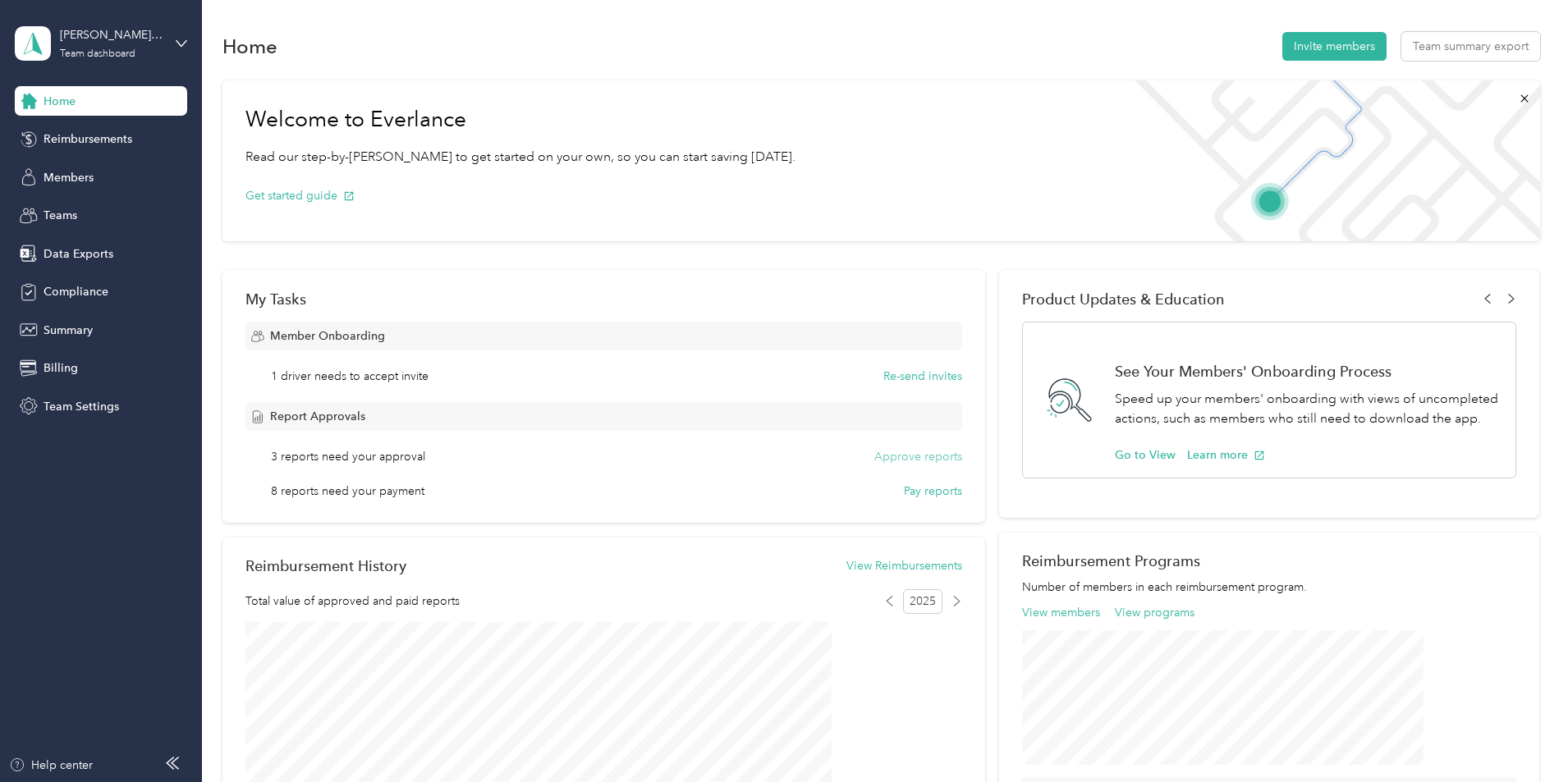
click at [922, 459] on button "Approve reports" at bounding box center [918, 457] width 88 height 17
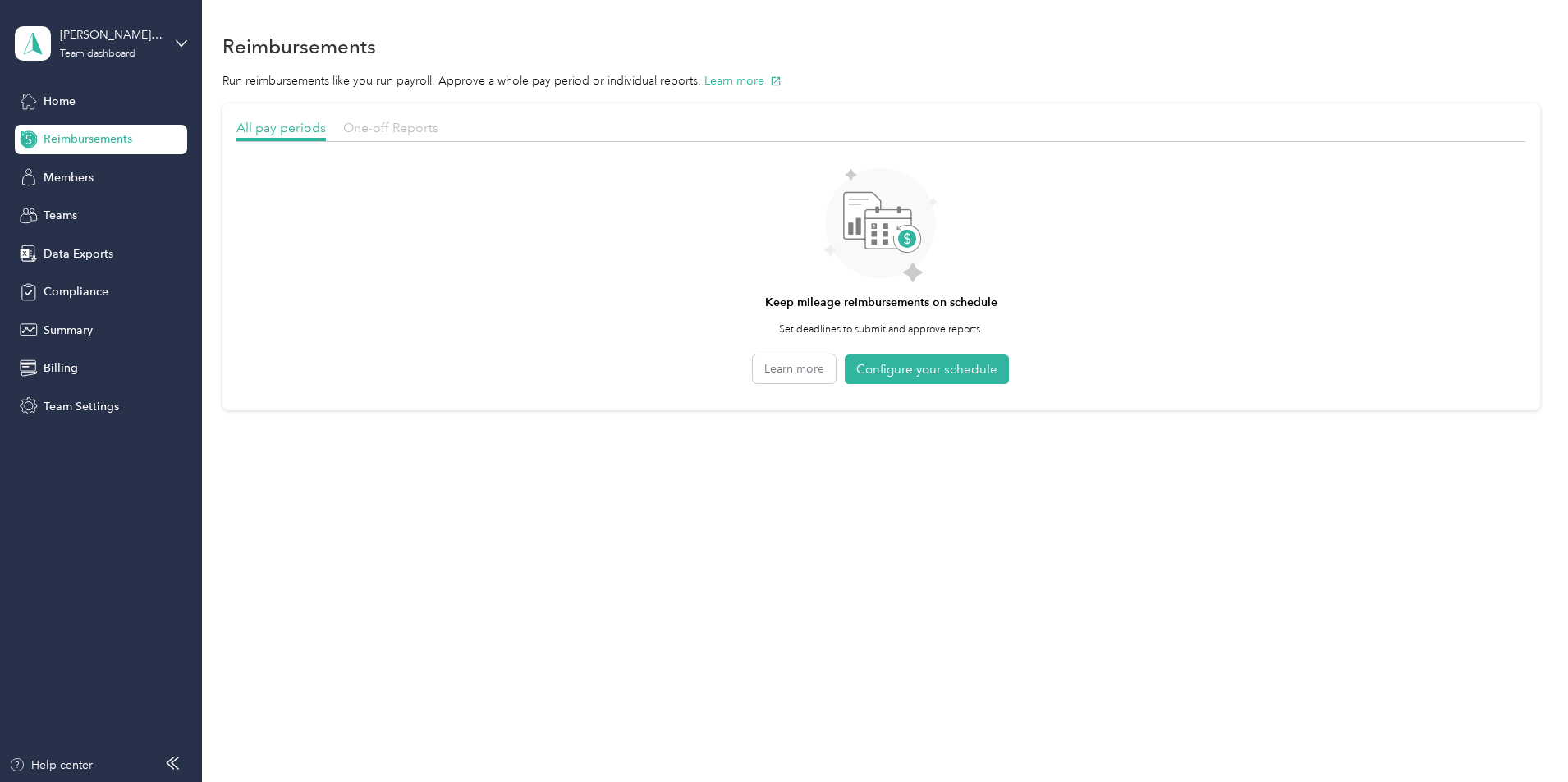
click at [438, 123] on span "One-off Reports" at bounding box center [391, 127] width 96 height 15
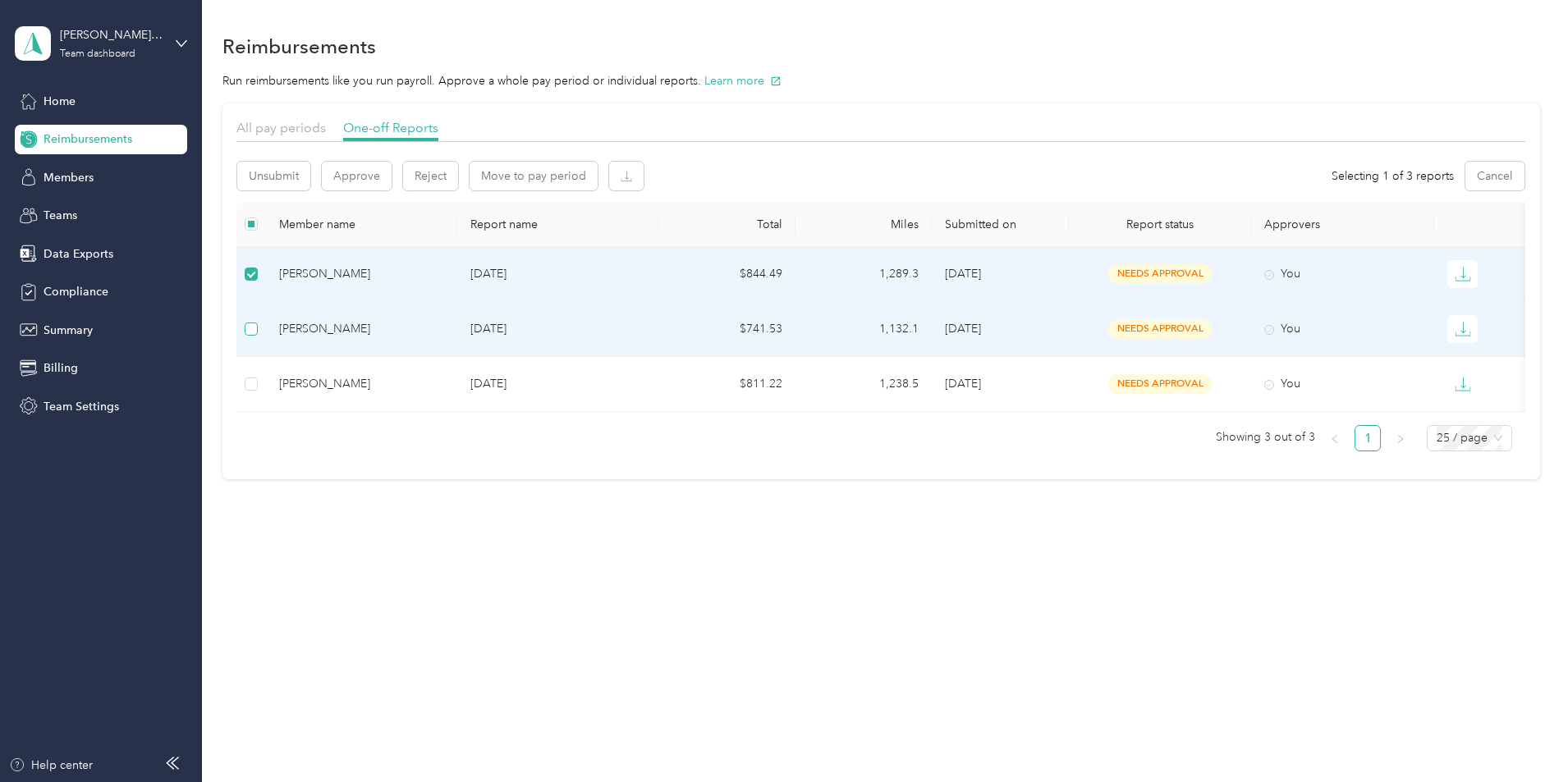
click at [258, 336] on label at bounding box center [251, 329] width 13 height 18
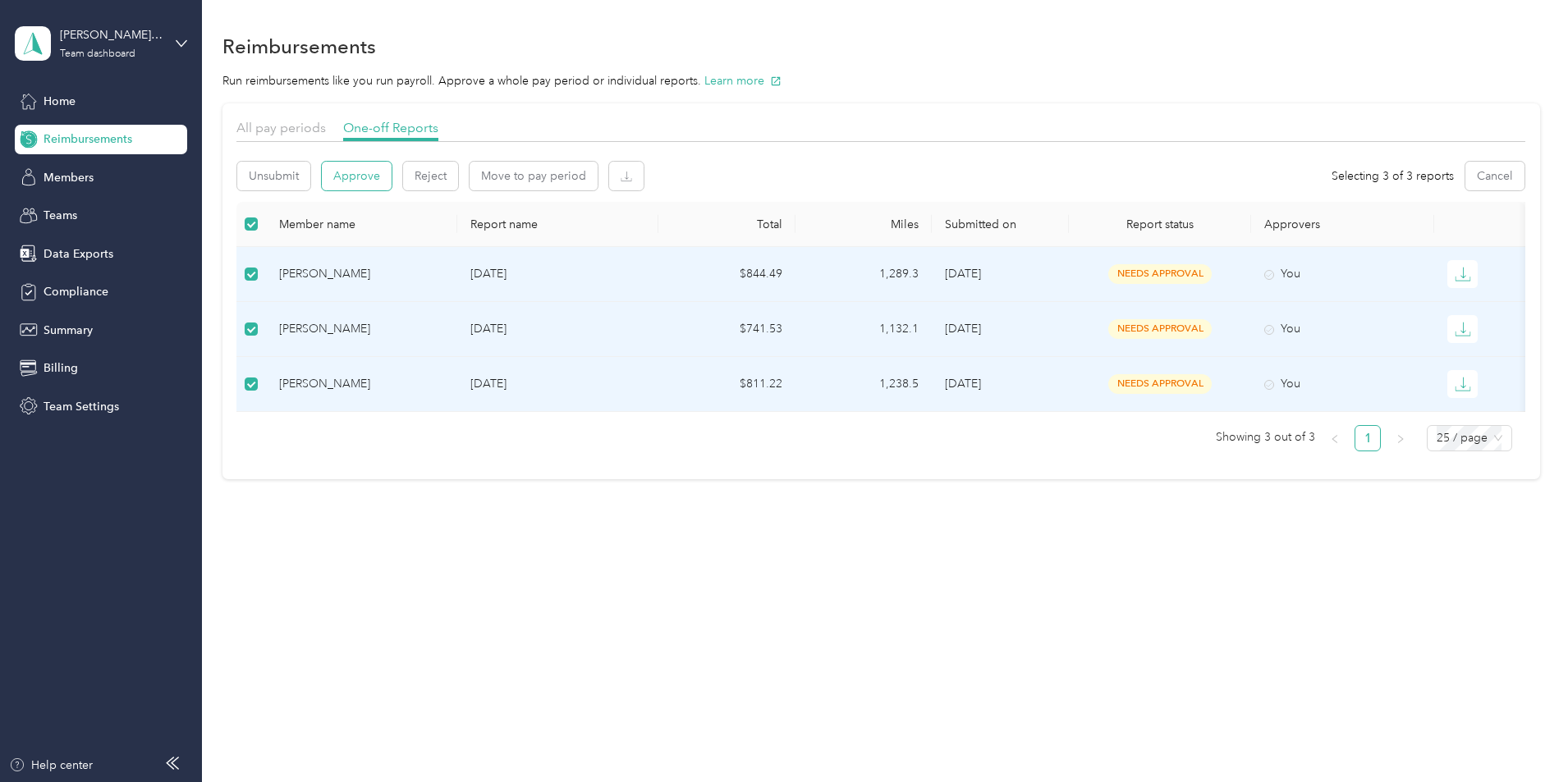
click at [392, 183] on button "Approve" at bounding box center [357, 176] width 70 height 29
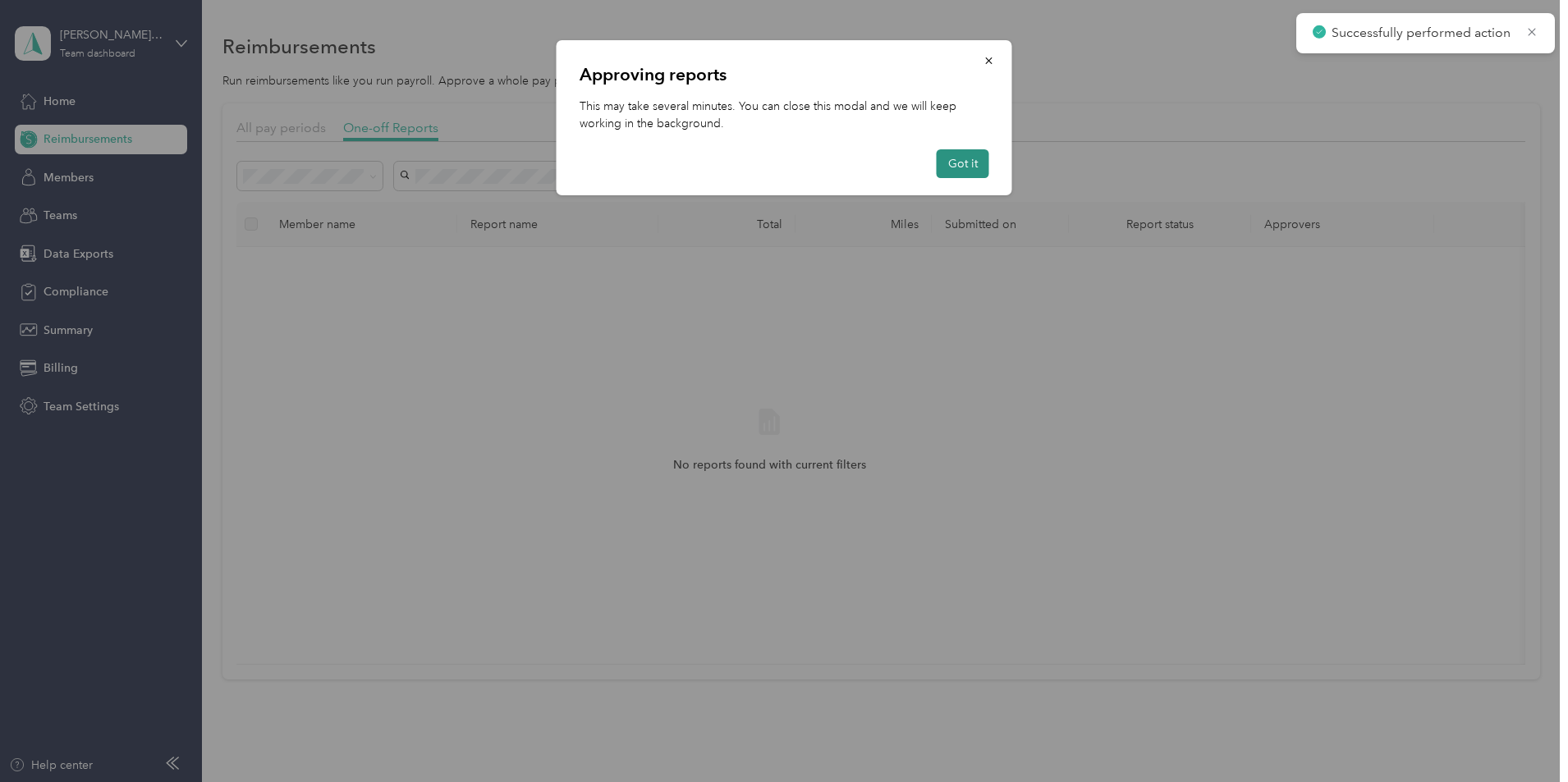
click at [957, 160] on button "Got it" at bounding box center [963, 164] width 53 height 29
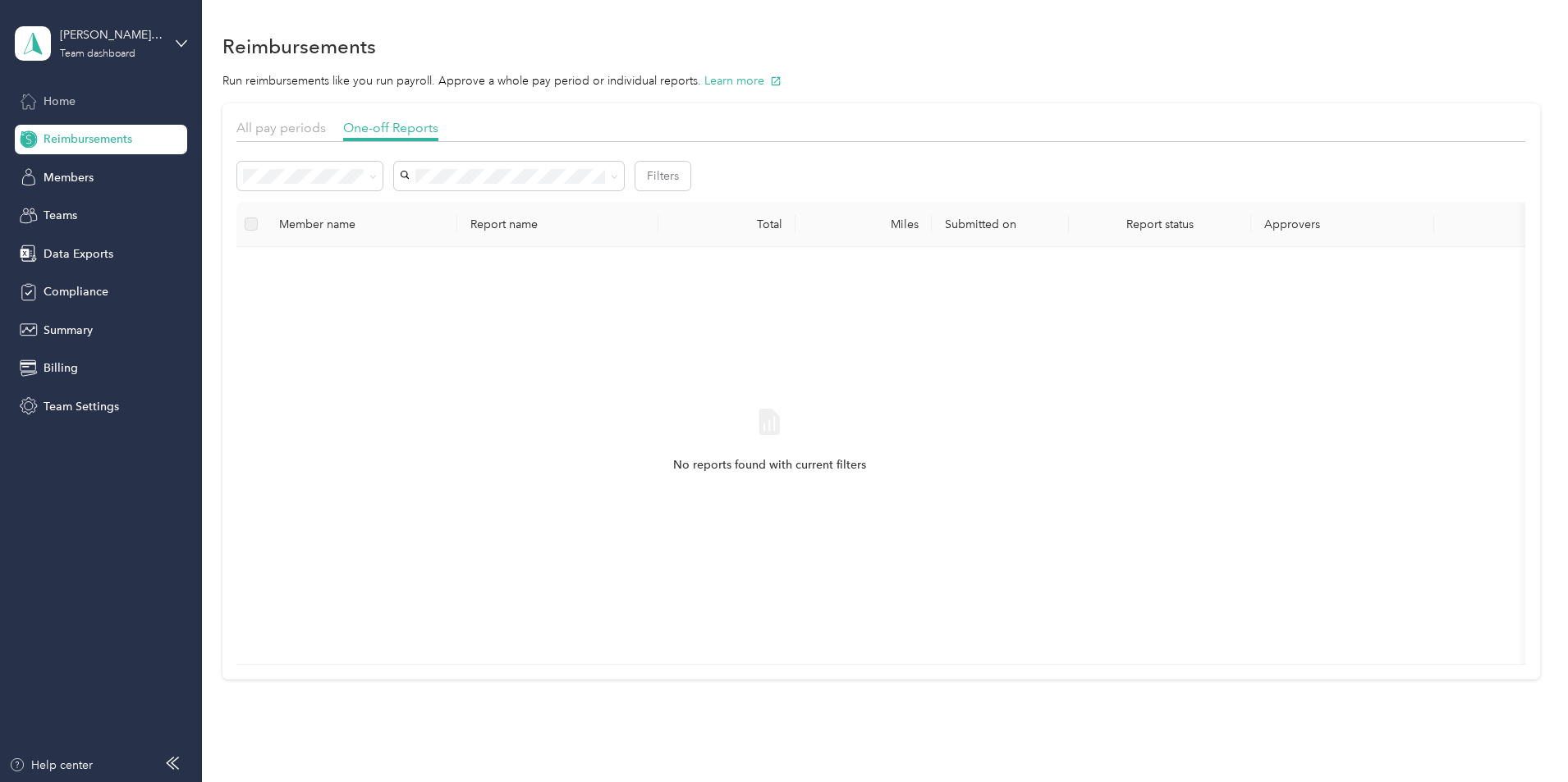
click at [66, 110] on div "Home" at bounding box center [101, 101] width 172 height 30
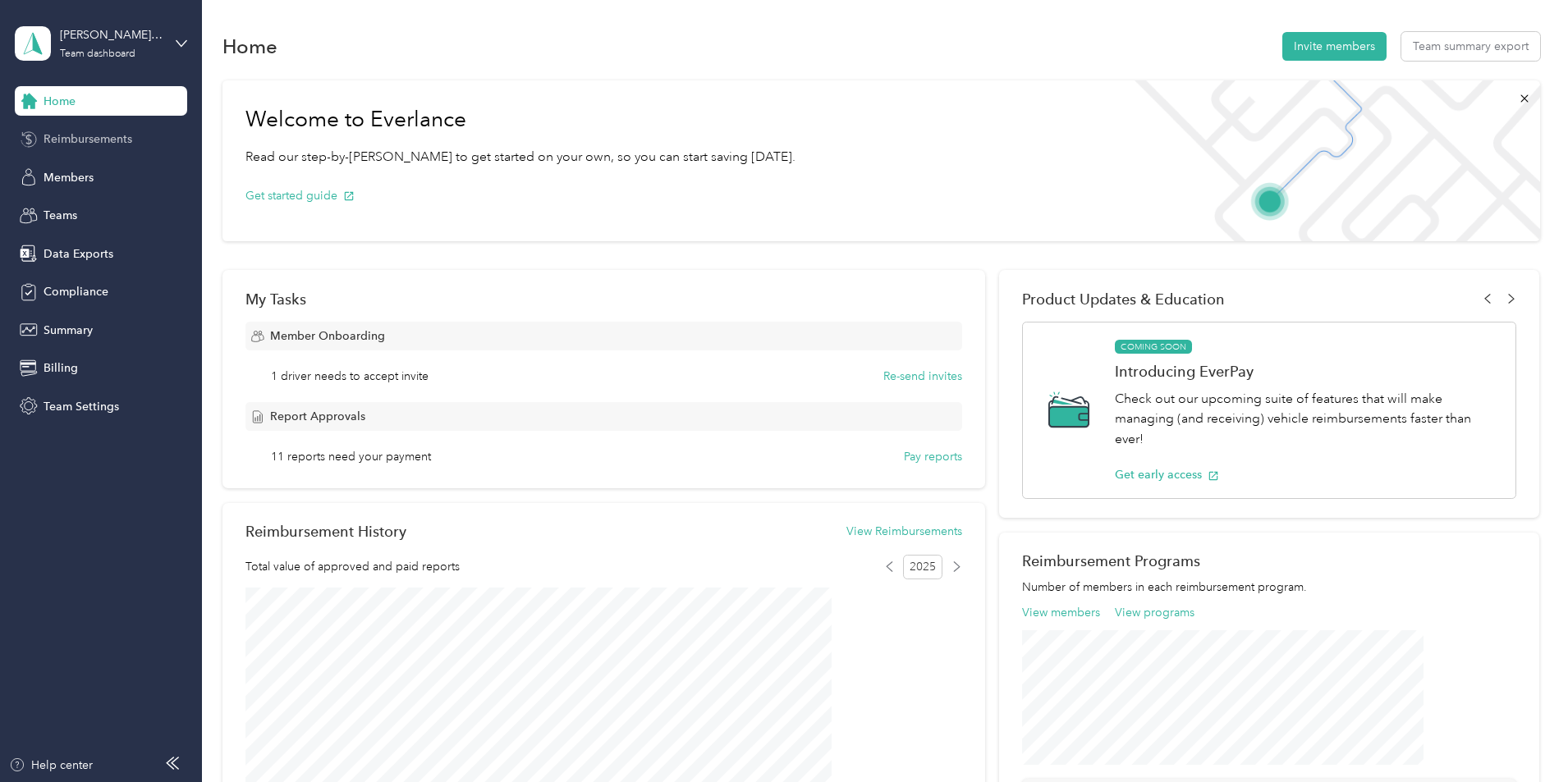
click at [84, 146] on span "Reimbursements" at bounding box center [88, 139] width 89 height 17
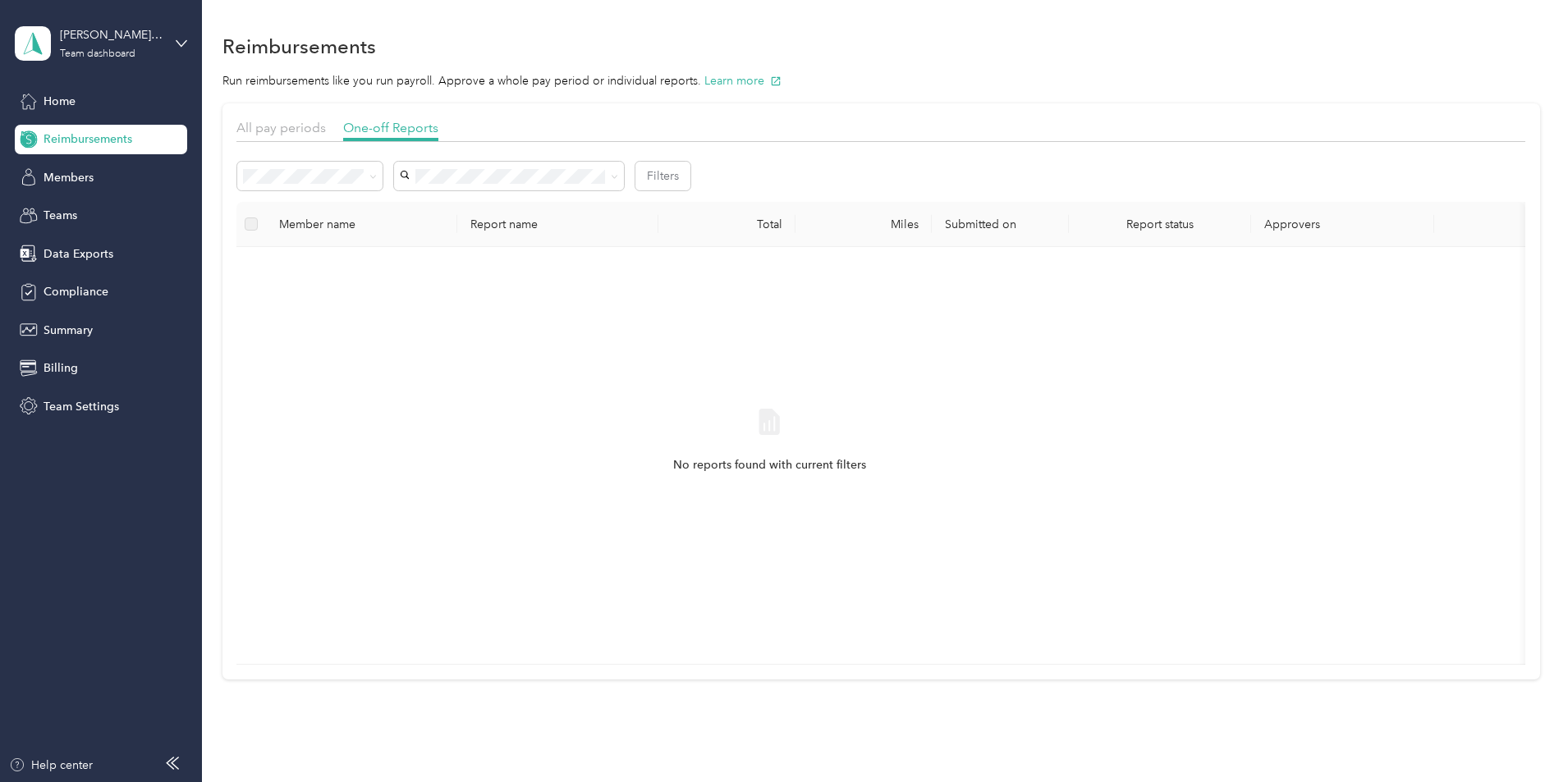
click at [398, 202] on div "All" at bounding box center [419, 207] width 122 height 17
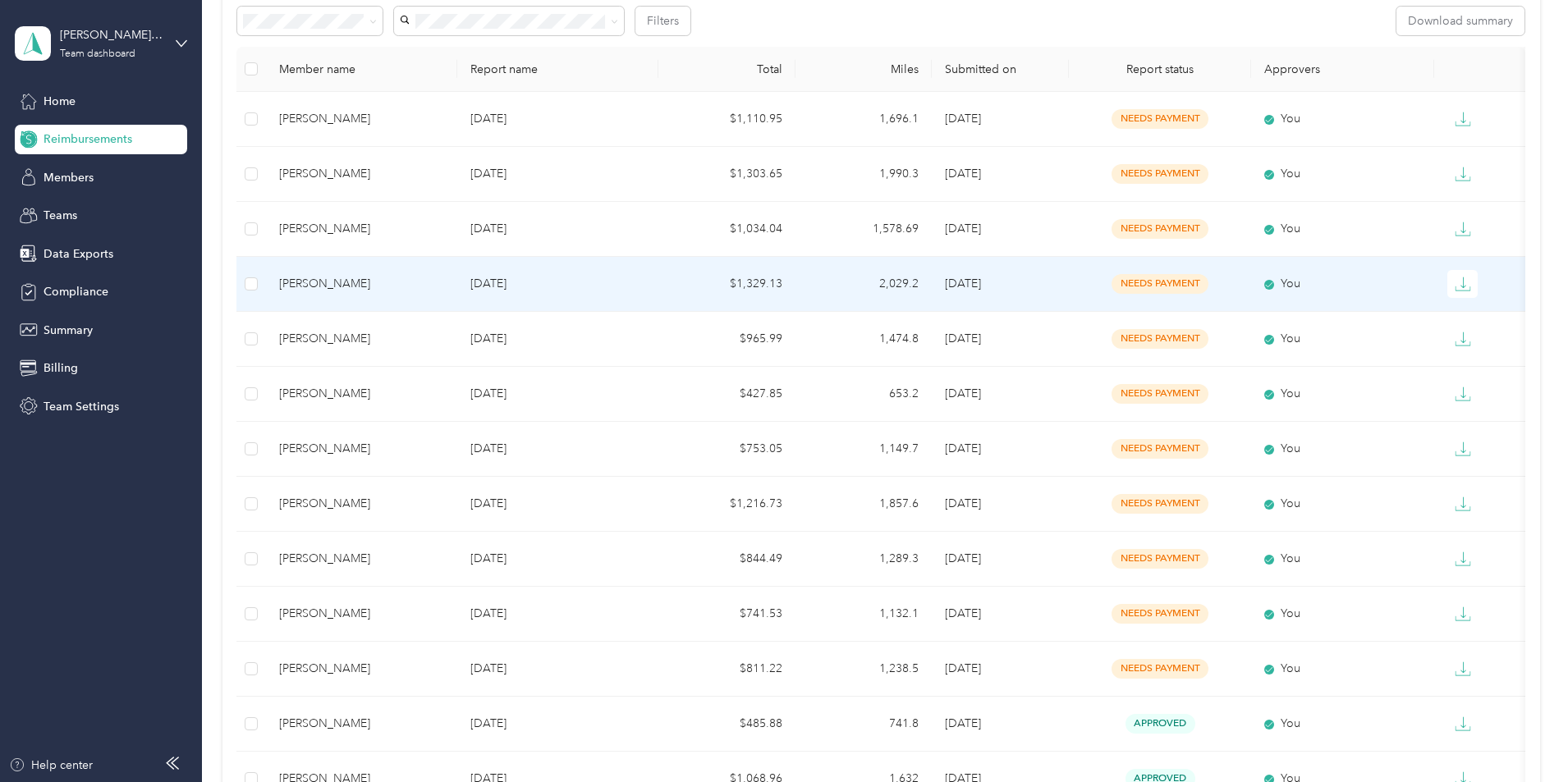
scroll to position [329, 0]
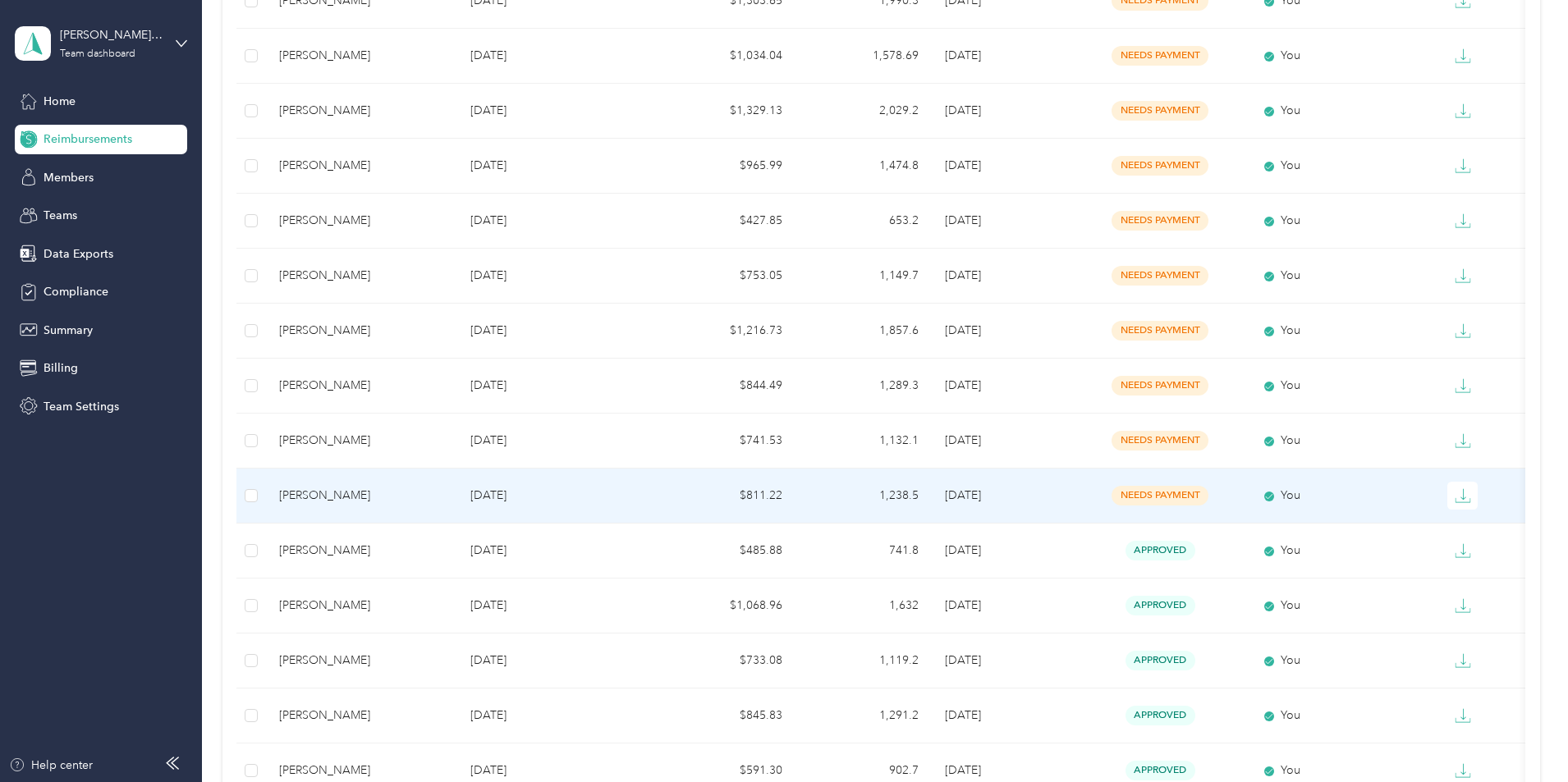
click at [444, 495] on div "[PERSON_NAME]" at bounding box center [361, 495] width 165 height 18
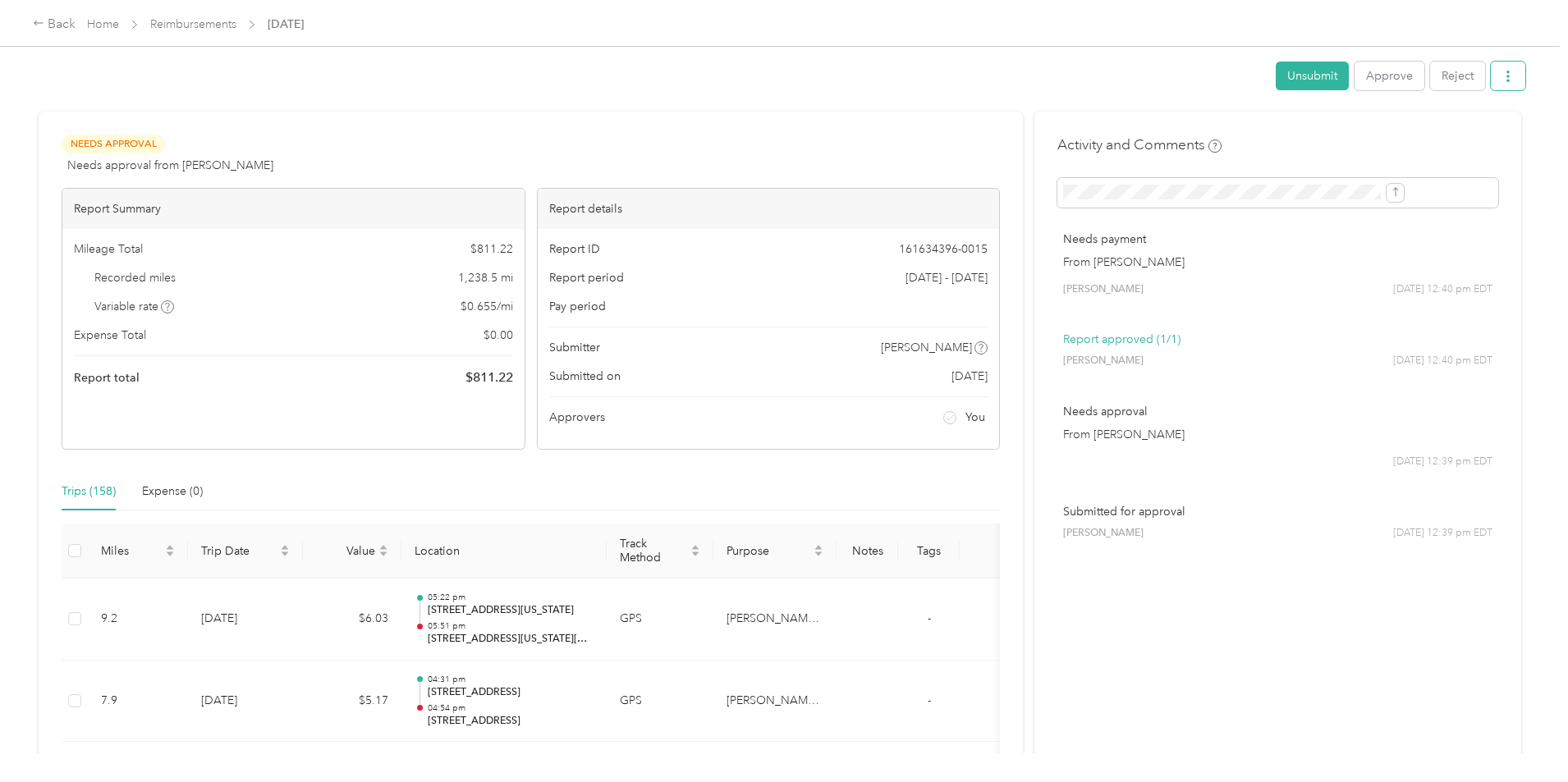
click at [1502, 73] on icon "button" at bounding box center [1507, 76] width 11 height 11
click at [1342, 137] on span "Download" at bounding box center [1326, 137] width 54 height 17
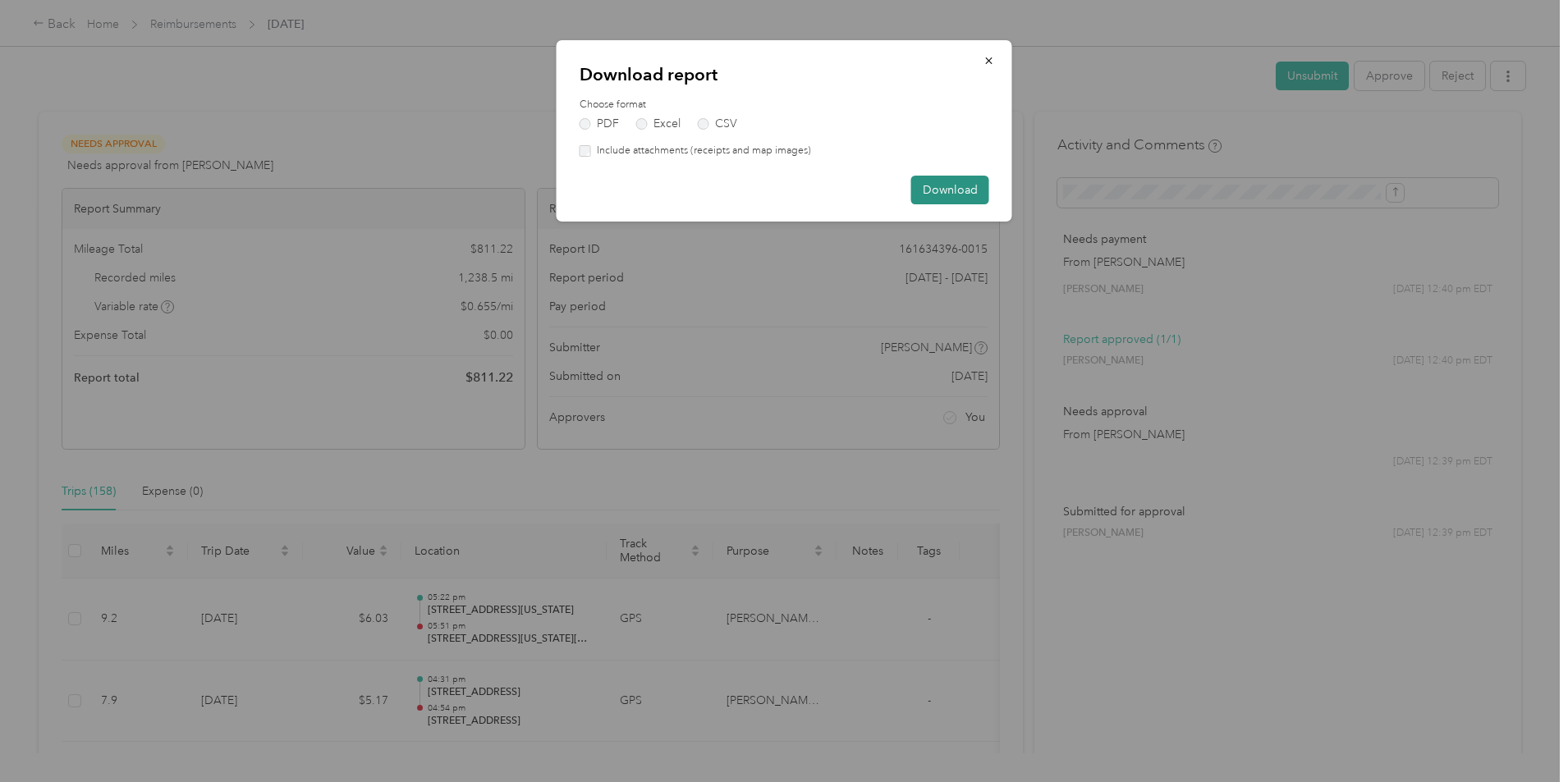
click at [953, 188] on button "Download" at bounding box center [949, 190] width 78 height 29
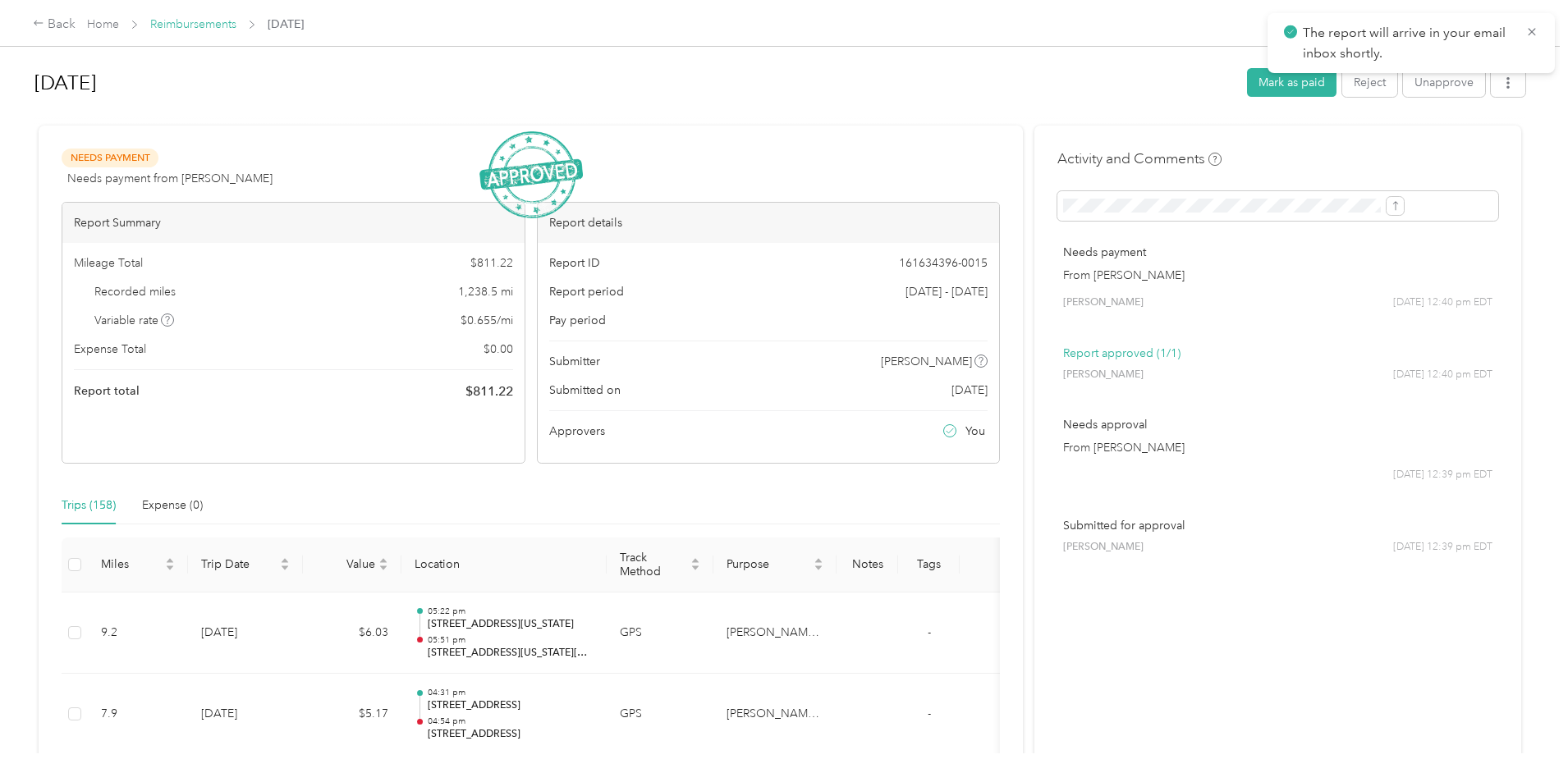
click at [236, 17] on link "Reimbursements" at bounding box center [193, 24] width 86 height 14
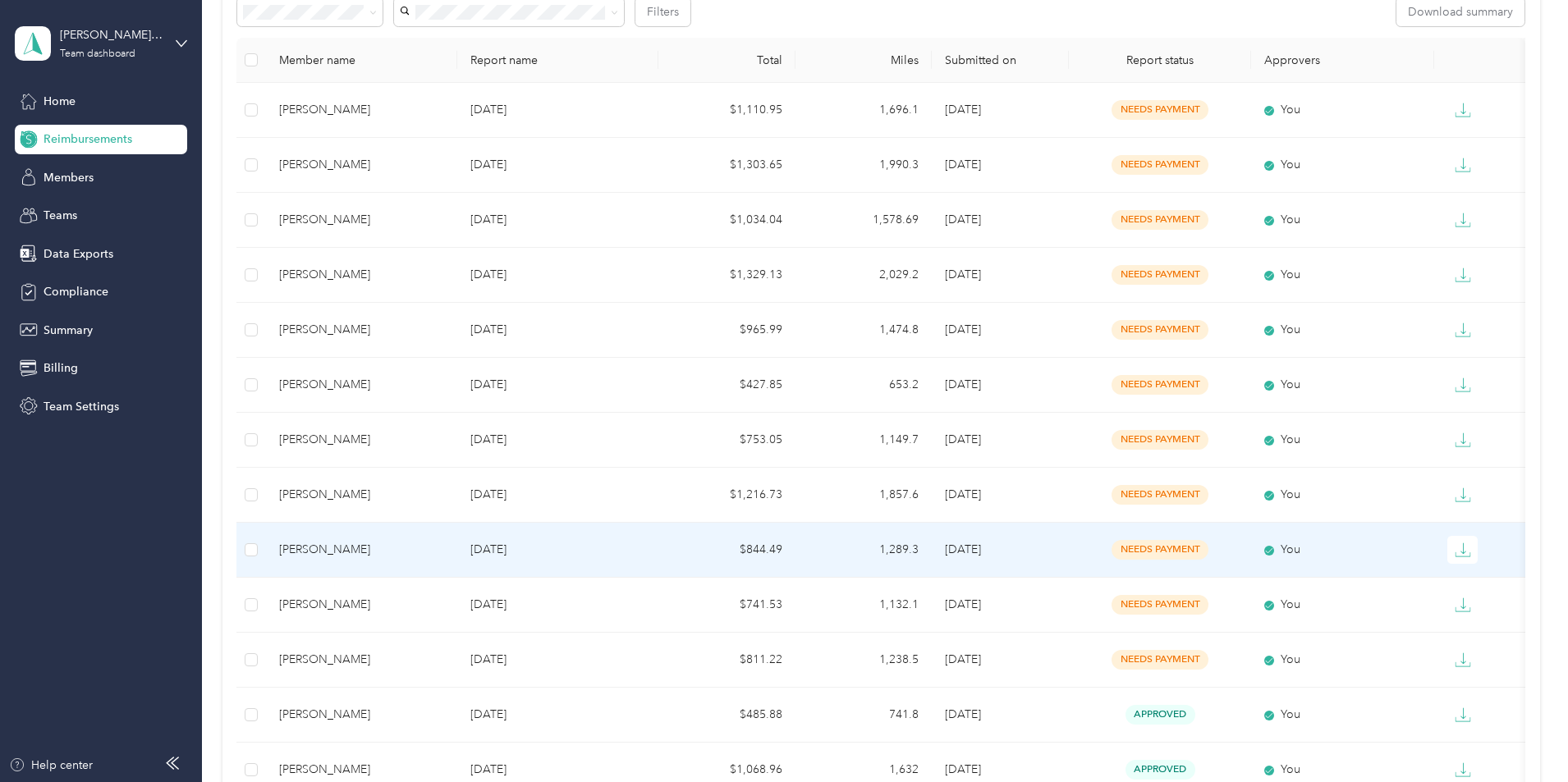
scroll to position [246, 0]
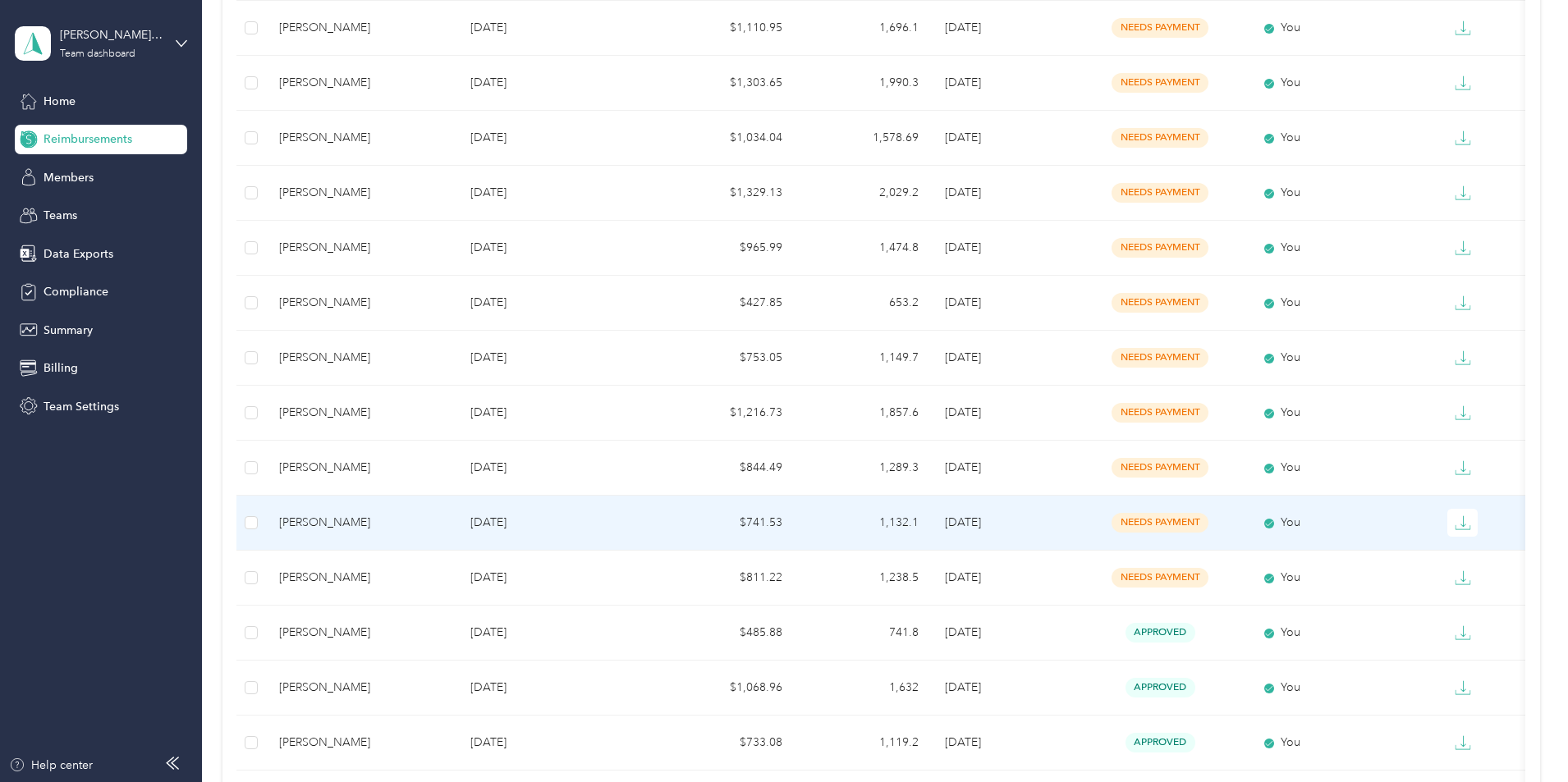
click at [444, 524] on div "[PERSON_NAME]" at bounding box center [361, 522] width 165 height 18
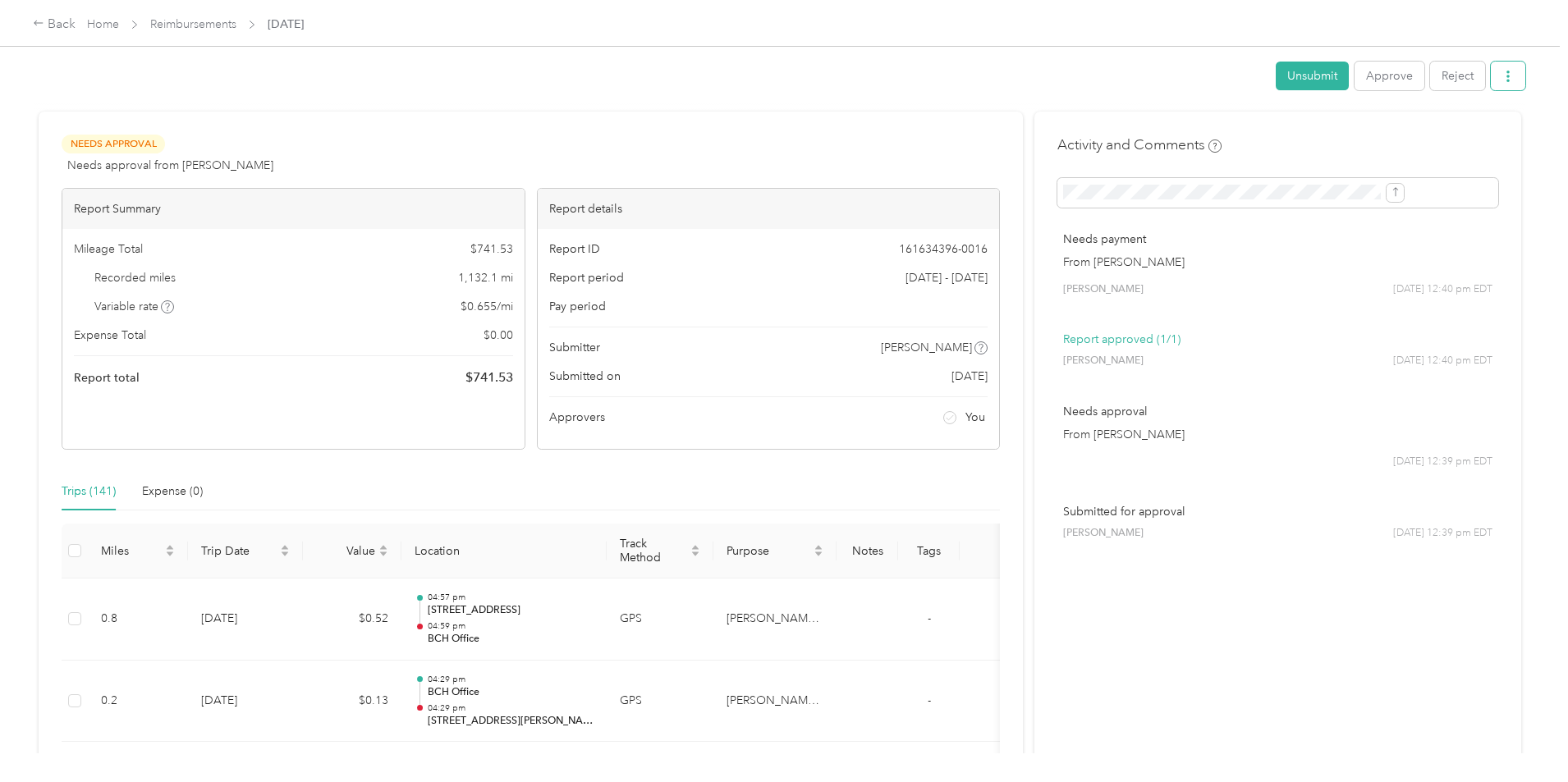
click at [1506, 73] on icon "button" at bounding box center [1507, 76] width 3 height 11
click at [1352, 139] on span "Download" at bounding box center [1326, 137] width 54 height 17
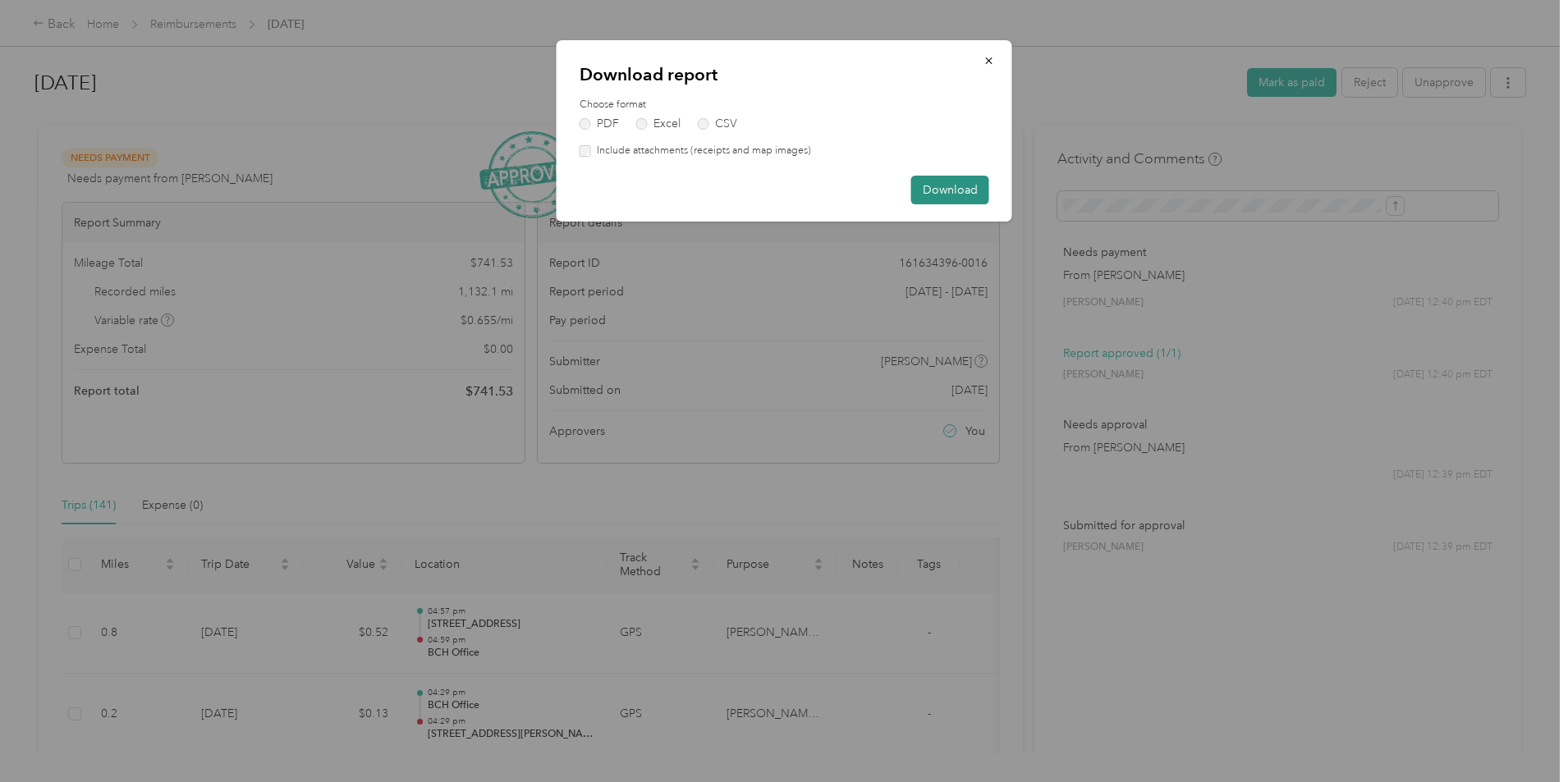
click at [968, 182] on button "Download" at bounding box center [949, 190] width 78 height 29
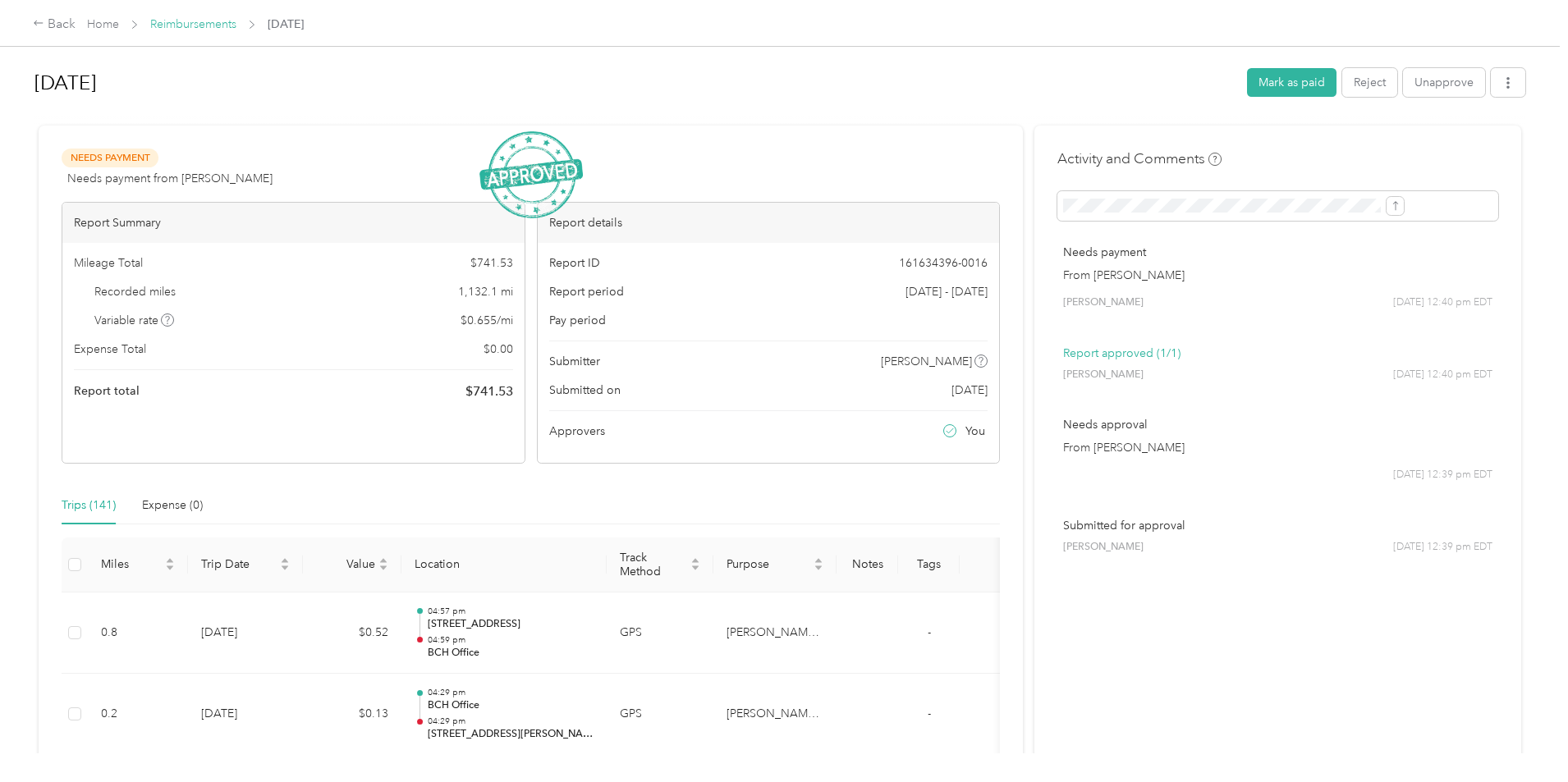
click at [236, 23] on link "Reimbursements" at bounding box center [193, 24] width 86 height 14
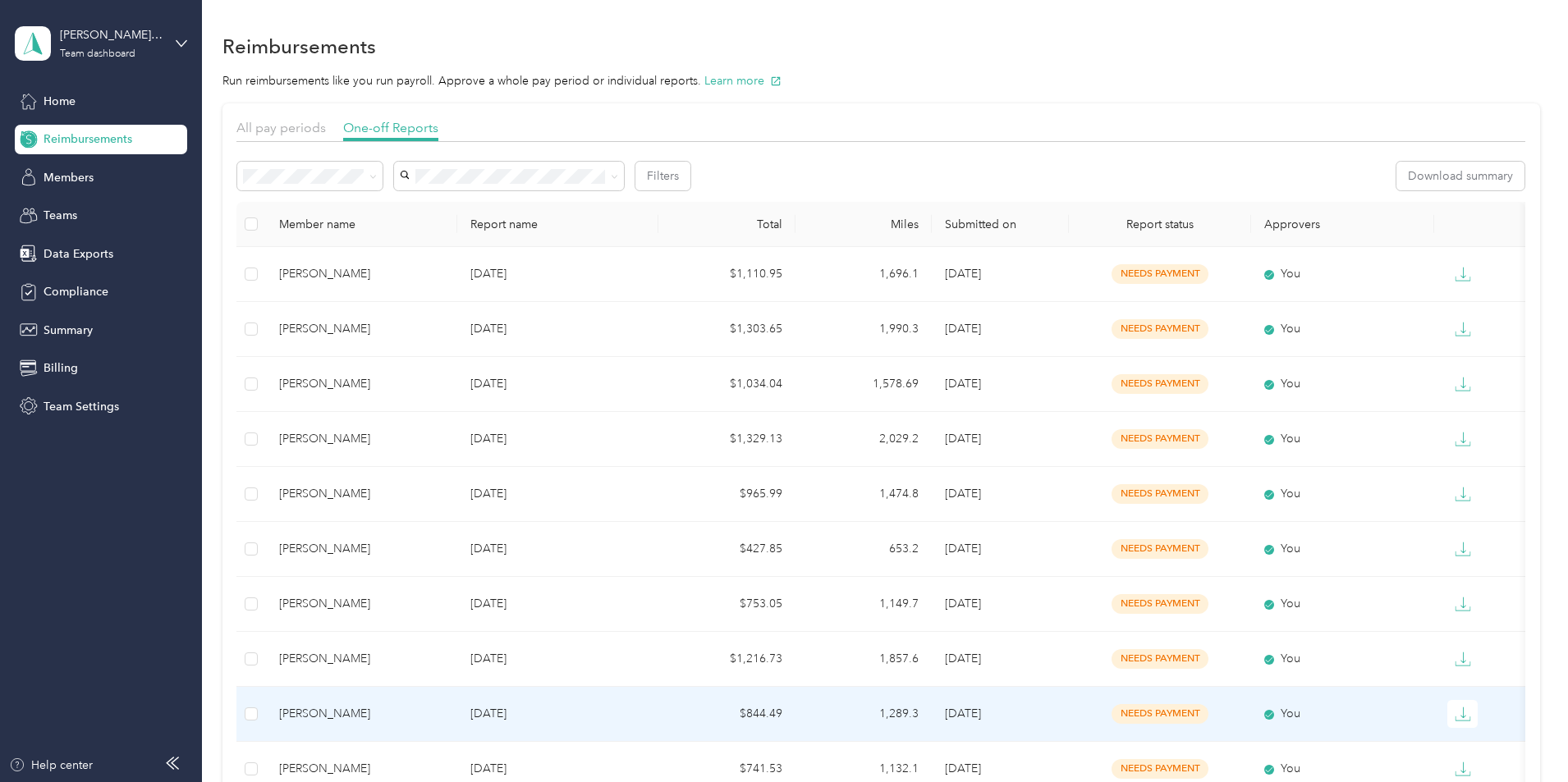
click at [444, 715] on div "[PERSON_NAME]" at bounding box center [361, 714] width 165 height 18
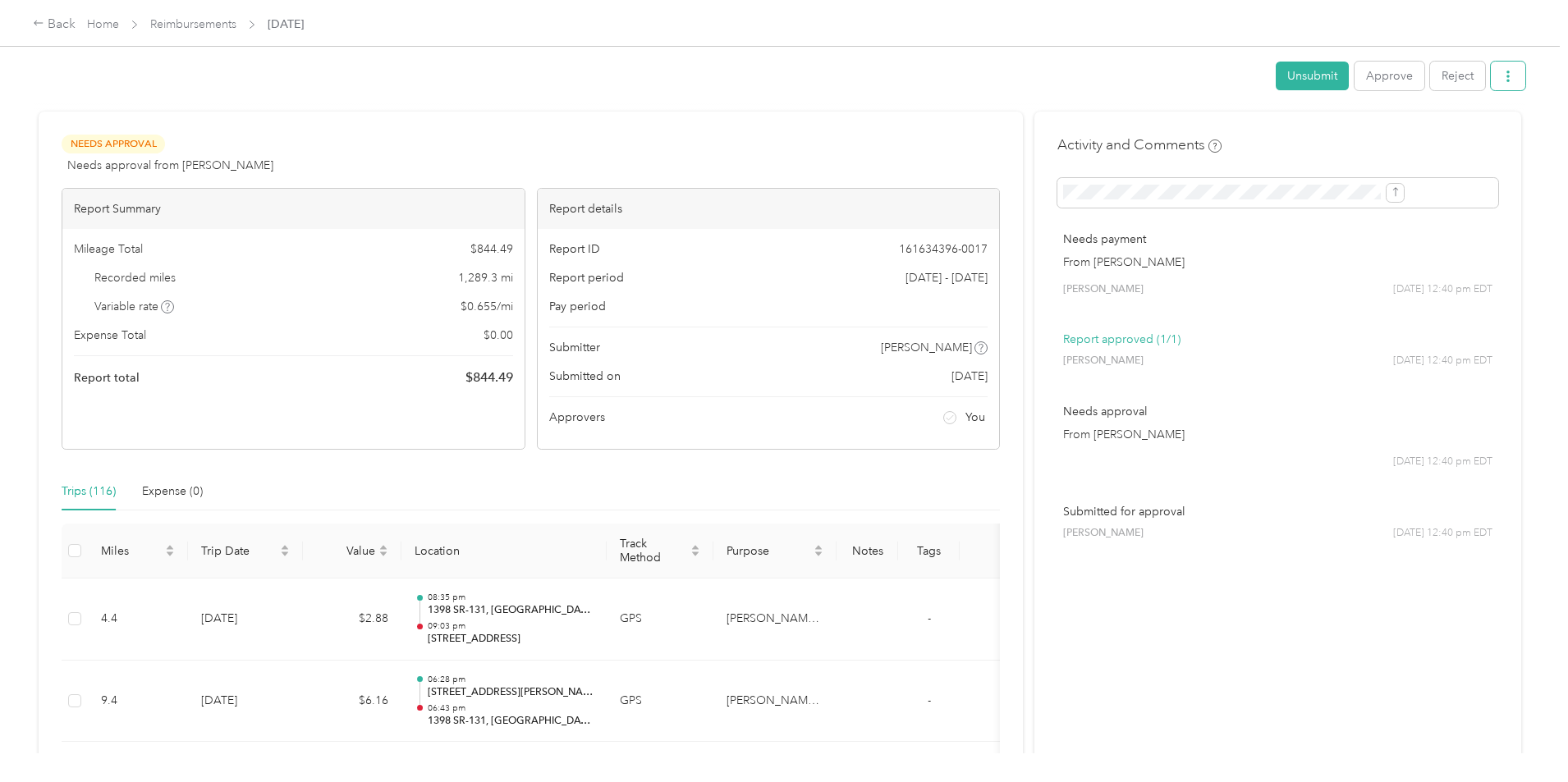
click at [1490, 85] on button "button" at bounding box center [1507, 76] width 34 height 29
click at [1365, 129] on div "Download" at bounding box center [1331, 137] width 97 height 17
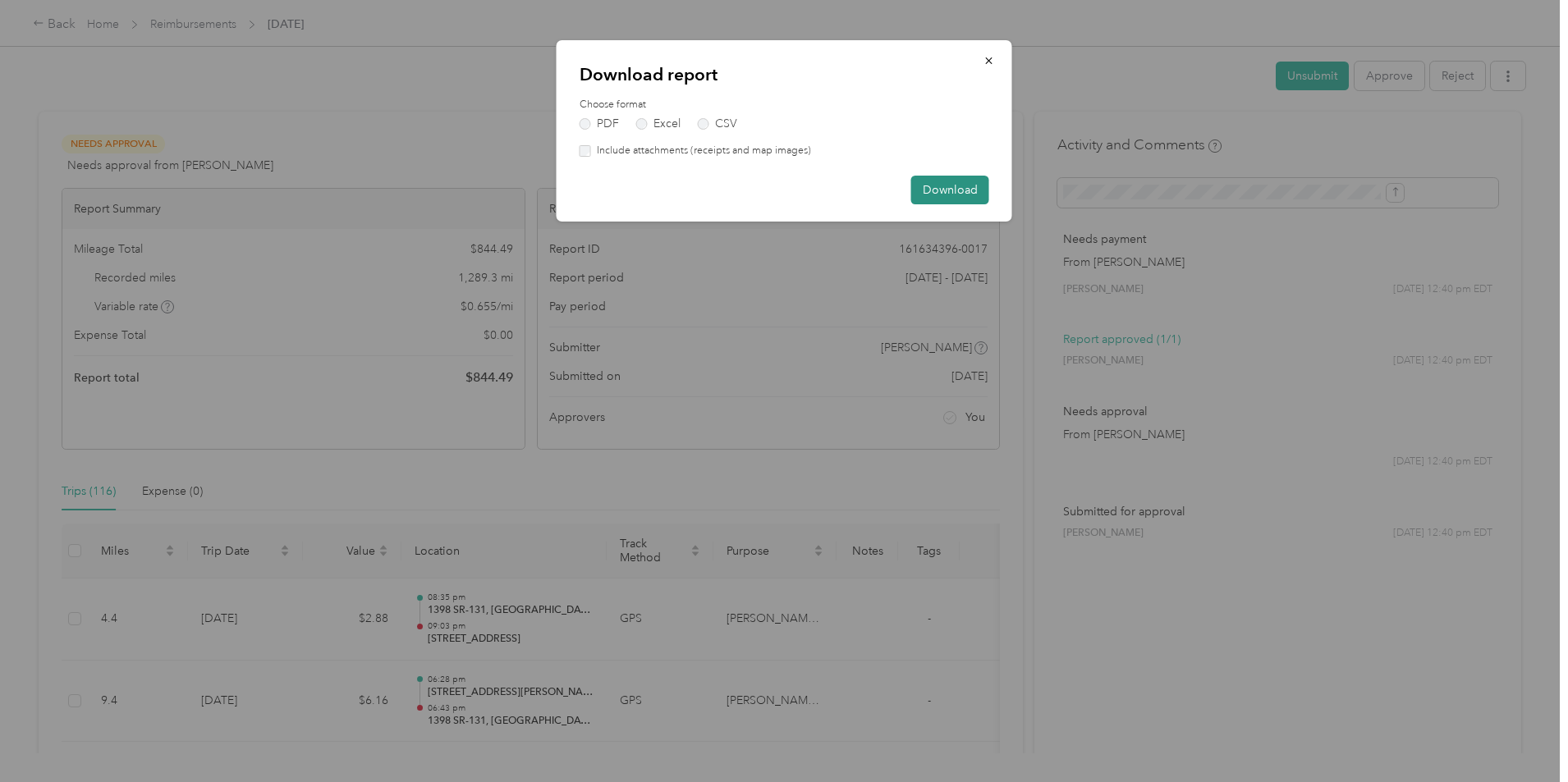
click at [942, 193] on button "Download" at bounding box center [949, 190] width 78 height 29
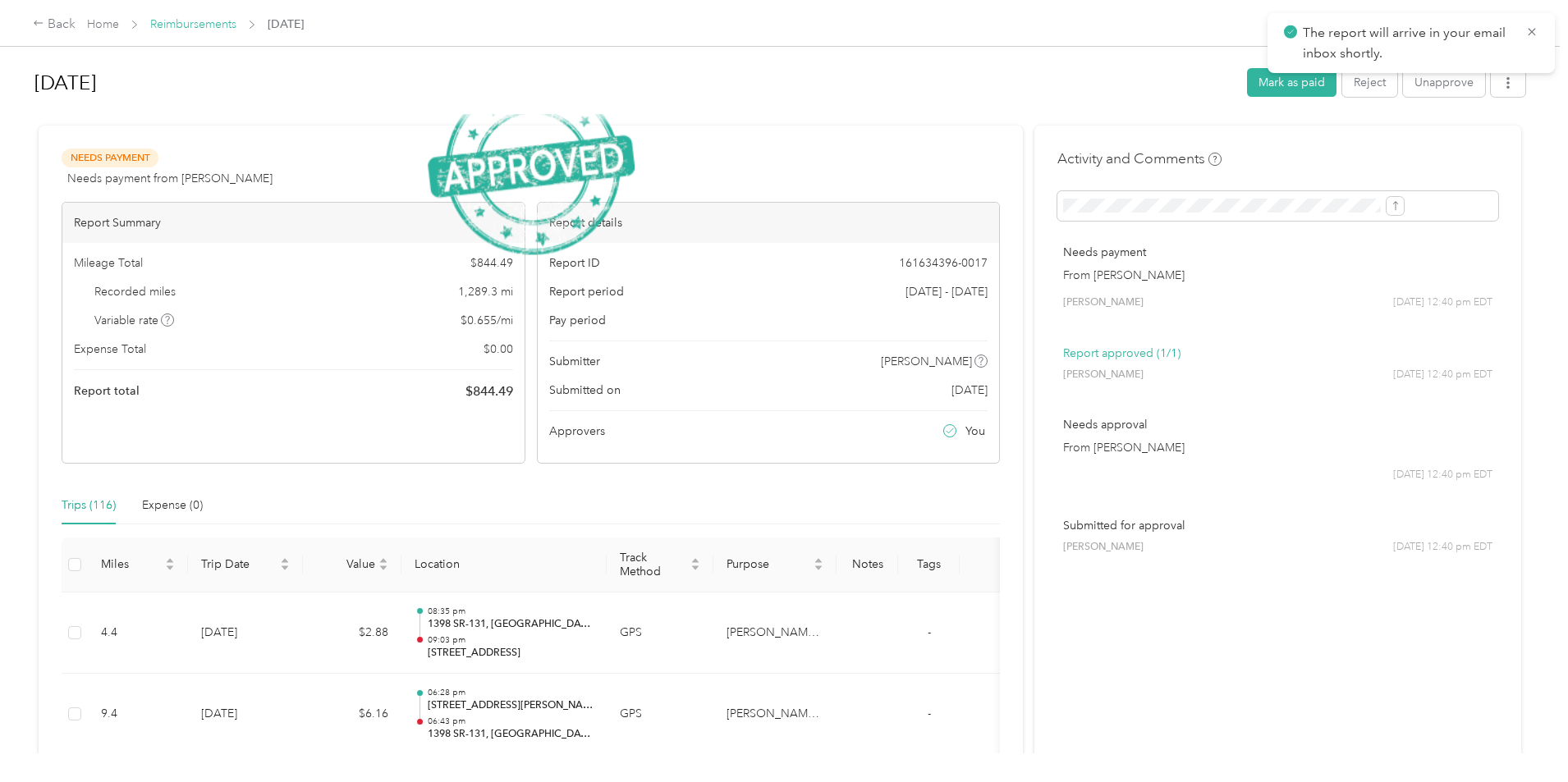
click at [236, 23] on link "Reimbursements" at bounding box center [193, 24] width 86 height 14
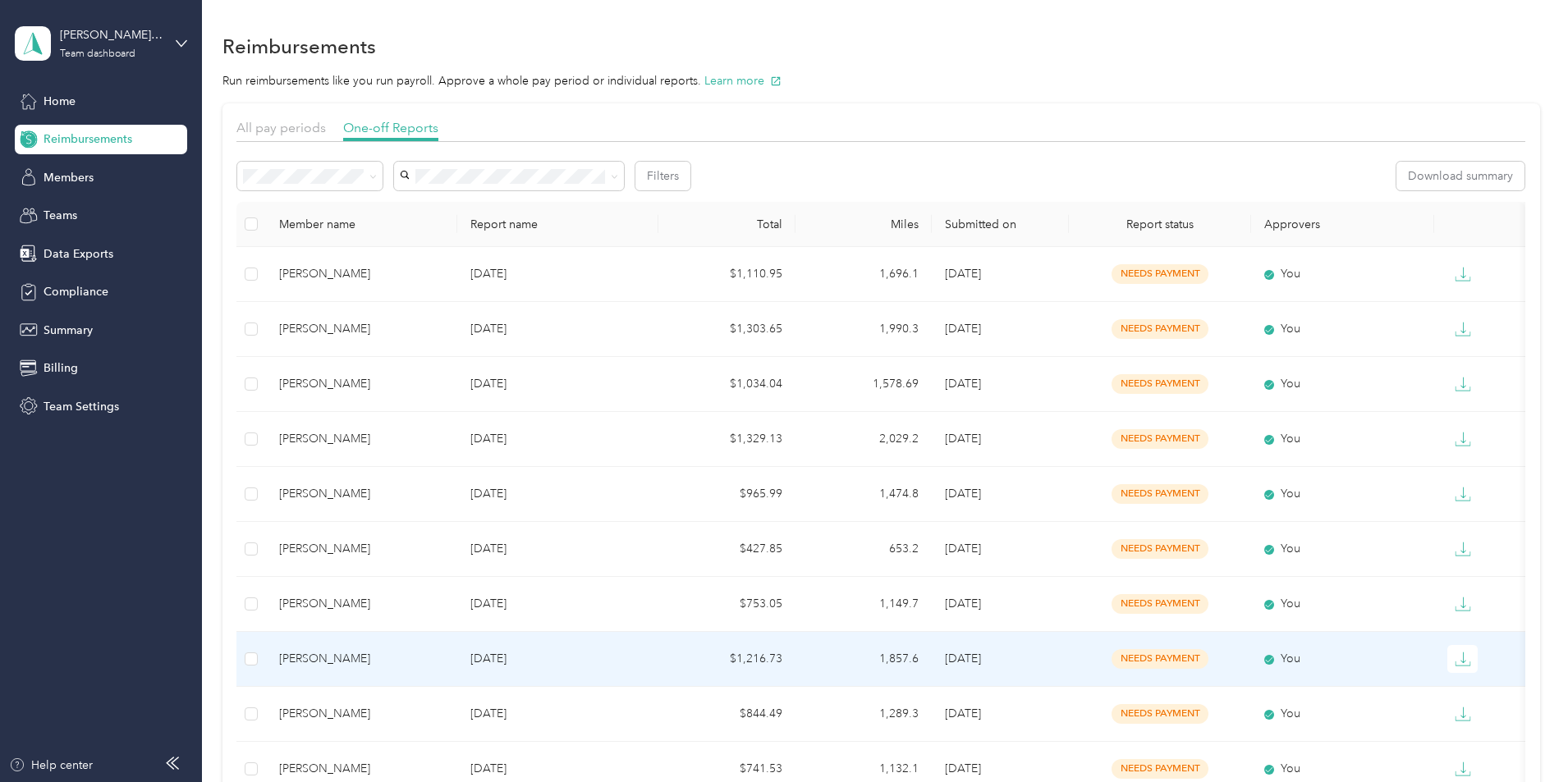
click at [444, 667] on div "[PERSON_NAME]" at bounding box center [361, 659] width 165 height 18
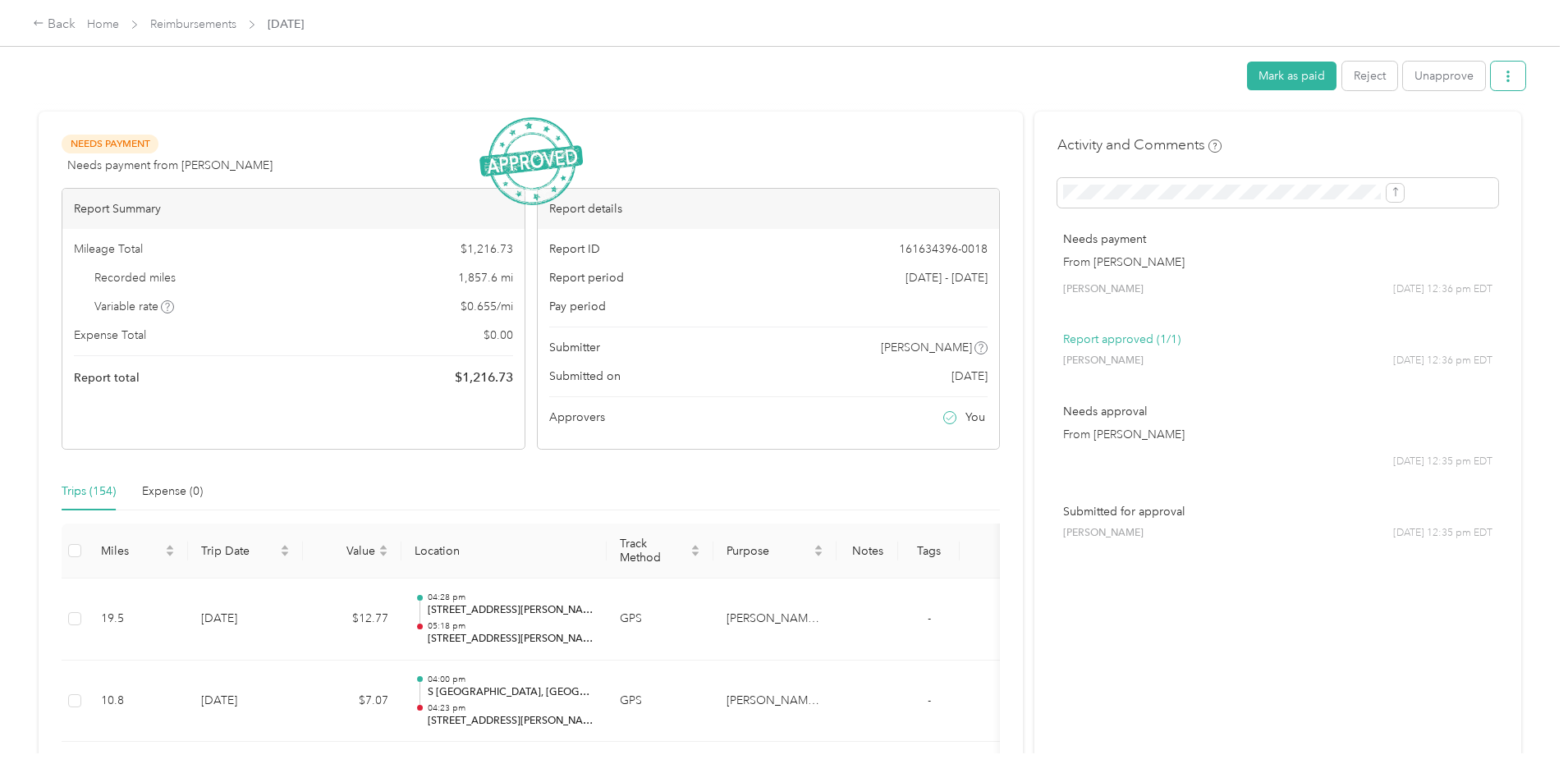
click at [1490, 79] on button "button" at bounding box center [1507, 76] width 34 height 29
click at [1355, 135] on div "Download" at bounding box center [1331, 137] width 97 height 17
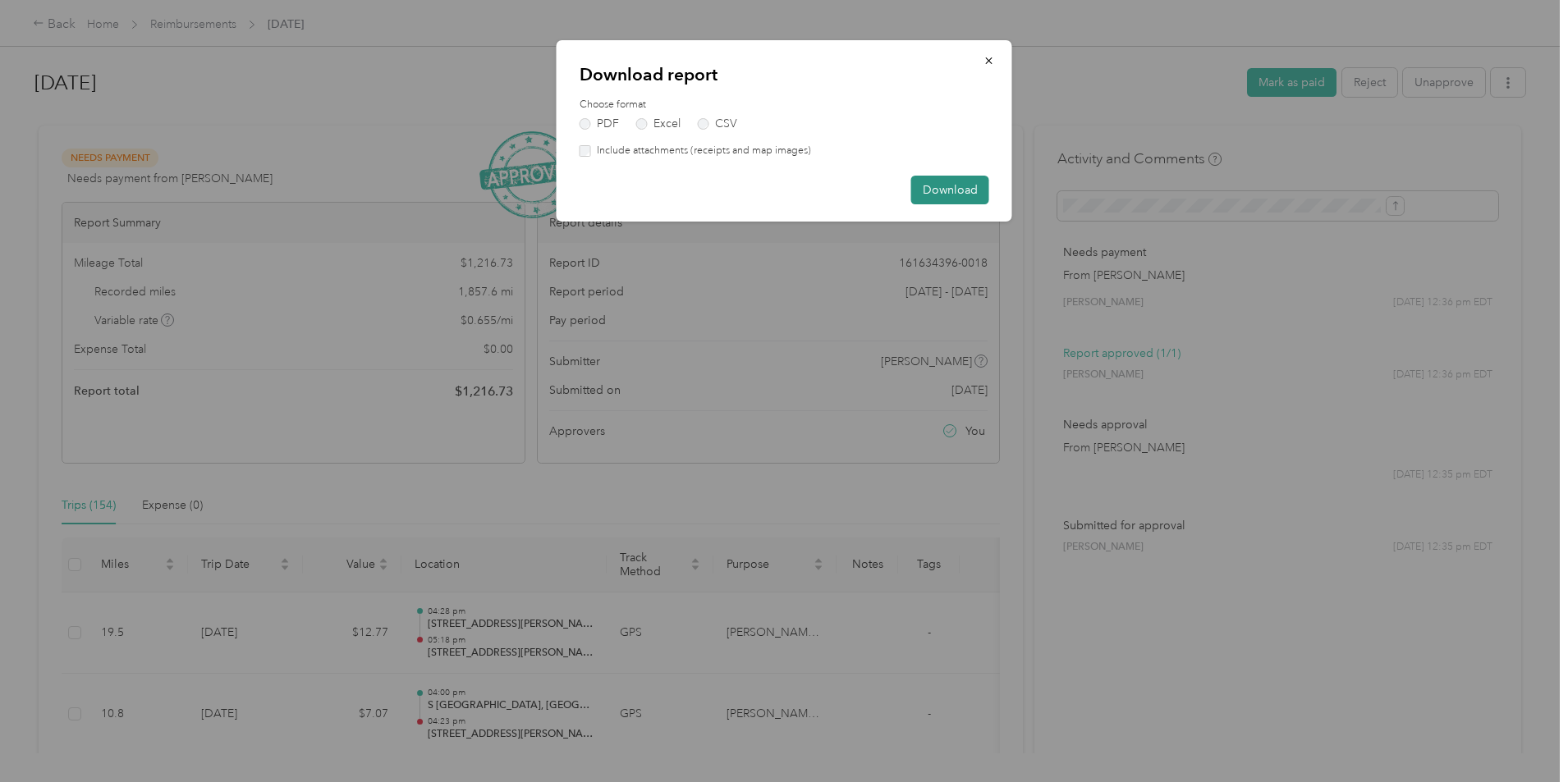
click at [964, 195] on button "Download" at bounding box center [949, 190] width 78 height 29
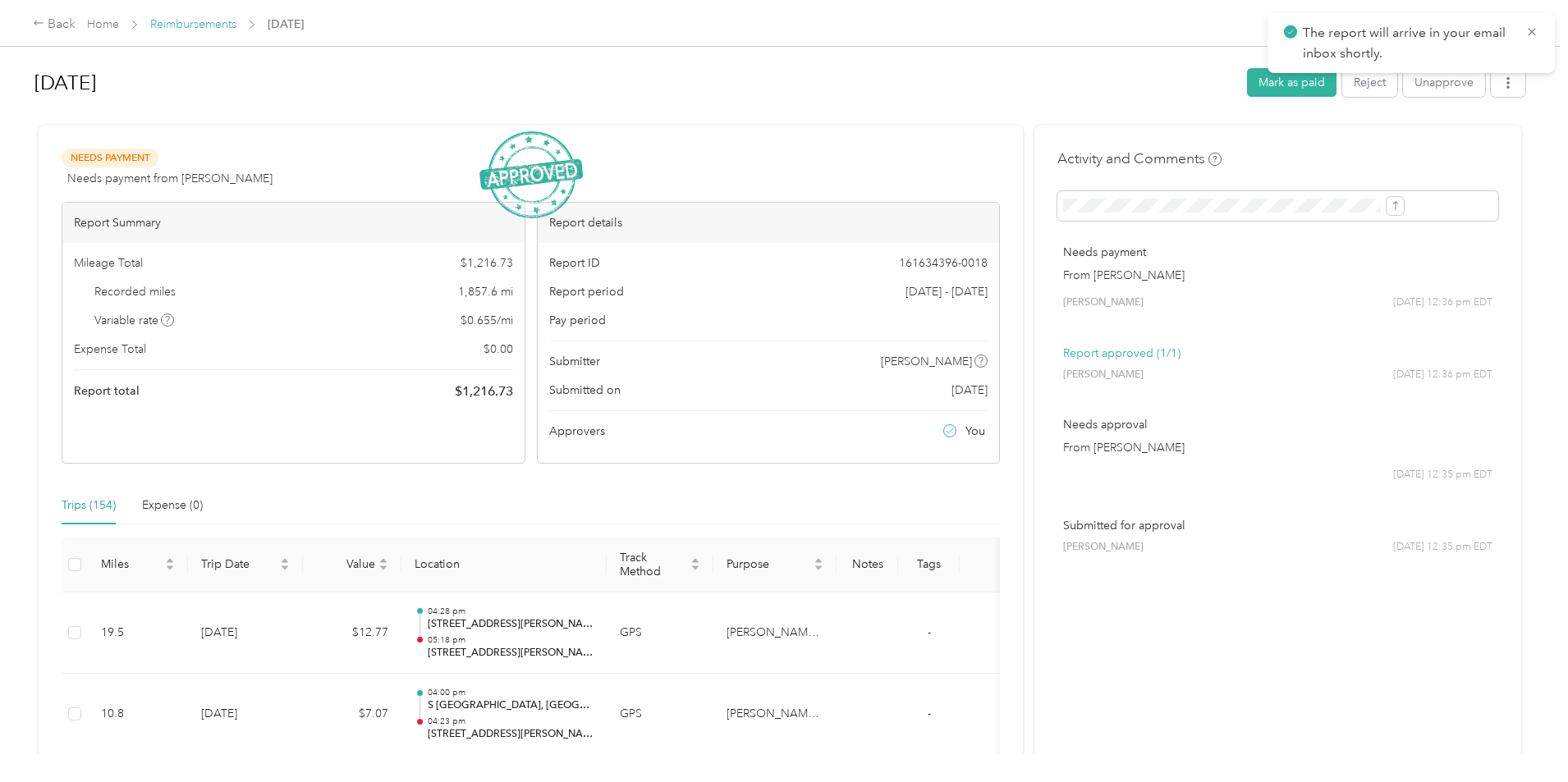
click at [236, 29] on link "Reimbursements" at bounding box center [193, 24] width 86 height 14
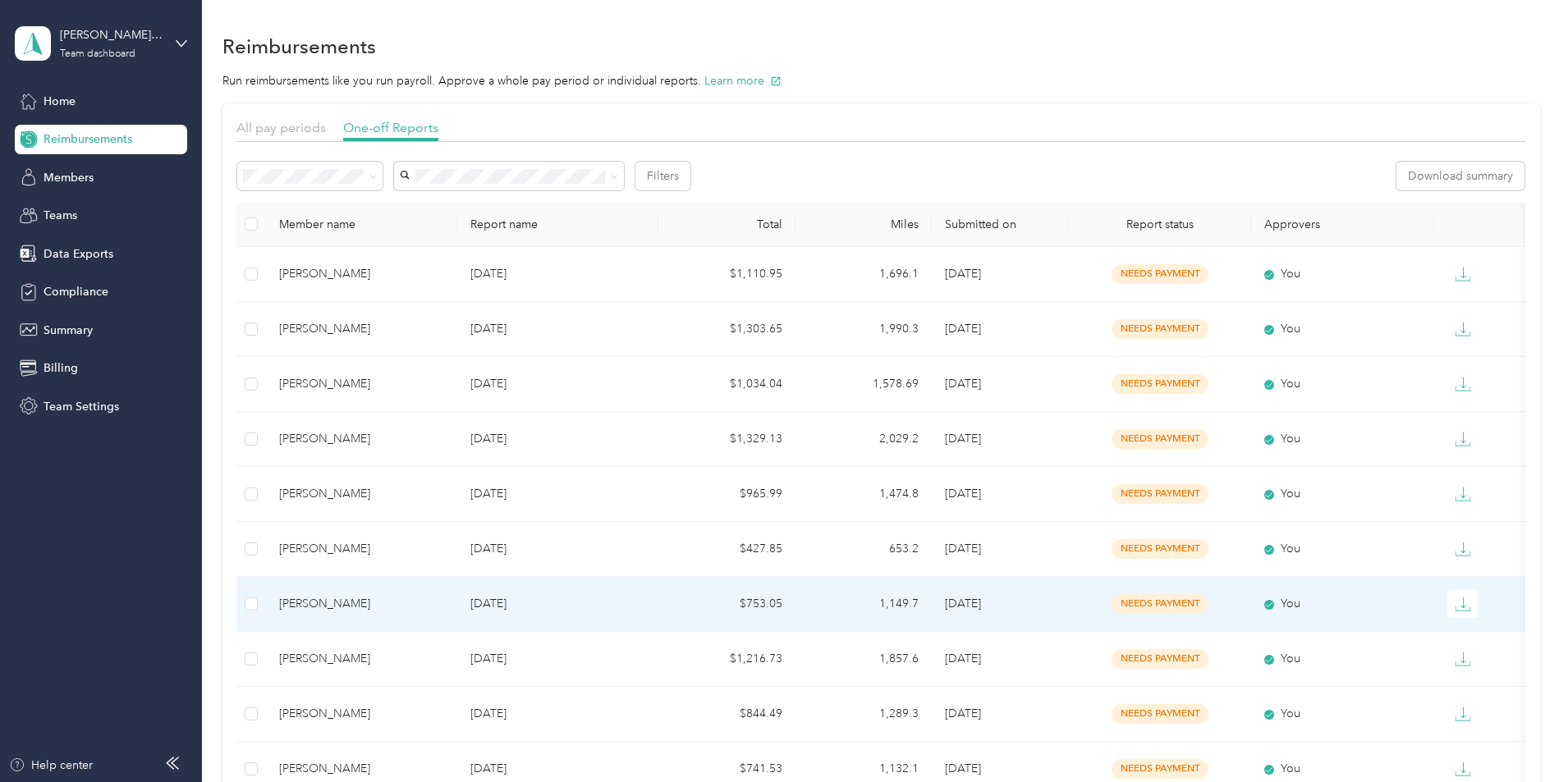
click at [444, 601] on div "[PERSON_NAME]" at bounding box center [361, 604] width 165 height 18
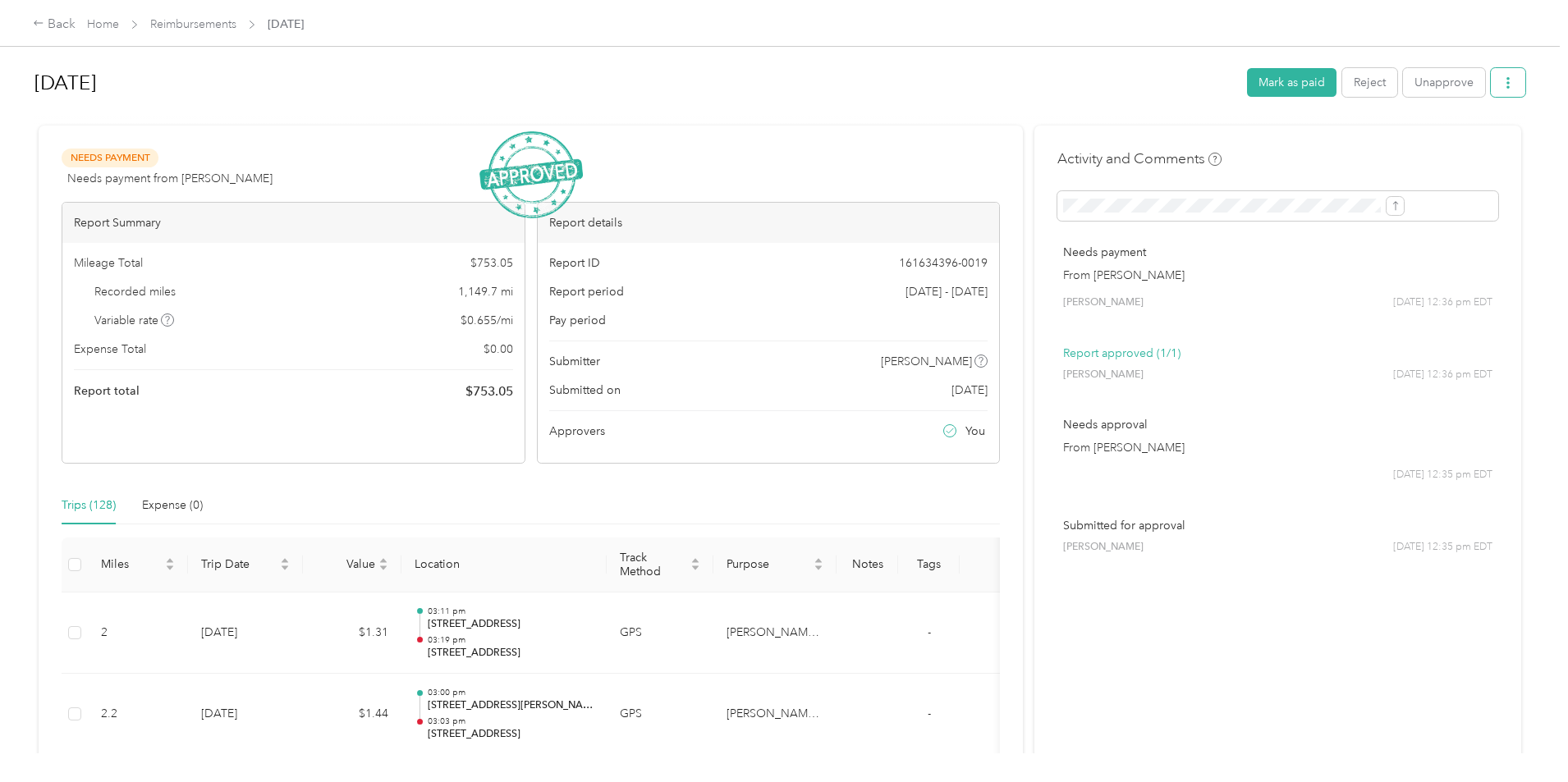
click at [1502, 76] on span "button" at bounding box center [1507, 82] width 11 height 14
click at [1353, 137] on span "Download" at bounding box center [1326, 143] width 54 height 17
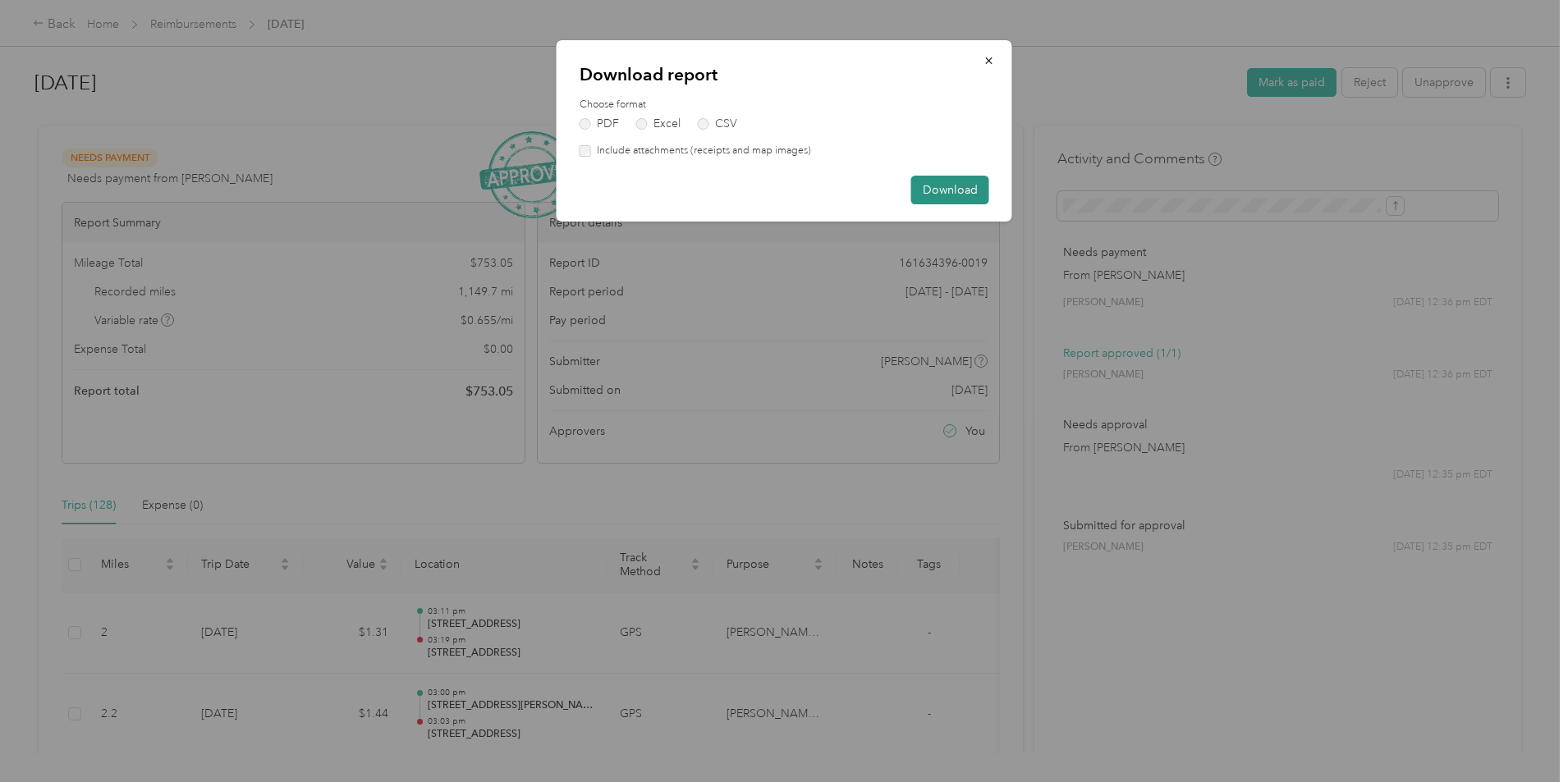
click at [954, 190] on button "Download" at bounding box center [949, 190] width 78 height 29
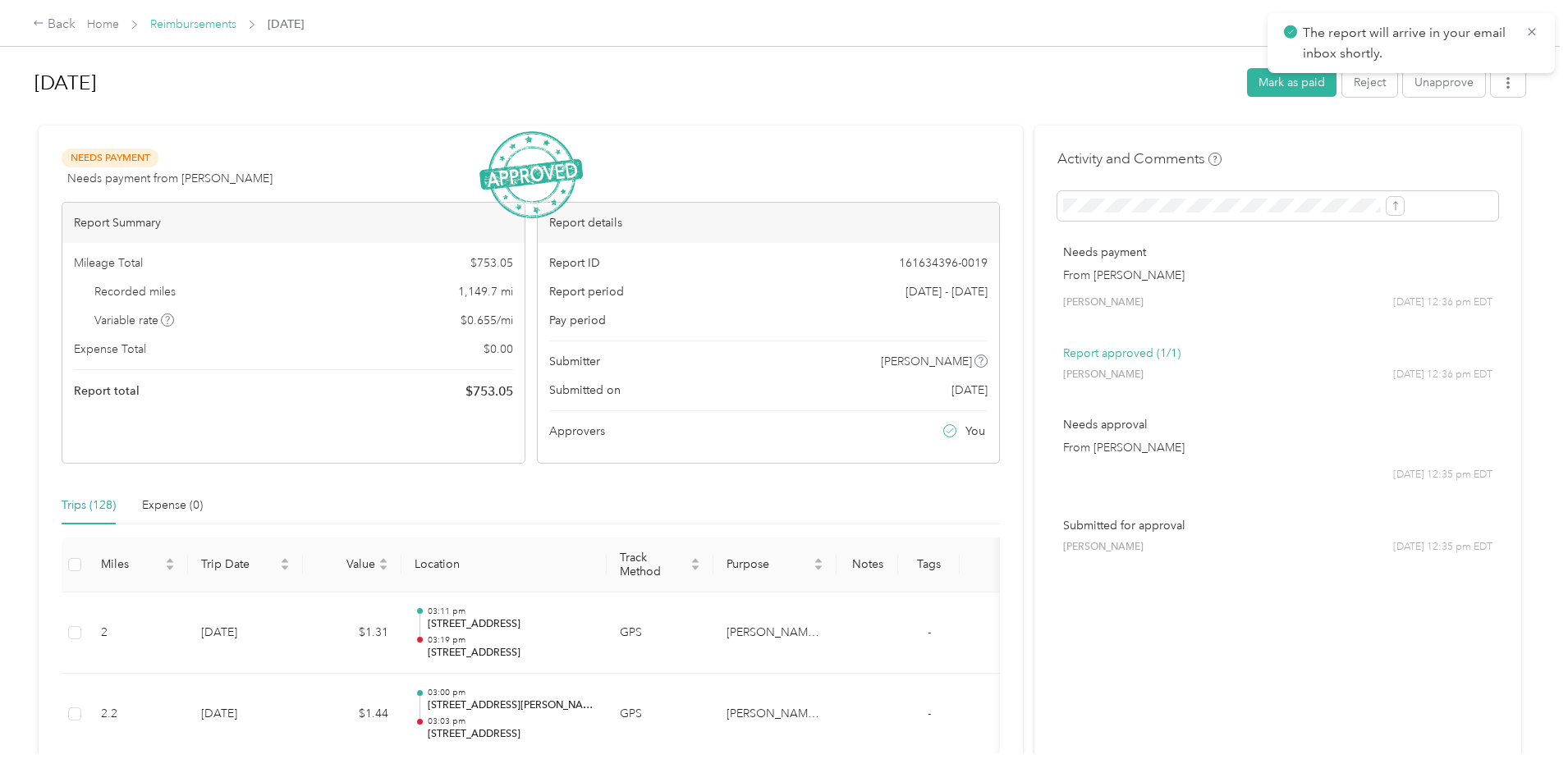
click at [236, 24] on link "Reimbursements" at bounding box center [193, 24] width 86 height 14
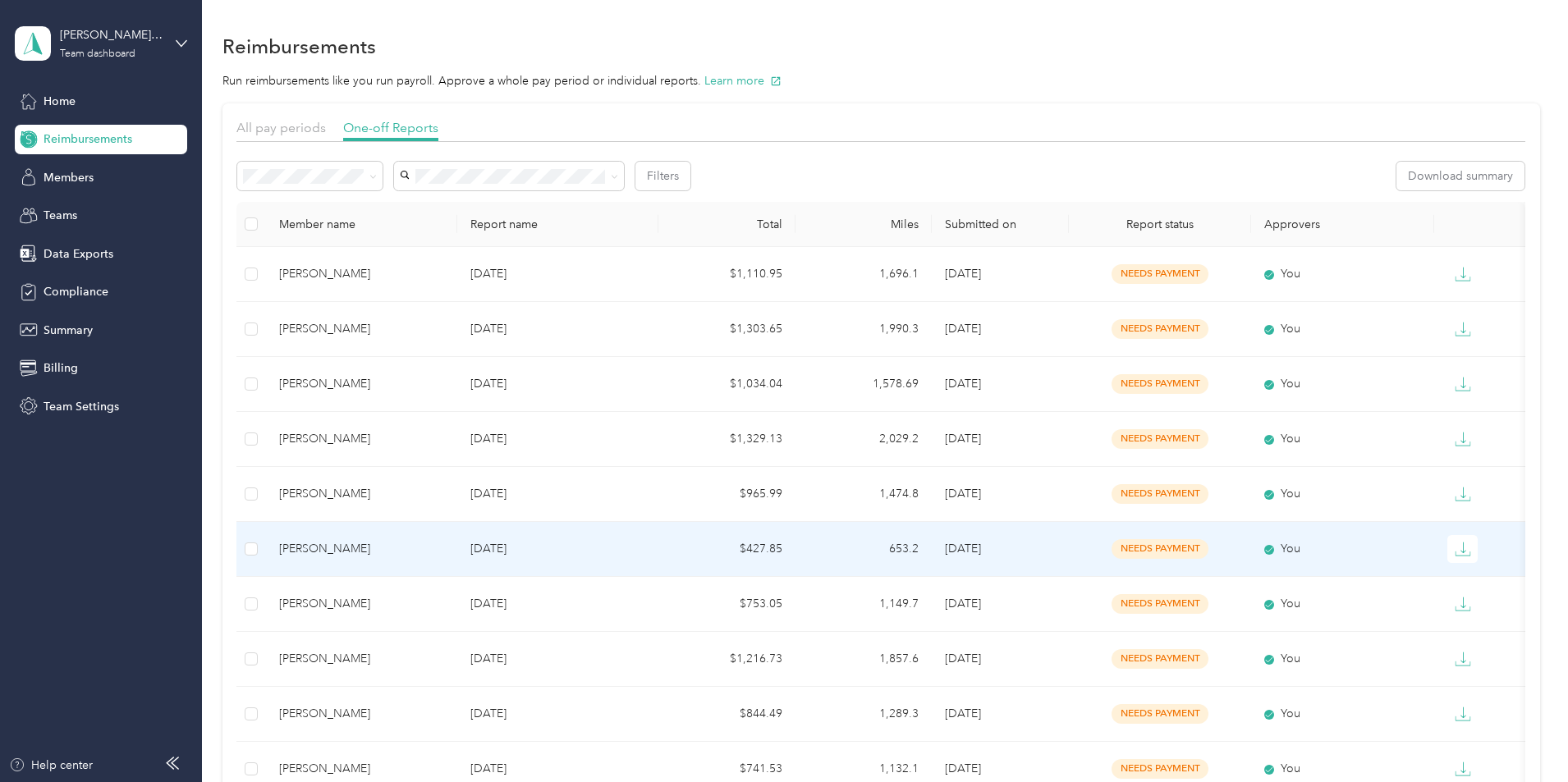
click at [444, 551] on div "[PERSON_NAME]" at bounding box center [361, 549] width 165 height 18
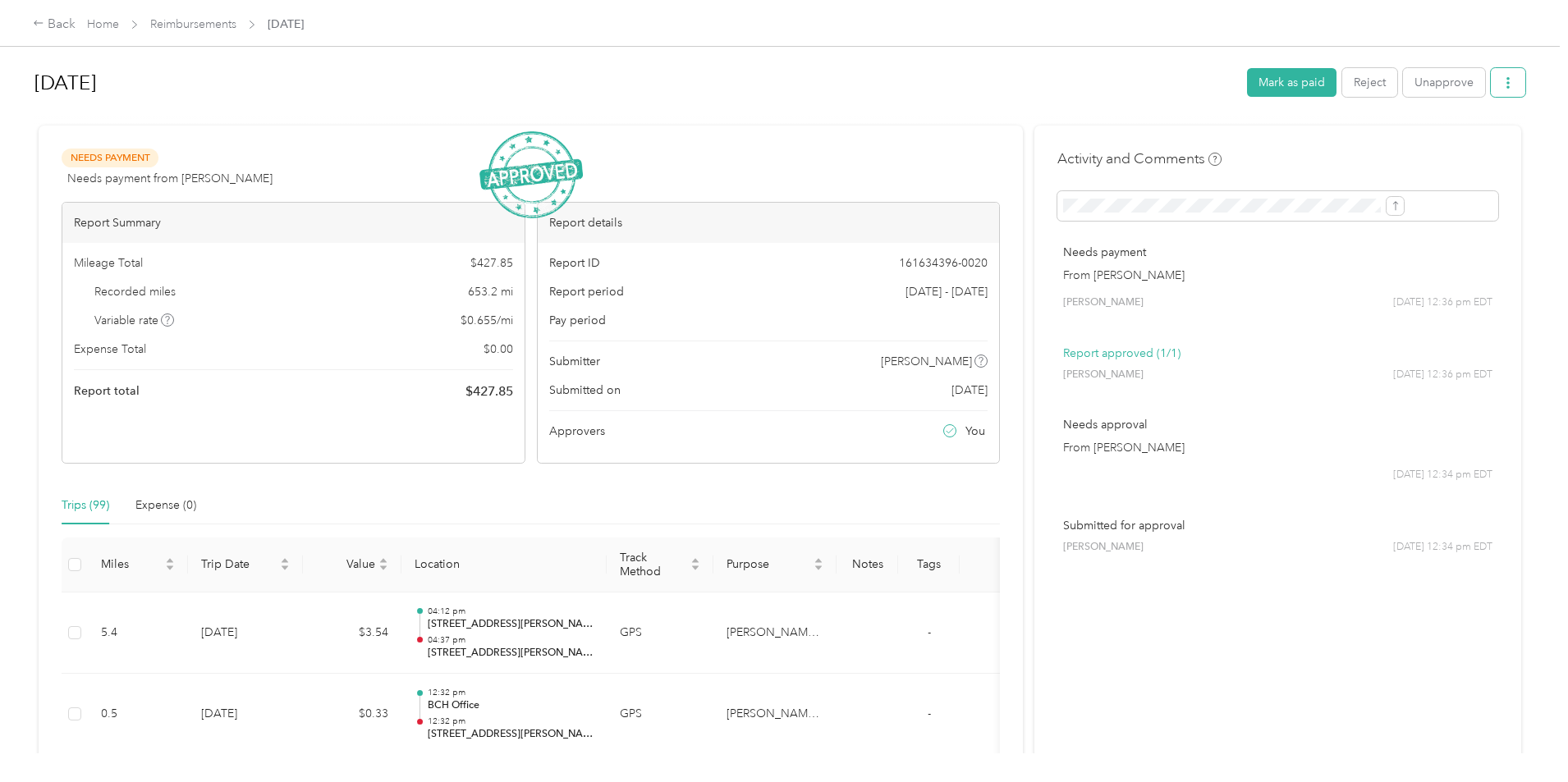
click at [1490, 83] on button "button" at bounding box center [1507, 83] width 34 height 29
click at [1373, 141] on div "Download" at bounding box center [1331, 143] width 97 height 17
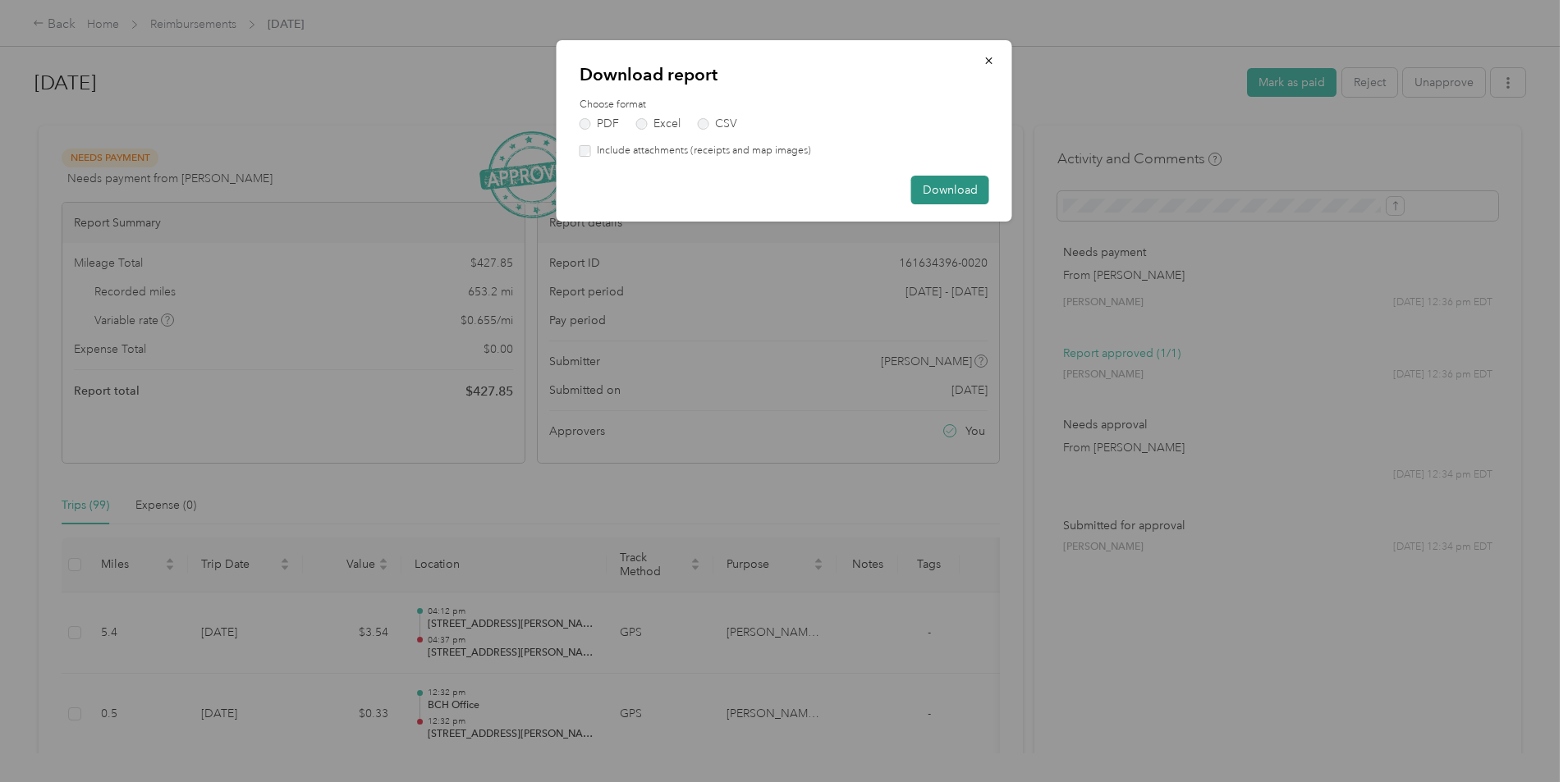
click at [971, 196] on button "Download" at bounding box center [949, 190] width 78 height 29
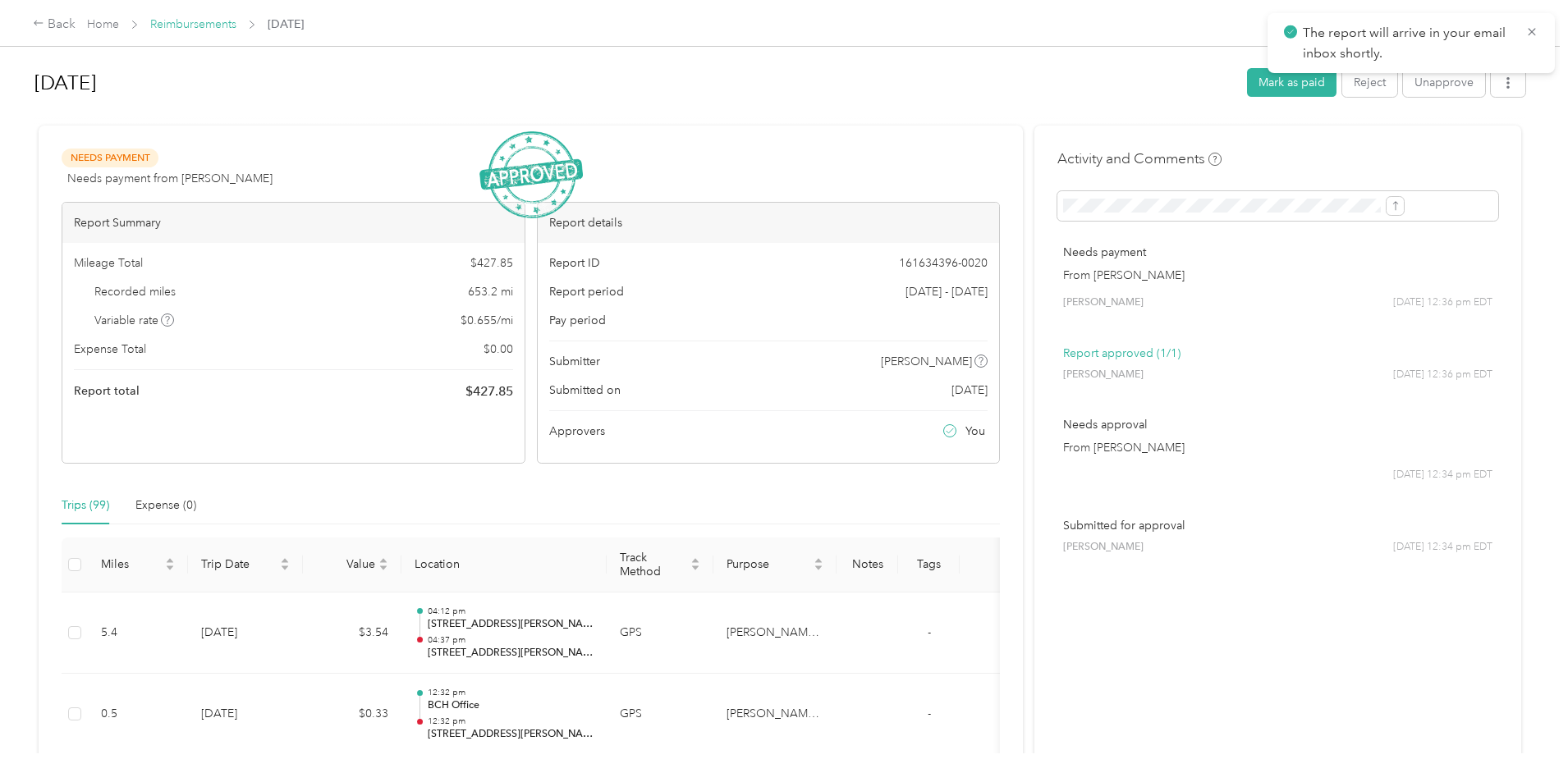
click at [236, 23] on link "Reimbursements" at bounding box center [193, 24] width 86 height 14
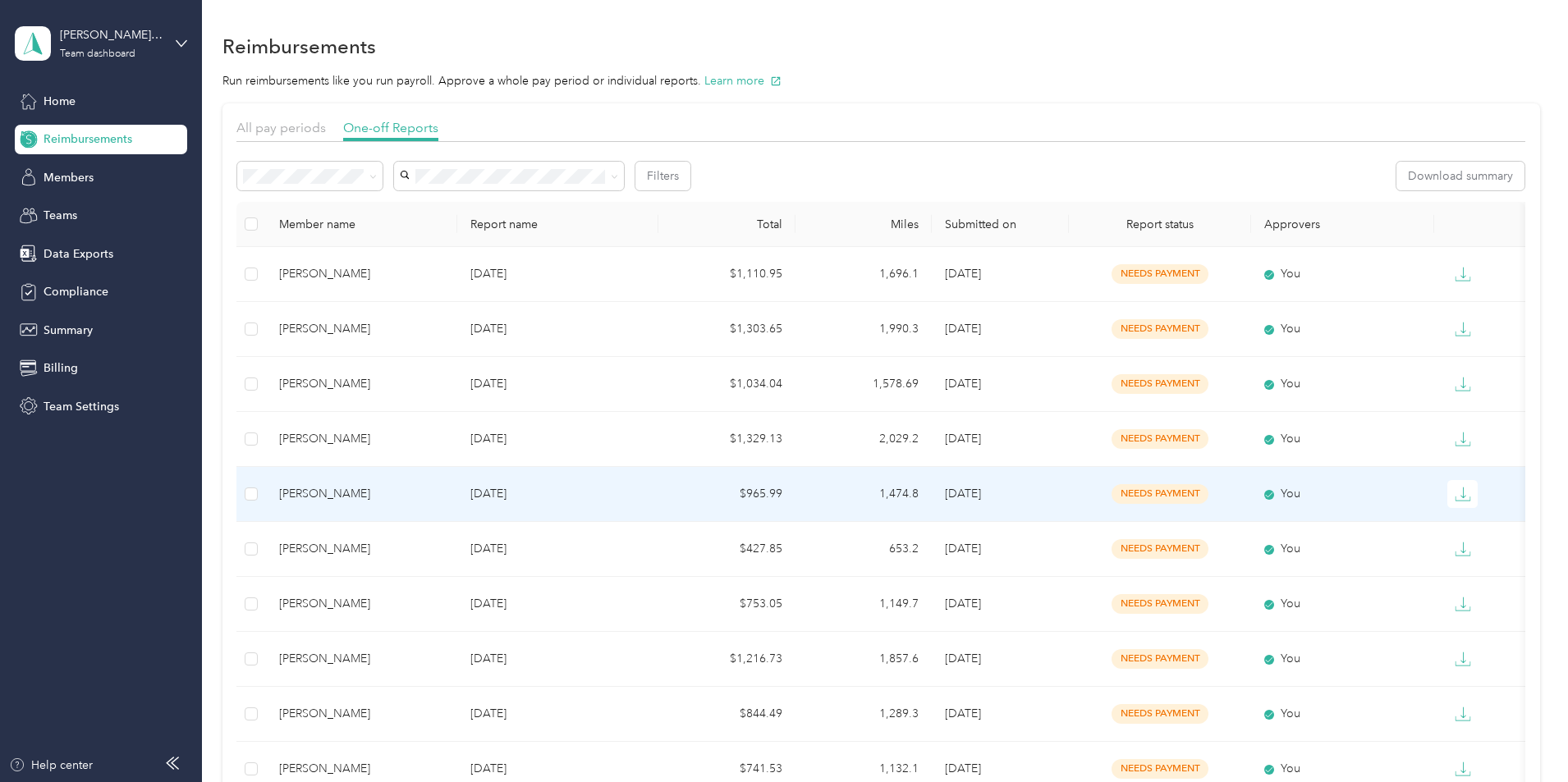
click at [444, 497] on div "[PERSON_NAME]" at bounding box center [361, 493] width 165 height 18
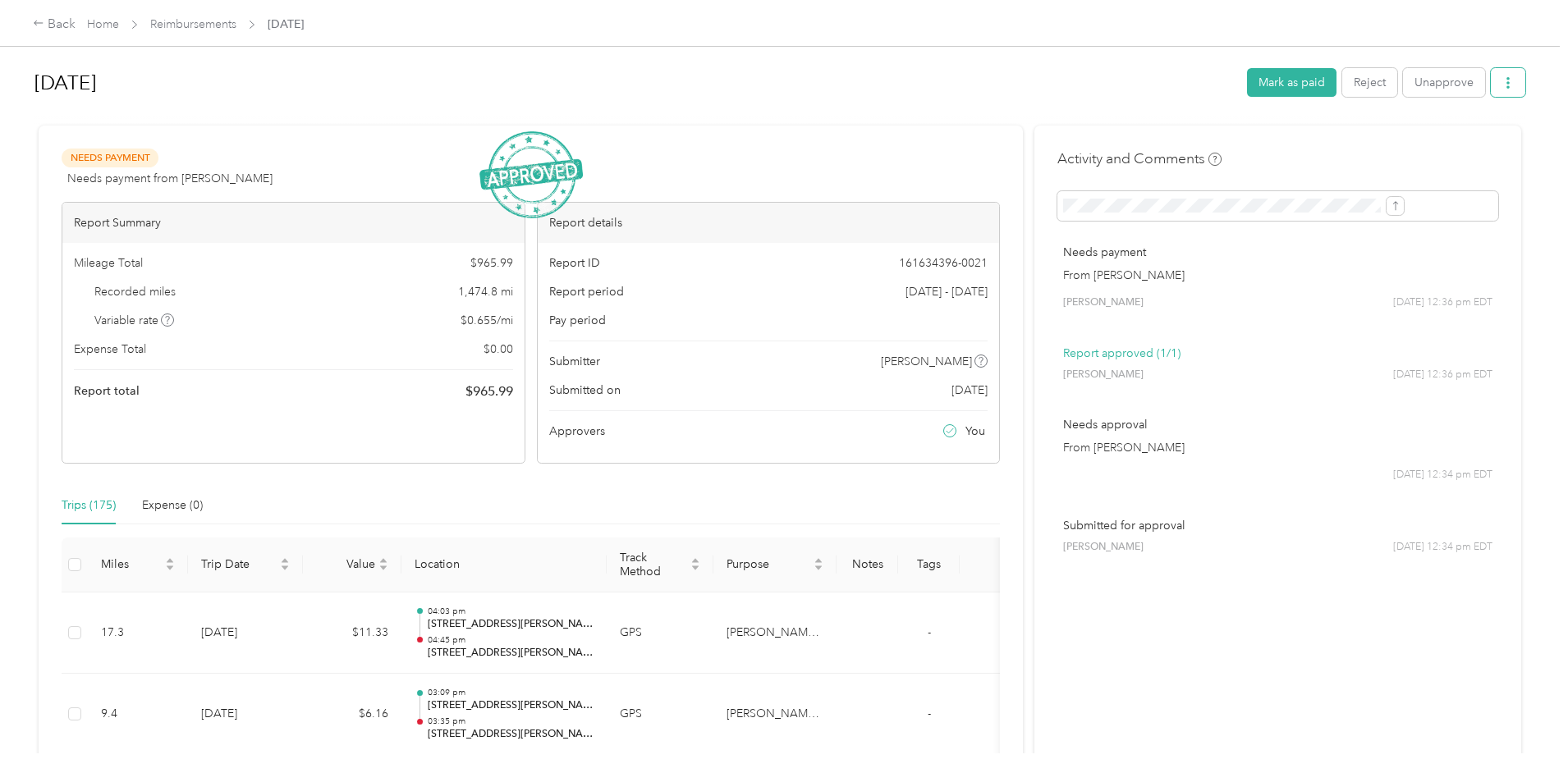
click at [1502, 84] on icon "button" at bounding box center [1507, 82] width 11 height 11
click at [1340, 143] on span "Download" at bounding box center [1326, 143] width 54 height 17
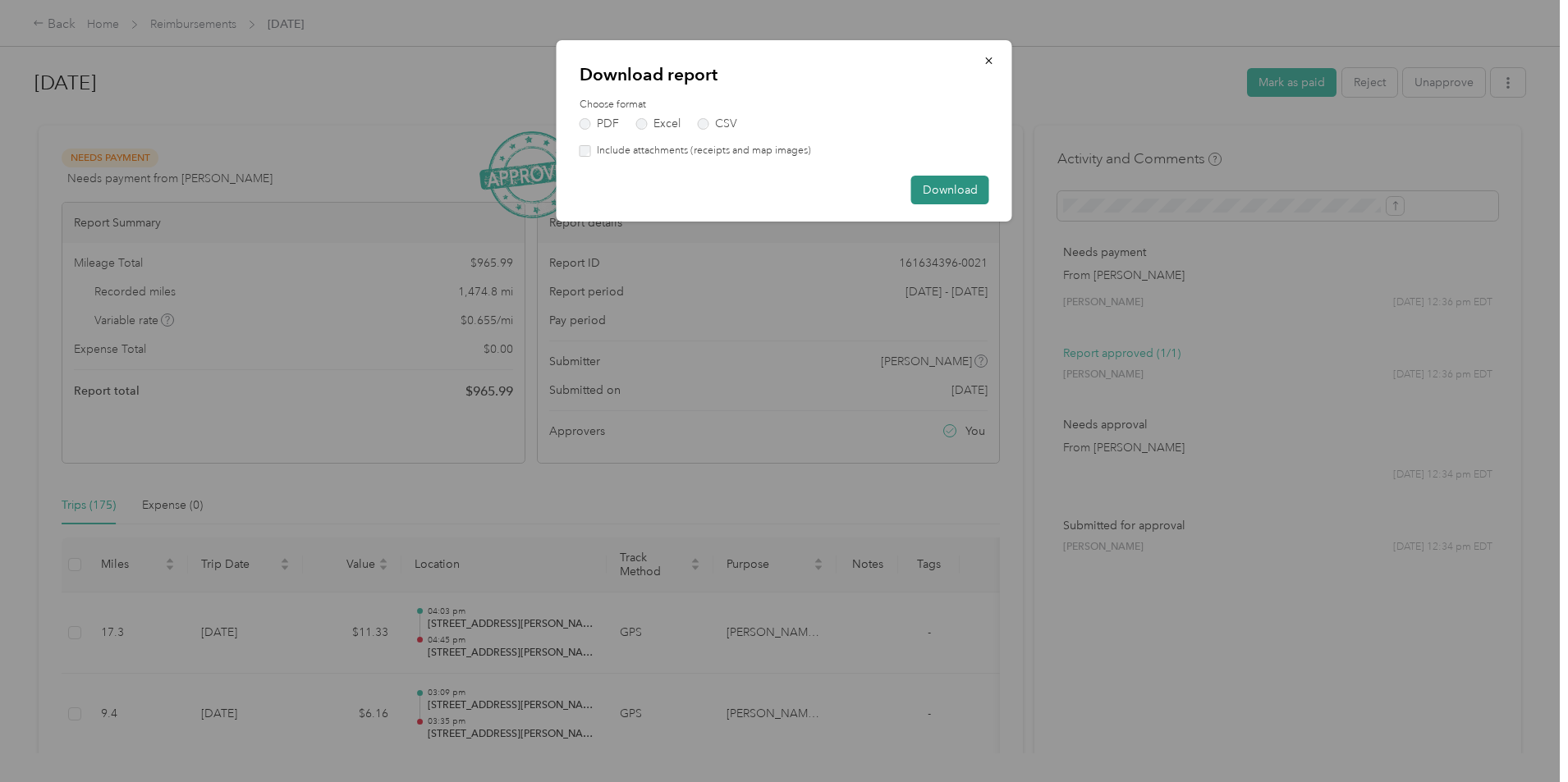
click at [976, 184] on button "Download" at bounding box center [949, 190] width 78 height 29
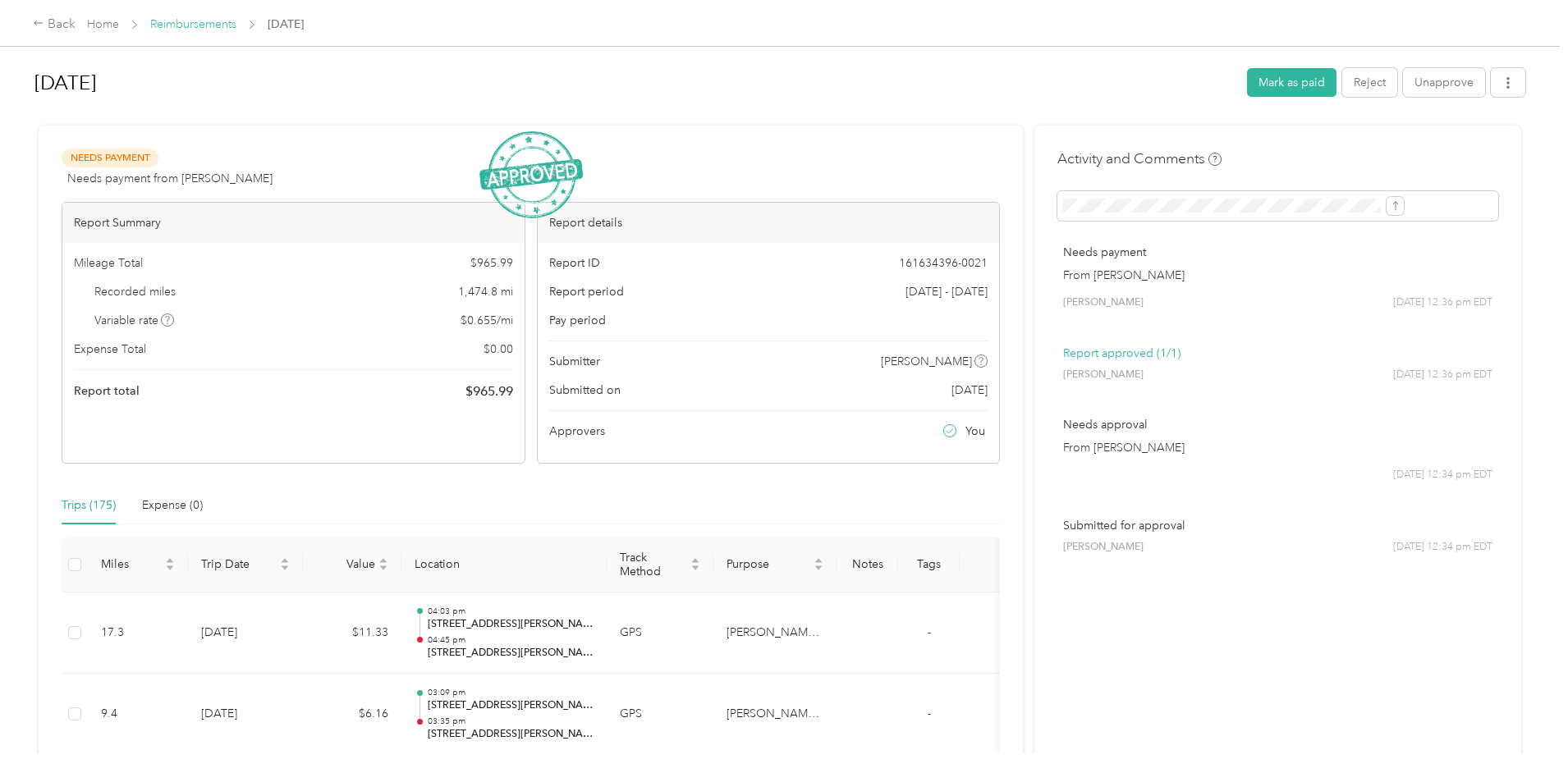
click at [236, 29] on link "Reimbursements" at bounding box center [193, 24] width 86 height 14
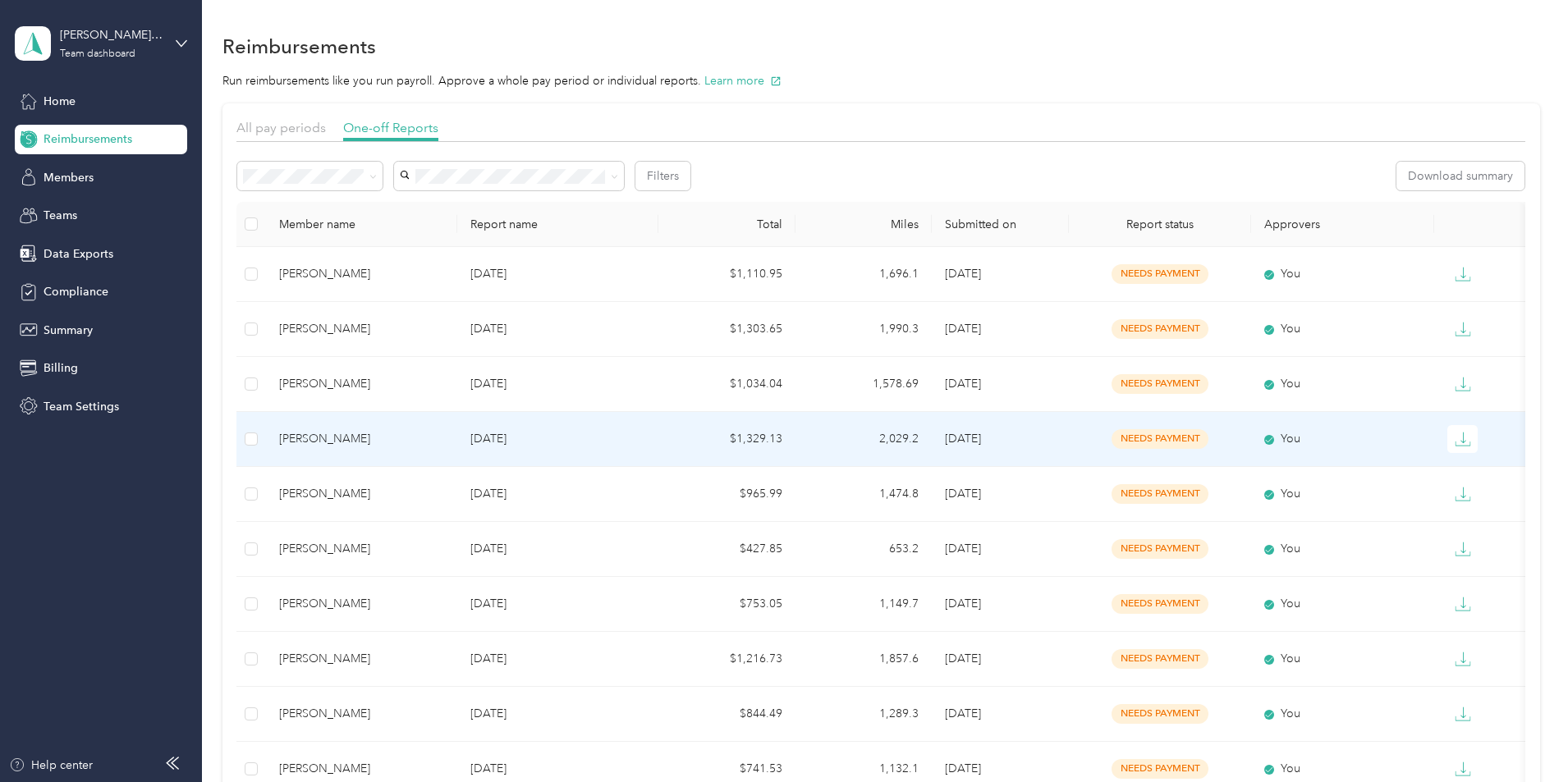
click at [444, 435] on div "[PERSON_NAME]" at bounding box center [361, 439] width 165 height 18
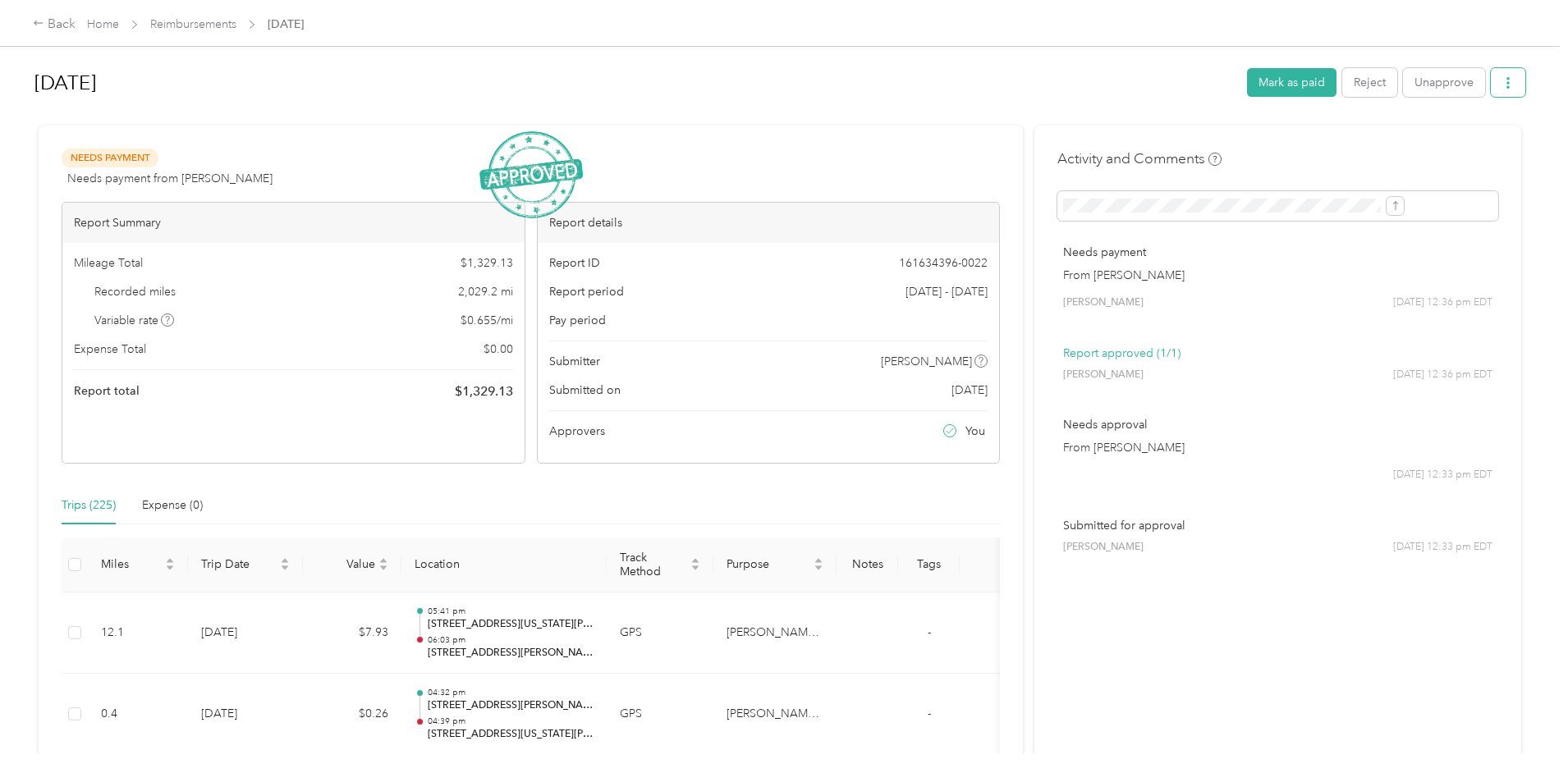
click at [1502, 79] on icon "button" at bounding box center [1507, 82] width 11 height 11
click at [1368, 137] on div "Download" at bounding box center [1331, 143] width 97 height 17
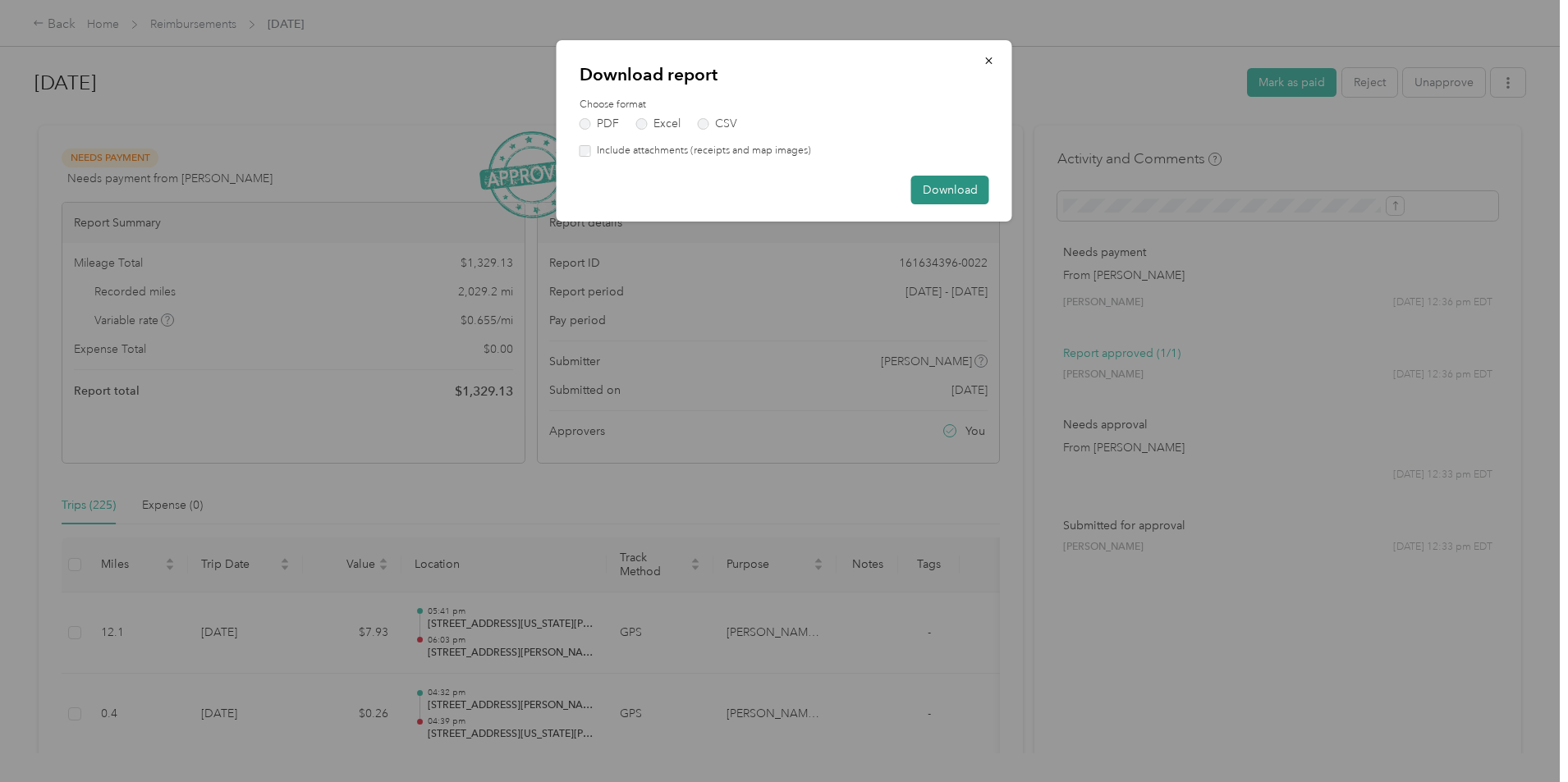
click at [933, 191] on button "Download" at bounding box center [949, 190] width 78 height 29
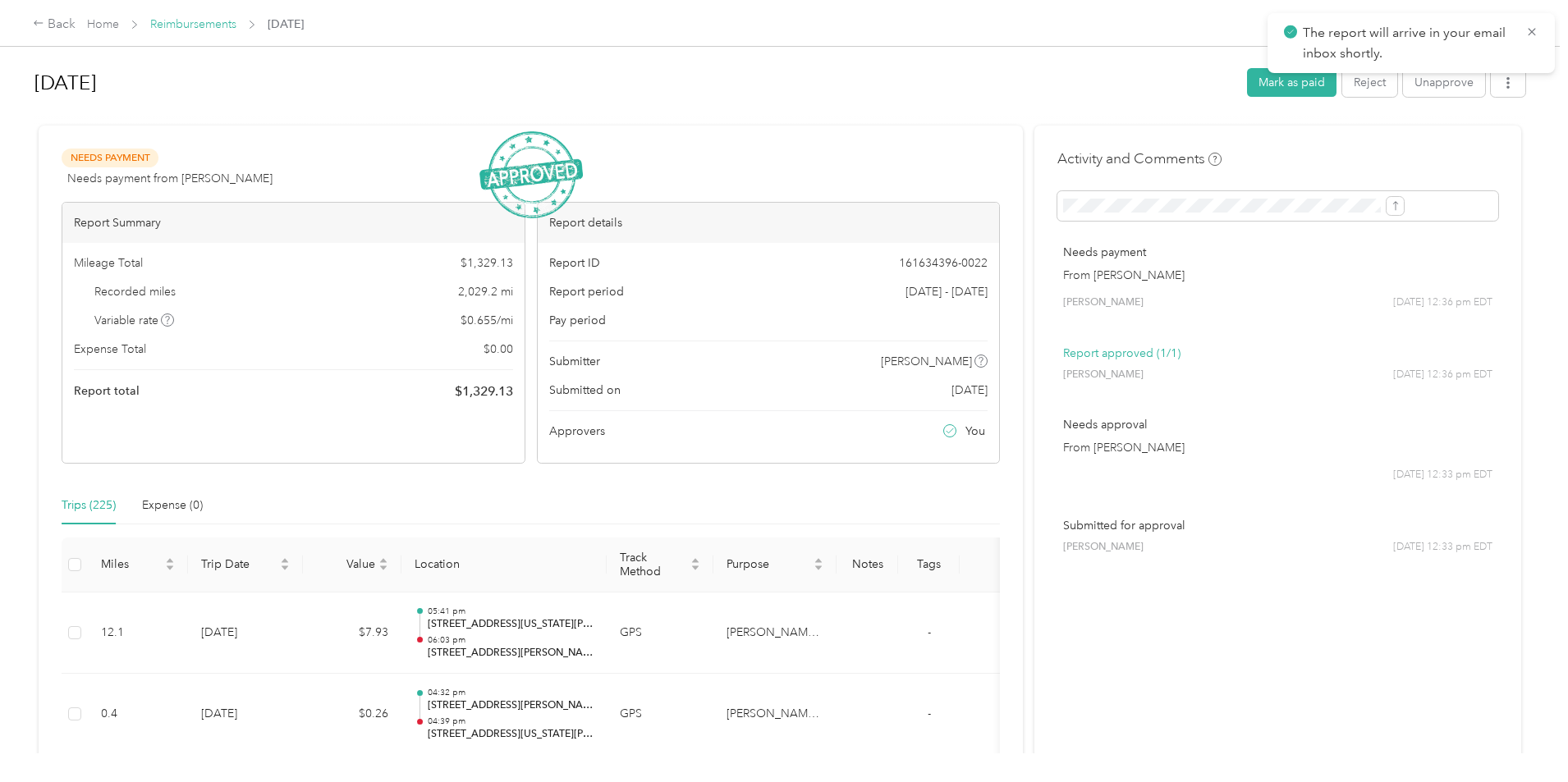
click at [236, 25] on link "Reimbursements" at bounding box center [193, 24] width 86 height 14
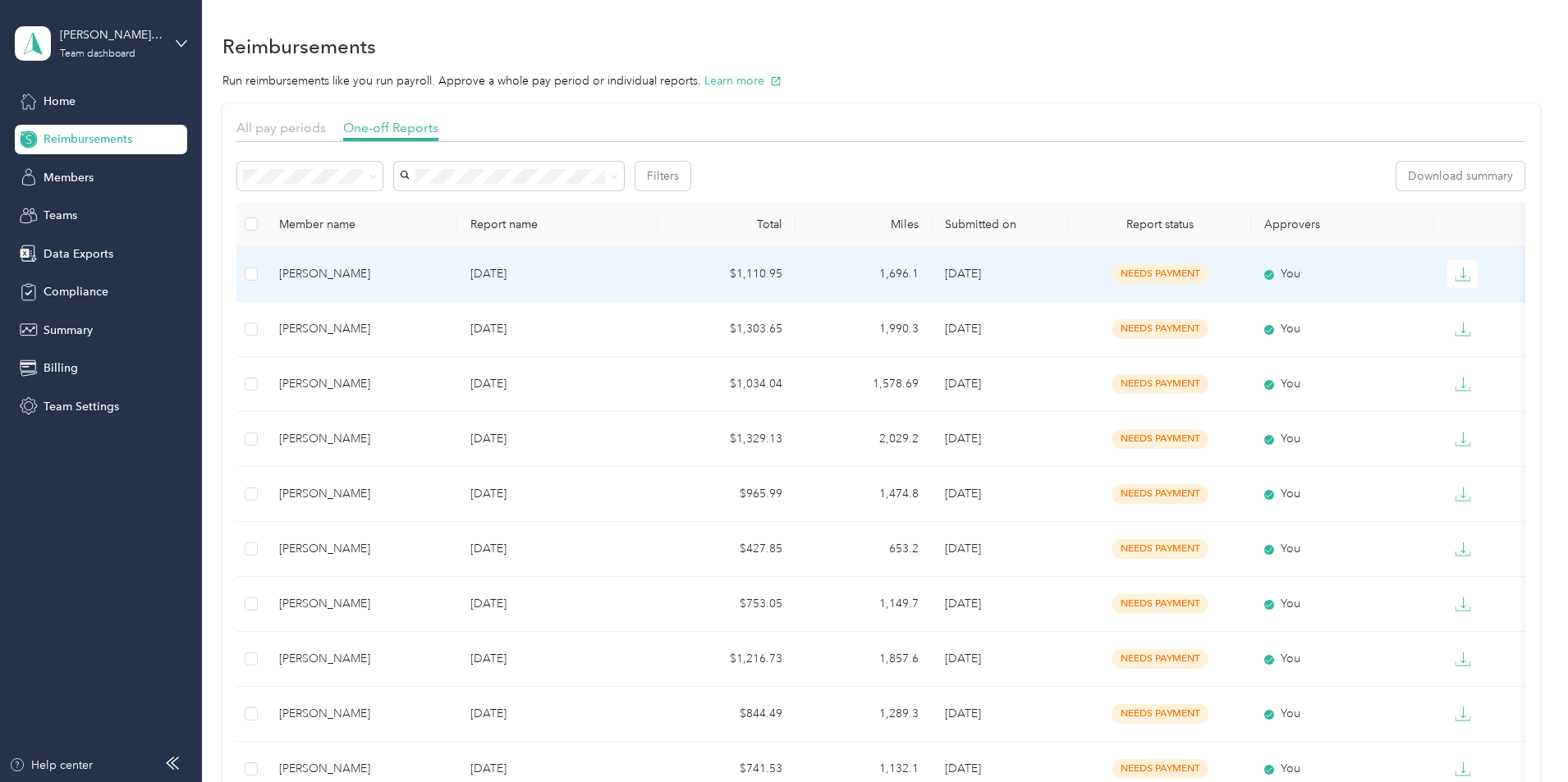
click at [444, 277] on div "[PERSON_NAME]" at bounding box center [361, 274] width 165 height 18
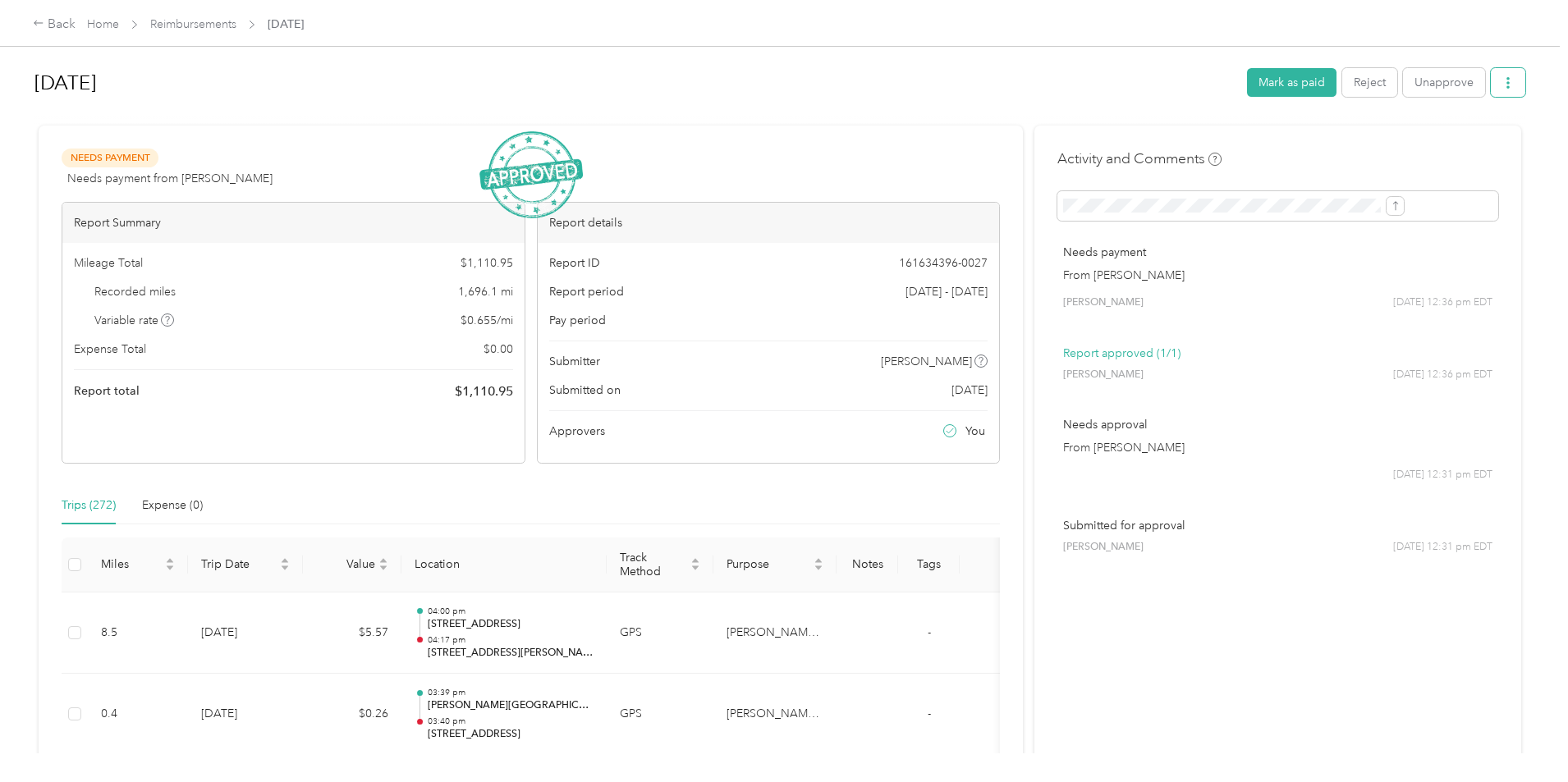
click at [1490, 80] on button "button" at bounding box center [1507, 83] width 34 height 29
click at [1353, 153] on li "Download" at bounding box center [1331, 143] width 120 height 29
click at [1299, 149] on span "Download" at bounding box center [1326, 143] width 54 height 17
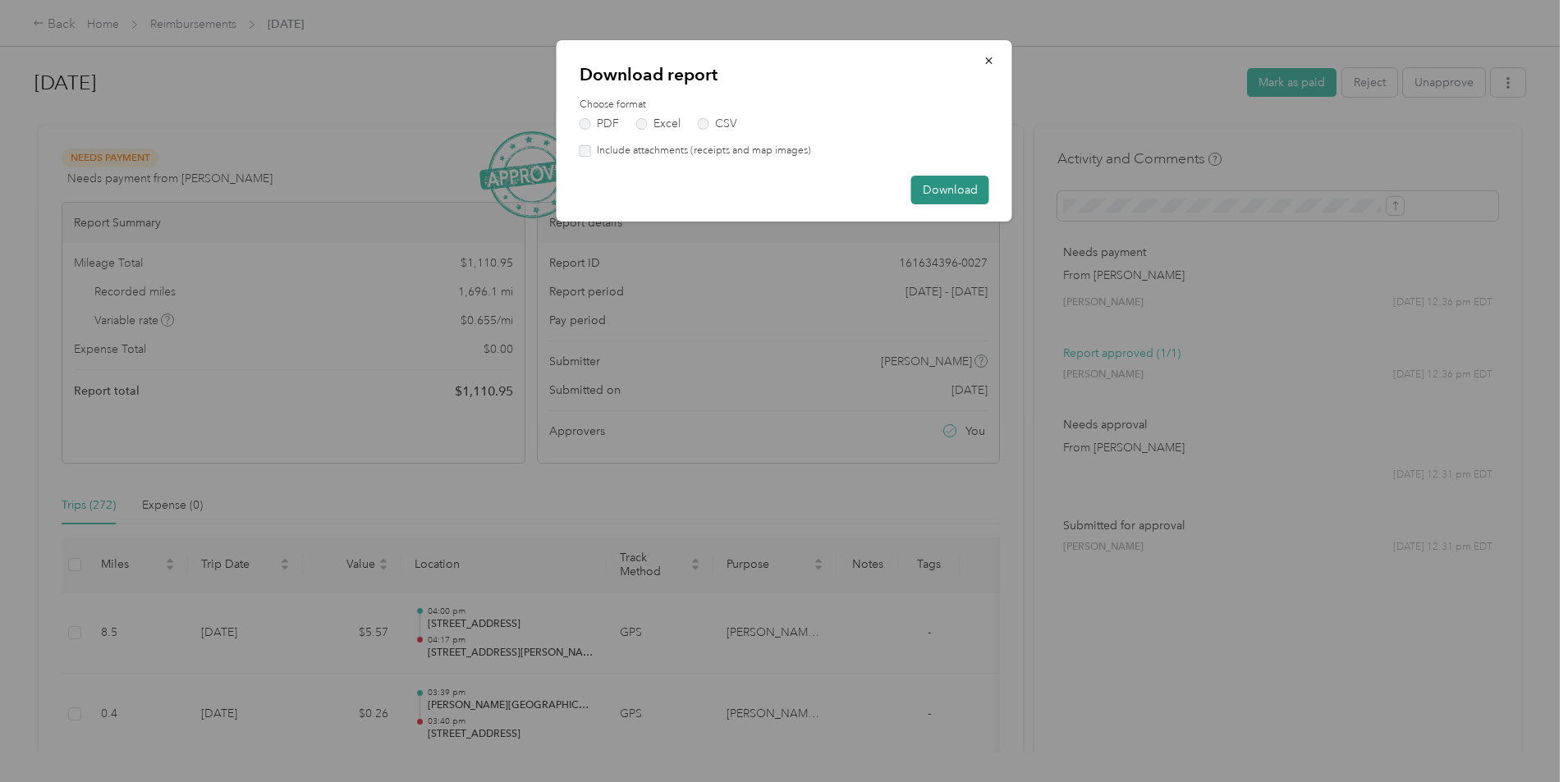
click at [984, 188] on button "Download" at bounding box center [949, 190] width 78 height 29
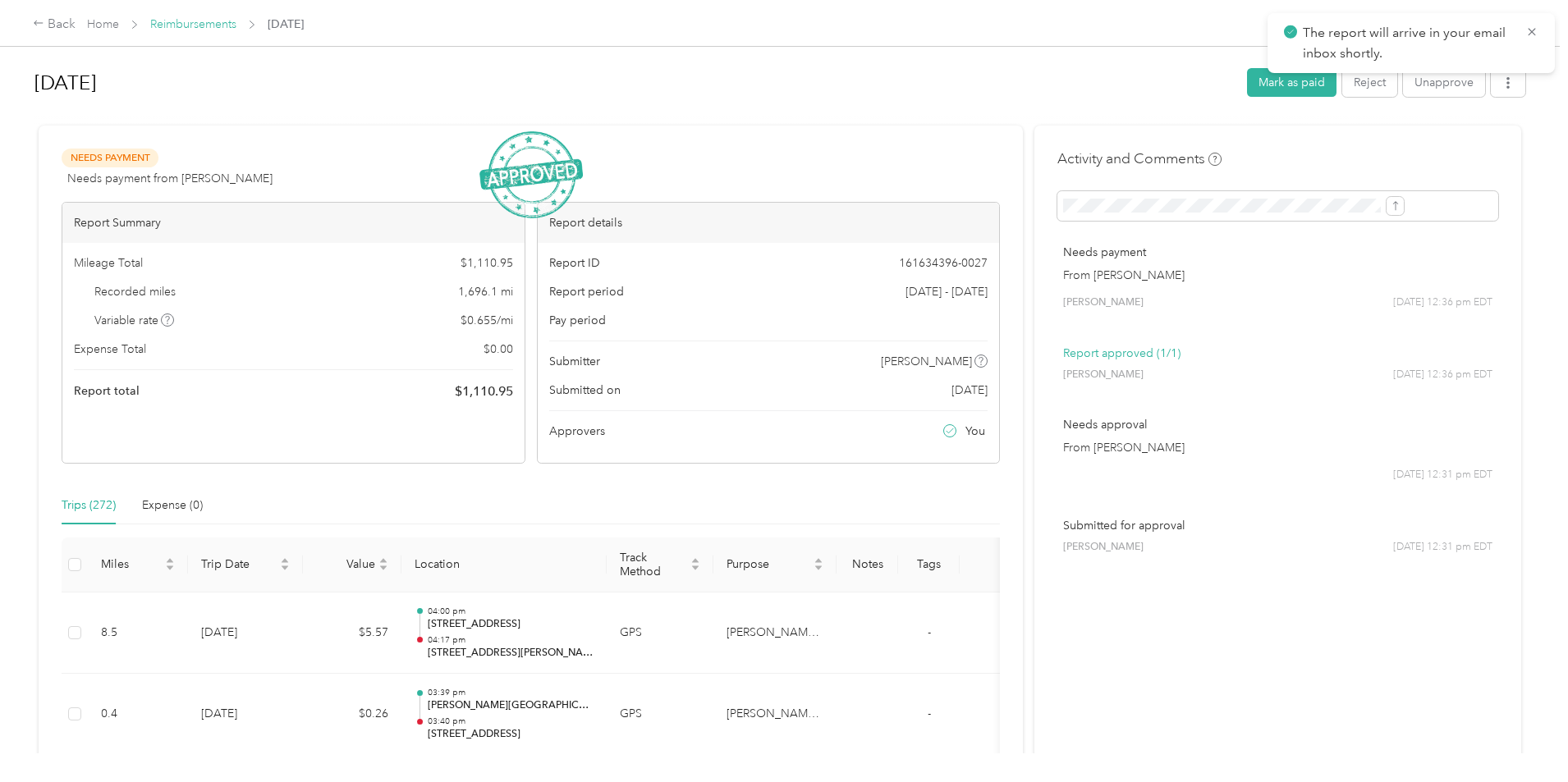
click at [236, 26] on link "Reimbursements" at bounding box center [193, 24] width 86 height 14
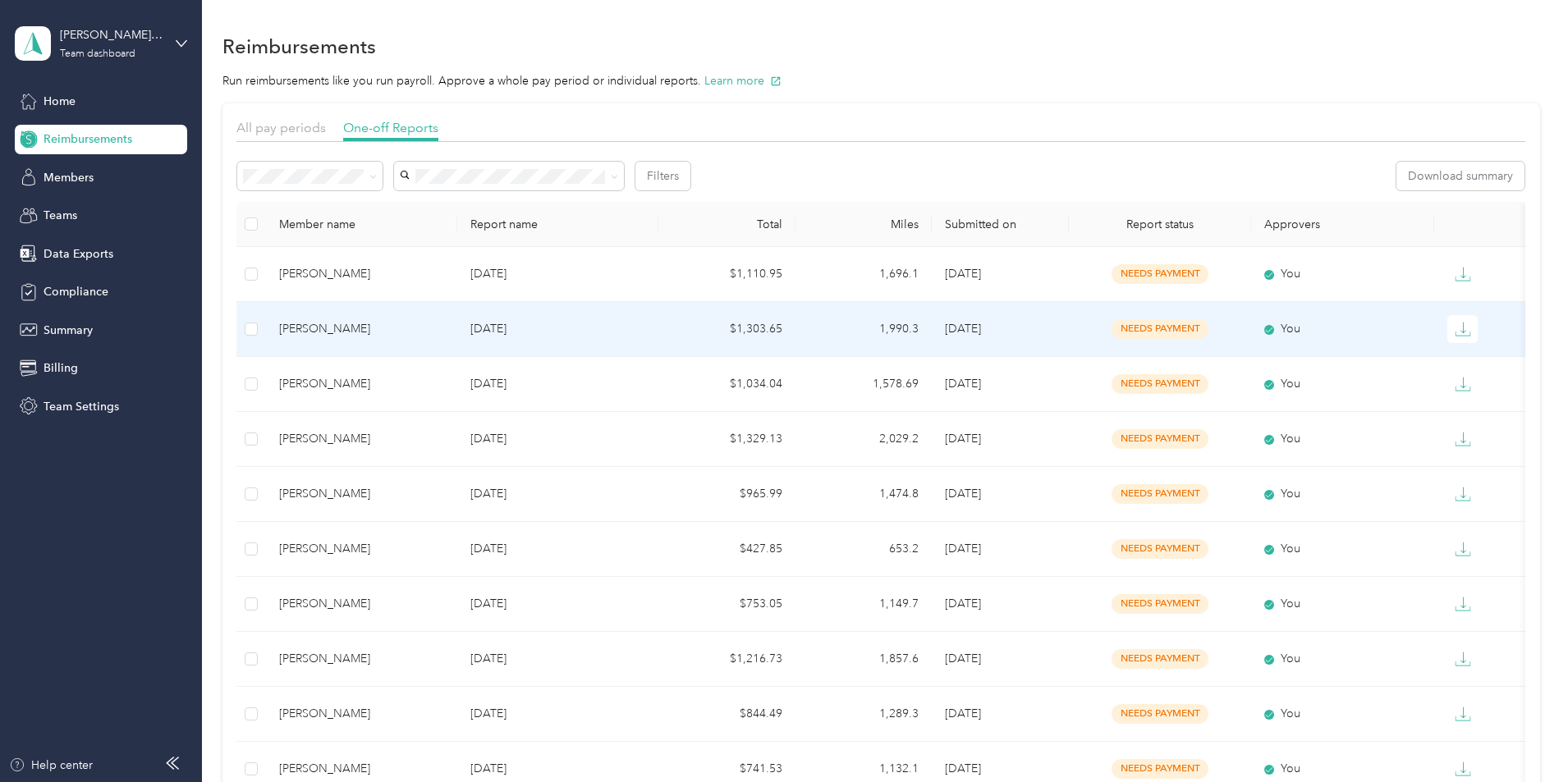
click at [444, 331] on div "[PERSON_NAME]" at bounding box center [361, 329] width 165 height 18
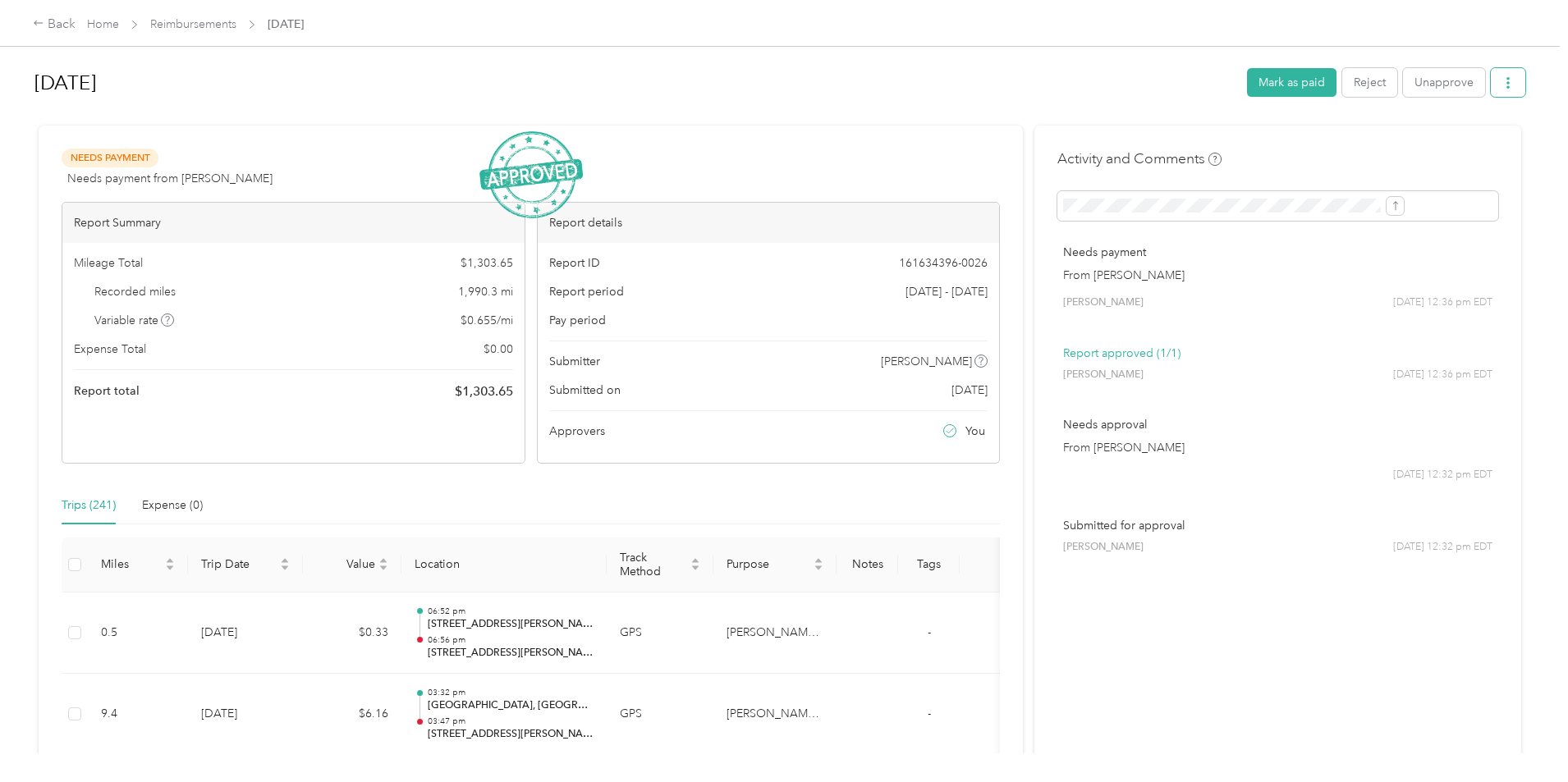
click at [1502, 85] on icon "button" at bounding box center [1507, 82] width 11 height 11
click at [1359, 139] on div "Download" at bounding box center [1331, 143] width 97 height 17
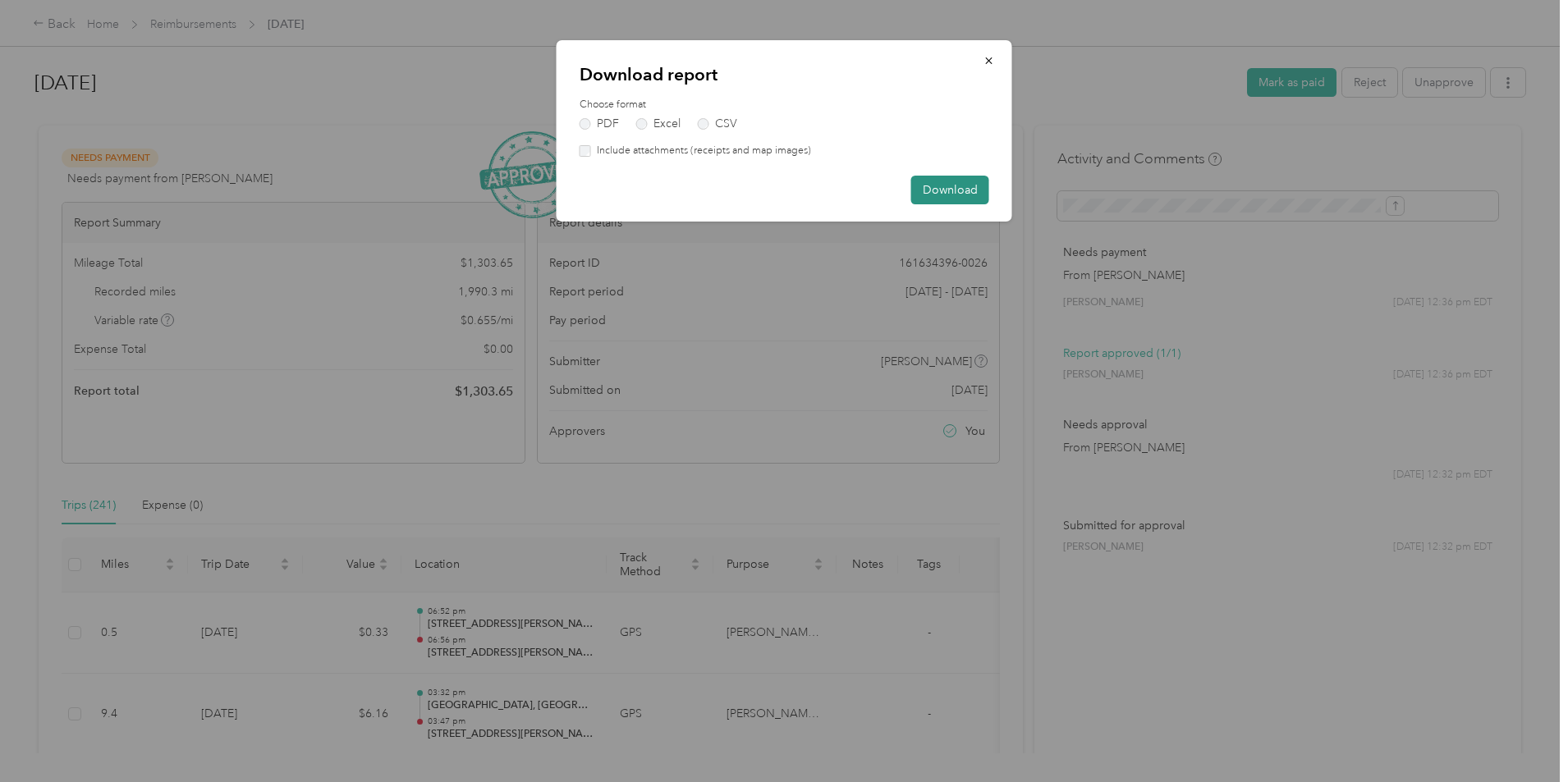
click at [954, 197] on button "Download" at bounding box center [949, 190] width 78 height 29
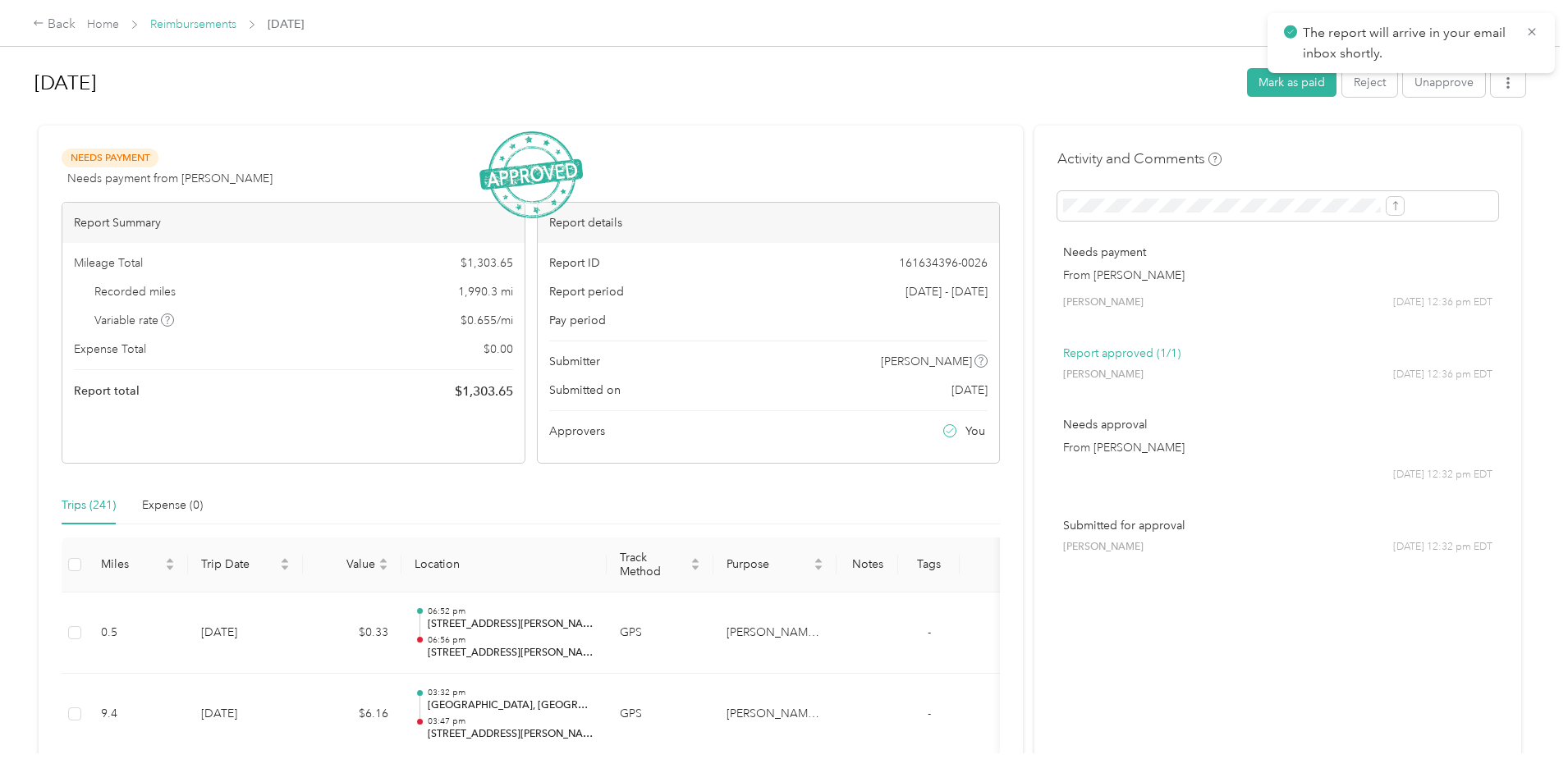
click at [236, 25] on link "Reimbursements" at bounding box center [193, 24] width 86 height 14
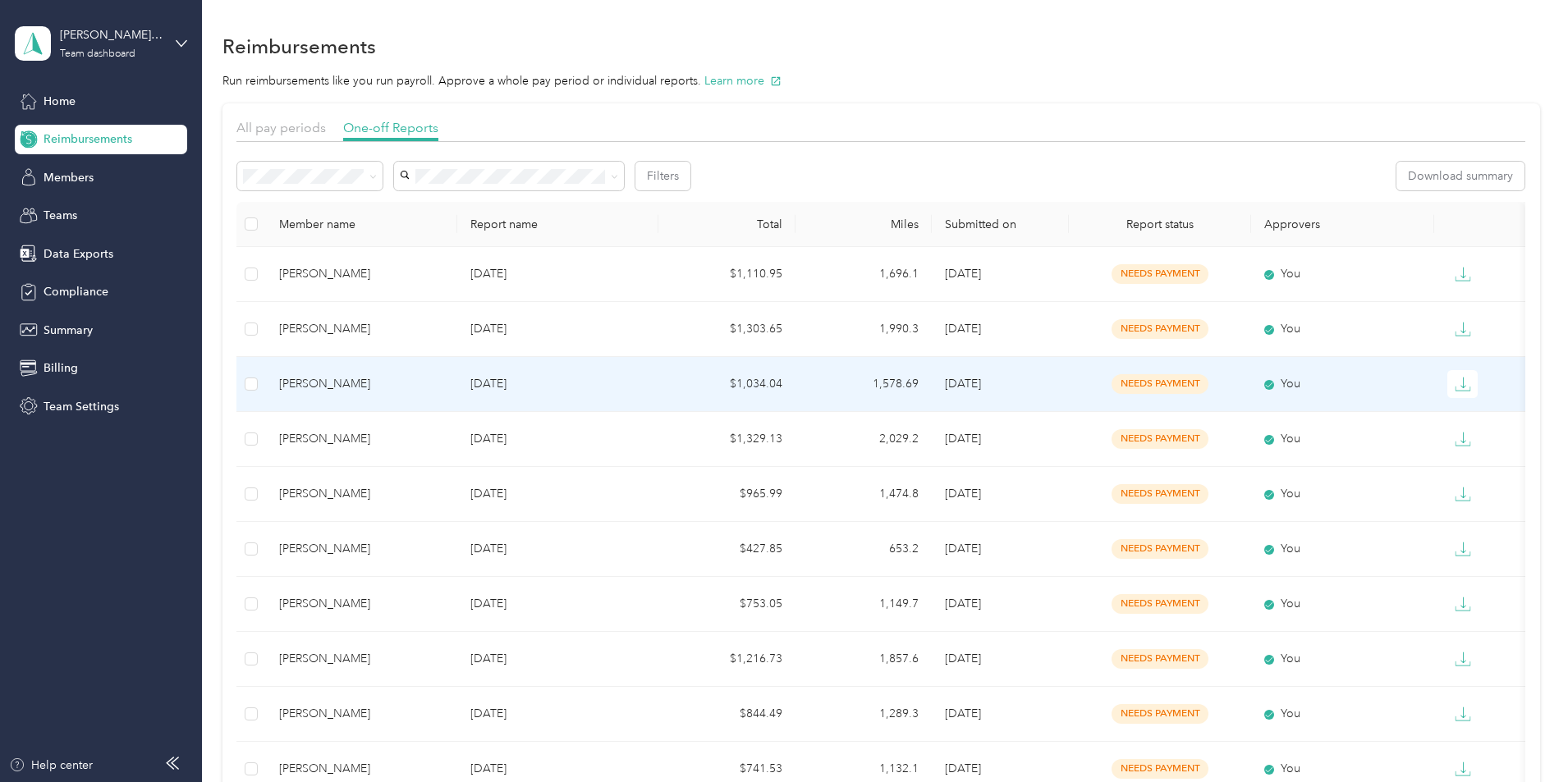
click at [444, 382] on div "[PERSON_NAME]" at bounding box center [361, 383] width 165 height 18
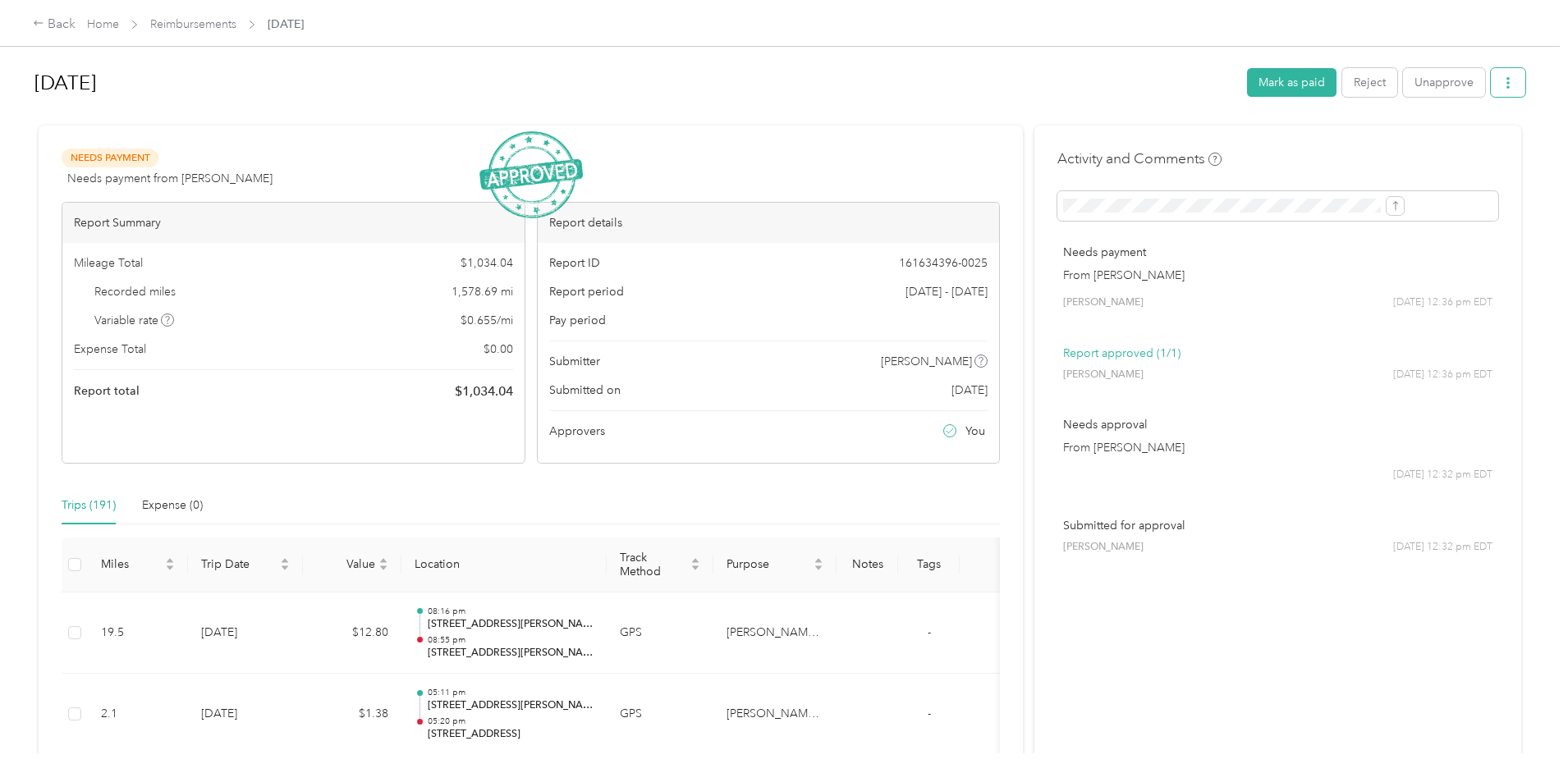
click at [1502, 81] on icon "button" at bounding box center [1507, 82] width 11 height 11
click at [1349, 147] on span "Download" at bounding box center [1326, 143] width 54 height 17
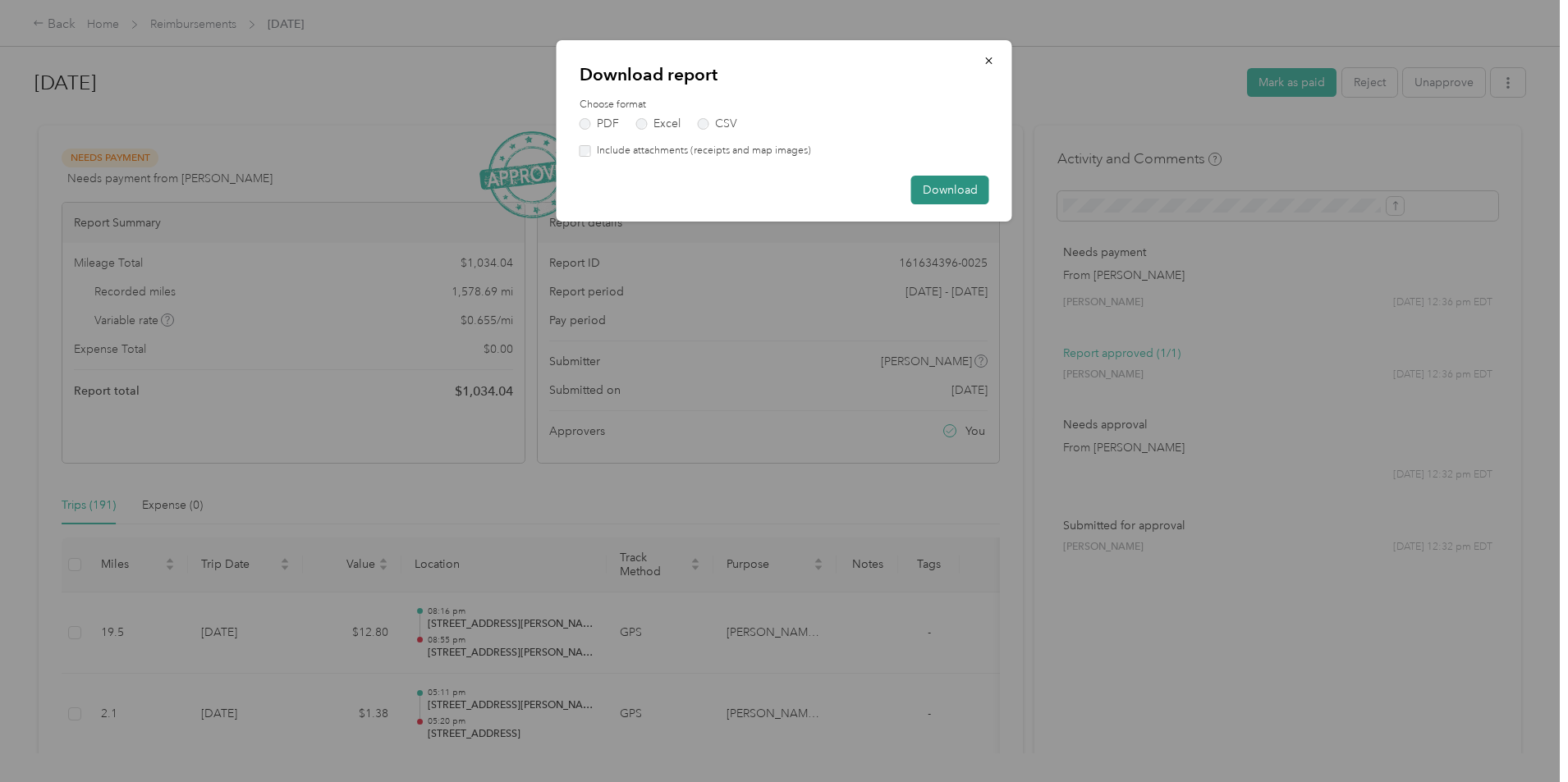
click at [984, 184] on button "Download" at bounding box center [949, 190] width 78 height 29
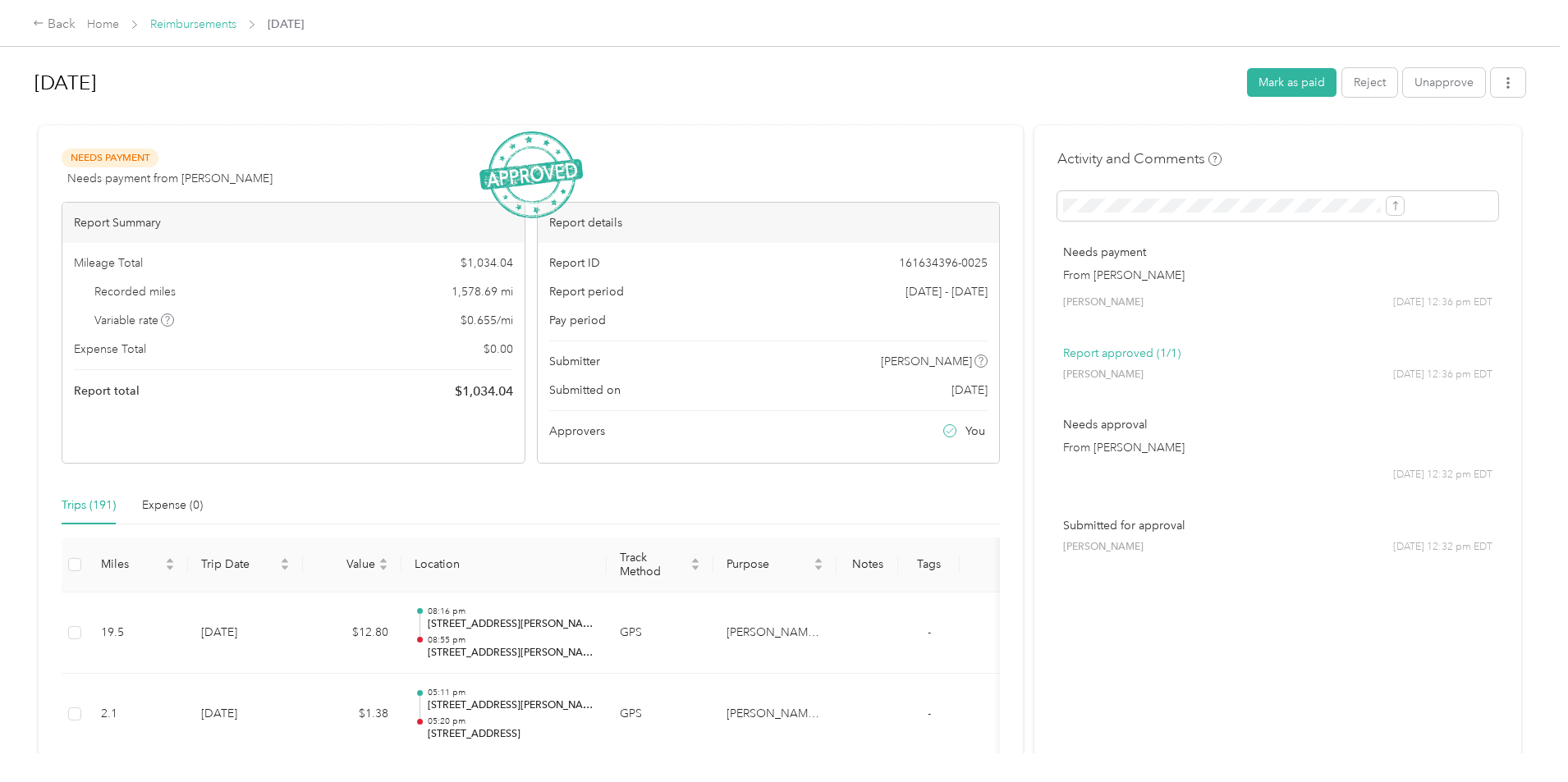
click at [236, 22] on link "Reimbursements" at bounding box center [193, 24] width 86 height 14
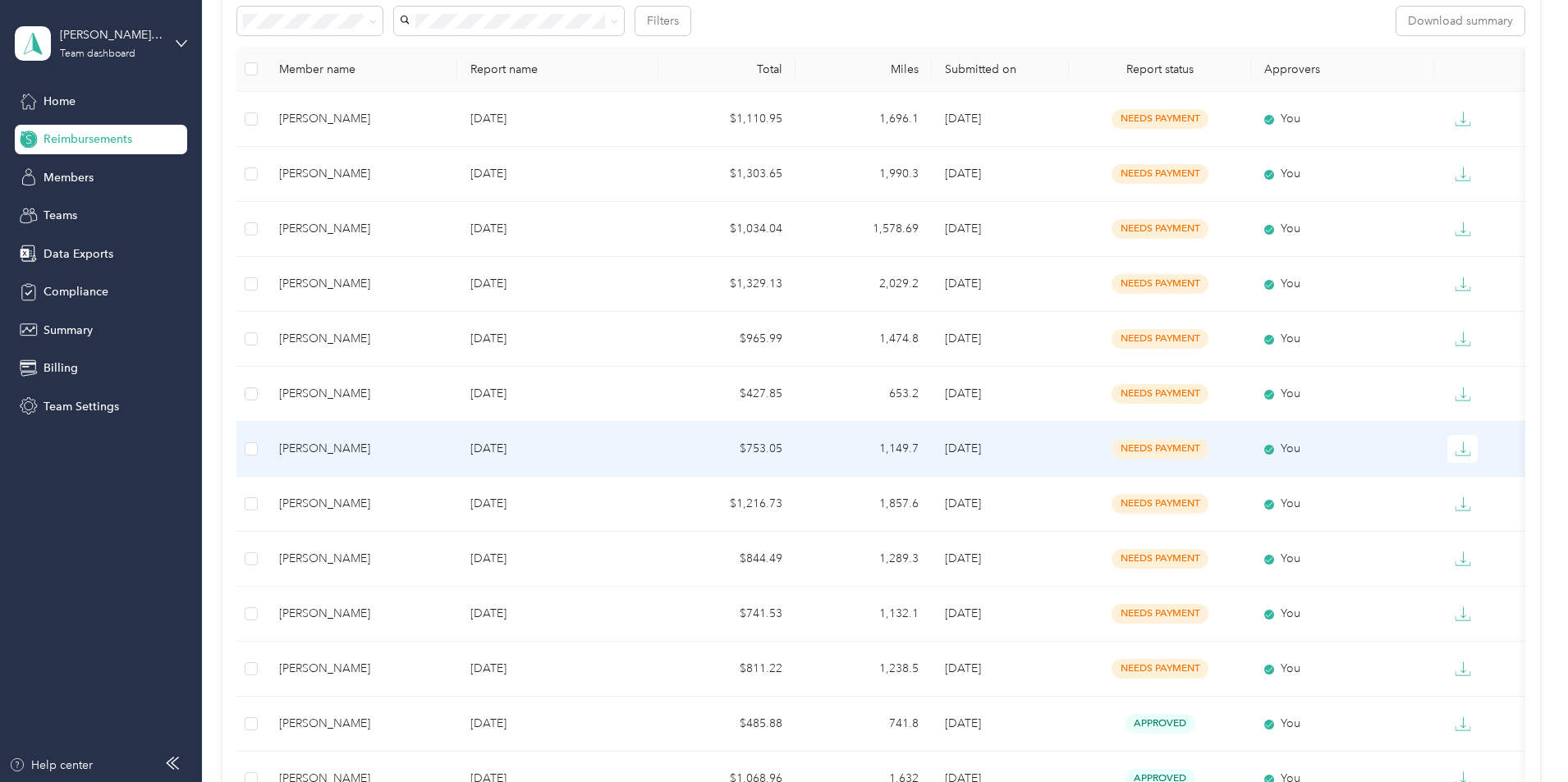
scroll to position [329, 0]
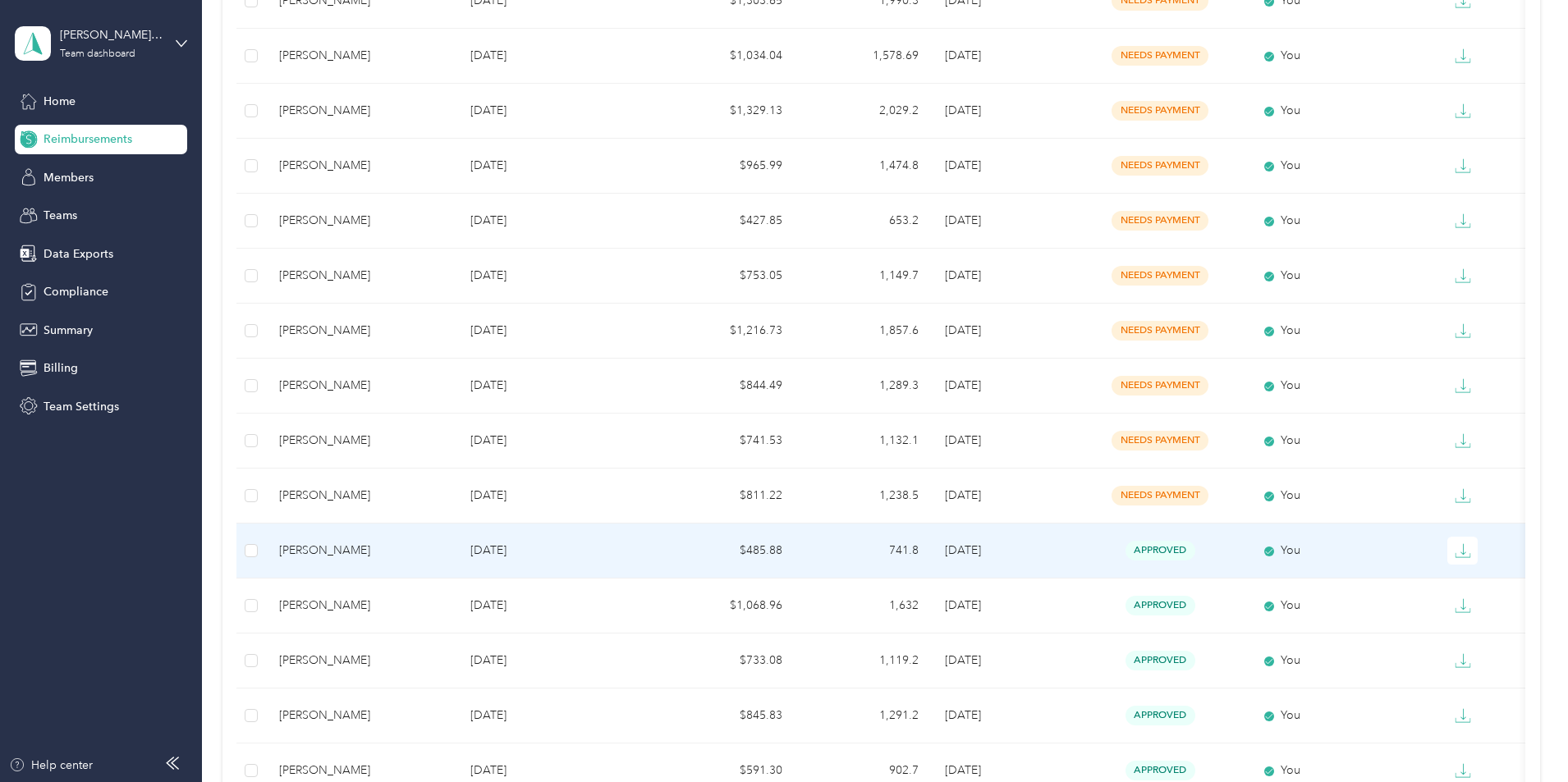
click at [440, 557] on div "[PERSON_NAME]" at bounding box center [361, 551] width 165 height 18
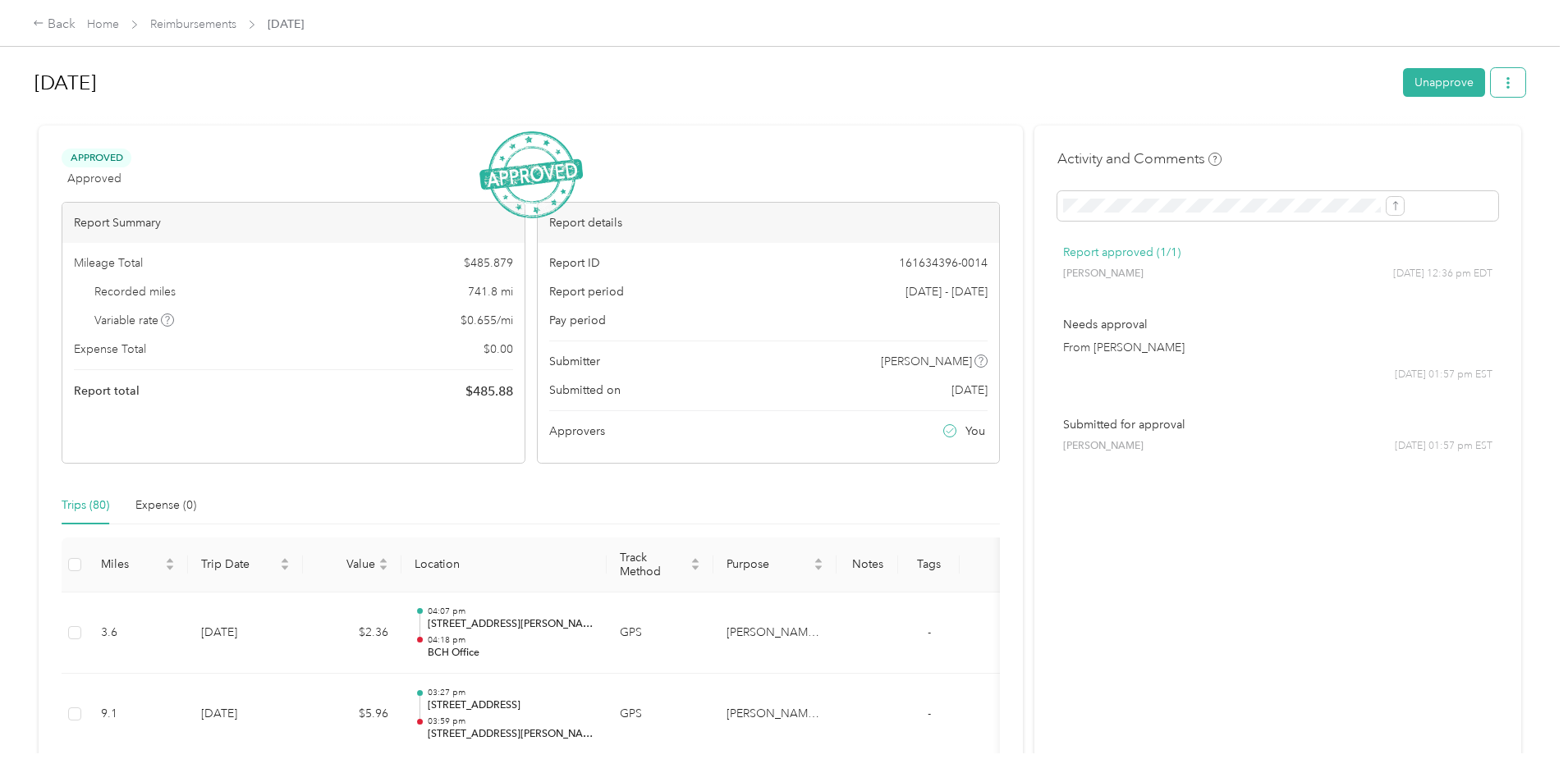
click at [1490, 90] on button "button" at bounding box center [1507, 83] width 34 height 29
click at [1345, 151] on span "Download" at bounding box center [1326, 143] width 54 height 17
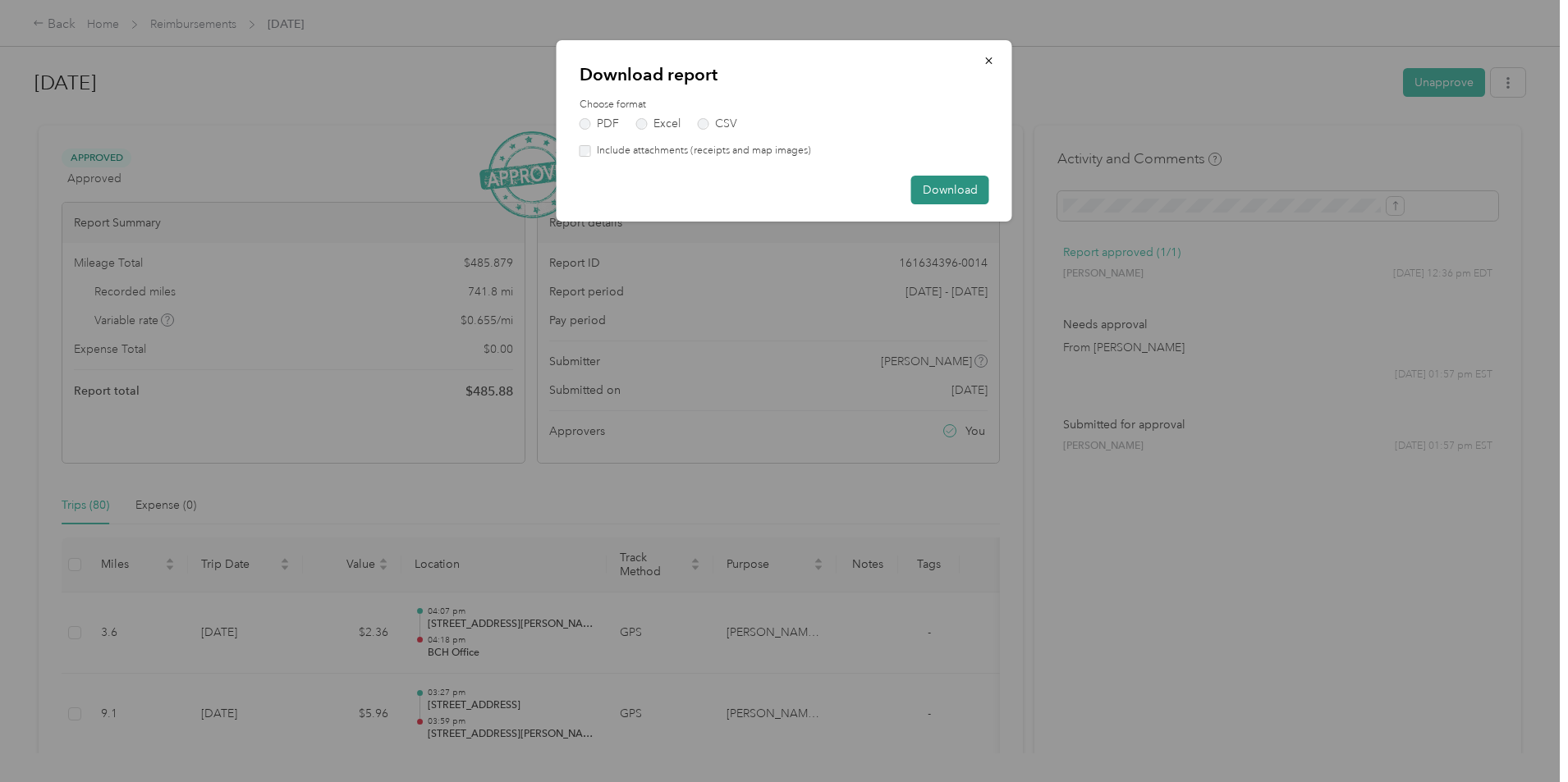
click at [931, 184] on button "Download" at bounding box center [949, 190] width 78 height 29
